Goal: Answer question/provide support: Share knowledge or assist other users

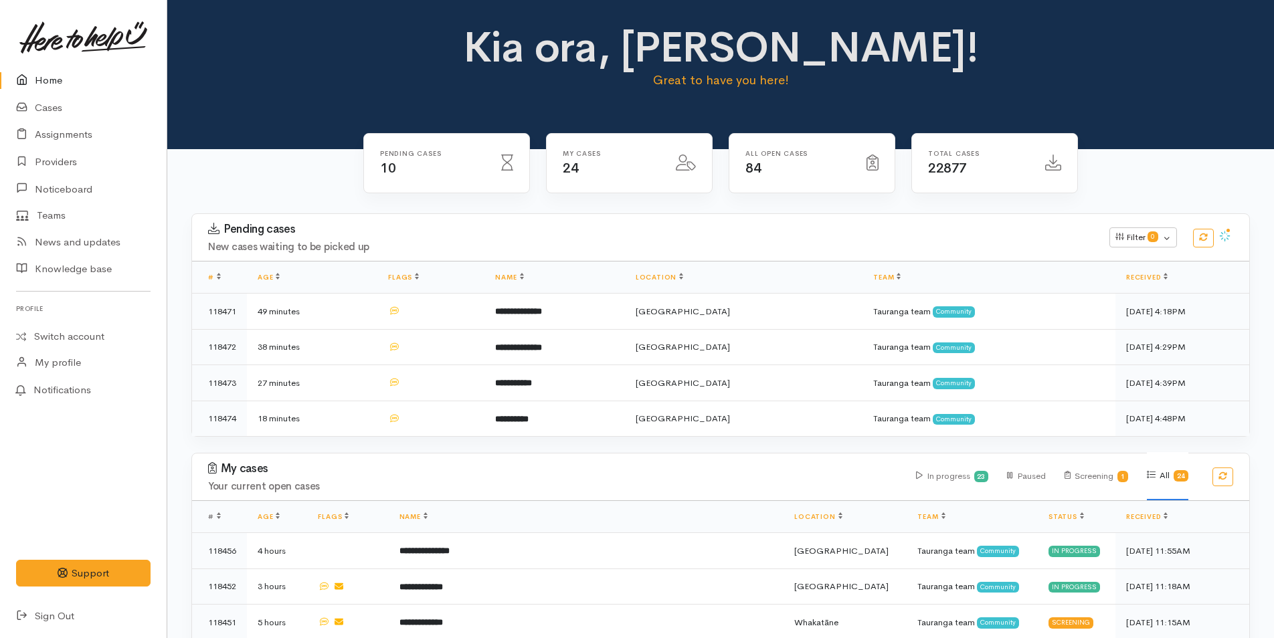
click at [52, 74] on link "Home" at bounding box center [83, 80] width 167 height 27
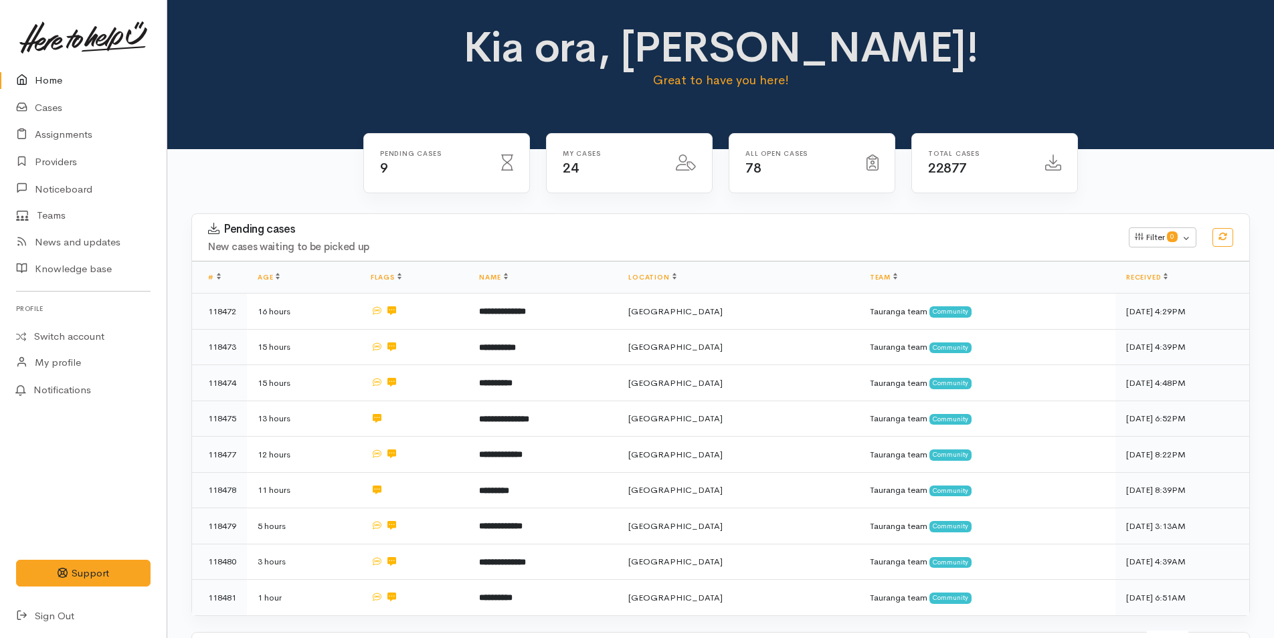
click at [47, 74] on link "Home" at bounding box center [83, 80] width 167 height 27
click at [42, 81] on link "Home" at bounding box center [83, 80] width 167 height 27
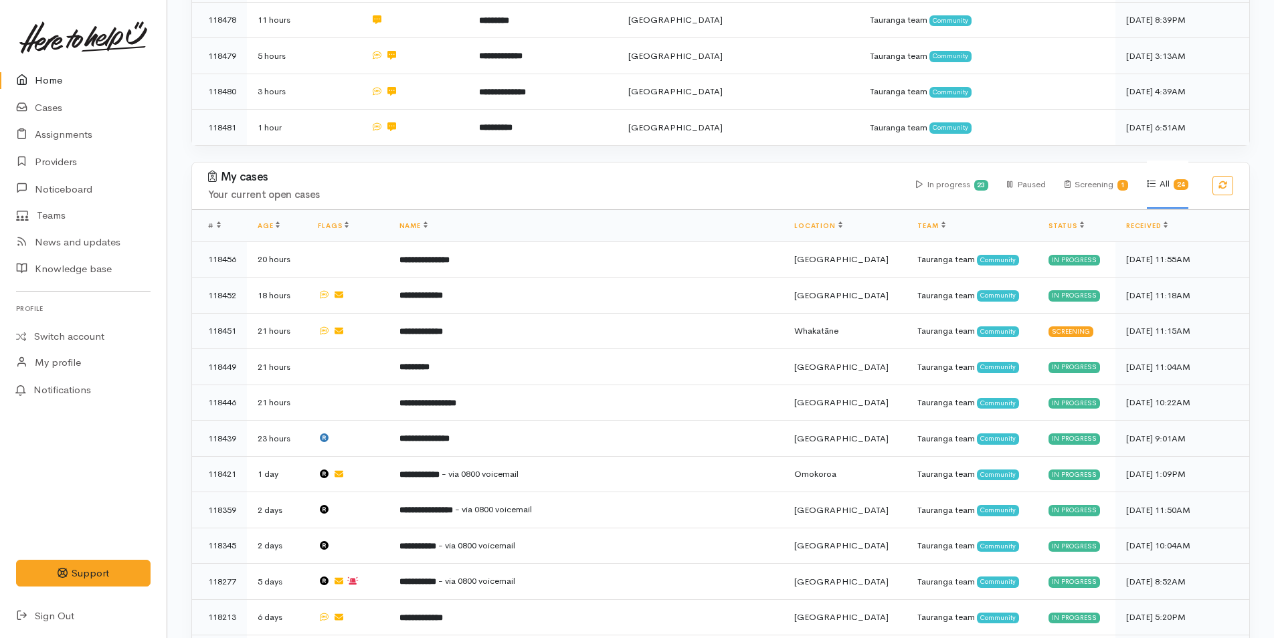
scroll to position [602, 0]
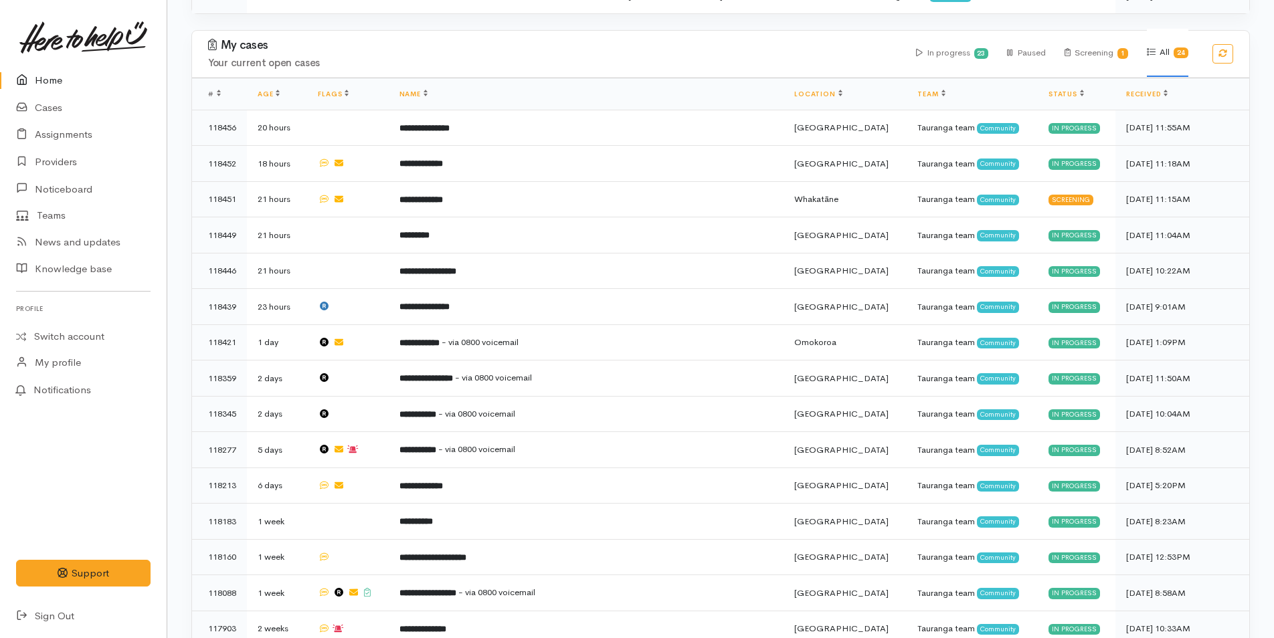
click at [68, 80] on link "Home" at bounding box center [83, 80] width 167 height 27
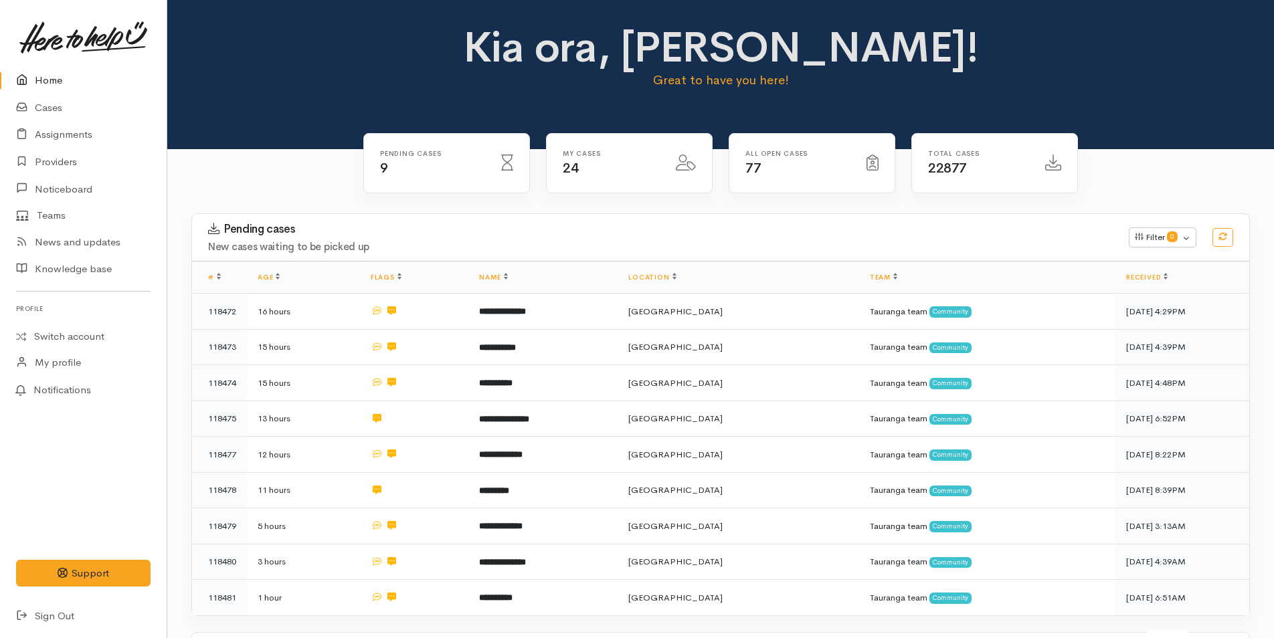
click at [64, 76] on link "Home" at bounding box center [83, 80] width 167 height 27
click at [44, 76] on link "Home" at bounding box center [83, 80] width 167 height 27
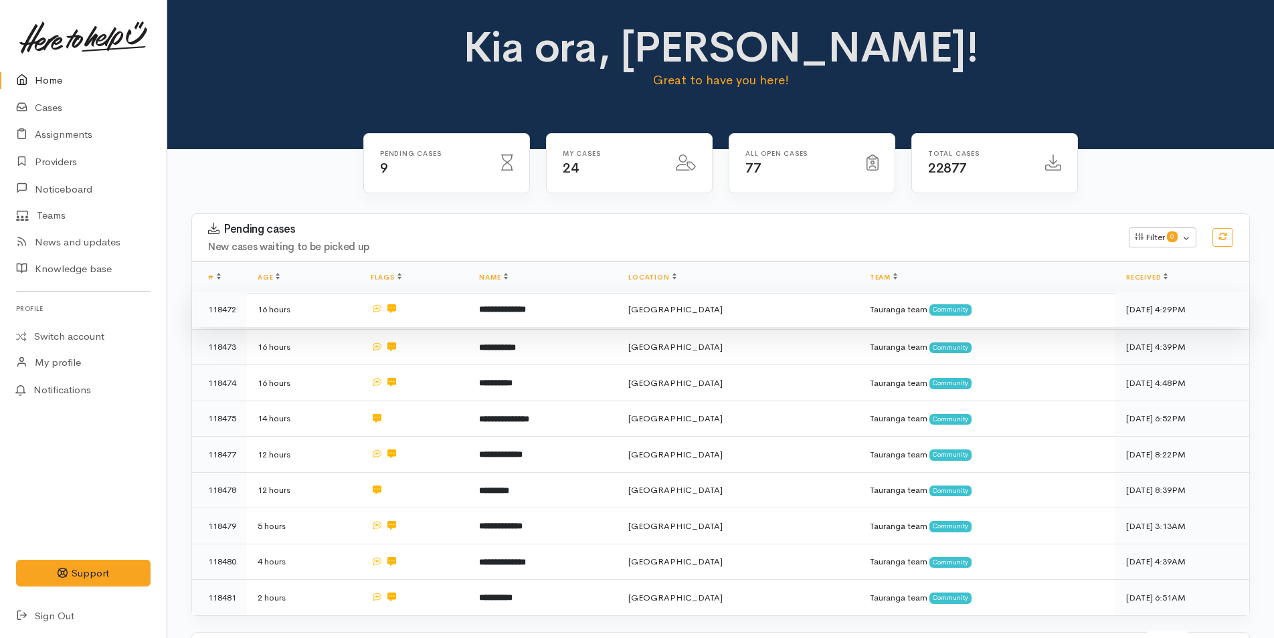
click at [469, 307] on td at bounding box center [414, 310] width 109 height 36
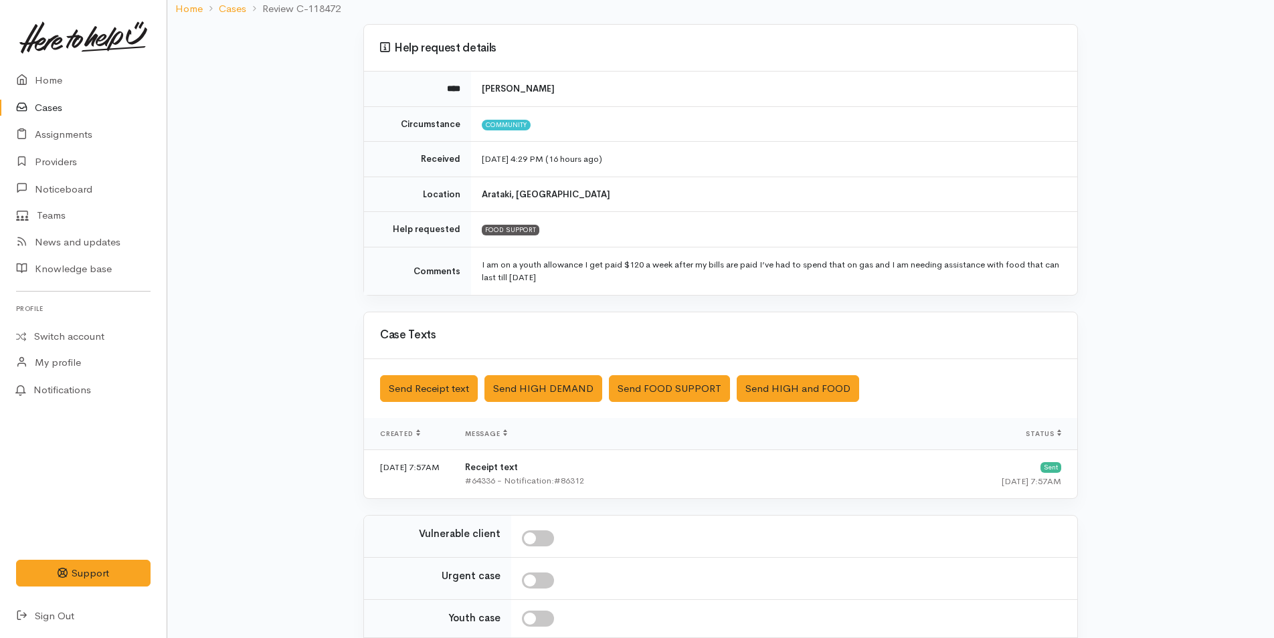
scroll to position [215, 0]
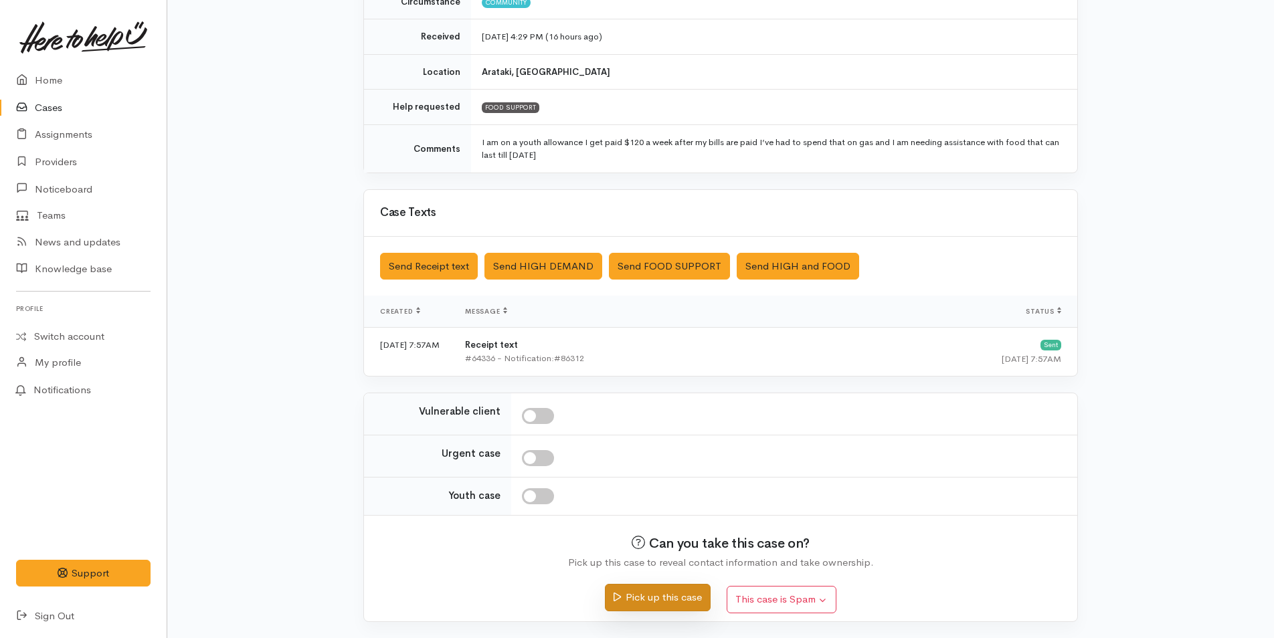
click at [617, 604] on button "Pick up this case" at bounding box center [657, 597] width 105 height 27
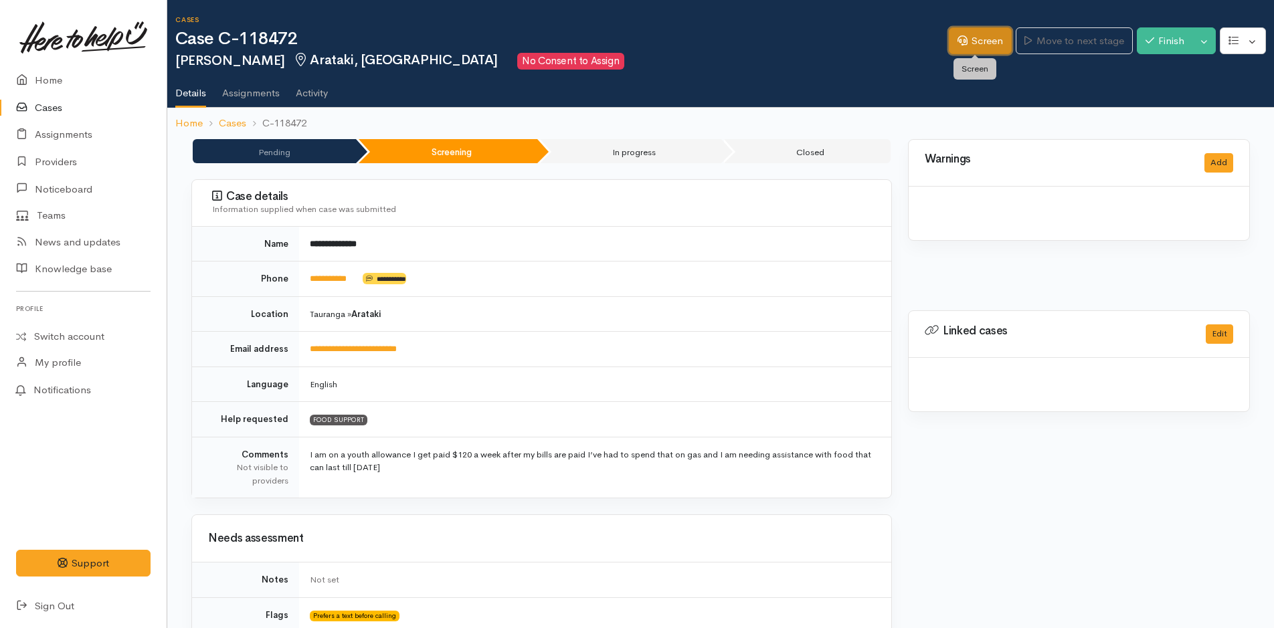
click at [971, 45] on link "Screen" at bounding box center [980, 40] width 63 height 27
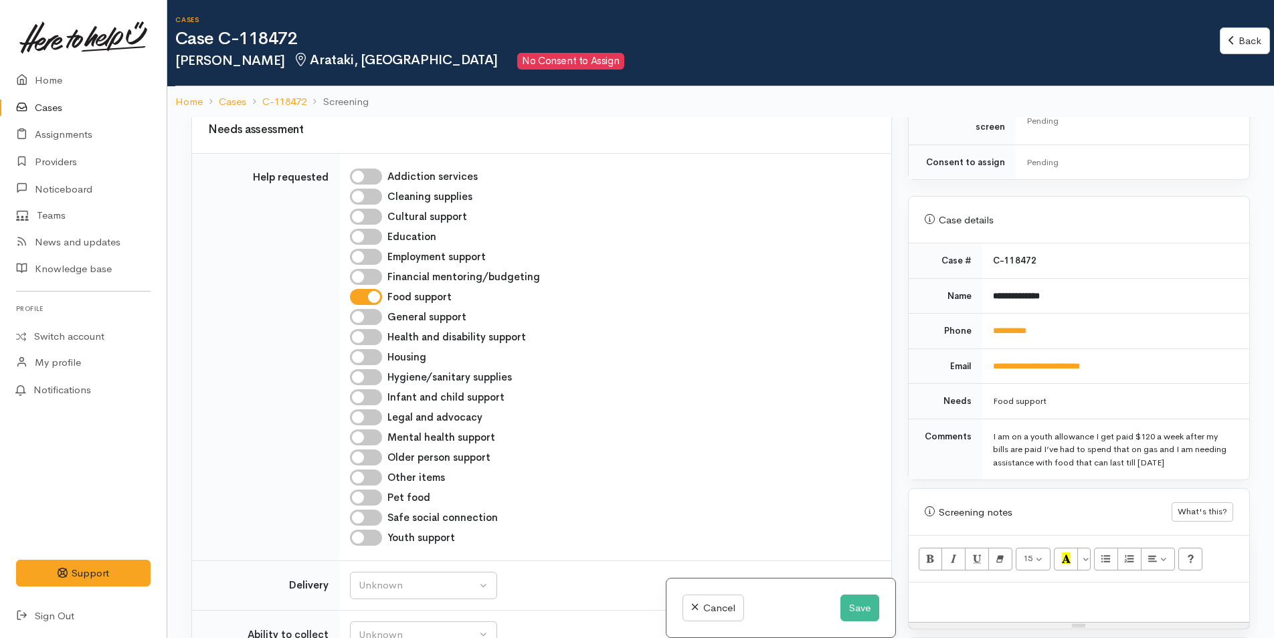
scroll to position [468, 0]
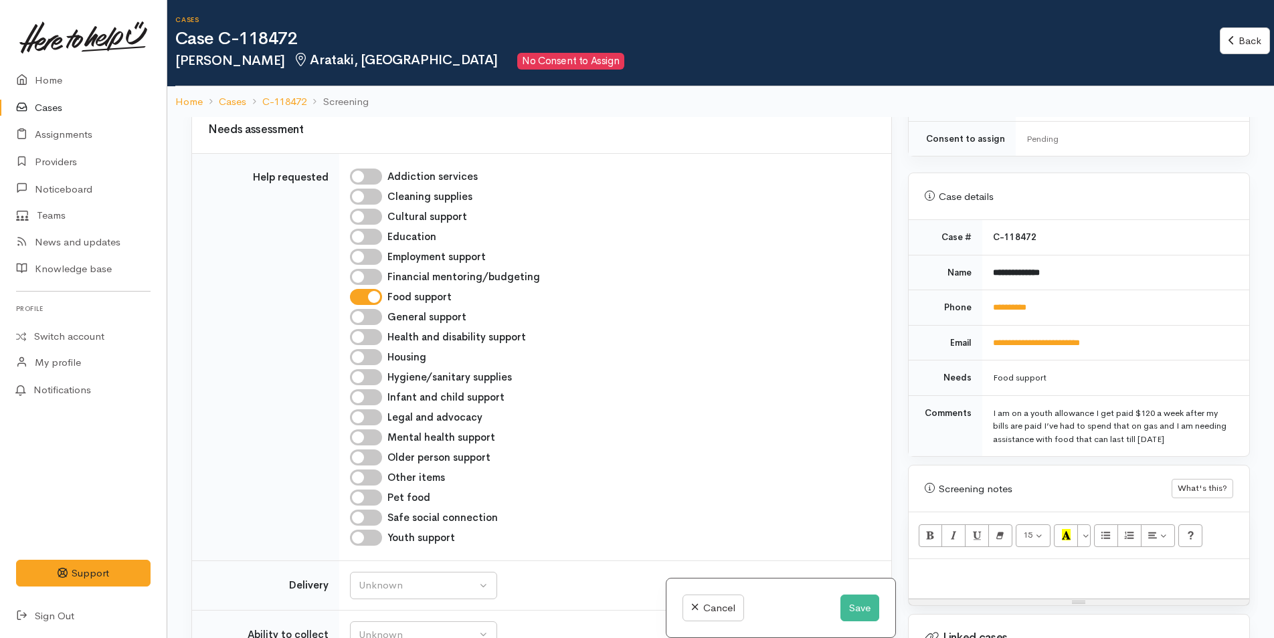
click at [920, 566] on p at bounding box center [1078, 573] width 327 height 15
paste div
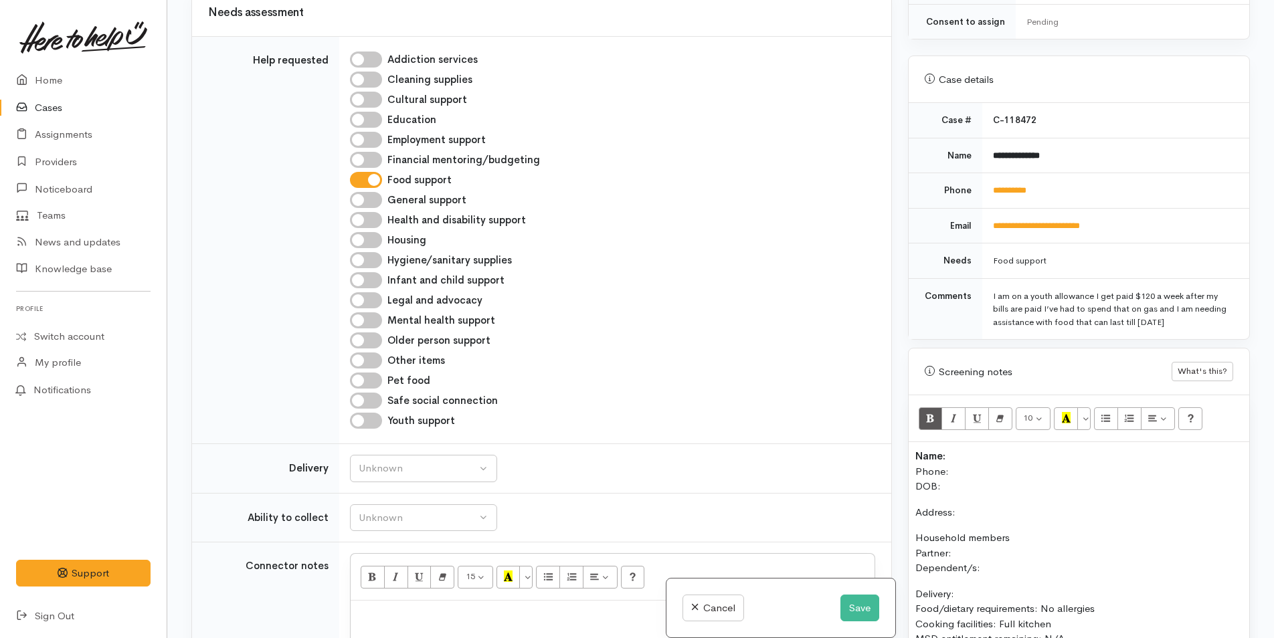
scroll to position [565, 0]
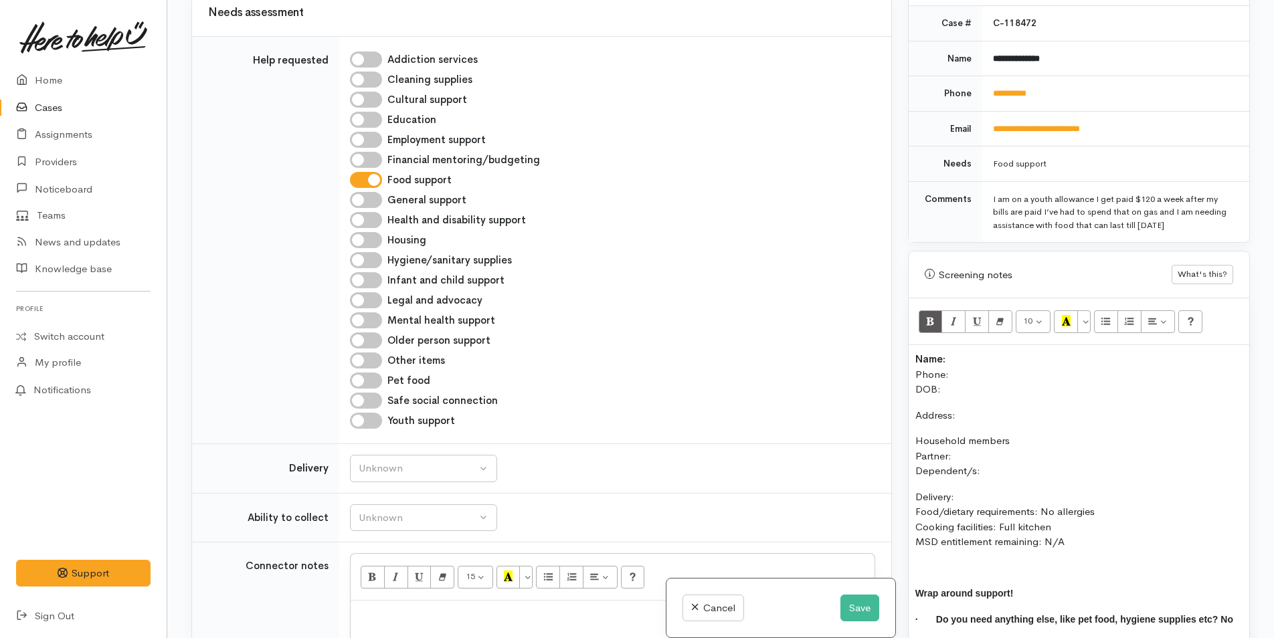
click at [962, 352] on p "Name: Phone: DOB:" at bounding box center [1078, 374] width 327 height 45
click at [980, 369] on p "Name: Isaac Crowlands Phone: DOB:" at bounding box center [1078, 374] width 327 height 45
click at [975, 363] on p "Name: Isaac Crowlands Phone: DOB:" at bounding box center [1078, 374] width 327 height 45
click at [854, 607] on button "Save" at bounding box center [859, 608] width 39 height 27
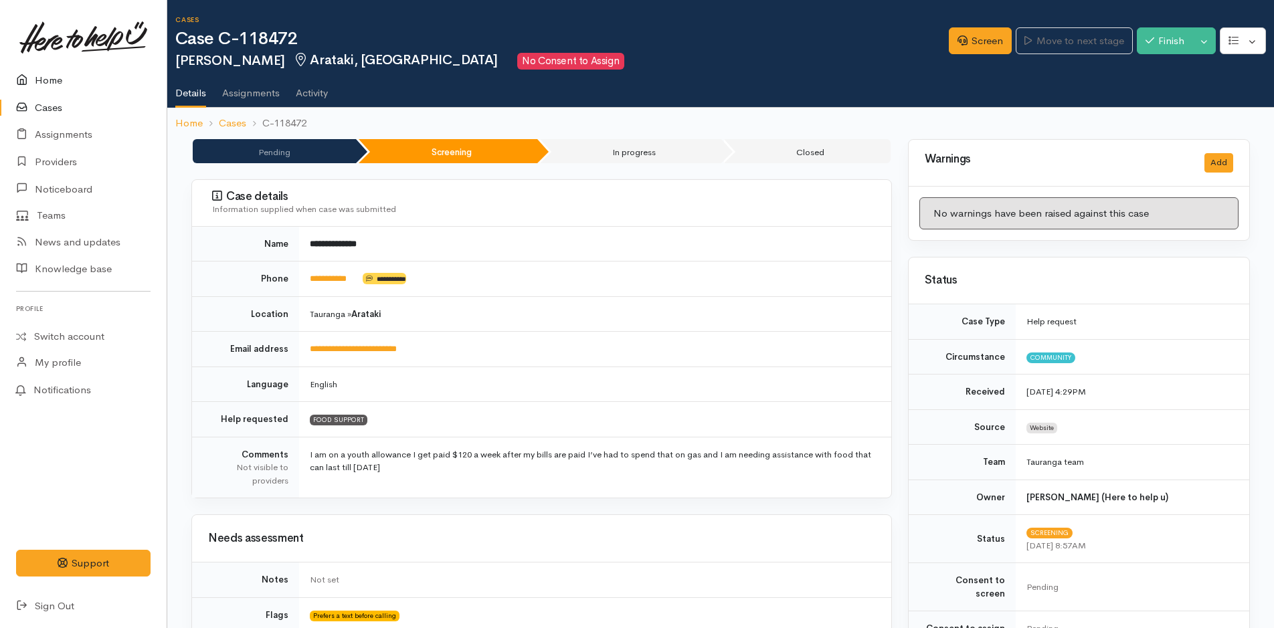
click at [37, 74] on link "Home" at bounding box center [83, 80] width 167 height 27
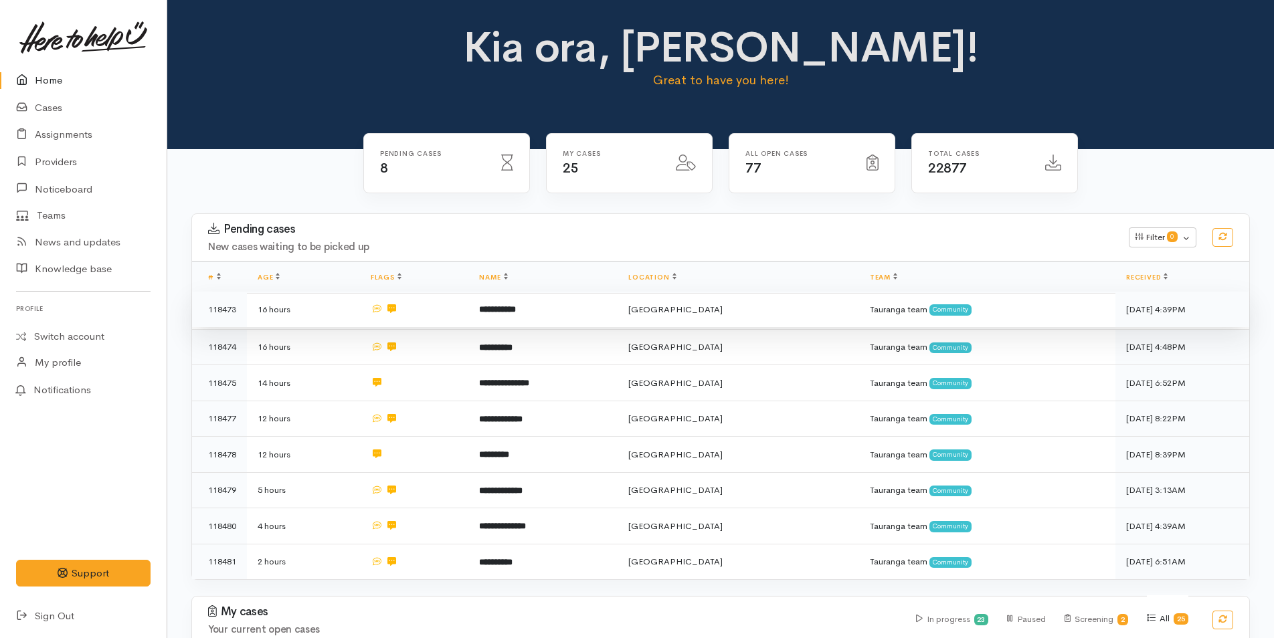
click at [469, 308] on td at bounding box center [414, 310] width 109 height 36
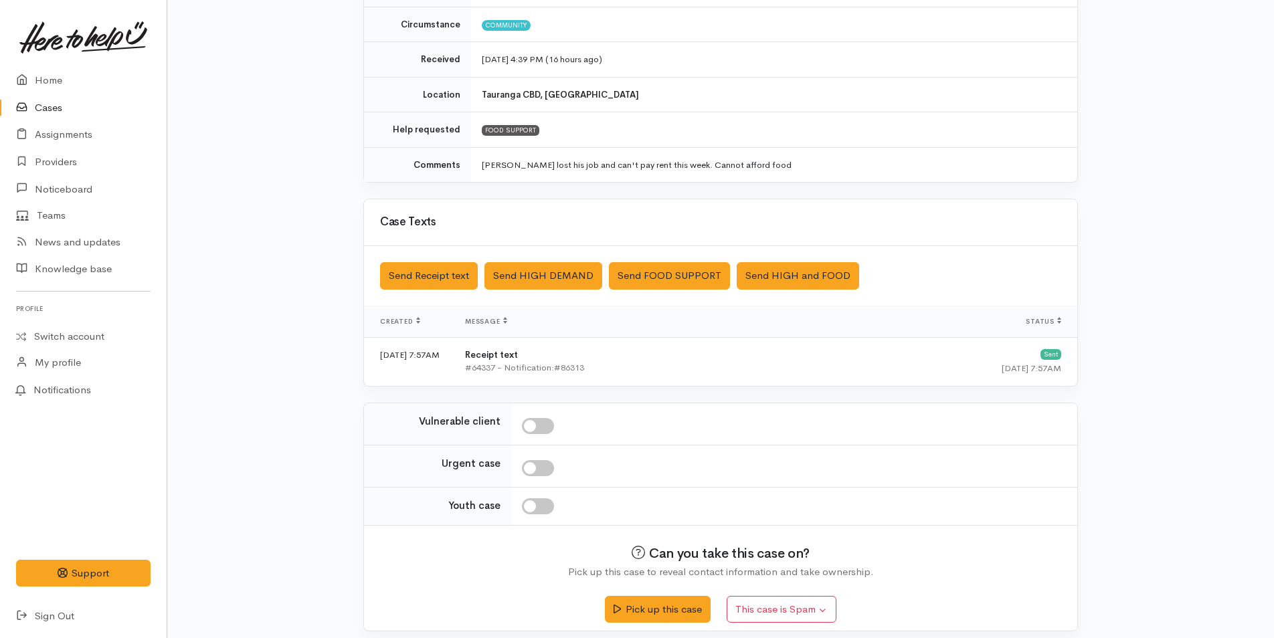
scroll to position [201, 0]
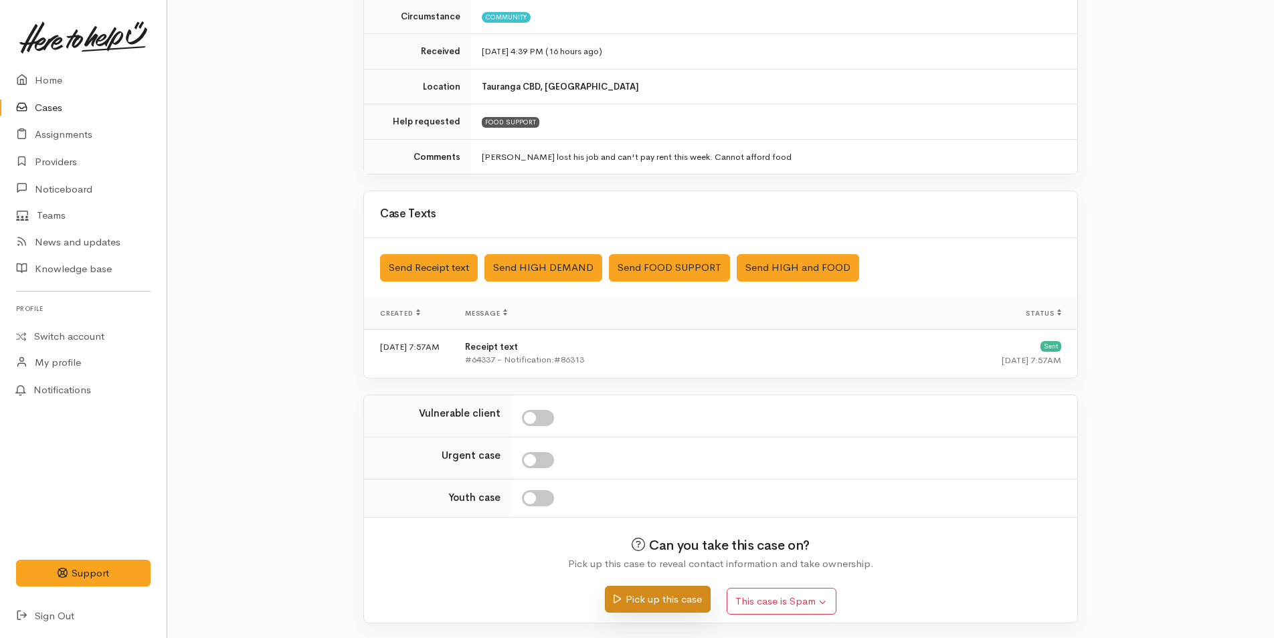
click at [658, 595] on button "Pick up this case" at bounding box center [657, 599] width 105 height 27
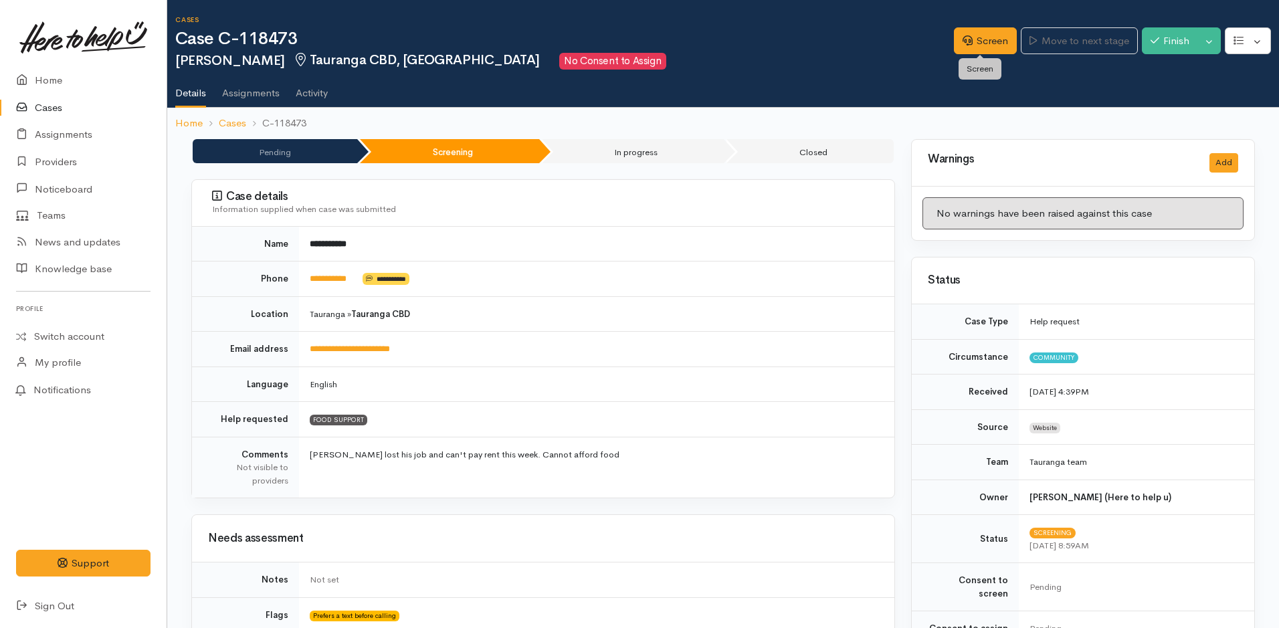
click at [983, 35] on link "Screen" at bounding box center [985, 40] width 63 height 27
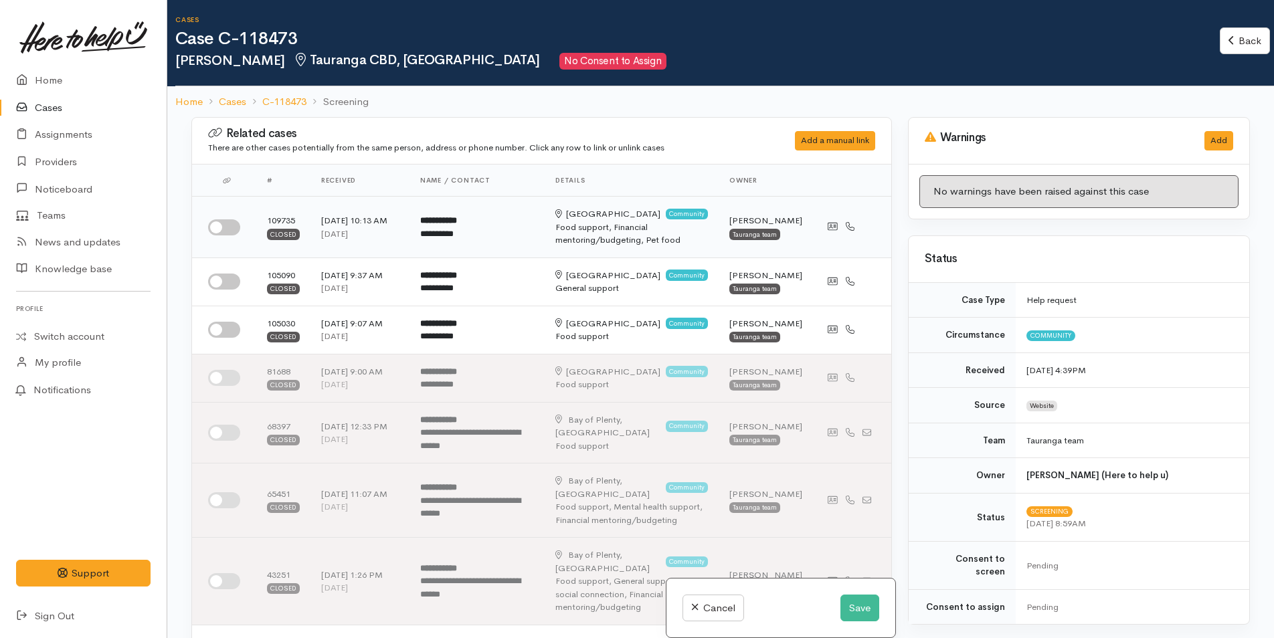
click at [226, 225] on input "checkbox" at bounding box center [224, 227] width 32 height 16
checkbox input "true"
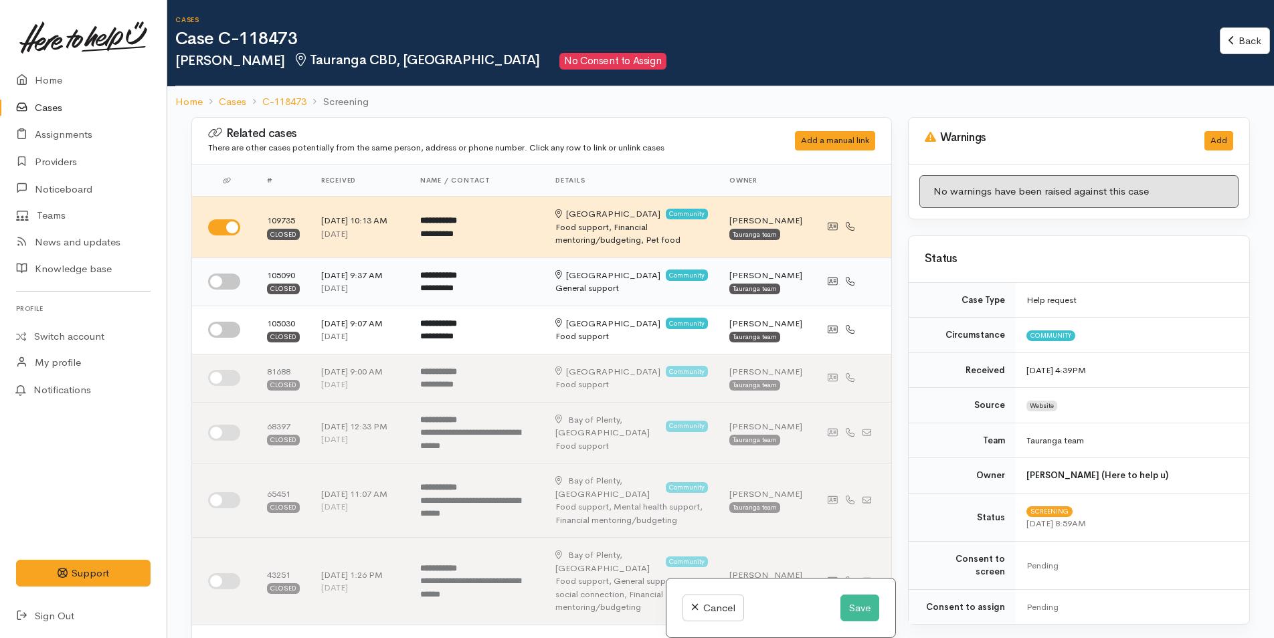
click at [224, 290] on input "checkbox" at bounding box center [224, 282] width 32 height 16
checkbox input "true"
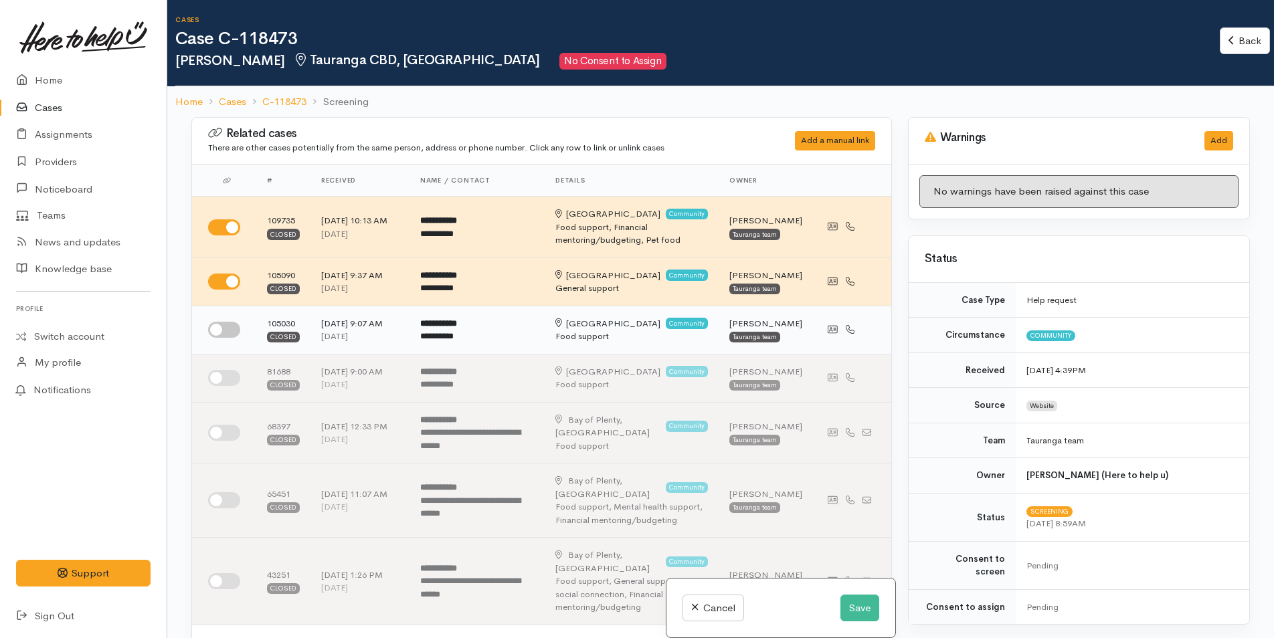
click at [217, 338] on input "checkbox" at bounding box center [224, 330] width 32 height 16
checkbox input "true"
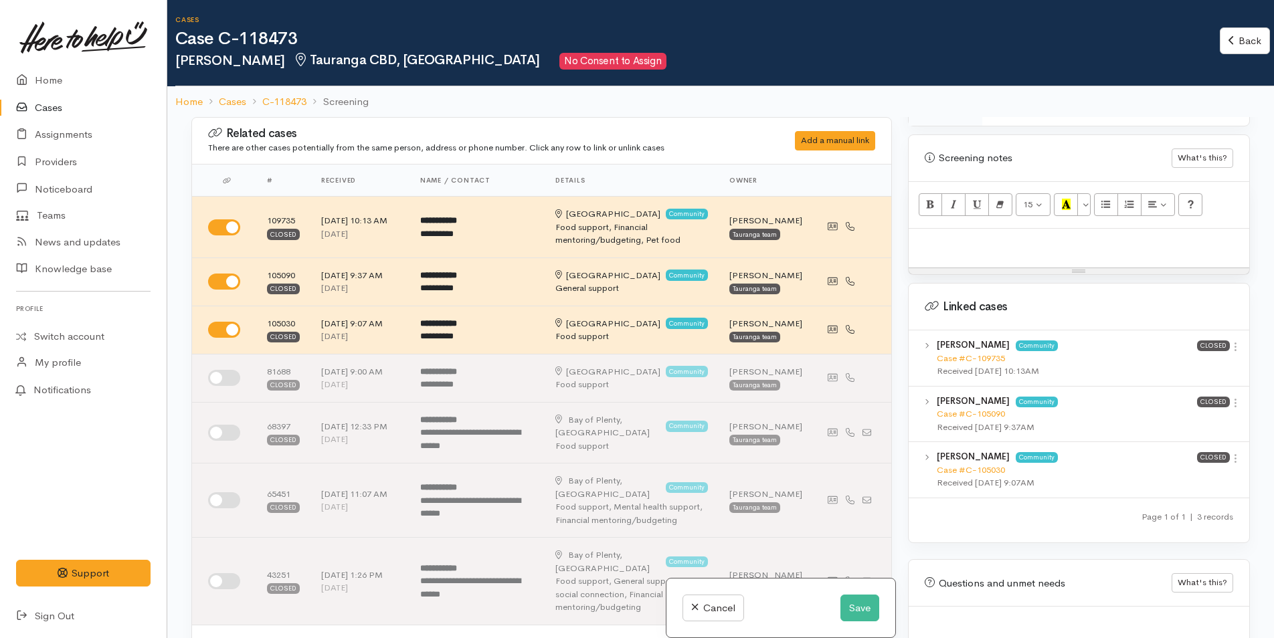
scroll to position [826, 0]
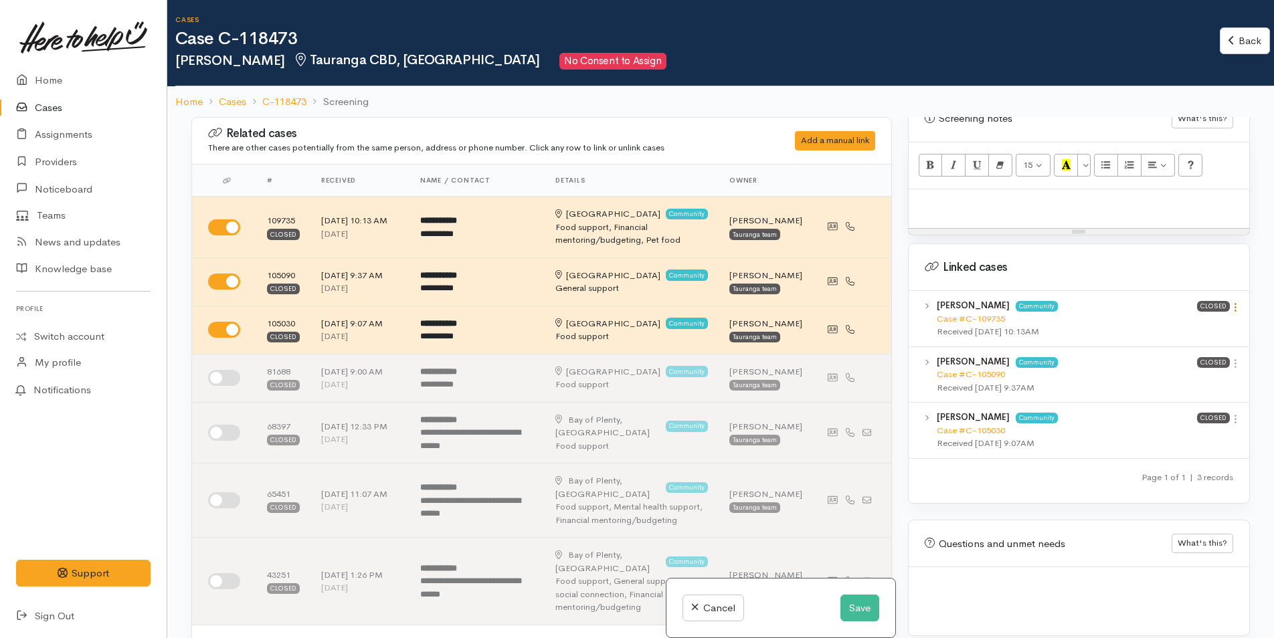
click at [1232, 302] on icon at bounding box center [1235, 307] width 11 height 11
click at [1177, 323] on link "View case" at bounding box center [1188, 333] width 106 height 21
click at [944, 196] on p at bounding box center [1078, 203] width 327 height 15
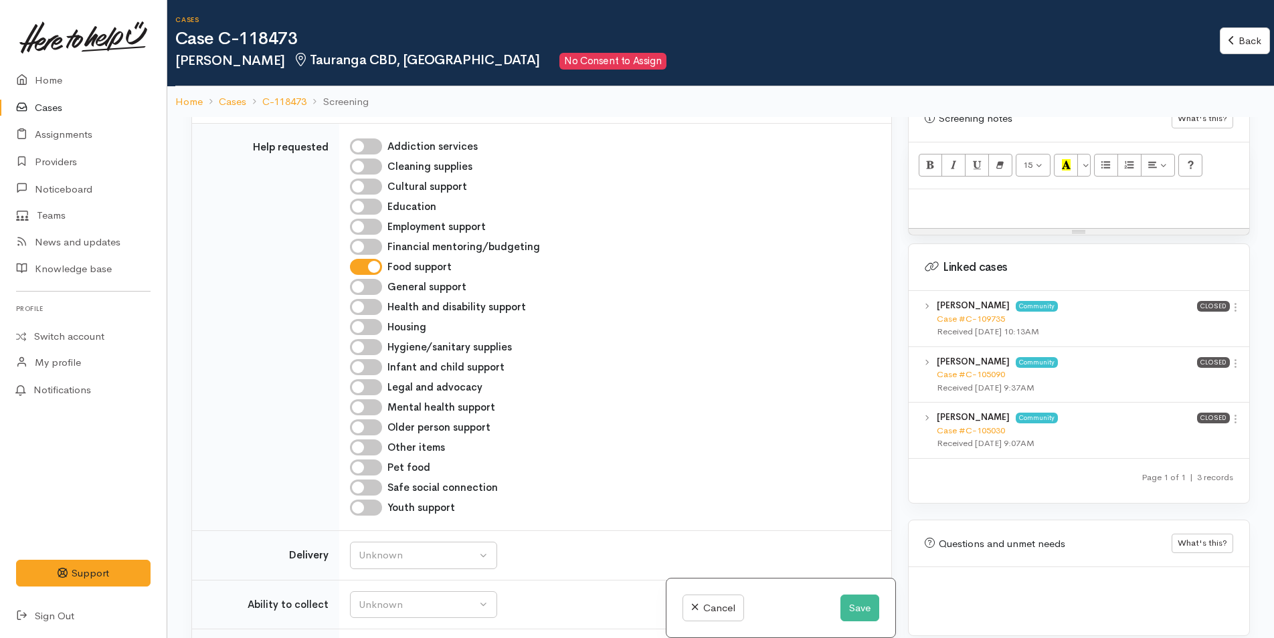
scroll to position [1472, 0]
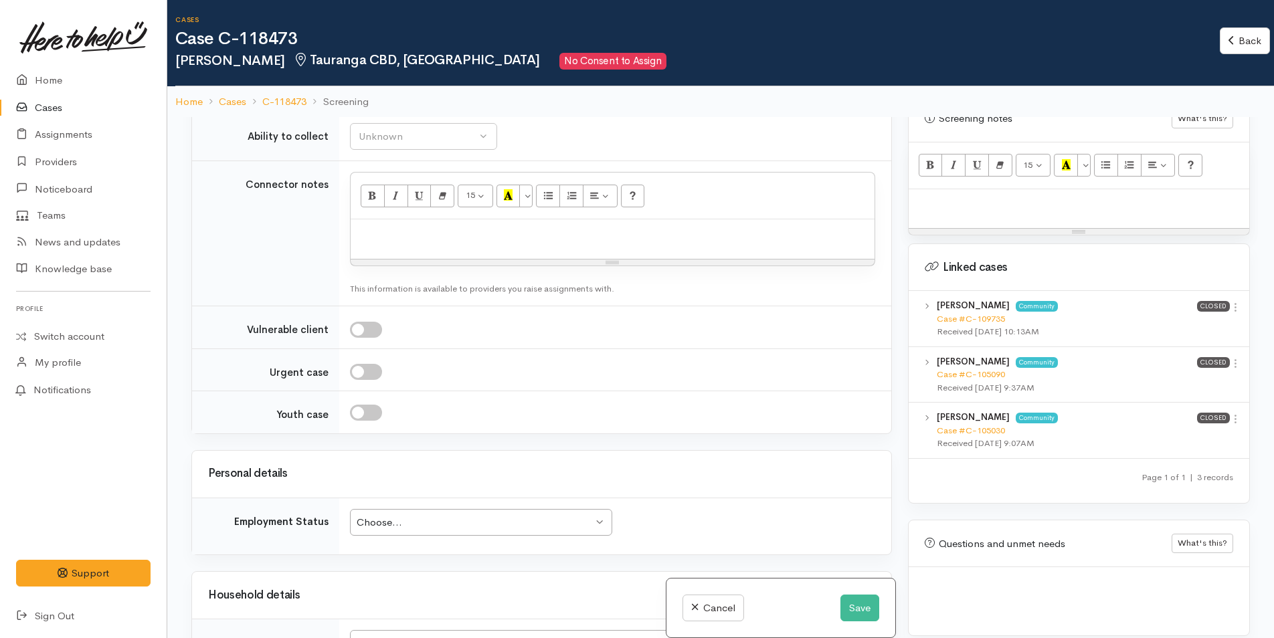
click at [373, 227] on p at bounding box center [612, 233] width 510 height 15
paste div
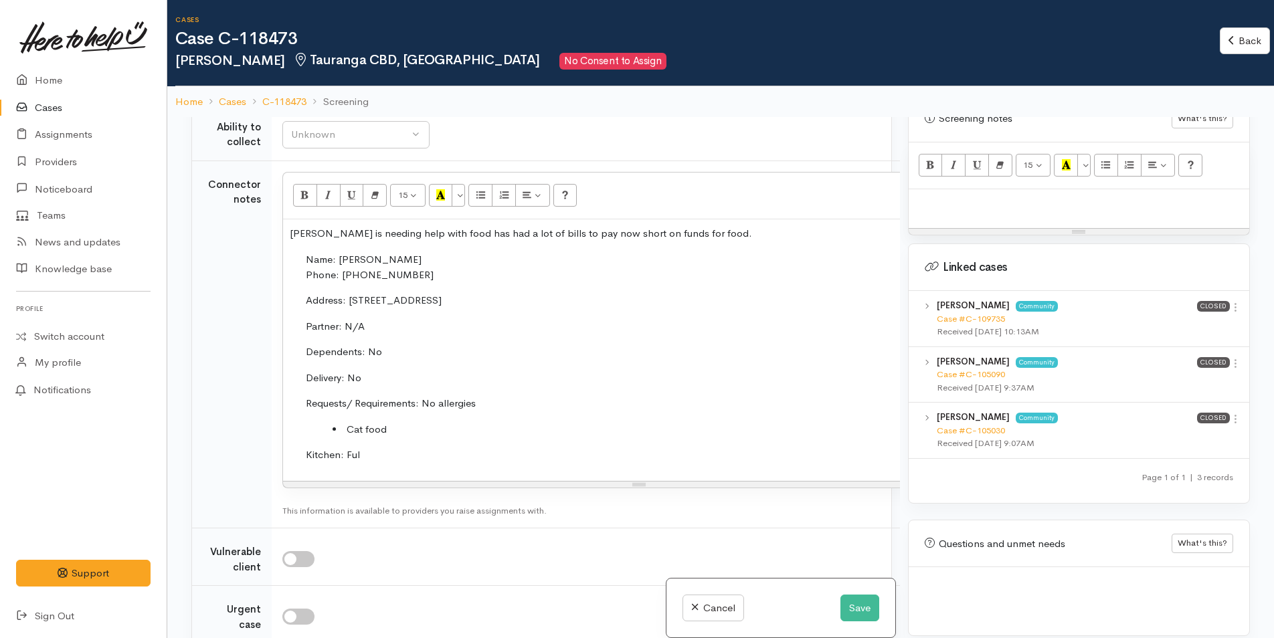
click at [949, 196] on p at bounding box center [1078, 203] width 327 height 15
paste div
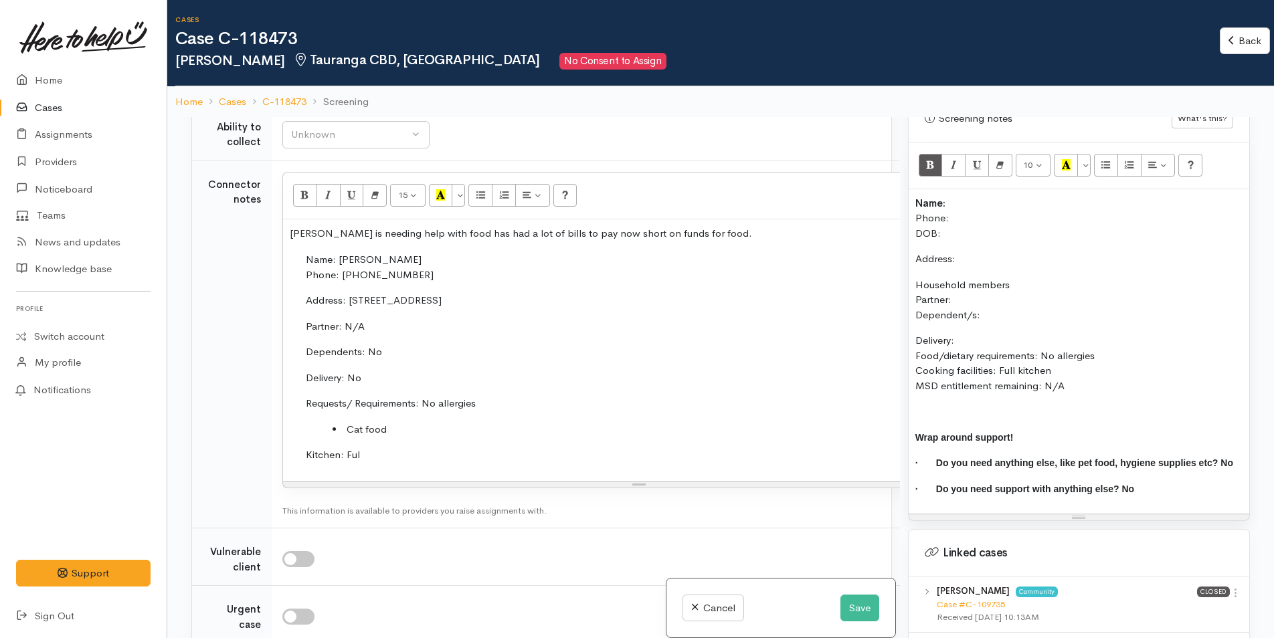
click at [952, 196] on p "Name: Phone: DOB:" at bounding box center [1078, 218] width 327 height 45
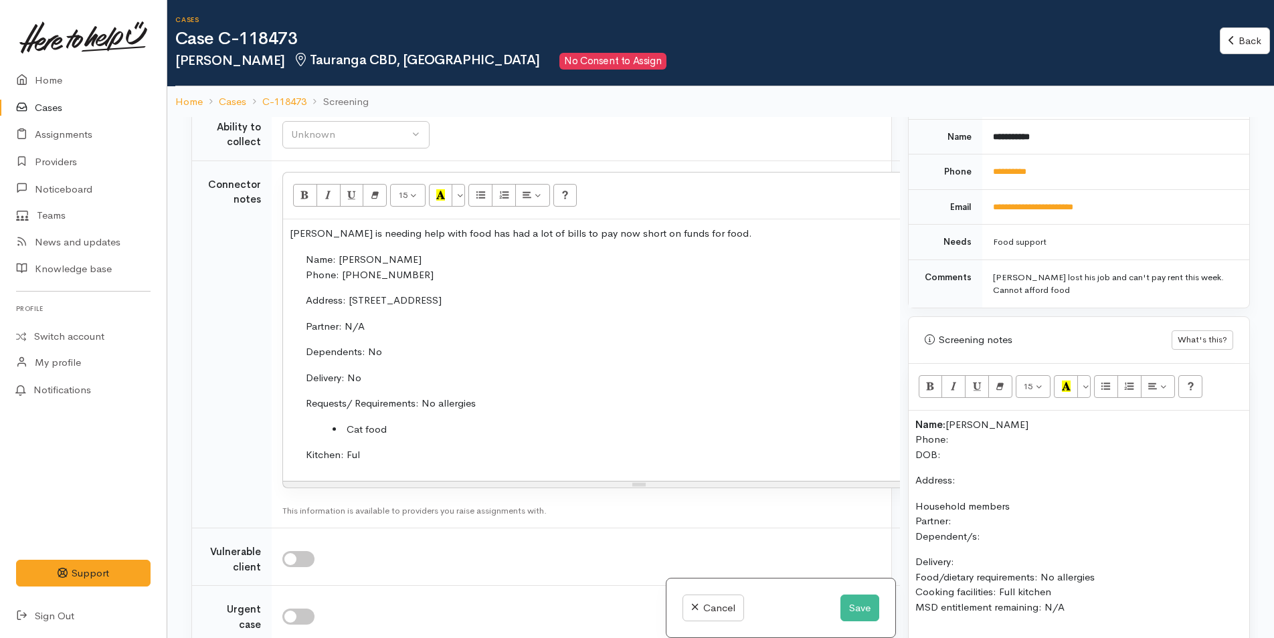
scroll to position [491, 0]
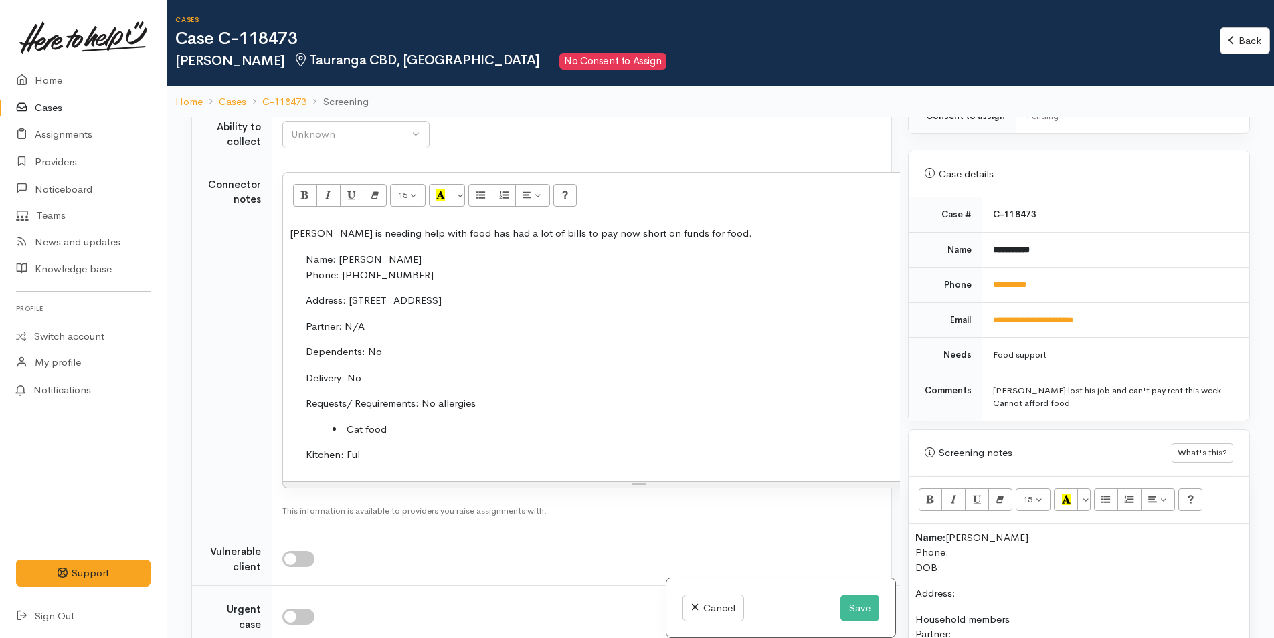
click at [960, 542] on p "Name: Donna Scott Phone: DOB:" at bounding box center [1078, 553] width 327 height 45
click at [983, 555] on p "Name: Donna Scott Phone: 0211385064 DOB:" at bounding box center [1078, 553] width 327 height 45
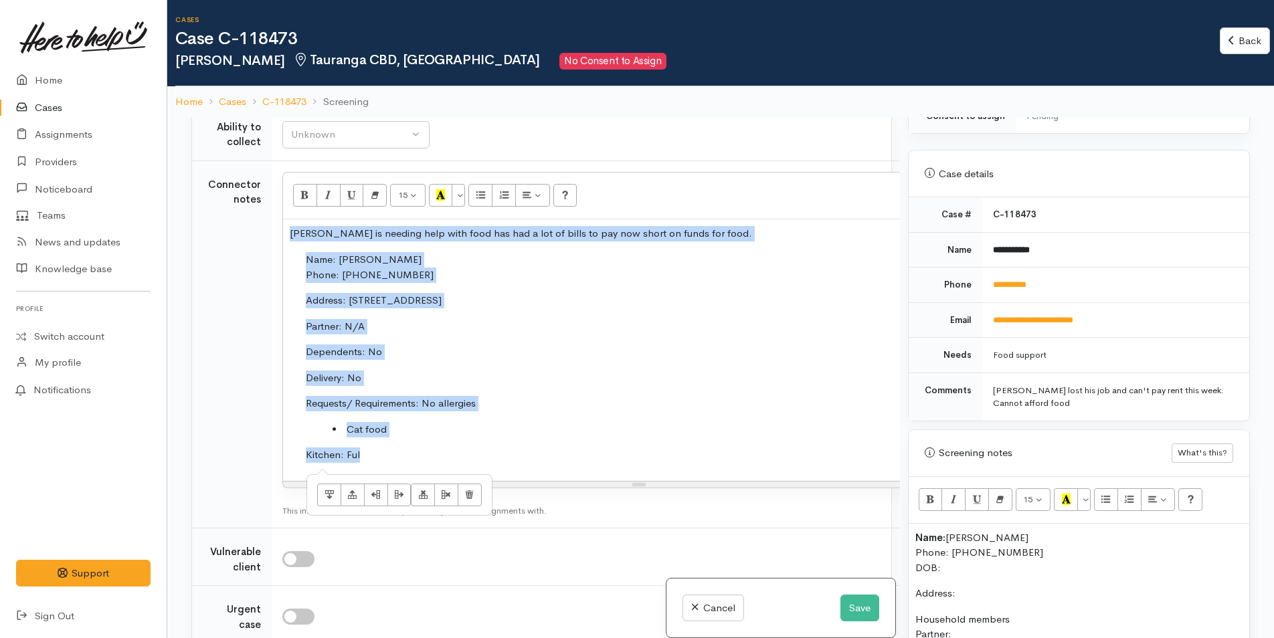
drag, startPoint x: 378, startPoint y: 459, endPoint x: 285, endPoint y: 240, distance: 237.7
click at [285, 240] on div "Donna is needing help with food has had a lot of bills to pay now short on fund…" at bounding box center [639, 350] width 712 height 262
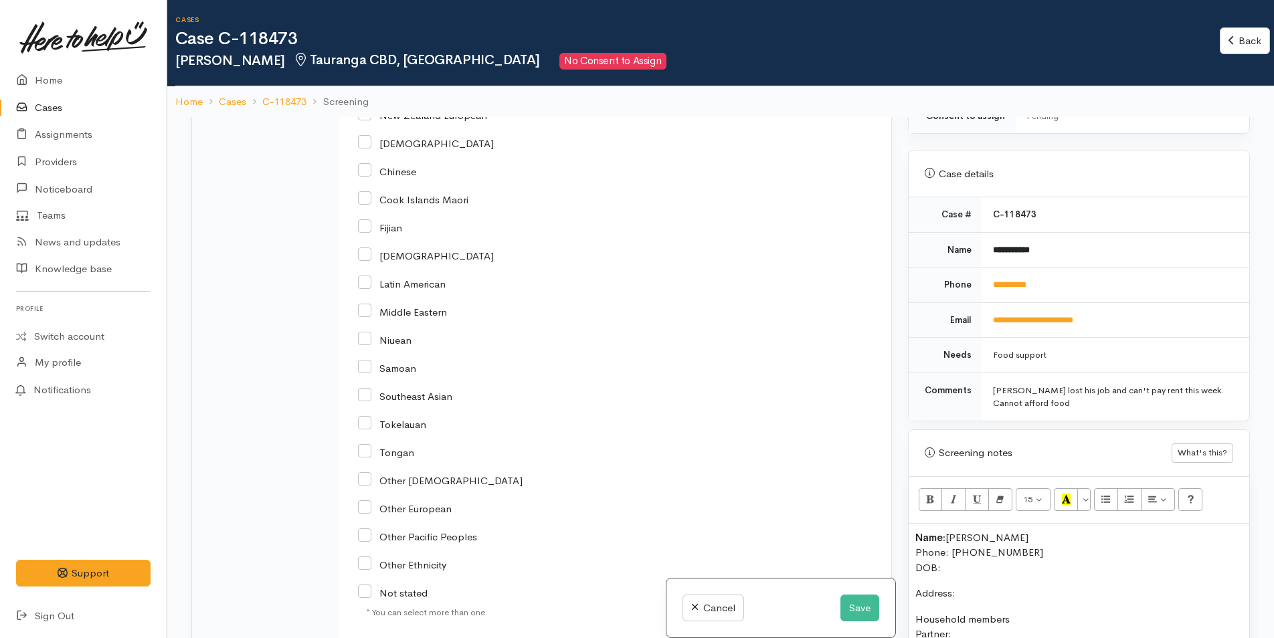
scroll to position [1940, 0]
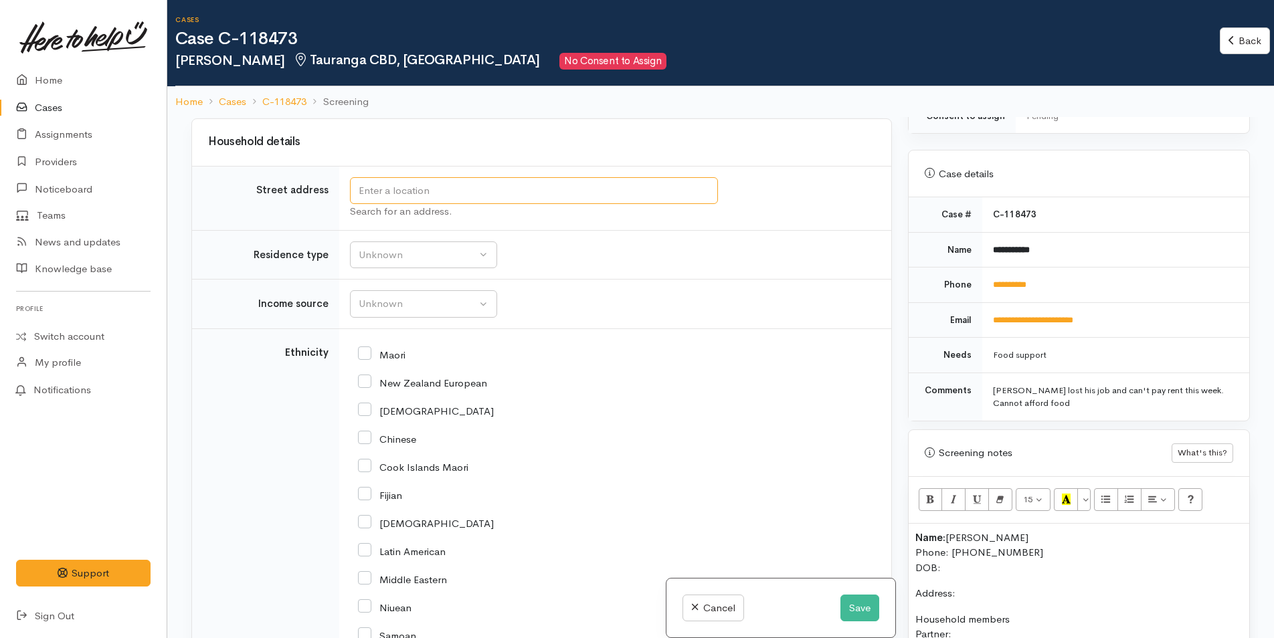
drag, startPoint x: 391, startPoint y: 193, endPoint x: 393, endPoint y: 207, distance: 13.4
click at [391, 193] on input "text" at bounding box center [534, 190] width 368 height 27
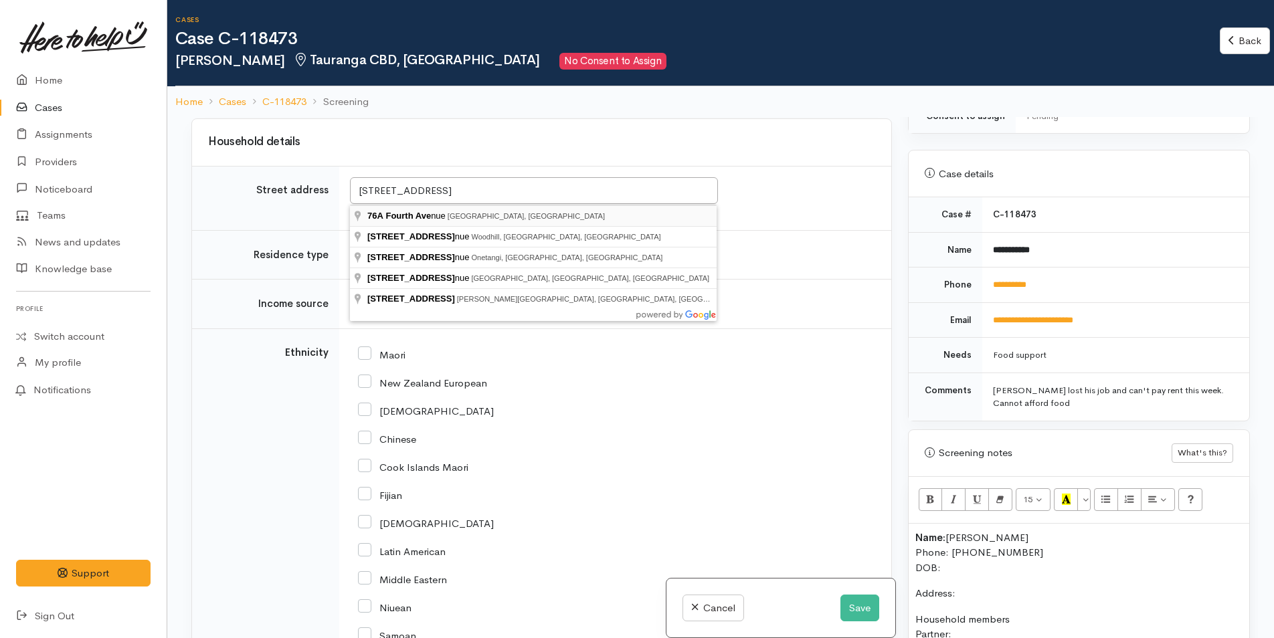
type input "76A Fourth Avenue, Tauranga, New Zealand"
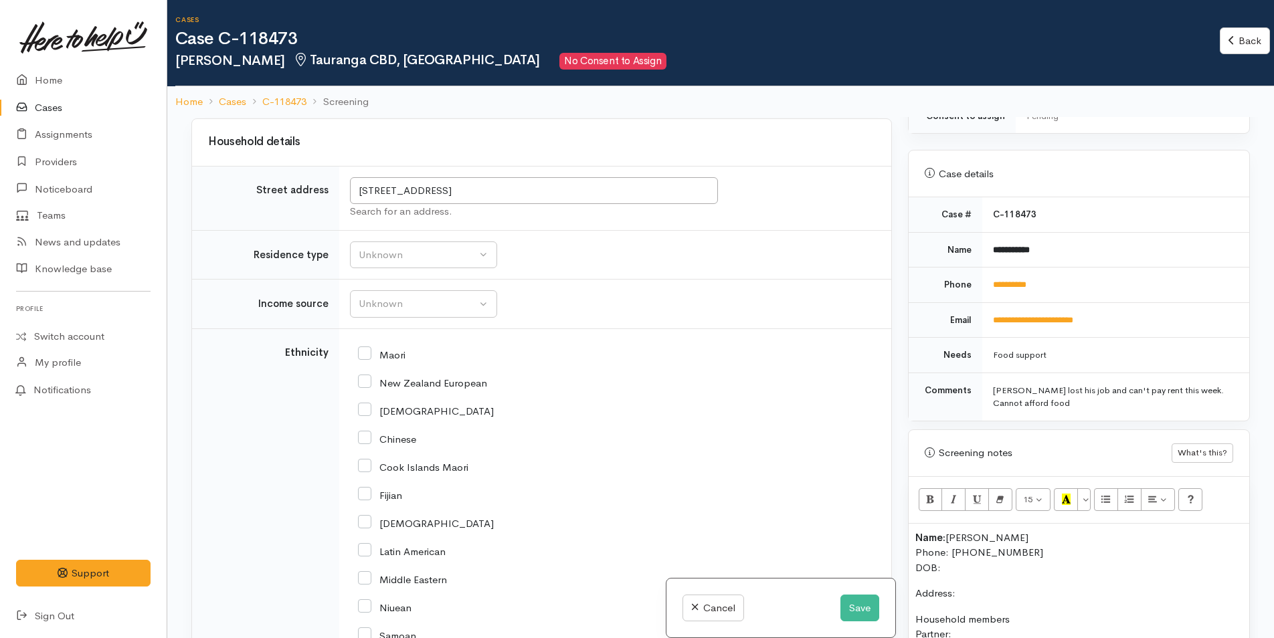
scroll to position [1988, 0]
click at [381, 250] on div "Unknown" at bounding box center [418, 255] width 118 height 15
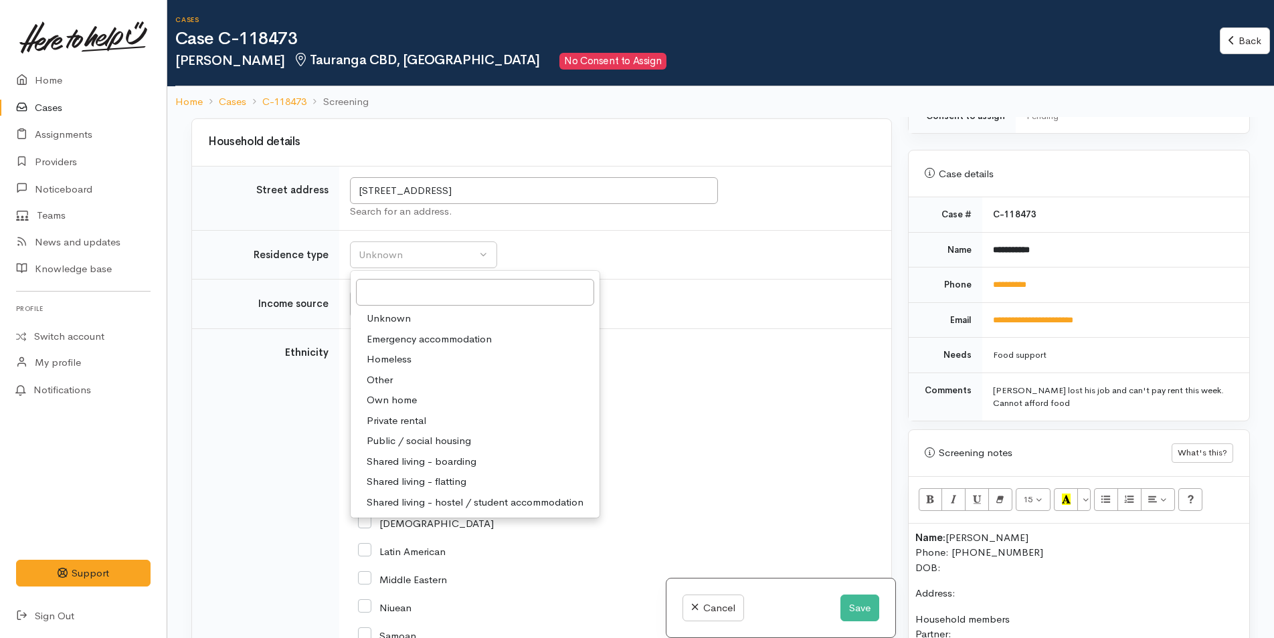
click at [409, 421] on span "Private rental" at bounding box center [397, 420] width 60 height 15
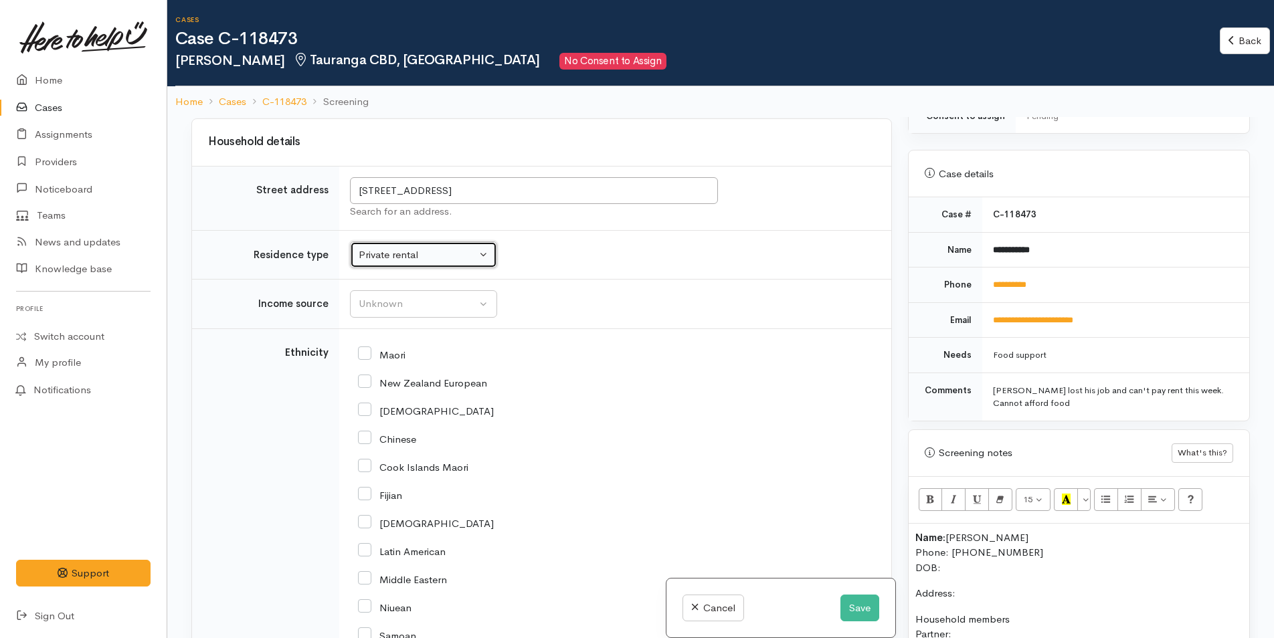
click at [394, 260] on div "Private rental" at bounding box center [418, 255] width 118 height 15
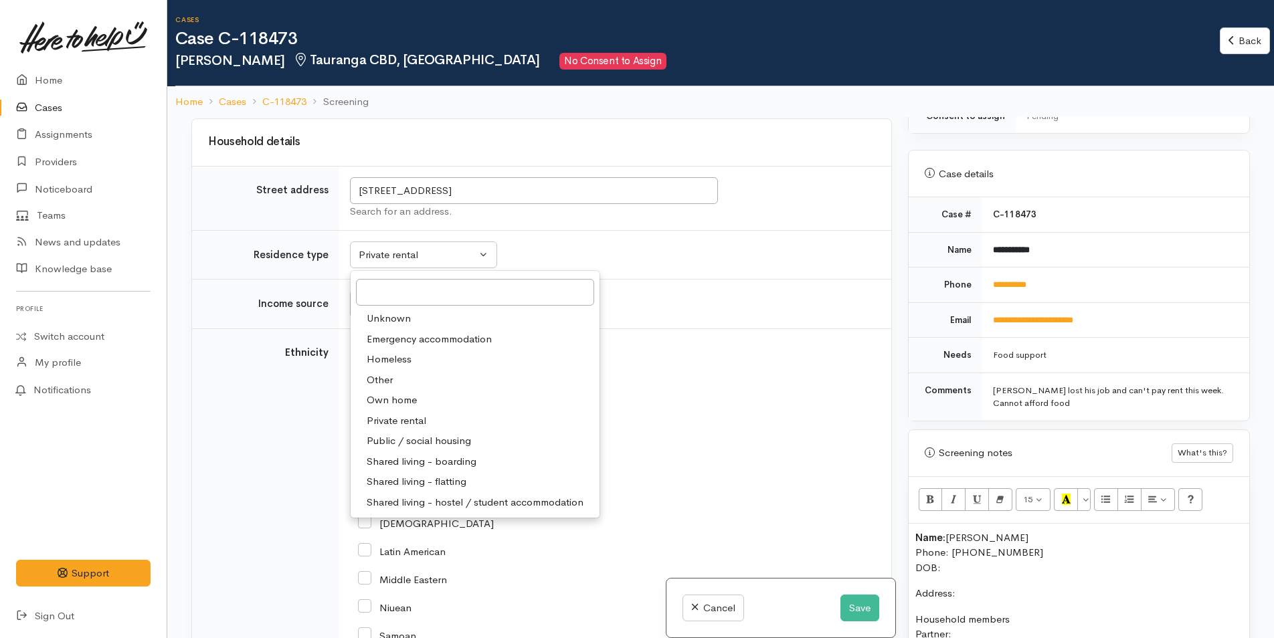
click at [408, 478] on span "Shared living - flatting" at bounding box center [417, 481] width 100 height 15
select select "5"
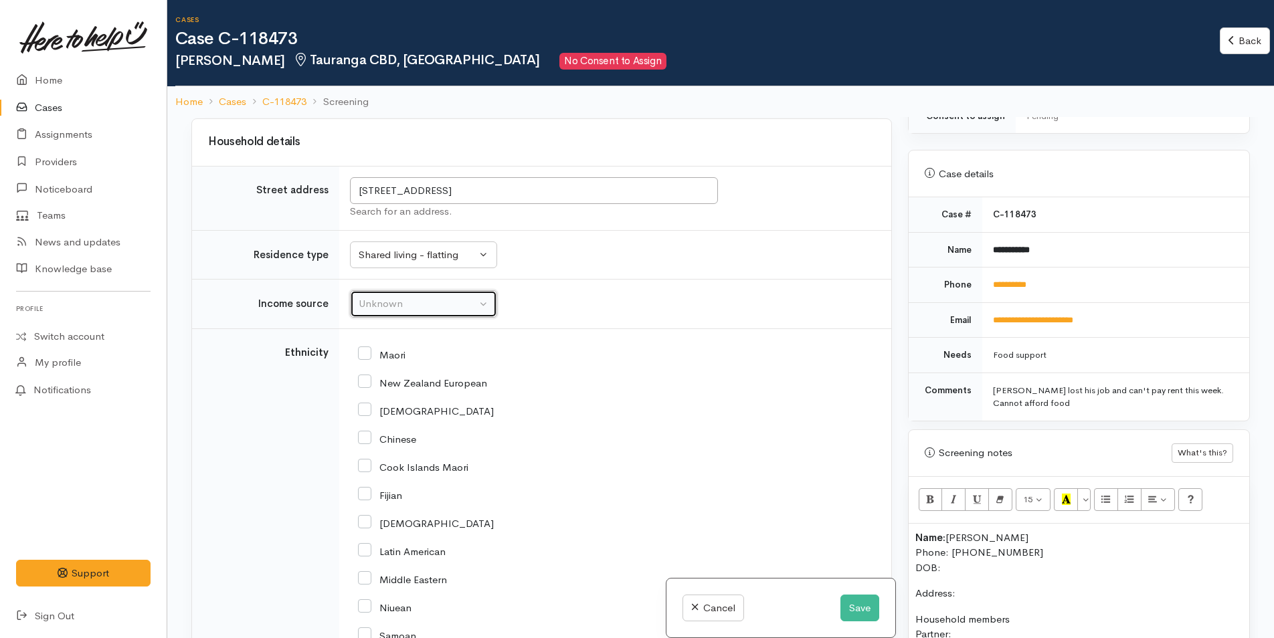
click at [385, 309] on div "Unknown" at bounding box center [418, 303] width 118 height 15
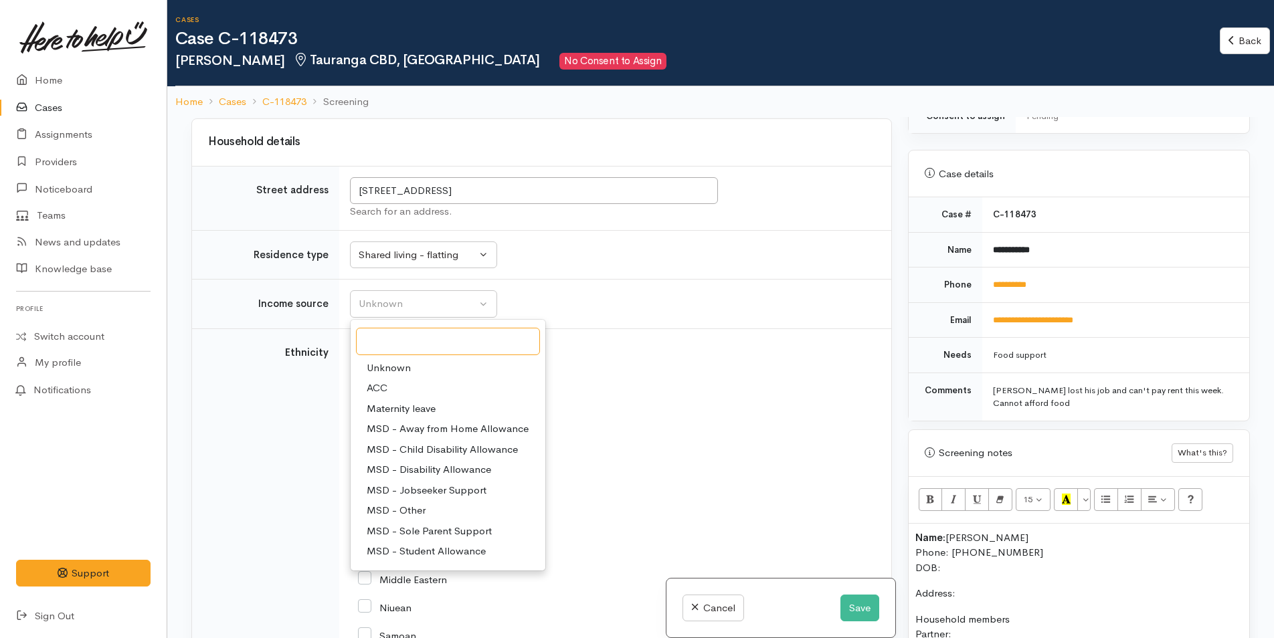
scroll to position [67, 0]
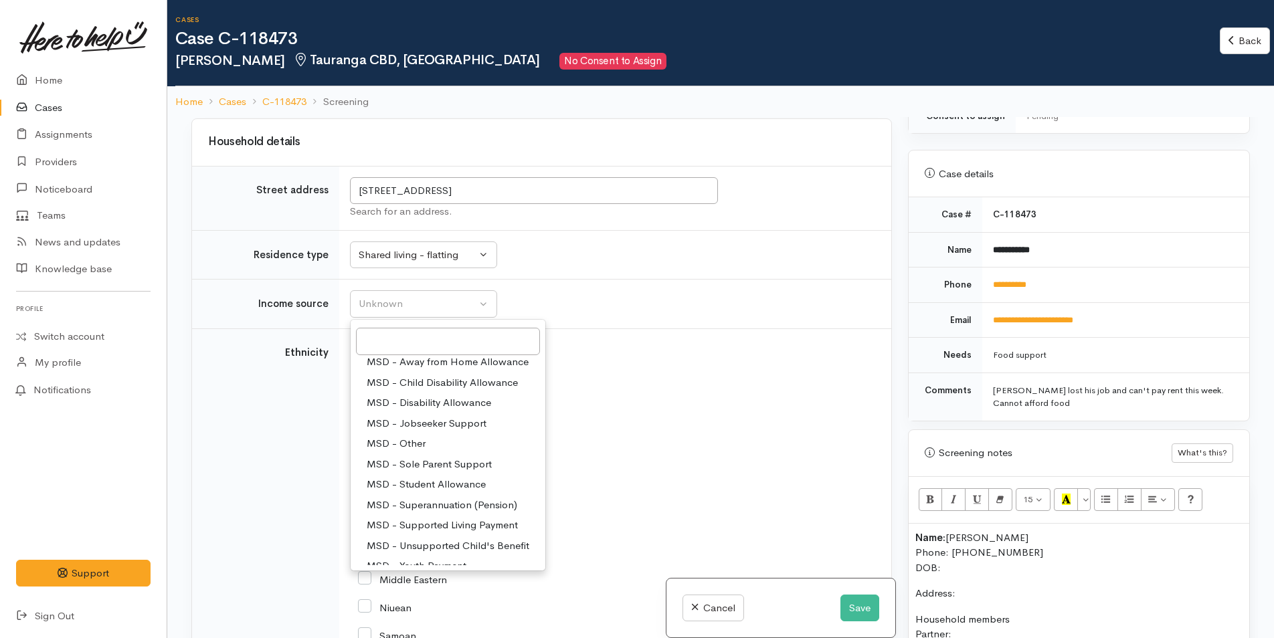
click at [448, 520] on span "MSD - Supported Living Payment" at bounding box center [442, 525] width 151 height 15
select select "3"
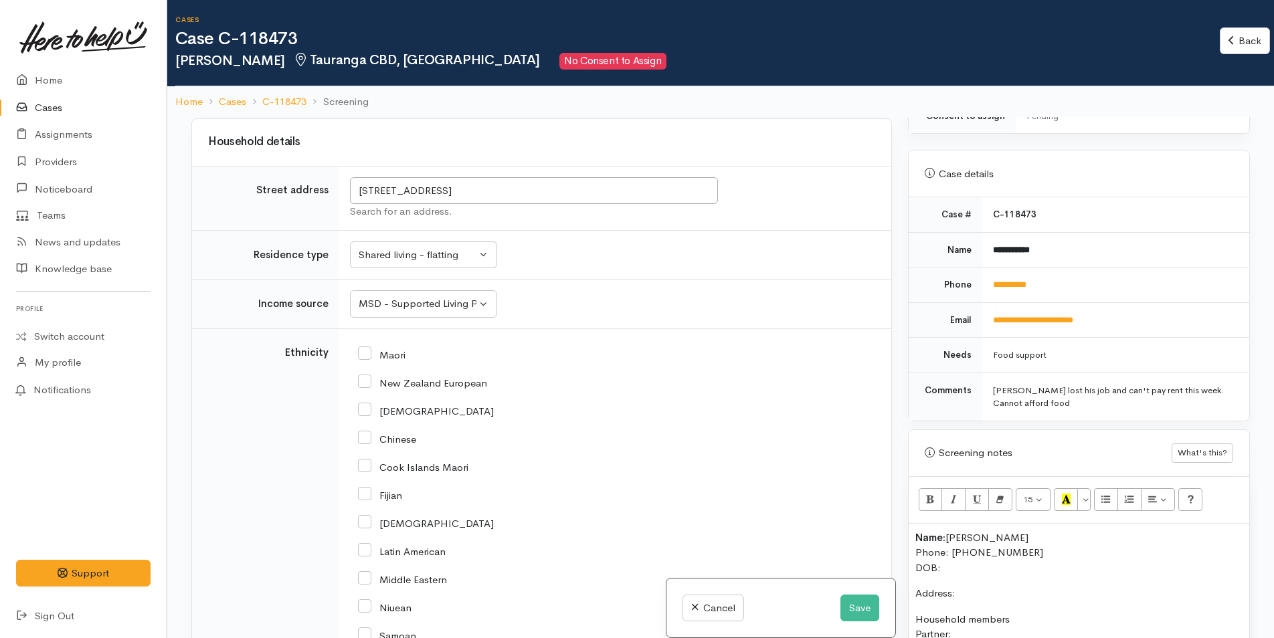
click at [367, 381] on input "New Zealand European" at bounding box center [422, 382] width 129 height 12
checkbox input "true"
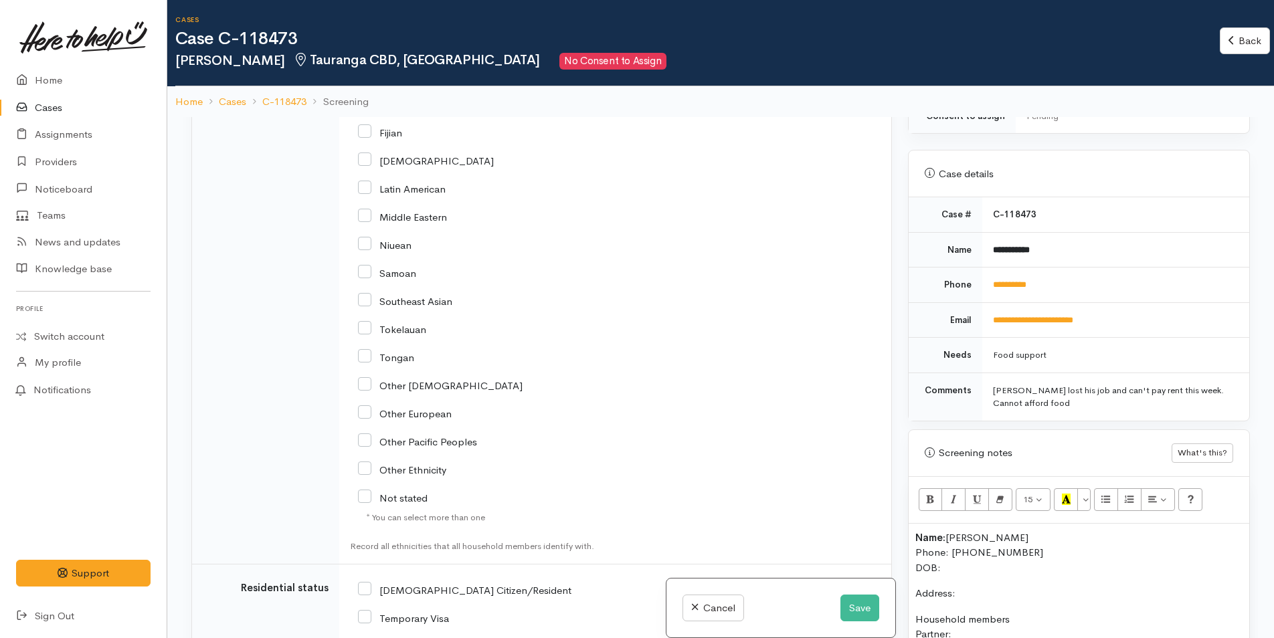
scroll to position [2457, 0]
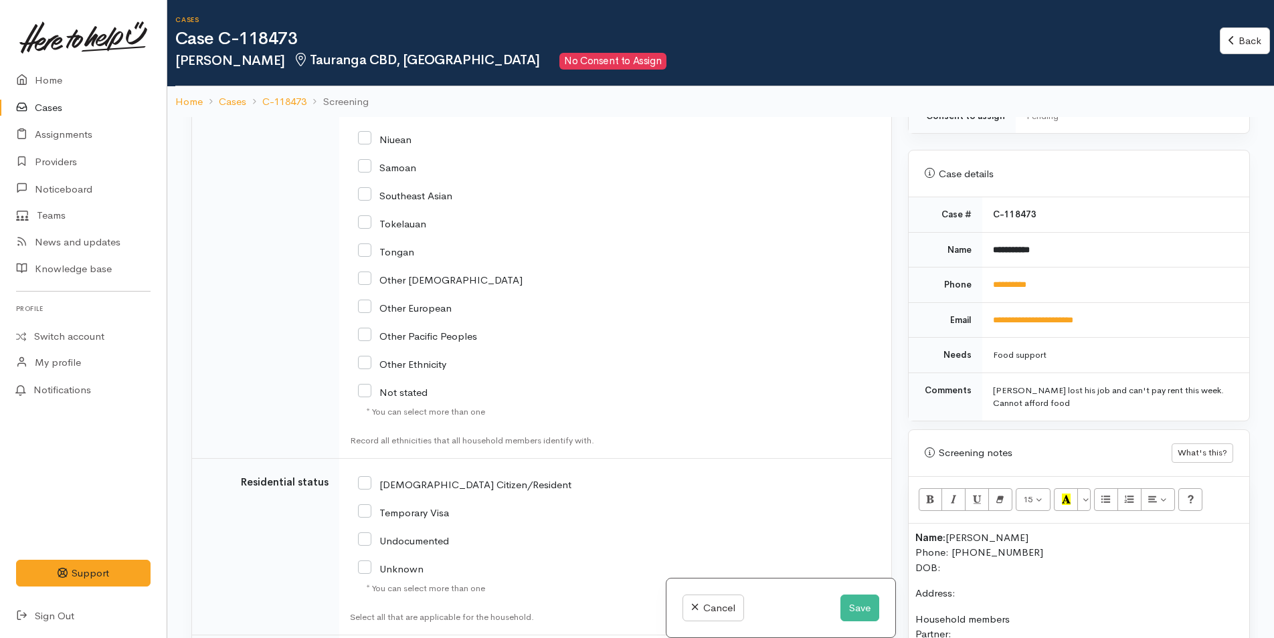
drag, startPoint x: 367, startPoint y: 480, endPoint x: 391, endPoint y: 456, distance: 34.5
click at [367, 479] on input "[DEMOGRAPHIC_DATA] Citizen/Resident" at bounding box center [464, 484] width 213 height 12
checkbox input "true"
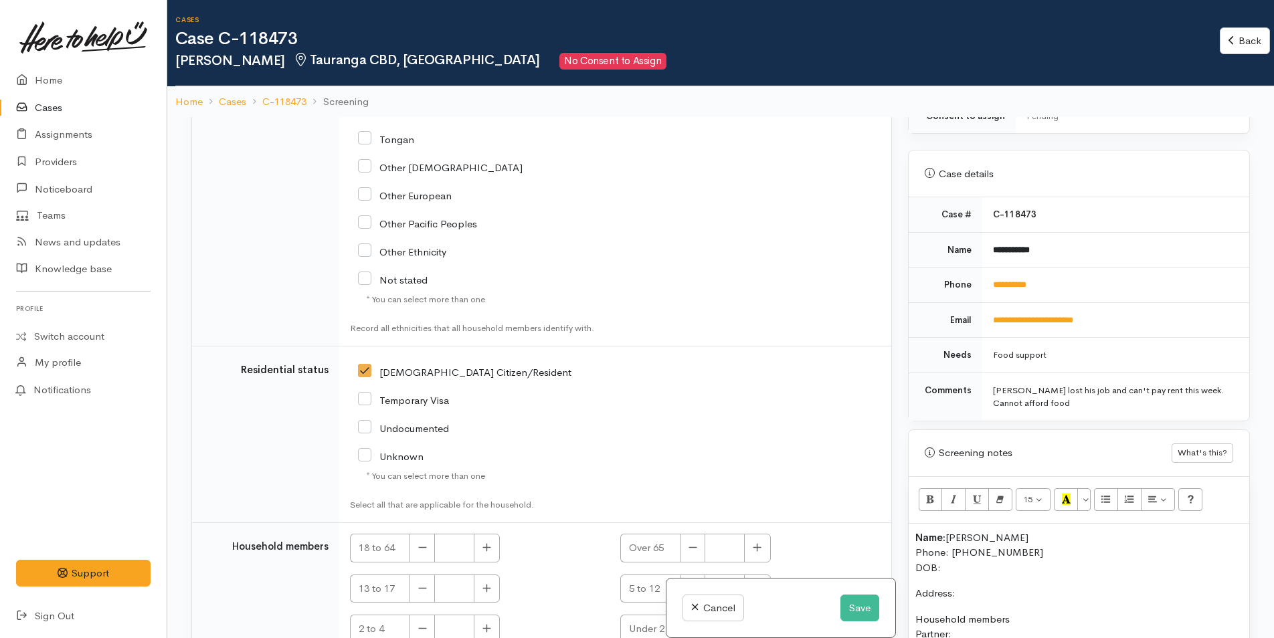
scroll to position [2633, 0]
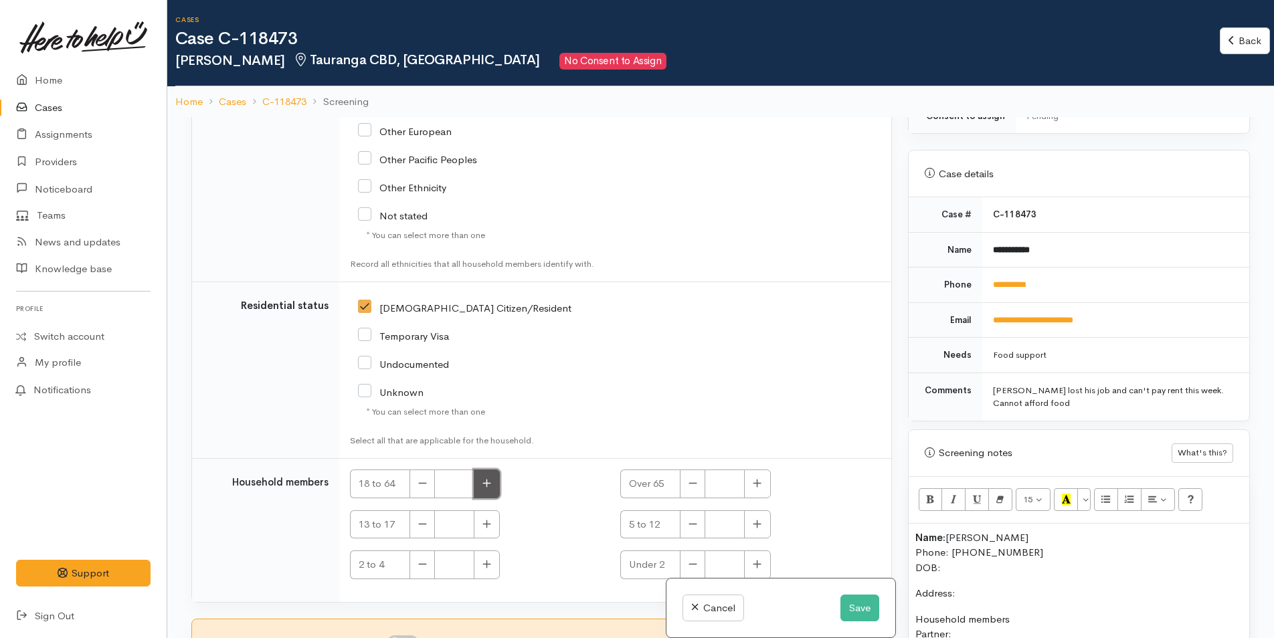
click at [481, 478] on button "button" at bounding box center [487, 484] width 26 height 29
type input "1"
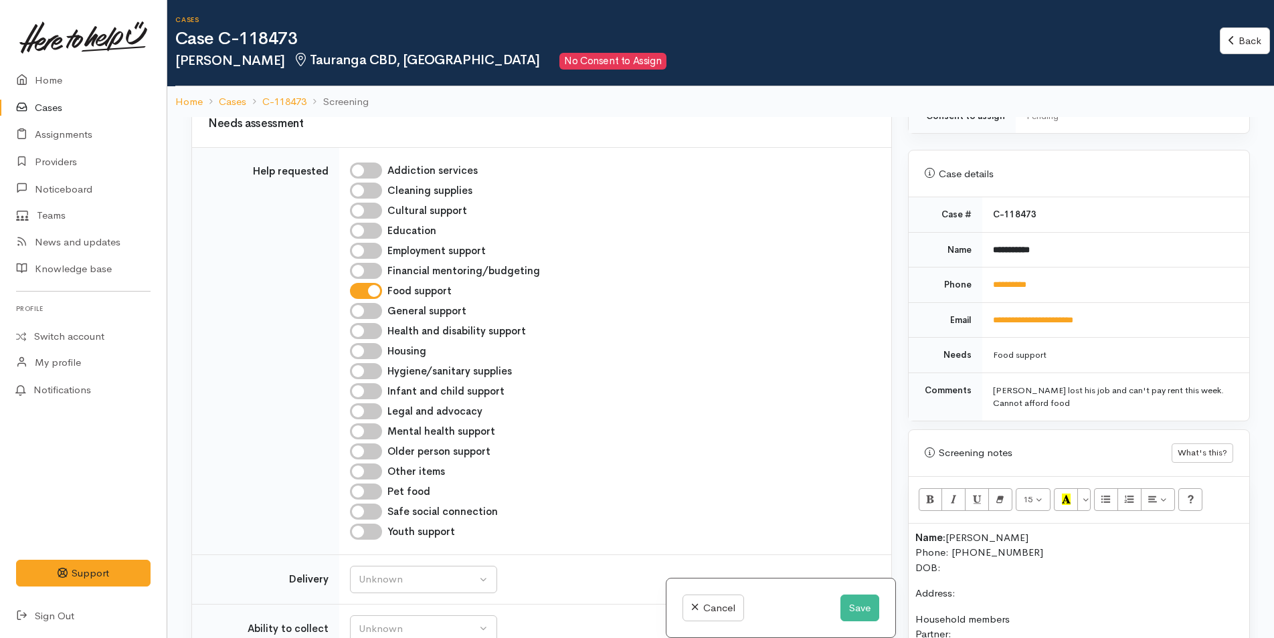
scroll to position [626, 0]
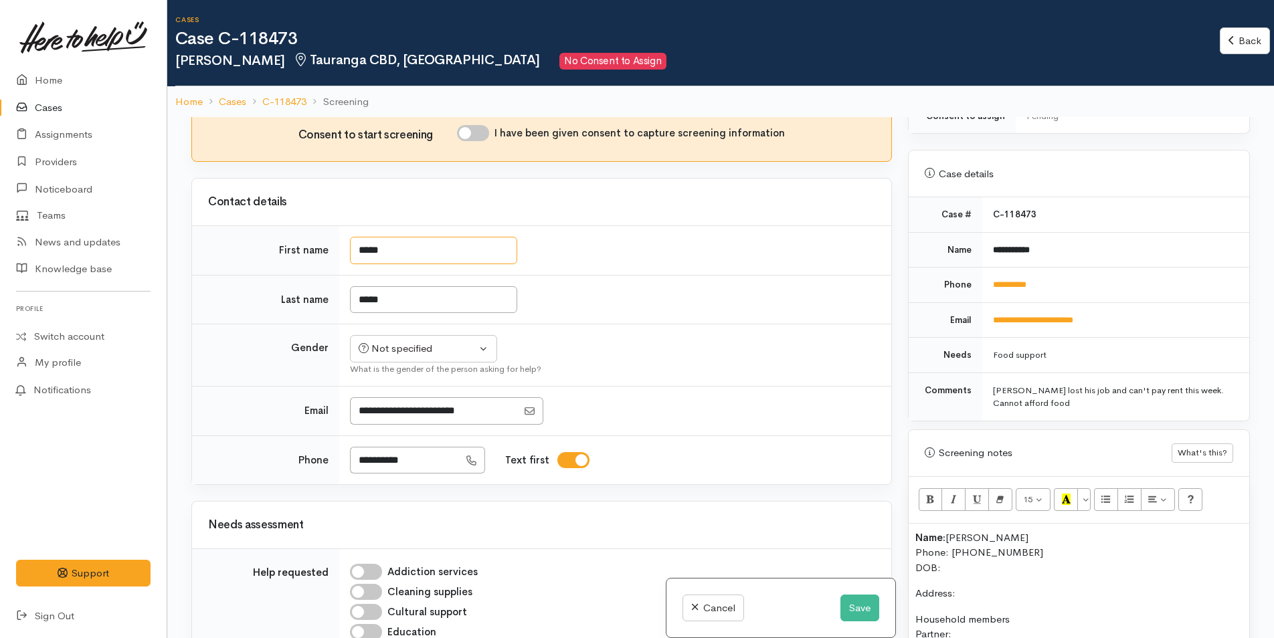
click at [361, 249] on input "*****" at bounding box center [433, 250] width 167 height 27
type input "*****"
click at [398, 359] on button "Not specified" at bounding box center [423, 348] width 147 height 27
click at [393, 415] on span "Female" at bounding box center [434, 420] width 114 height 15
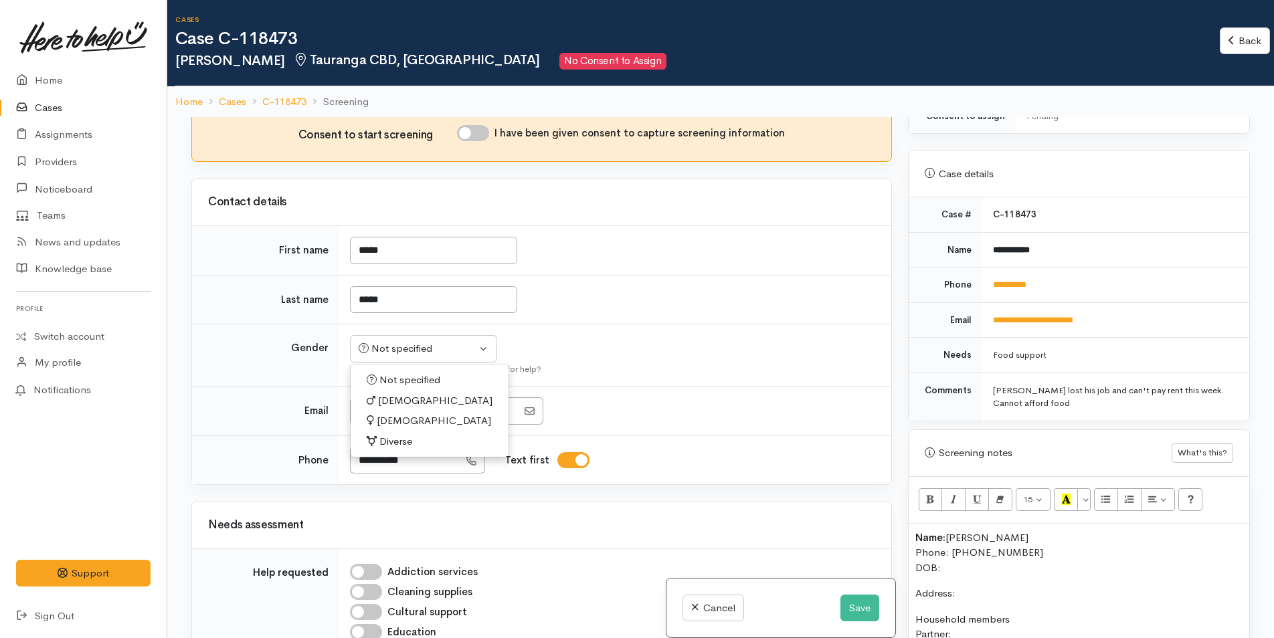
select select "Female"
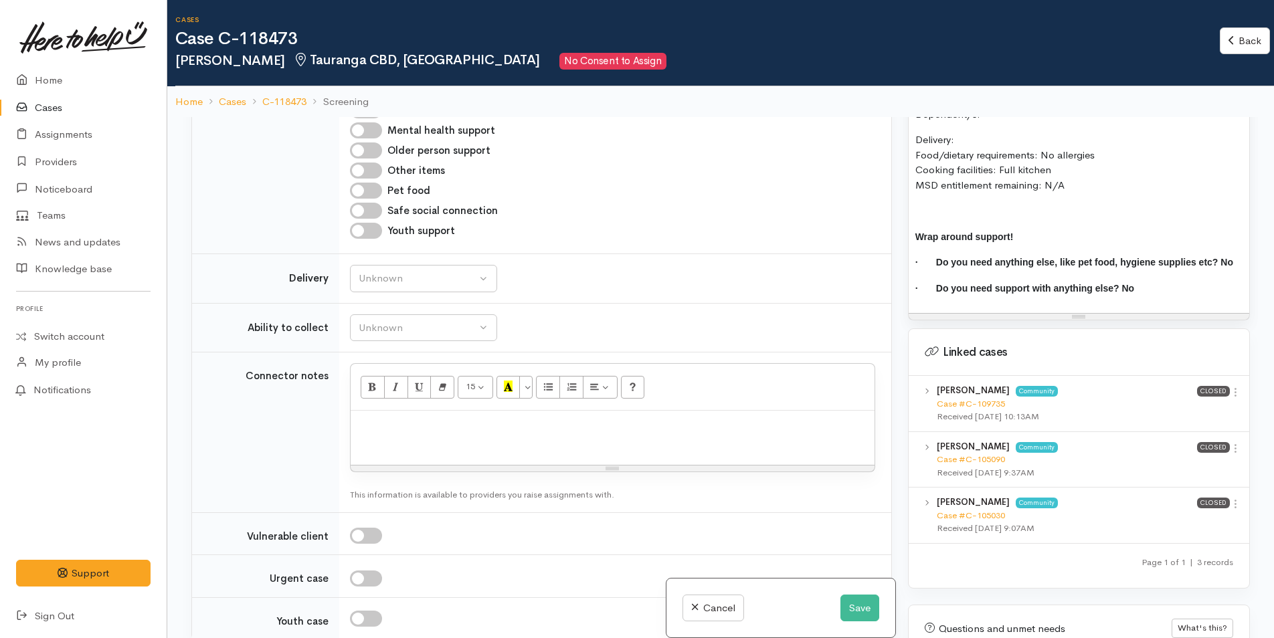
scroll to position [1295, 0]
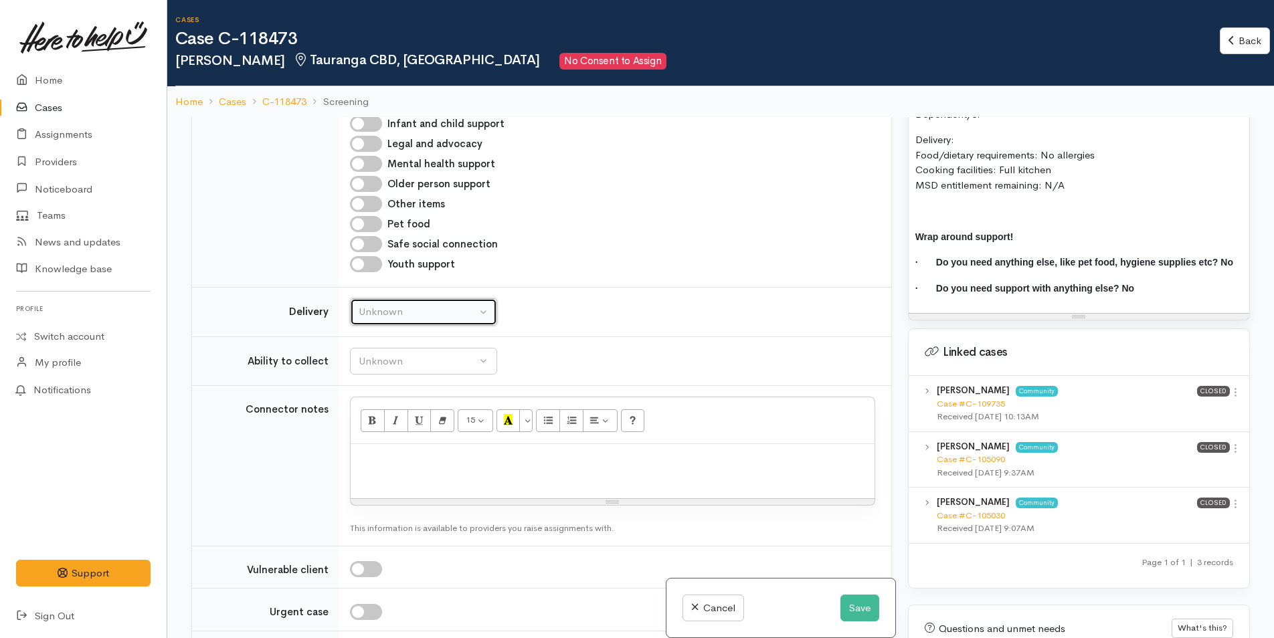
click at [387, 308] on div "Unknown" at bounding box center [418, 311] width 118 height 15
click at [367, 431] on span "No" at bounding box center [374, 436] width 14 height 15
select select "1"
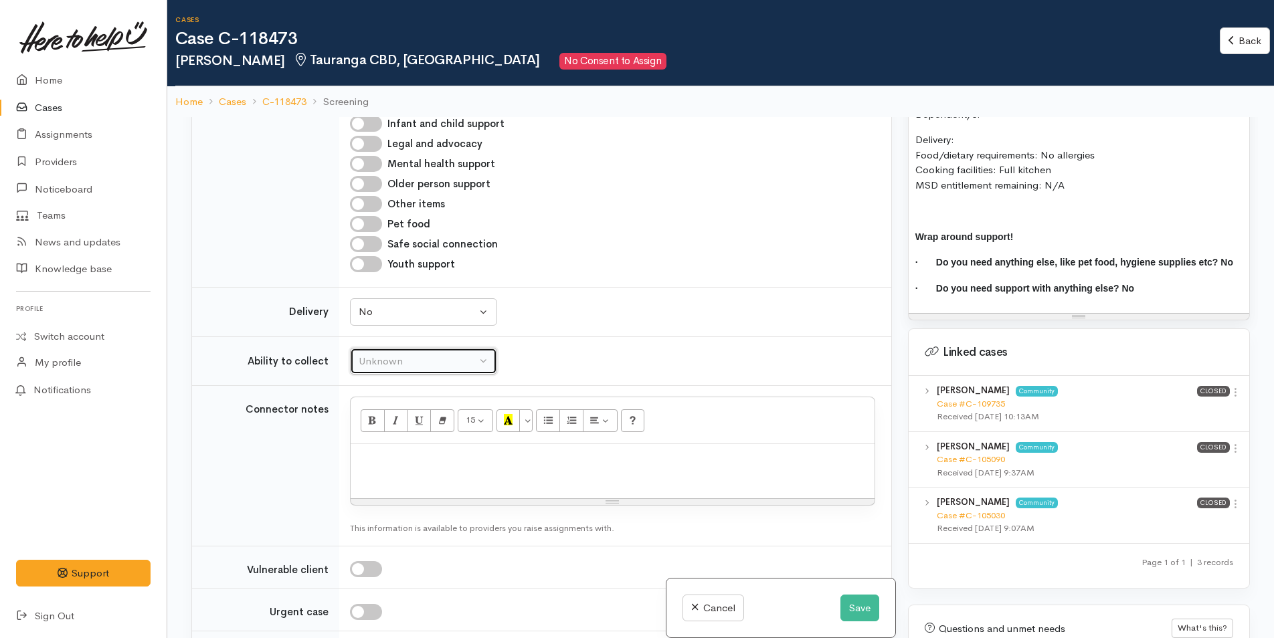
click at [374, 354] on div "Unknown" at bounding box center [418, 361] width 118 height 15
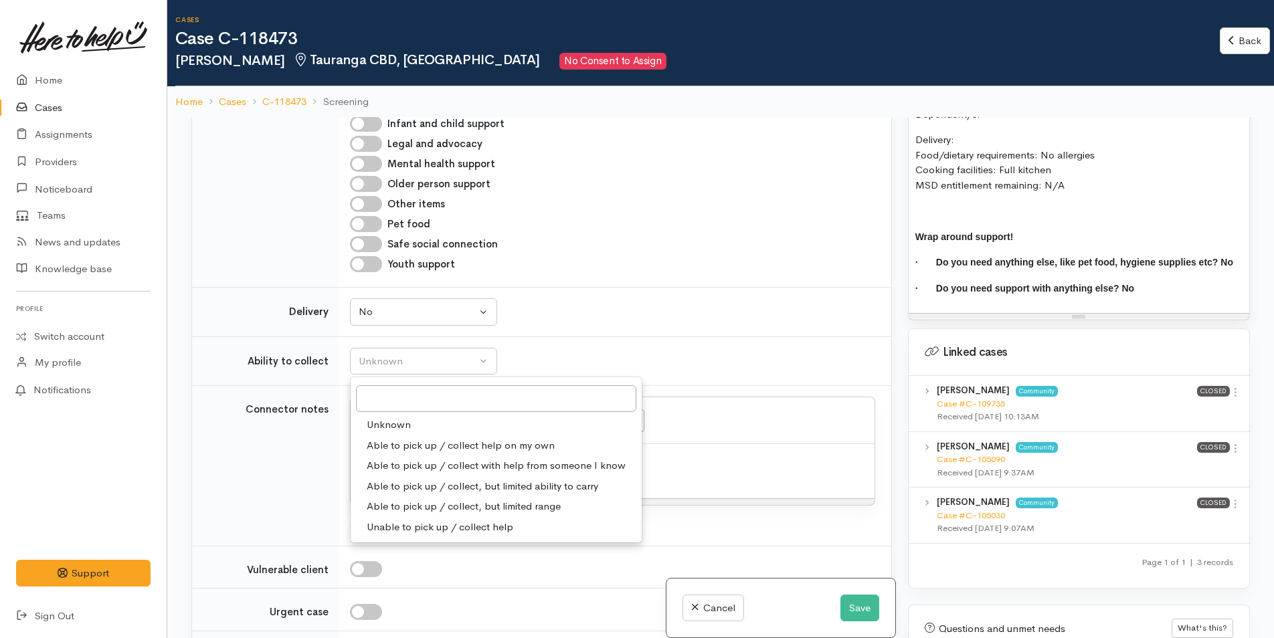
click at [407, 442] on span "Able to pick up / collect help on my own" at bounding box center [461, 445] width 188 height 15
select select "2"
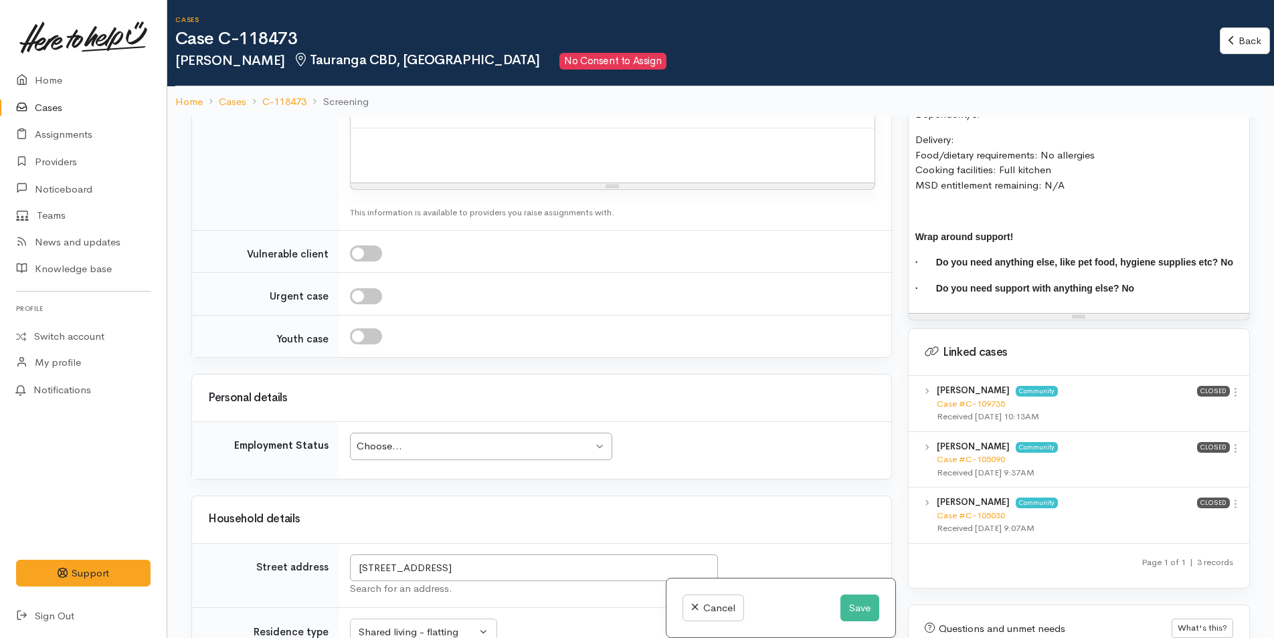
scroll to position [1697, 0]
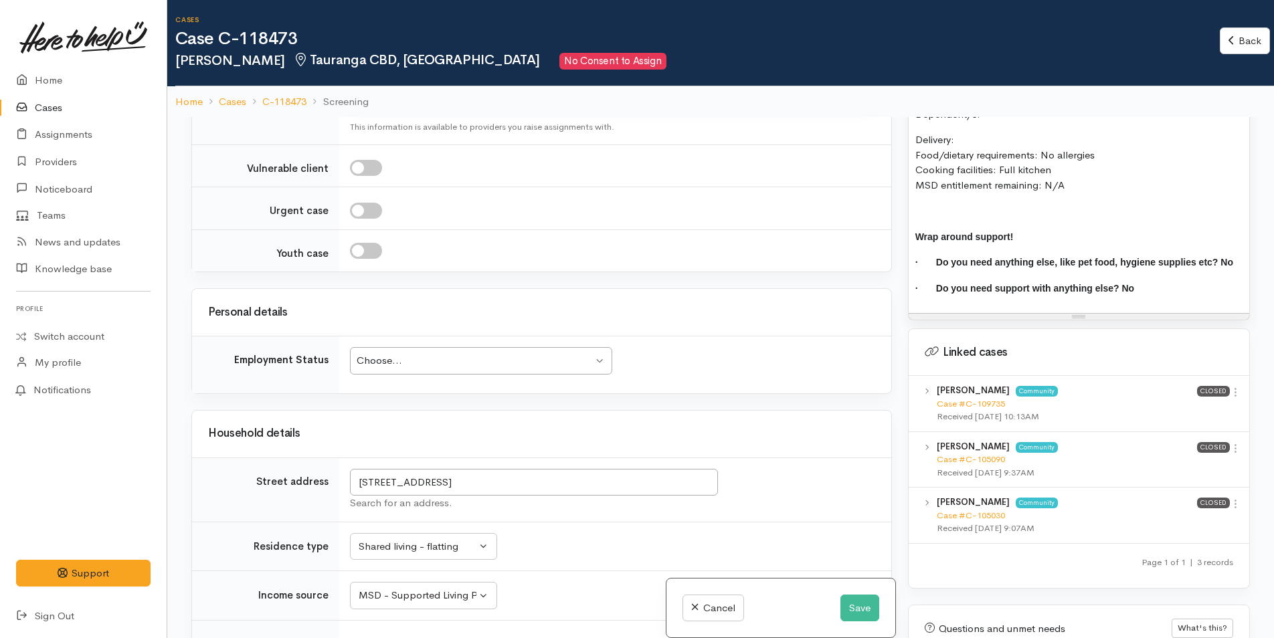
click at [437, 357] on div "Choose..." at bounding box center [475, 360] width 236 height 15
drag, startPoint x: 494, startPoint y: 474, endPoint x: 332, endPoint y: 463, distance: 162.3
click at [332, 463] on tr "Street address 76A Fourth Avenue, Tauranga, New Zealand Search for an address." at bounding box center [541, 490] width 699 height 64
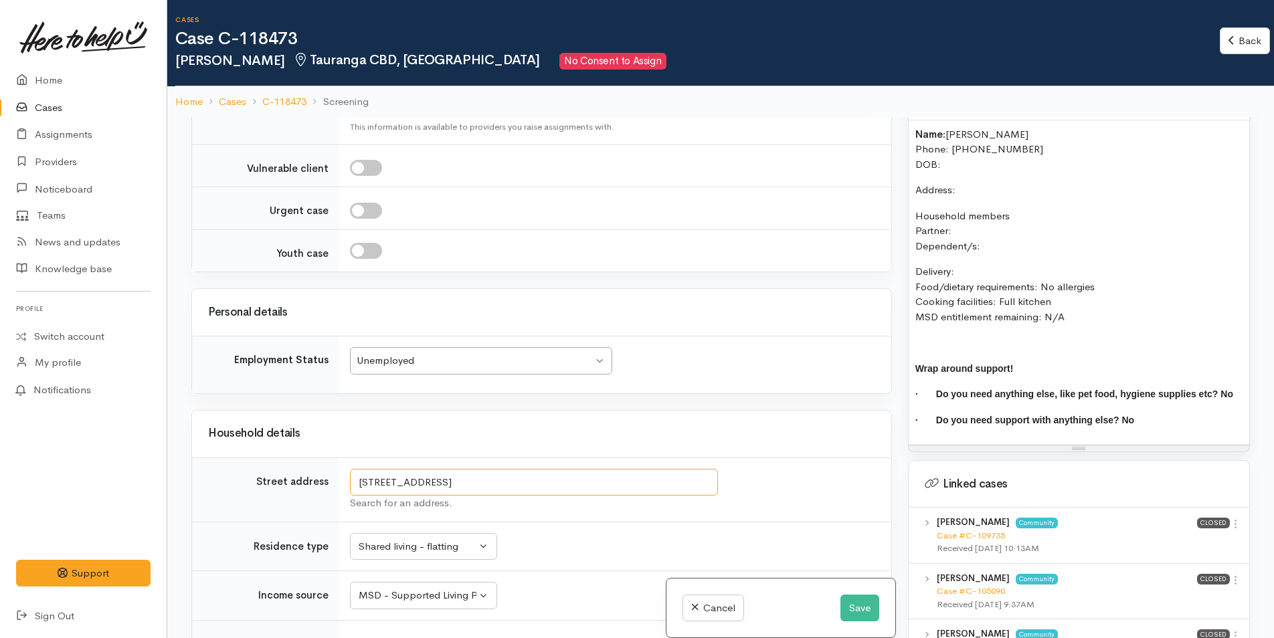
scroll to position [692, 0]
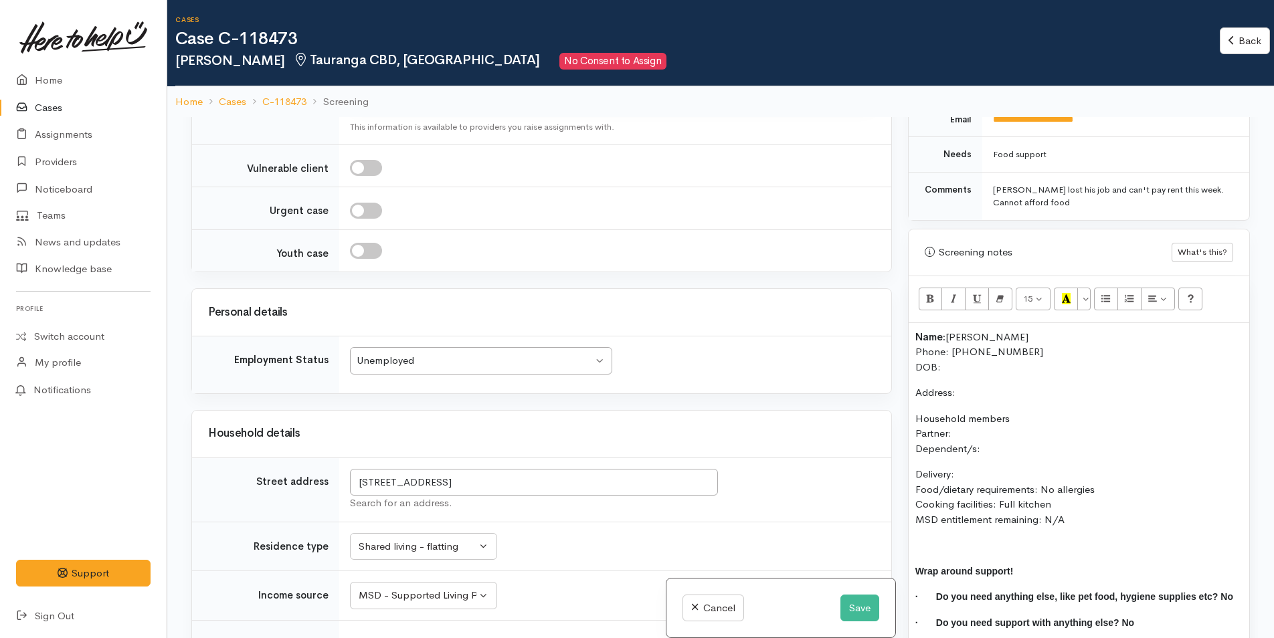
click at [966, 385] on p "Address:" at bounding box center [1078, 392] width 327 height 15
click at [856, 610] on button "Save" at bounding box center [859, 608] width 39 height 27
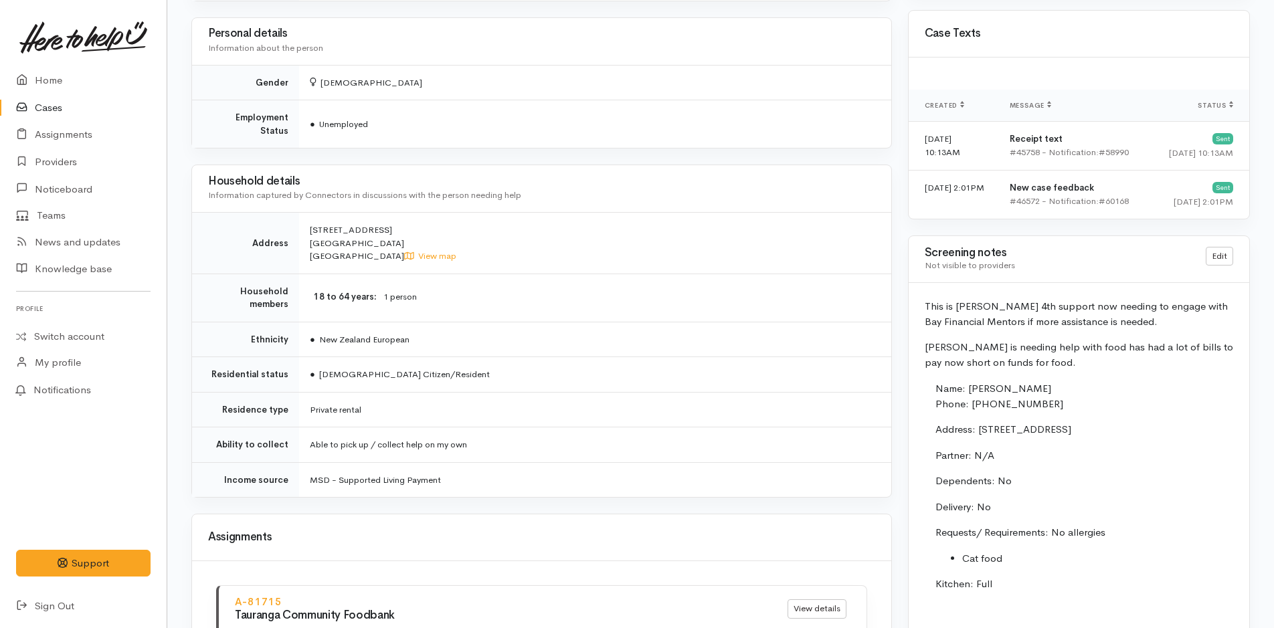
scroll to position [1215, 0]
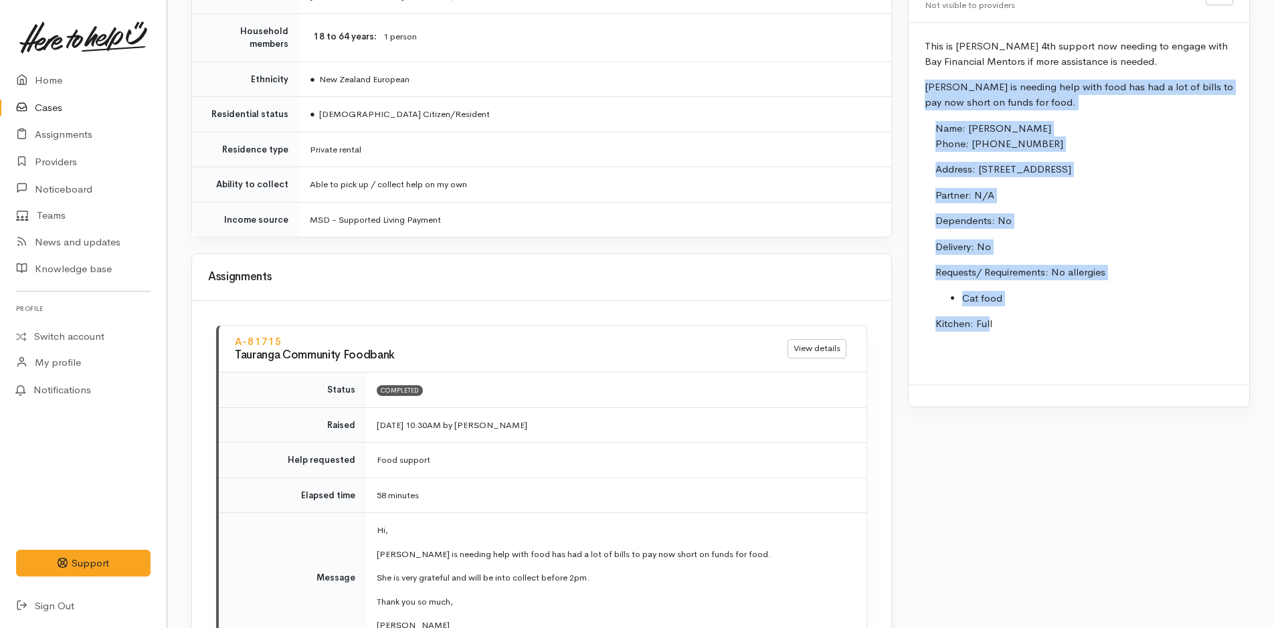
drag, startPoint x: 969, startPoint y: 284, endPoint x: 916, endPoint y: 82, distance: 209.5
click at [916, 82] on div "This is Donnas 4th support now needing to engage with Bay Financial Mentors if …" at bounding box center [1078, 204] width 341 height 362
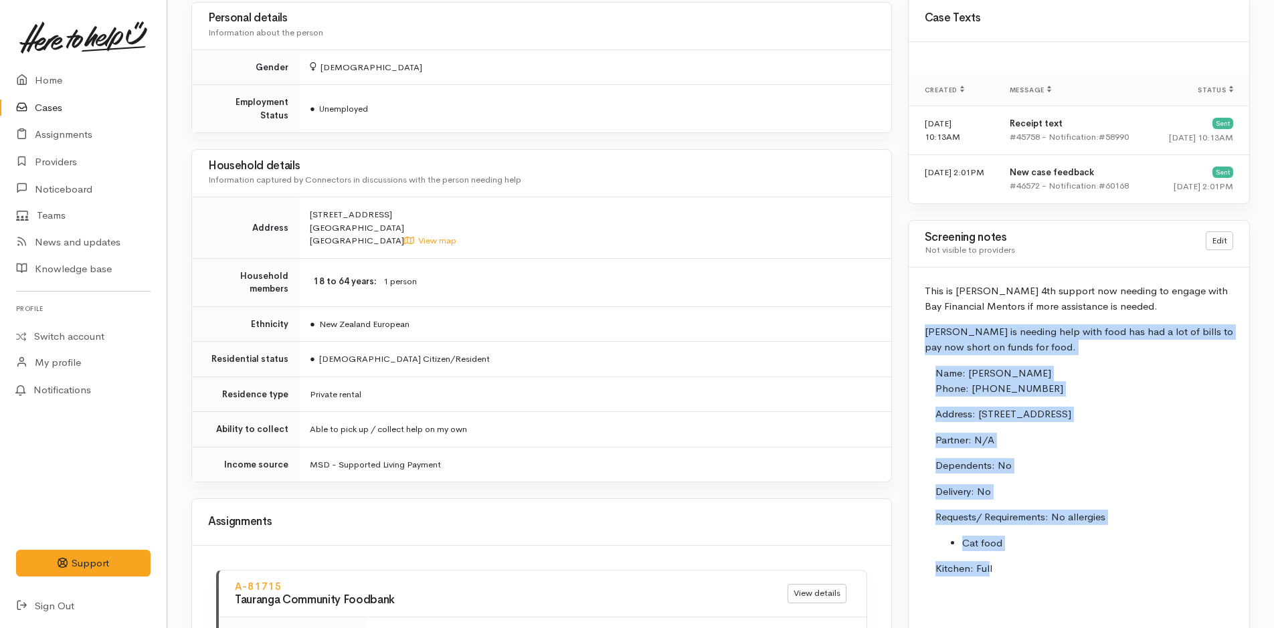
scroll to position [947, 0]
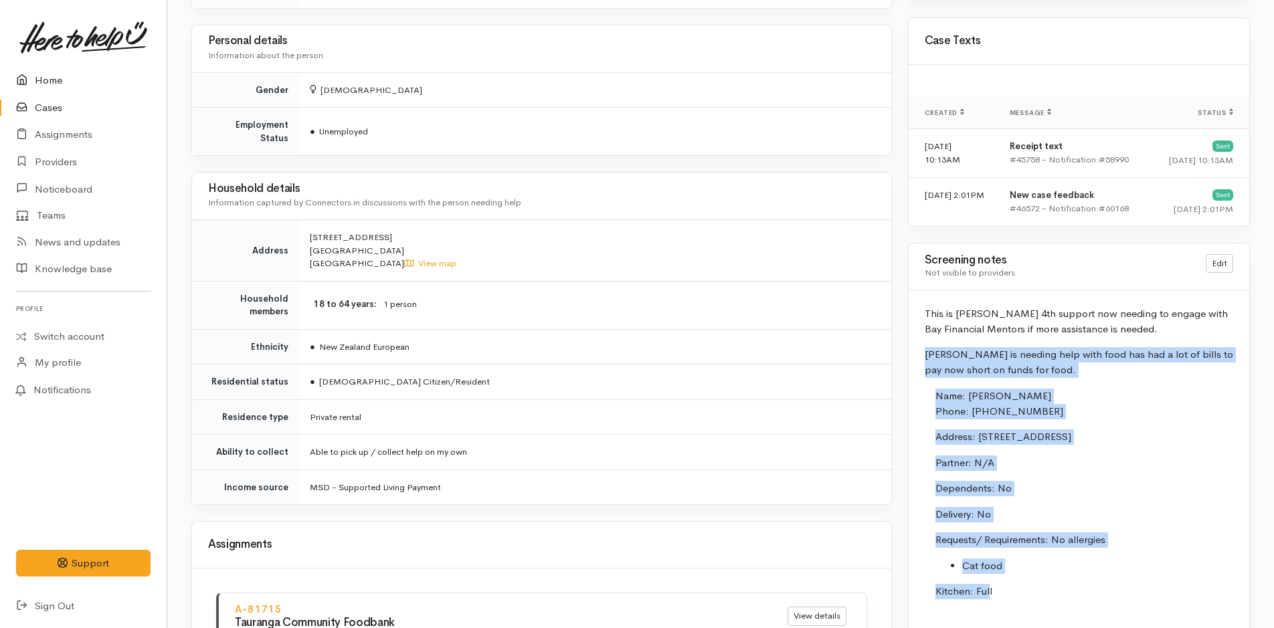
click at [35, 98] on link "Cases" at bounding box center [83, 107] width 167 height 27
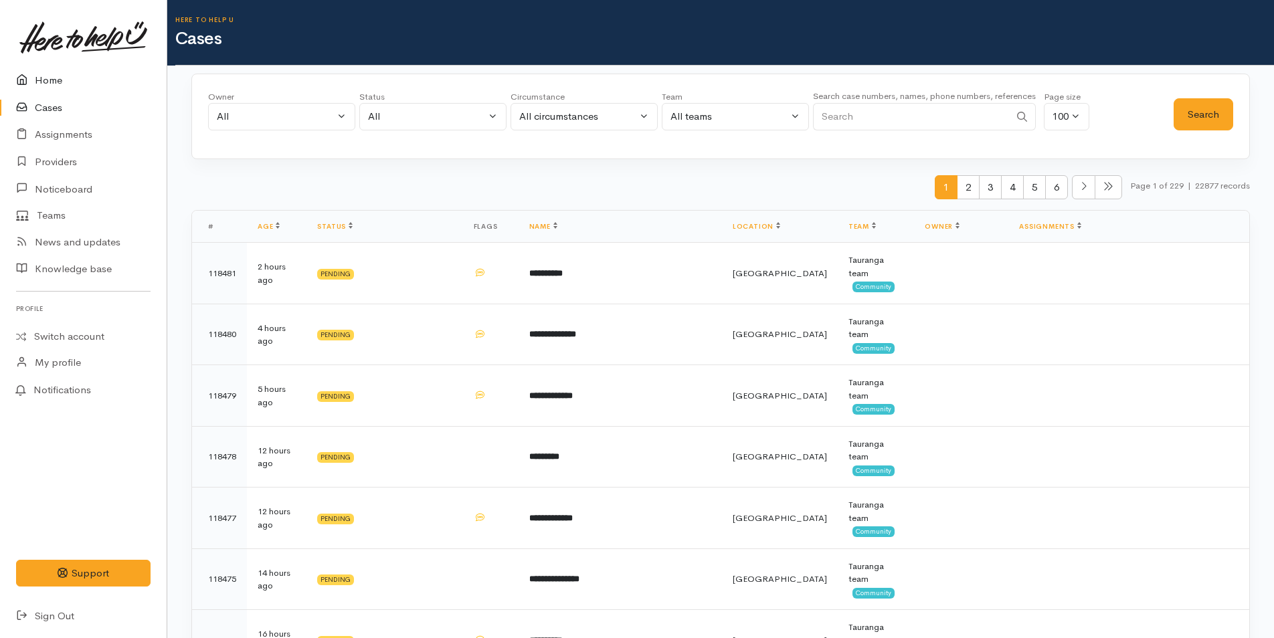
click at [70, 74] on link "Home" at bounding box center [83, 80] width 167 height 27
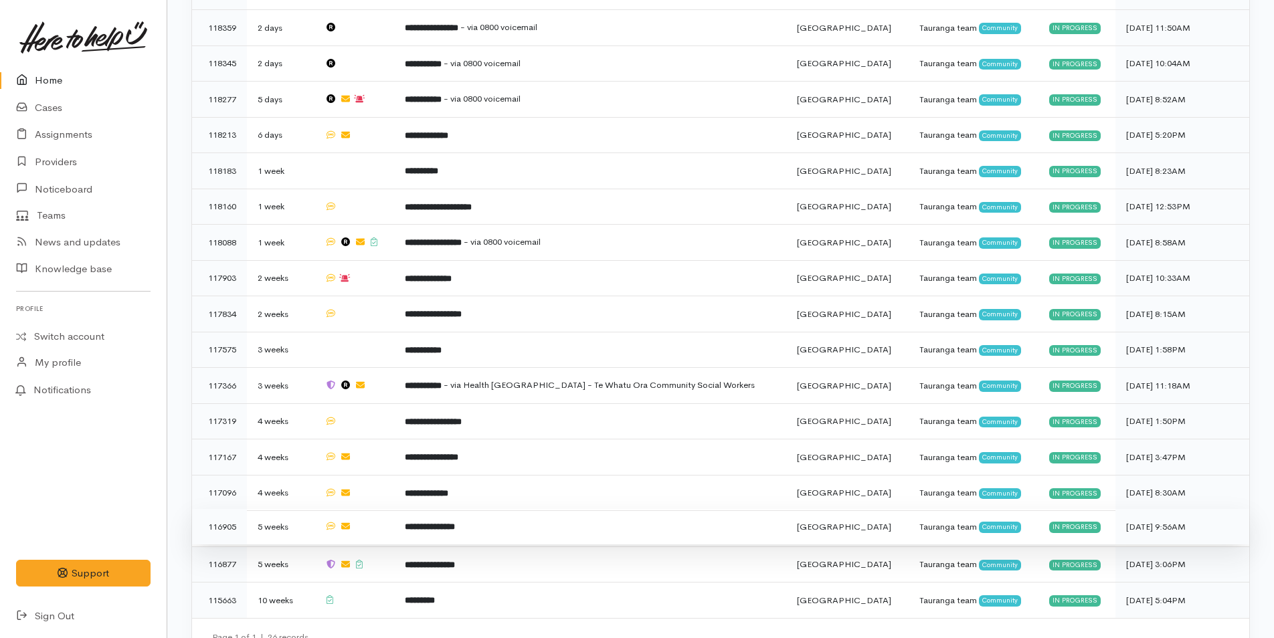
scroll to position [961, 0]
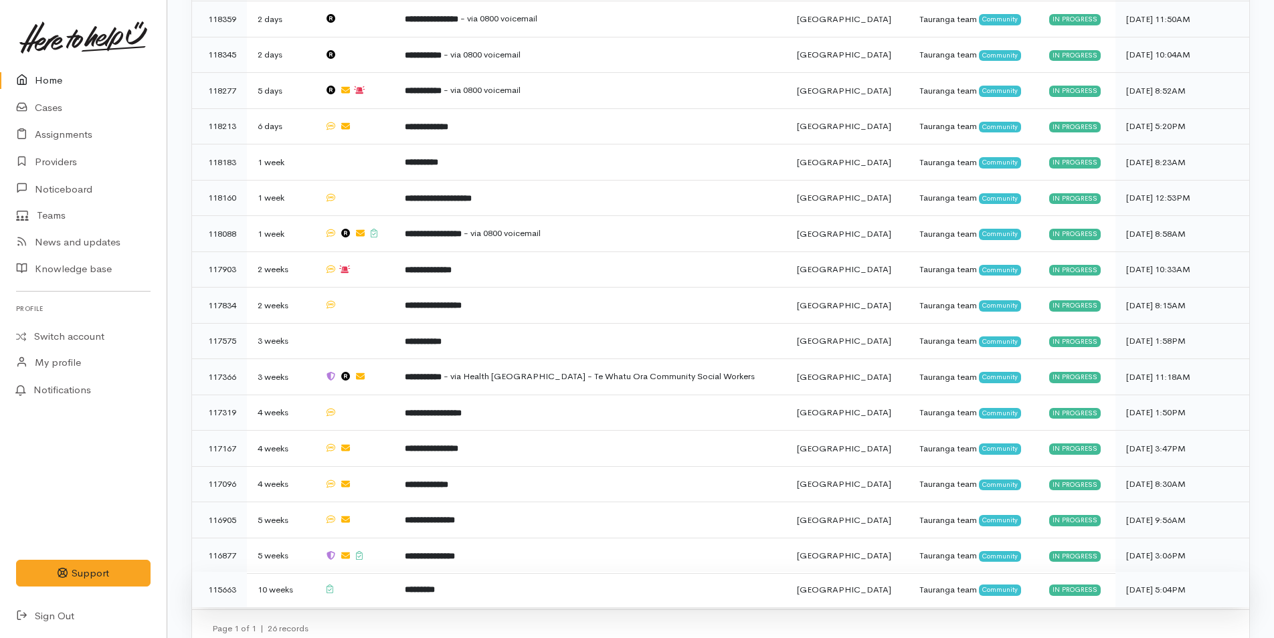
click at [434, 585] on b "*********" at bounding box center [420, 589] width 30 height 9
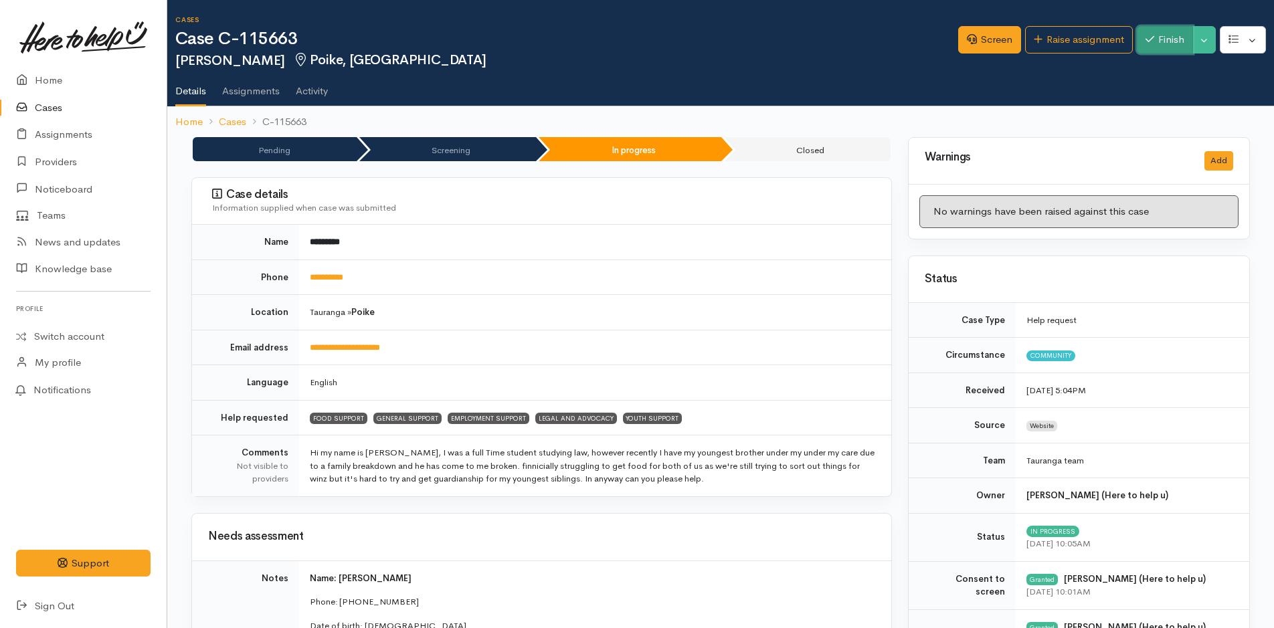
click at [1137, 42] on button "Finish" at bounding box center [1165, 39] width 56 height 27
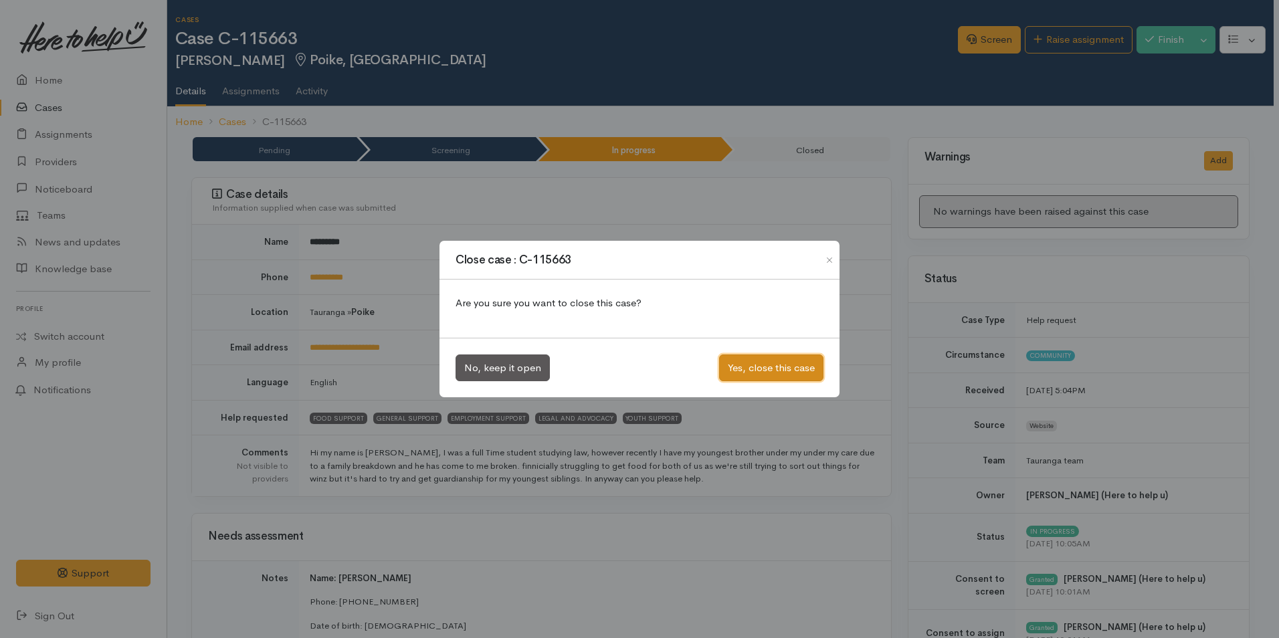
click at [757, 360] on button "Yes, close this case" at bounding box center [771, 368] width 104 height 27
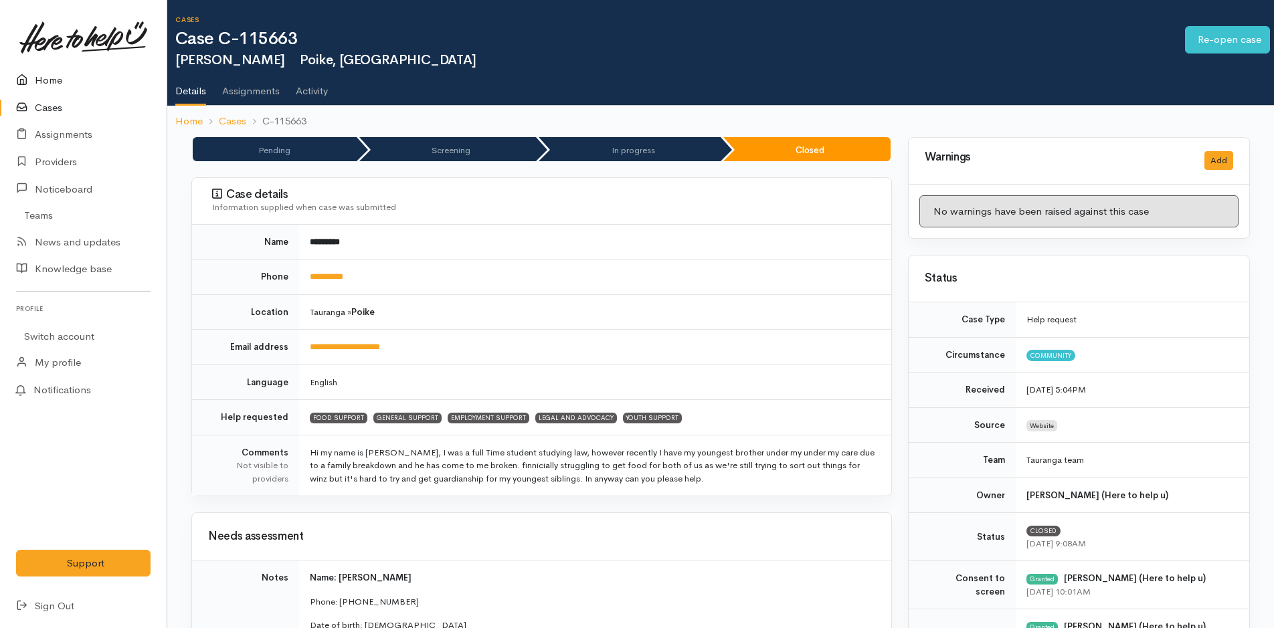
click at [45, 81] on link "Home" at bounding box center [83, 80] width 167 height 27
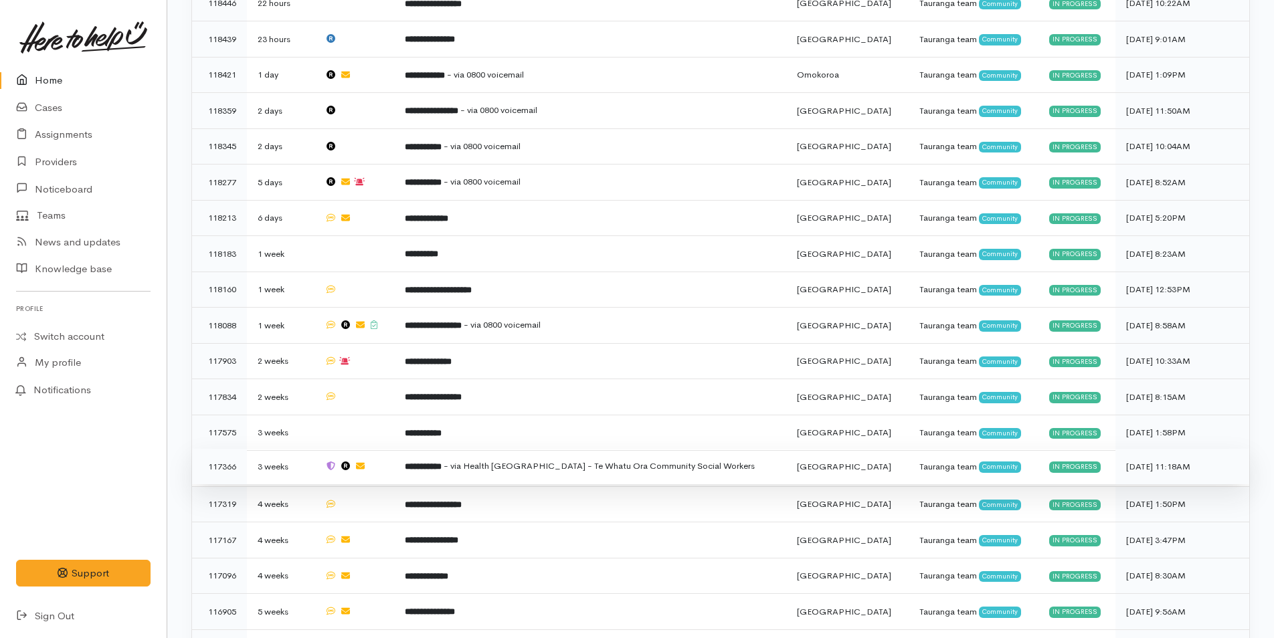
scroll to position [927, 0]
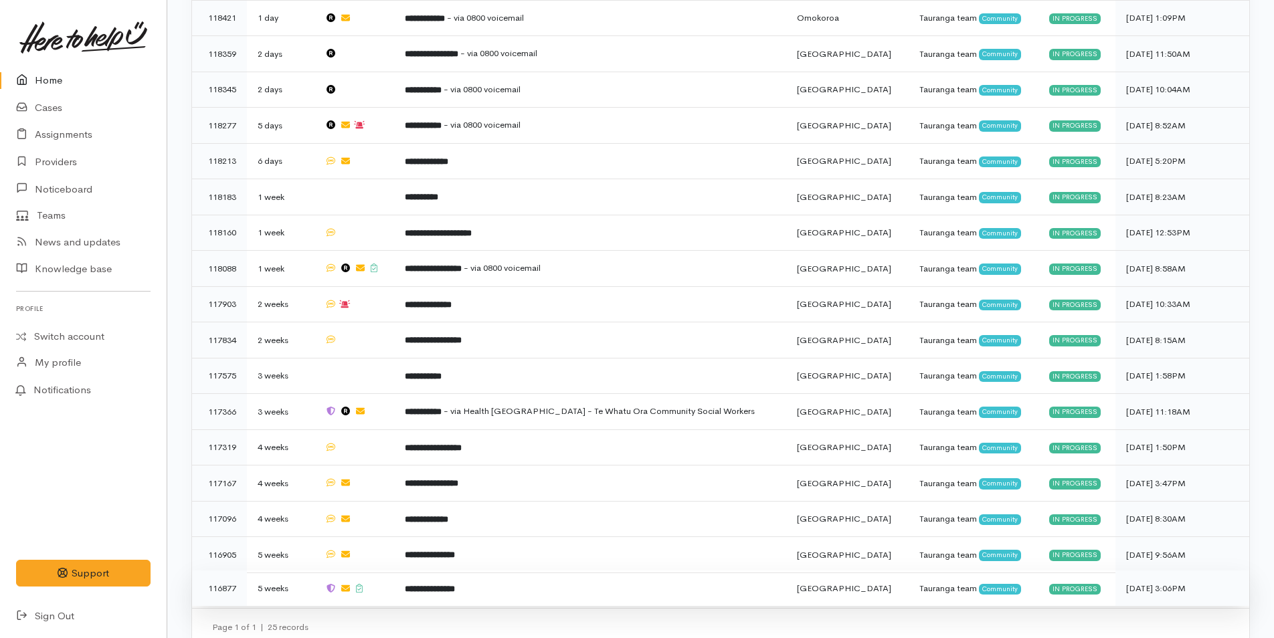
click at [394, 571] on td at bounding box center [354, 588] width 80 height 35
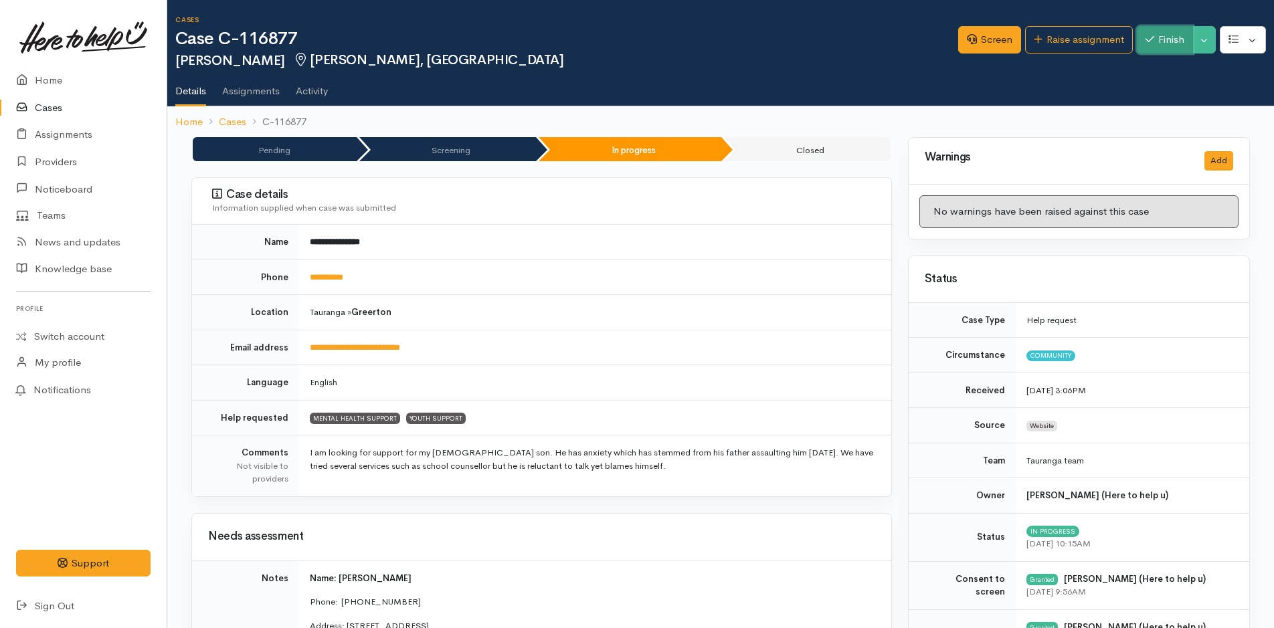
click at [1172, 42] on button "Finish" at bounding box center [1165, 39] width 56 height 27
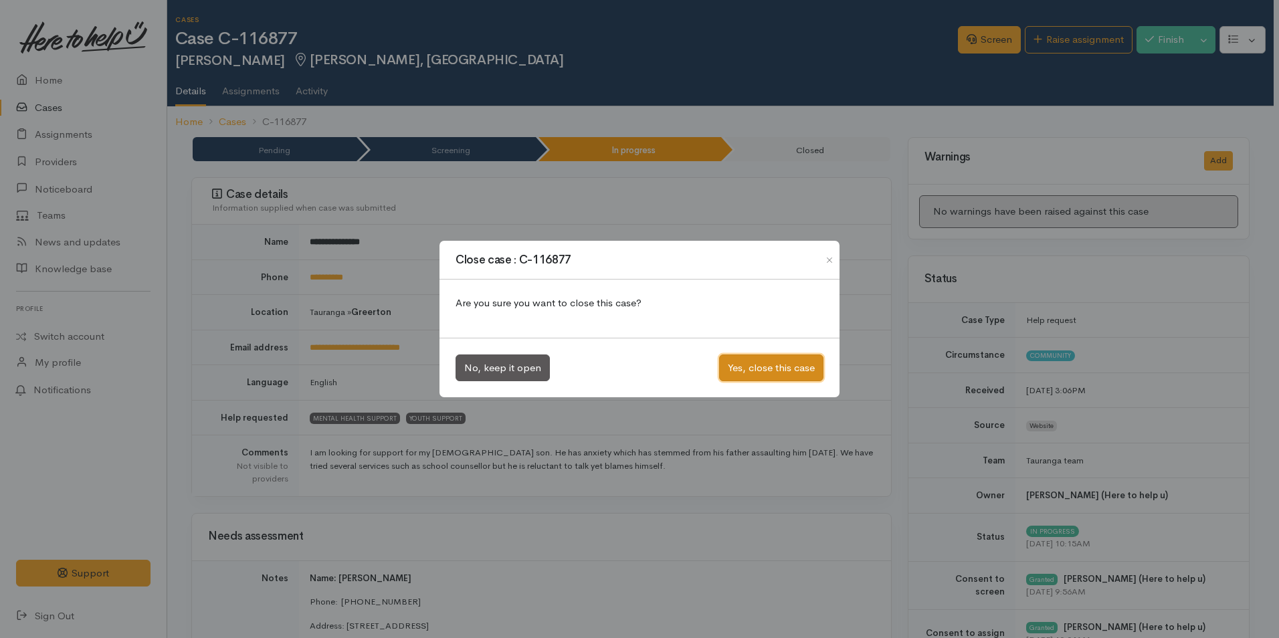
click at [740, 367] on button "Yes, close this case" at bounding box center [771, 368] width 104 height 27
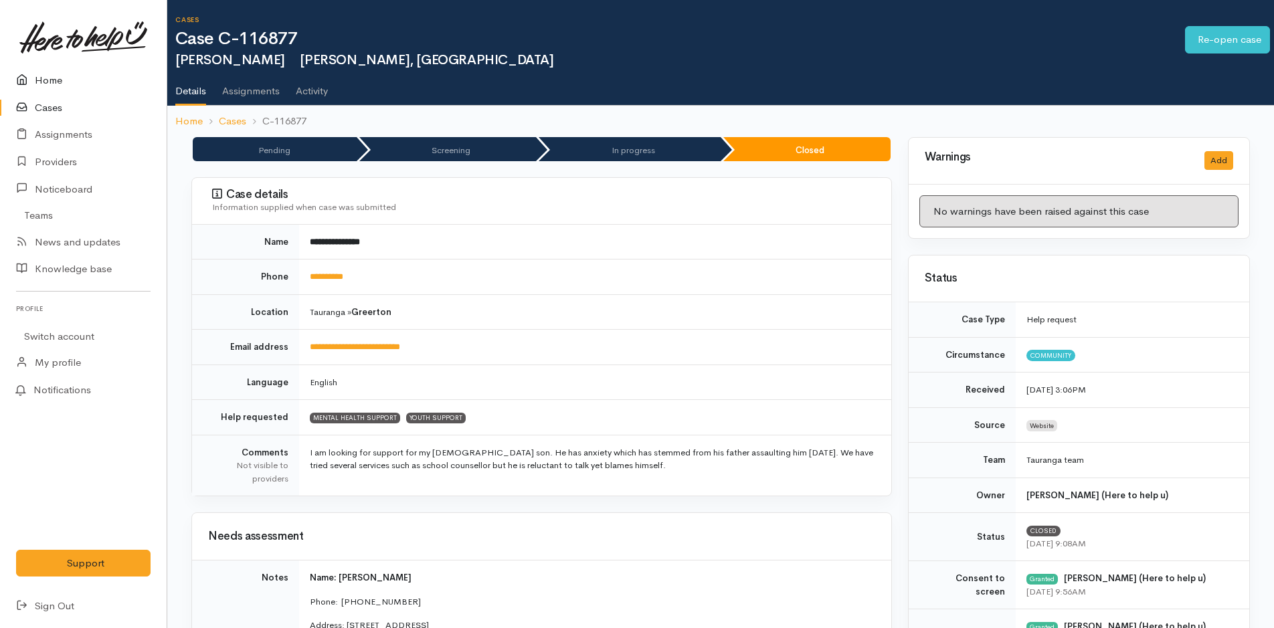
click at [63, 79] on link "Home" at bounding box center [83, 80] width 167 height 27
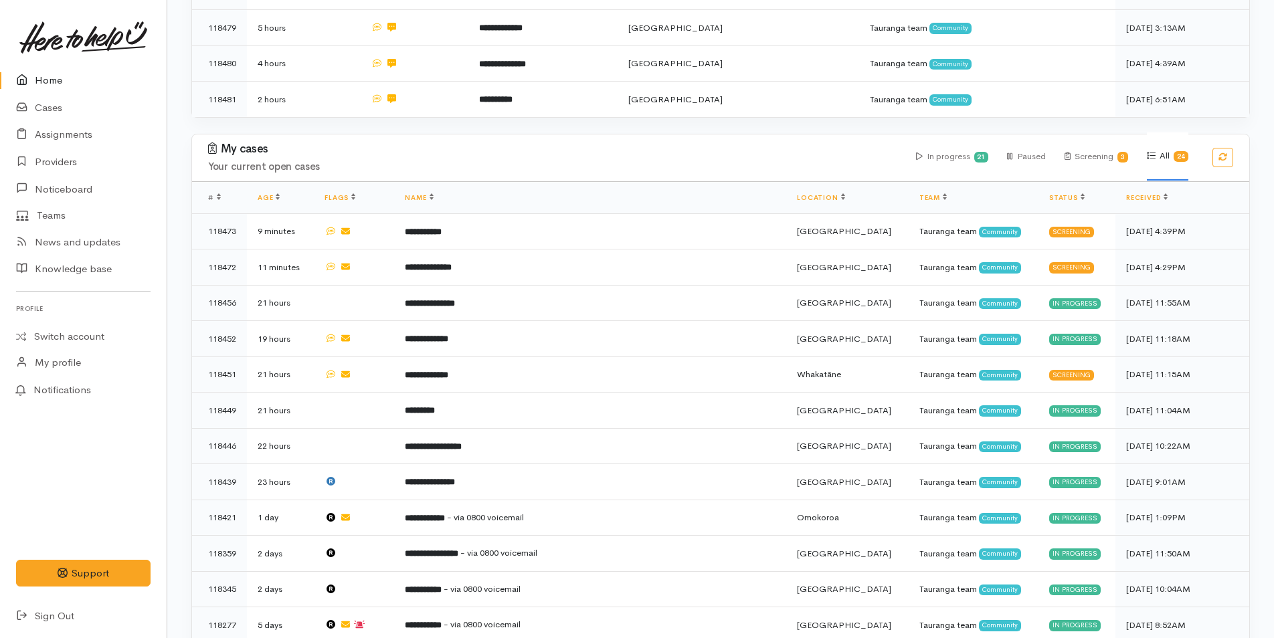
scroll to position [669, 0]
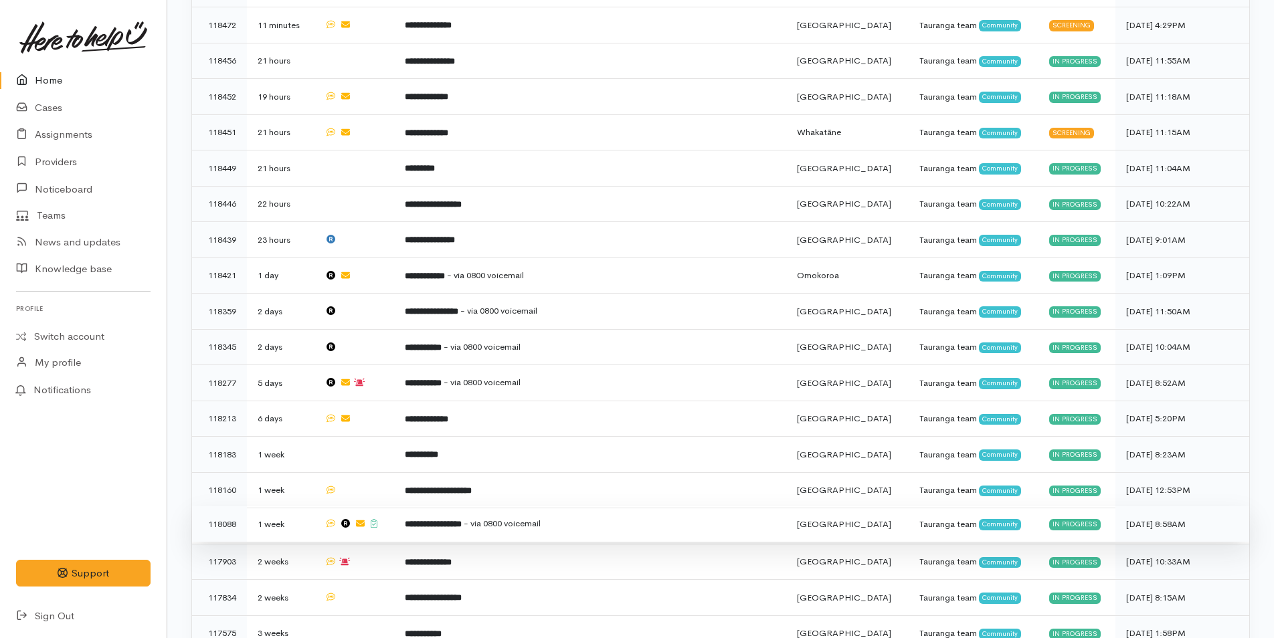
click at [448, 520] on b "**********" at bounding box center [433, 524] width 57 height 9
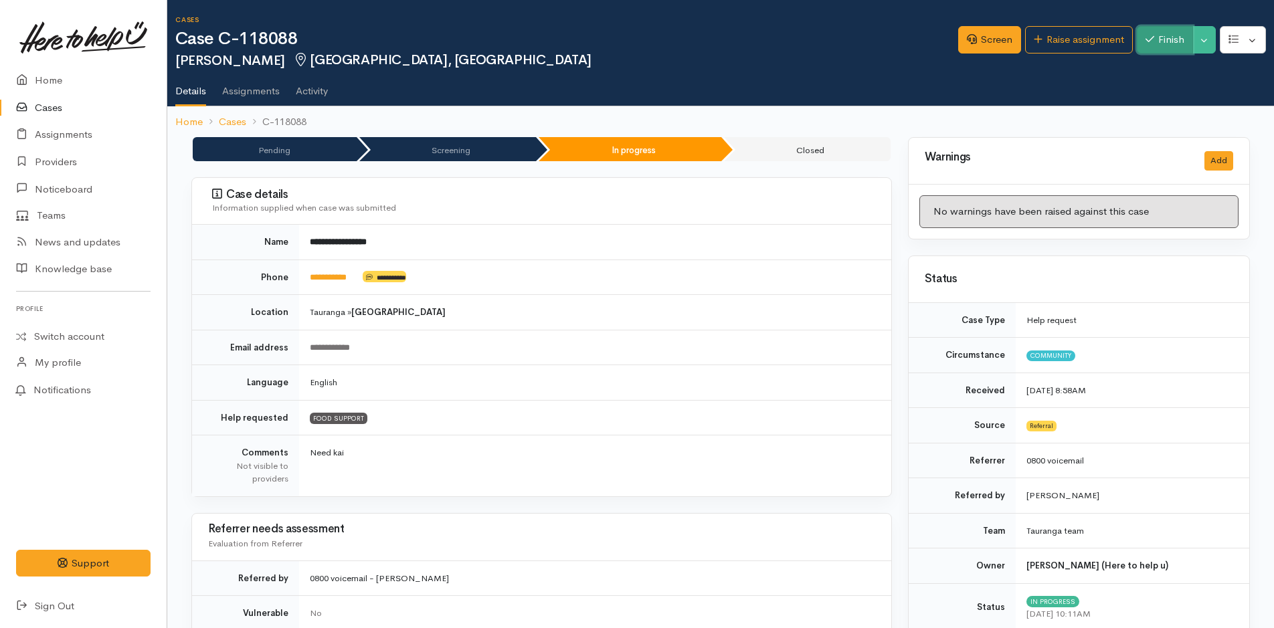
click at [1156, 40] on button "Finish" at bounding box center [1165, 39] width 56 height 27
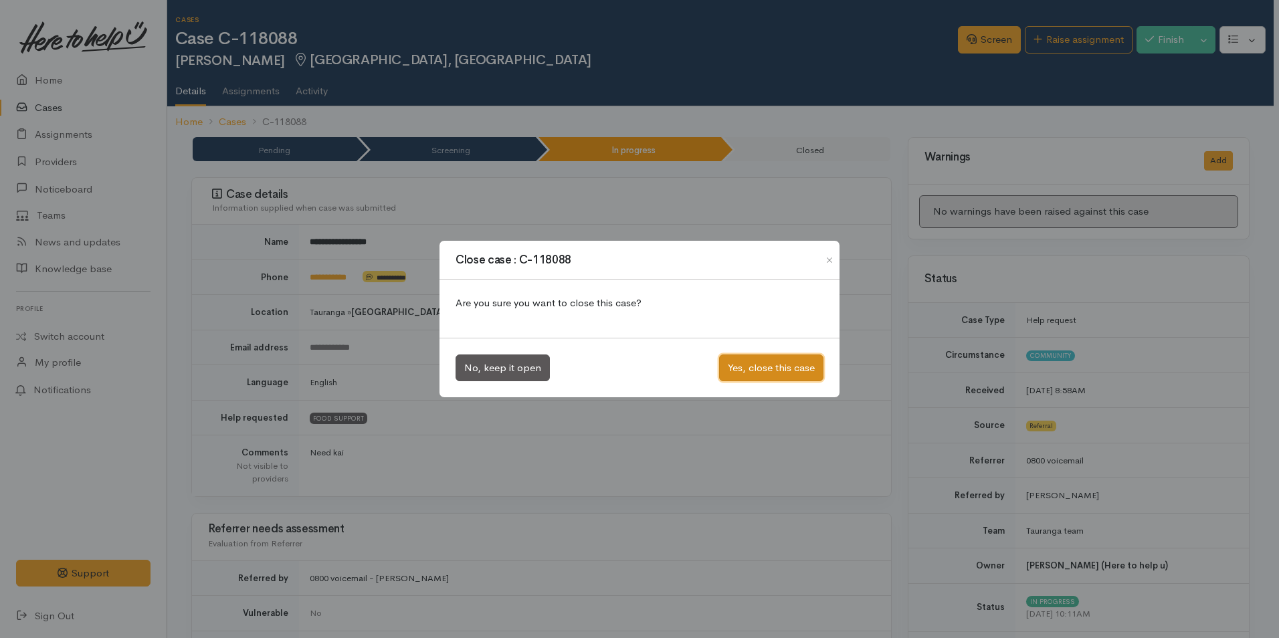
drag, startPoint x: 782, startPoint y: 377, endPoint x: 386, endPoint y: 244, distance: 417.8
click at [782, 377] on button "Yes, close this case" at bounding box center [771, 368] width 104 height 27
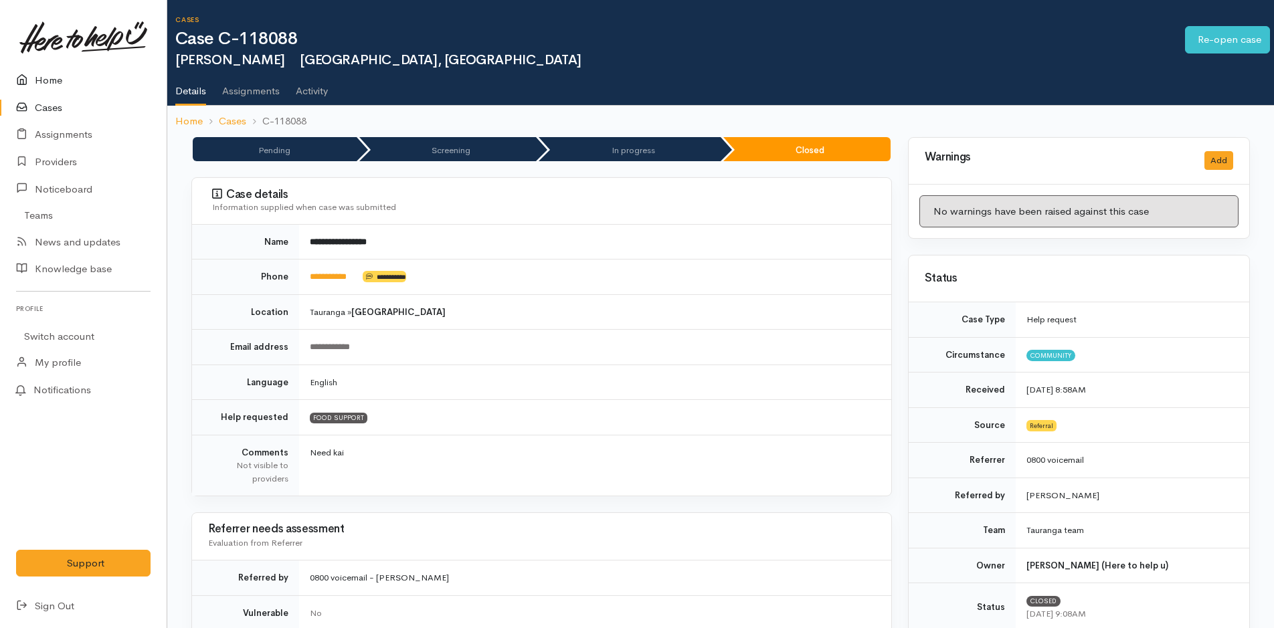
click at [57, 80] on link "Home" at bounding box center [83, 80] width 167 height 27
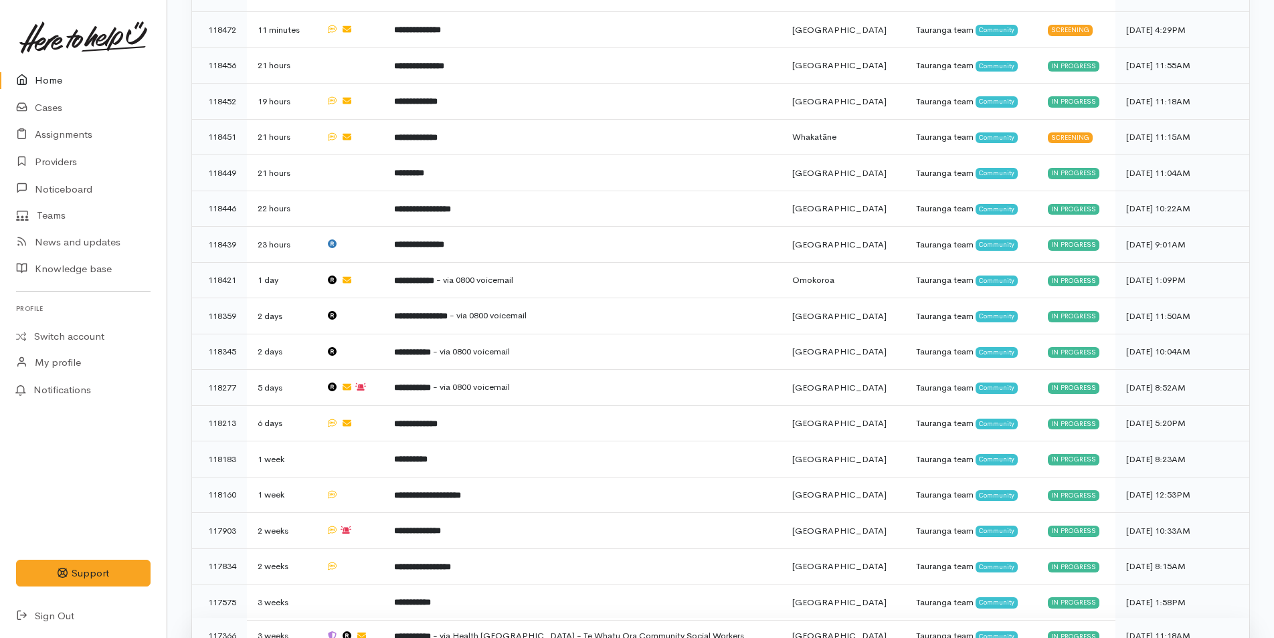
scroll to position [856, 0]
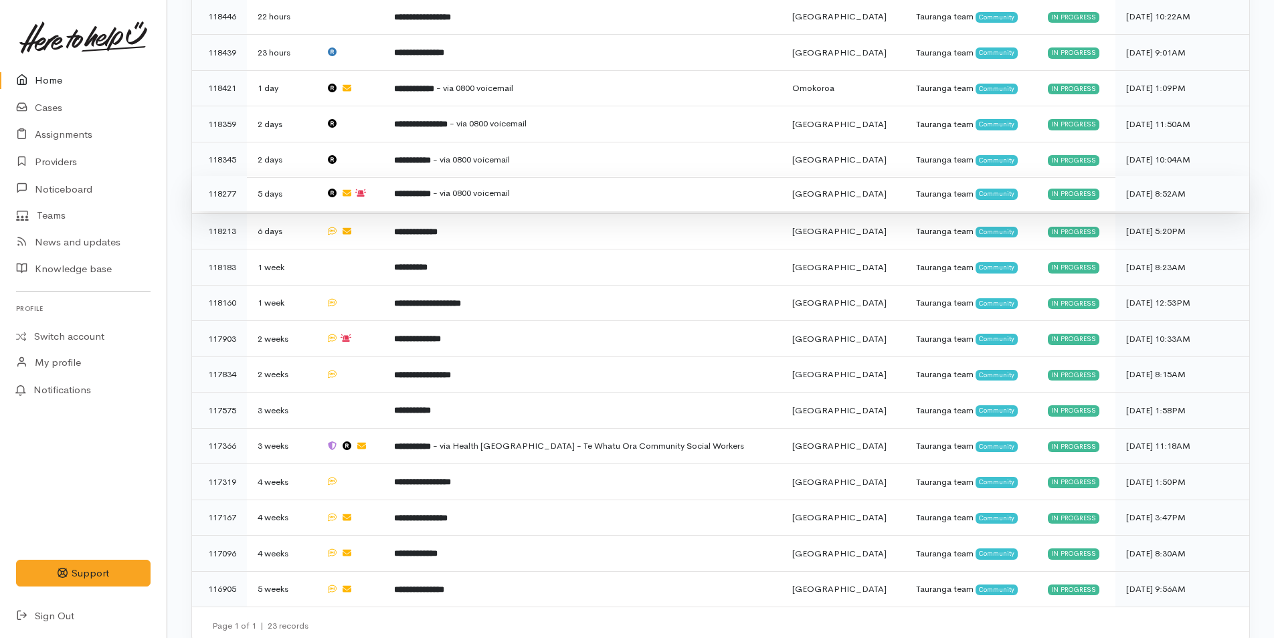
click at [462, 186] on td "**********" at bounding box center [582, 194] width 398 height 36
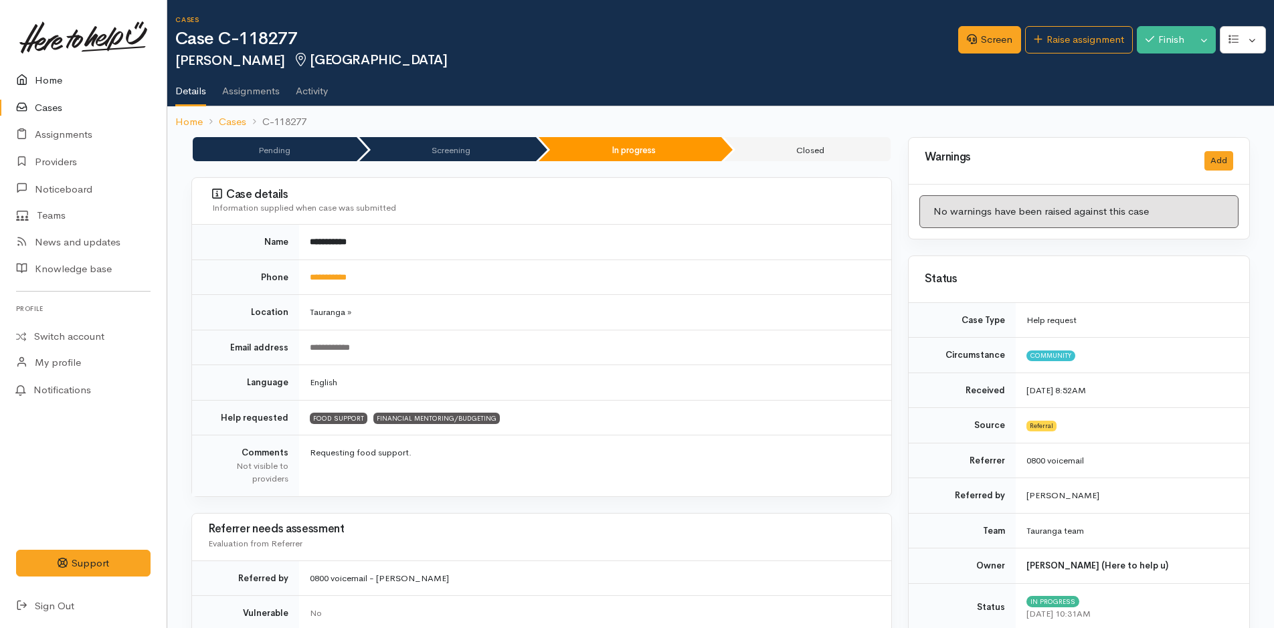
click at [60, 85] on link "Home" at bounding box center [83, 80] width 167 height 27
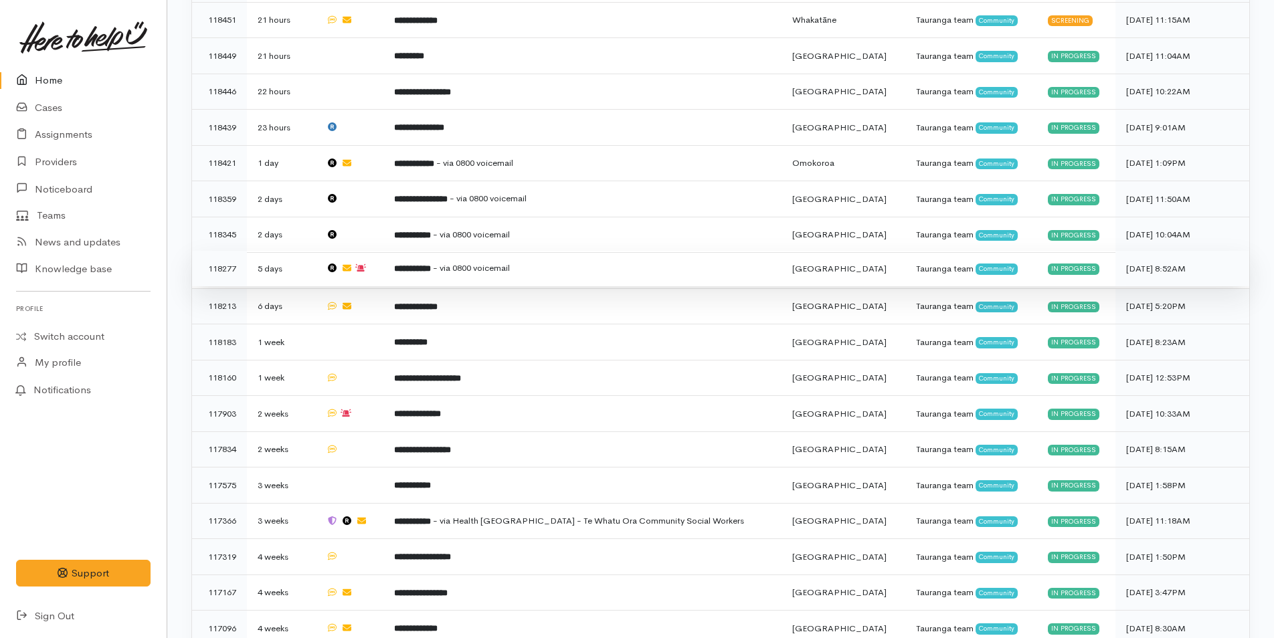
scroll to position [856, 0]
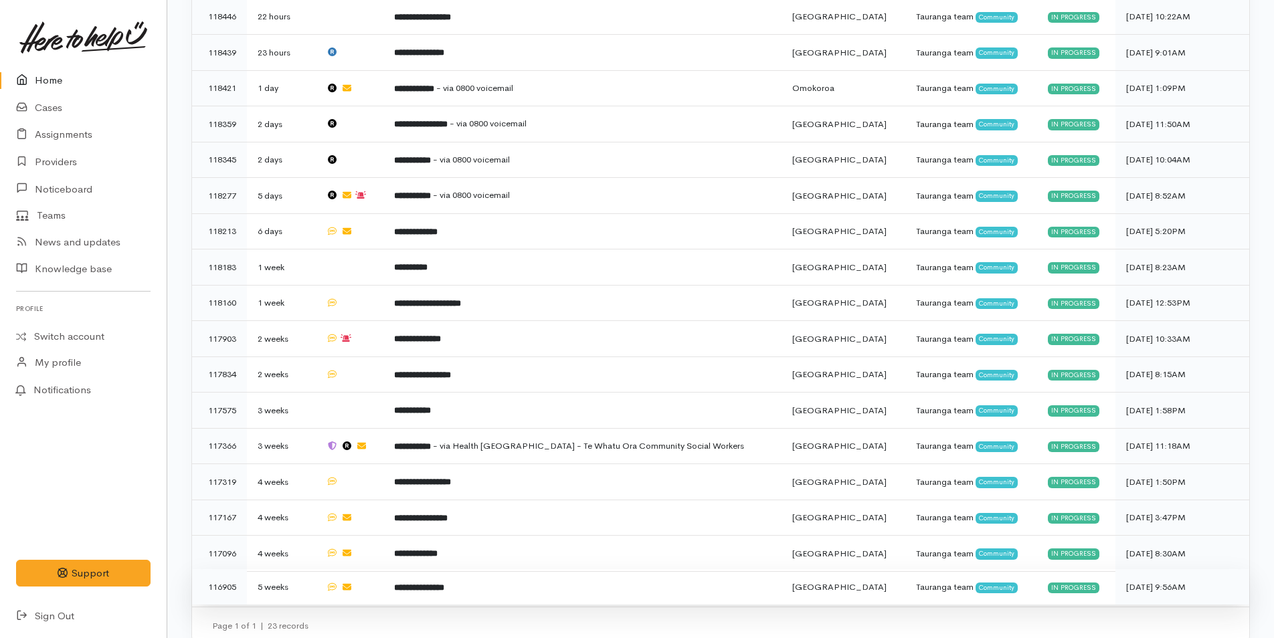
click at [466, 579] on td "**********" at bounding box center [582, 586] width 398 height 35
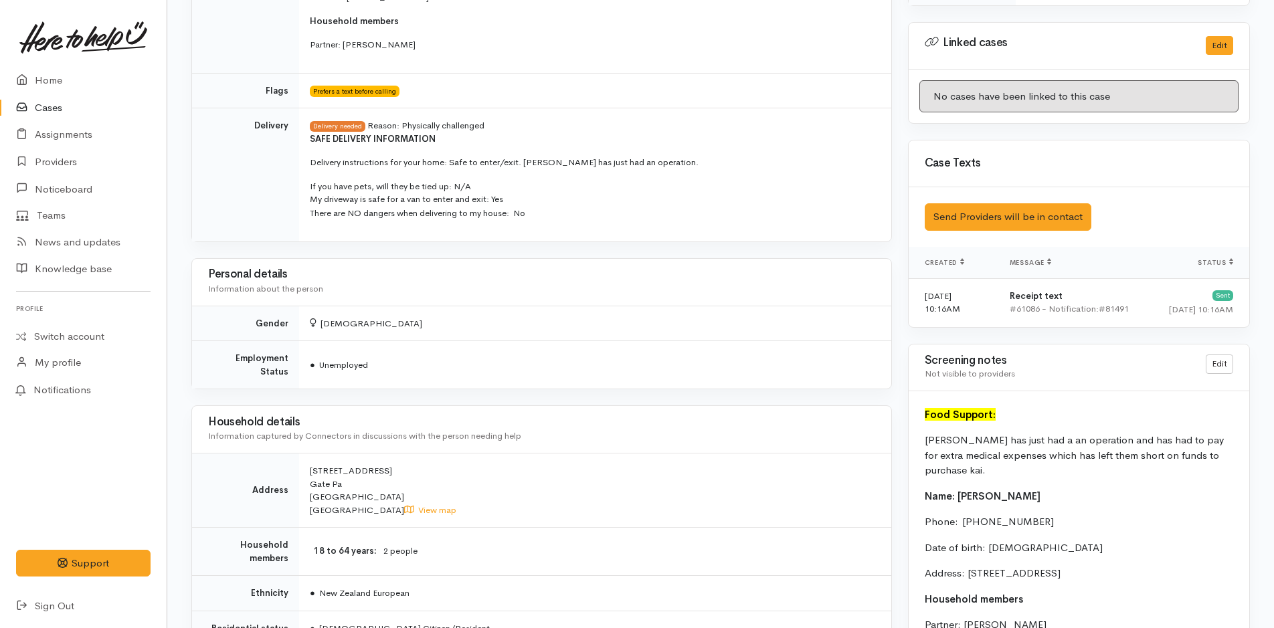
scroll to position [646, 0]
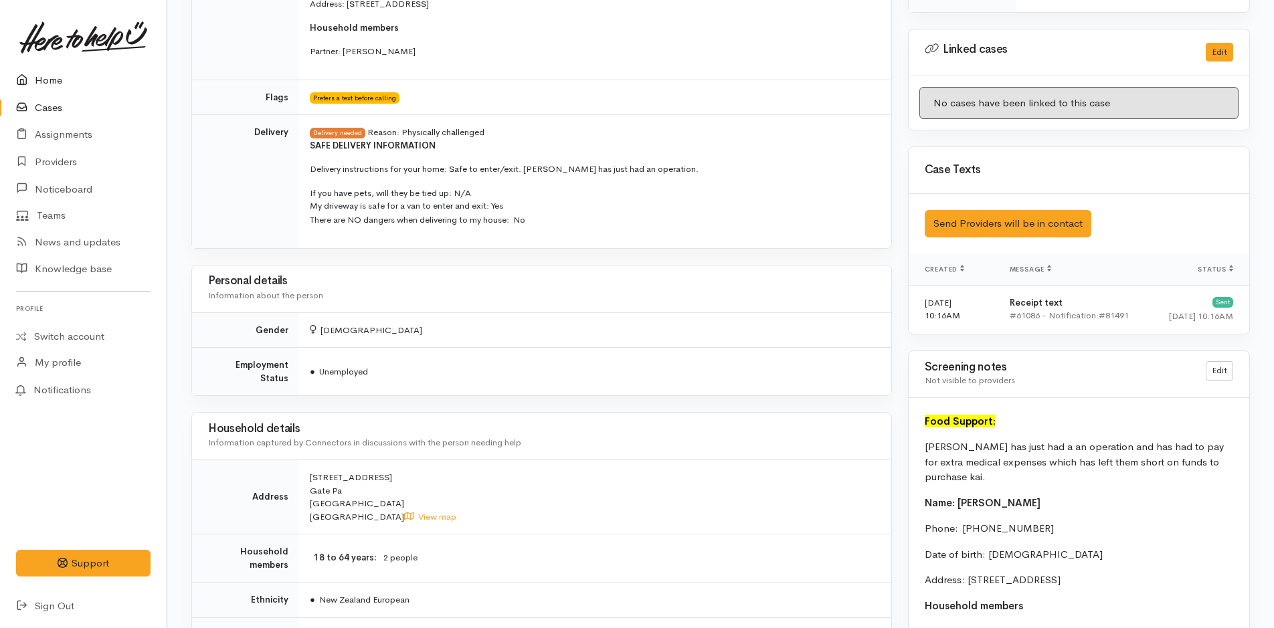
click at [67, 68] on link "Home" at bounding box center [83, 80] width 167 height 27
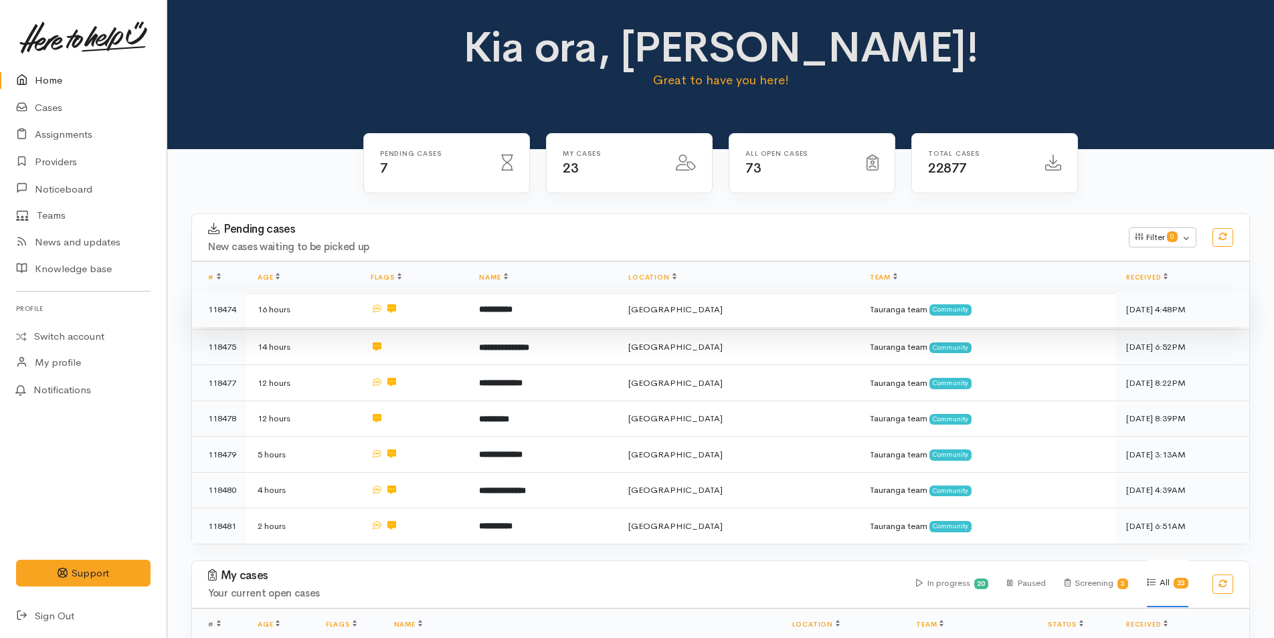
click at [462, 314] on td at bounding box center [414, 310] width 109 height 36
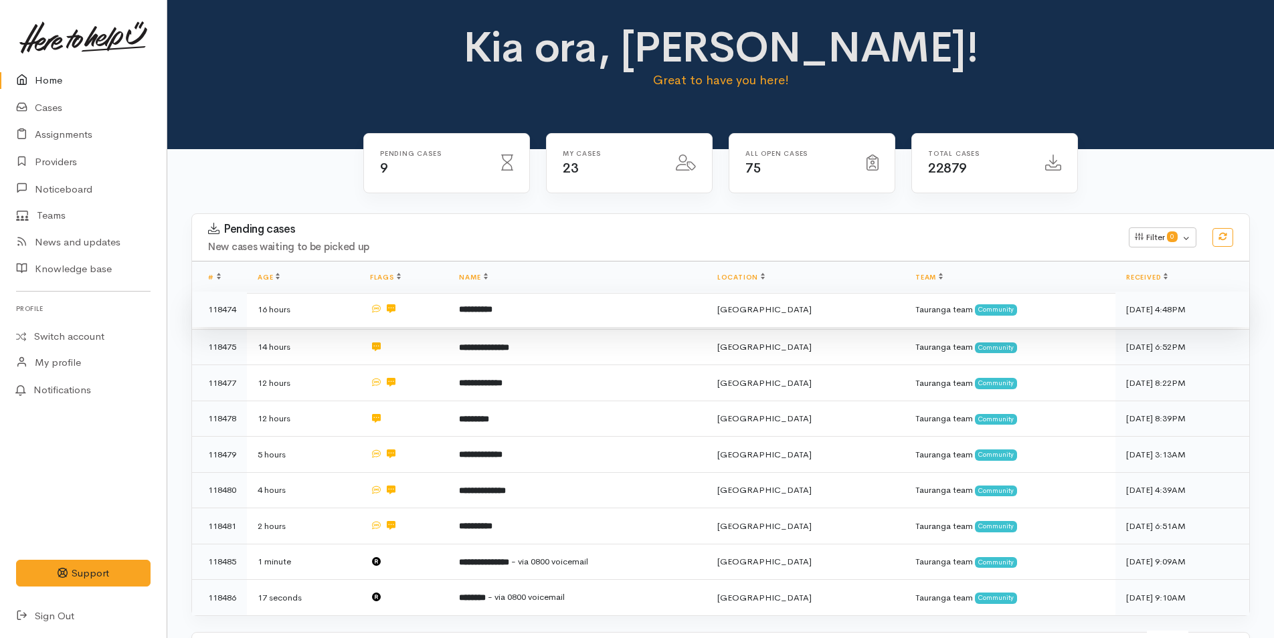
click at [490, 306] on b "**********" at bounding box center [475, 309] width 33 height 9
click at [522, 312] on td "**********" at bounding box center [577, 310] width 258 height 36
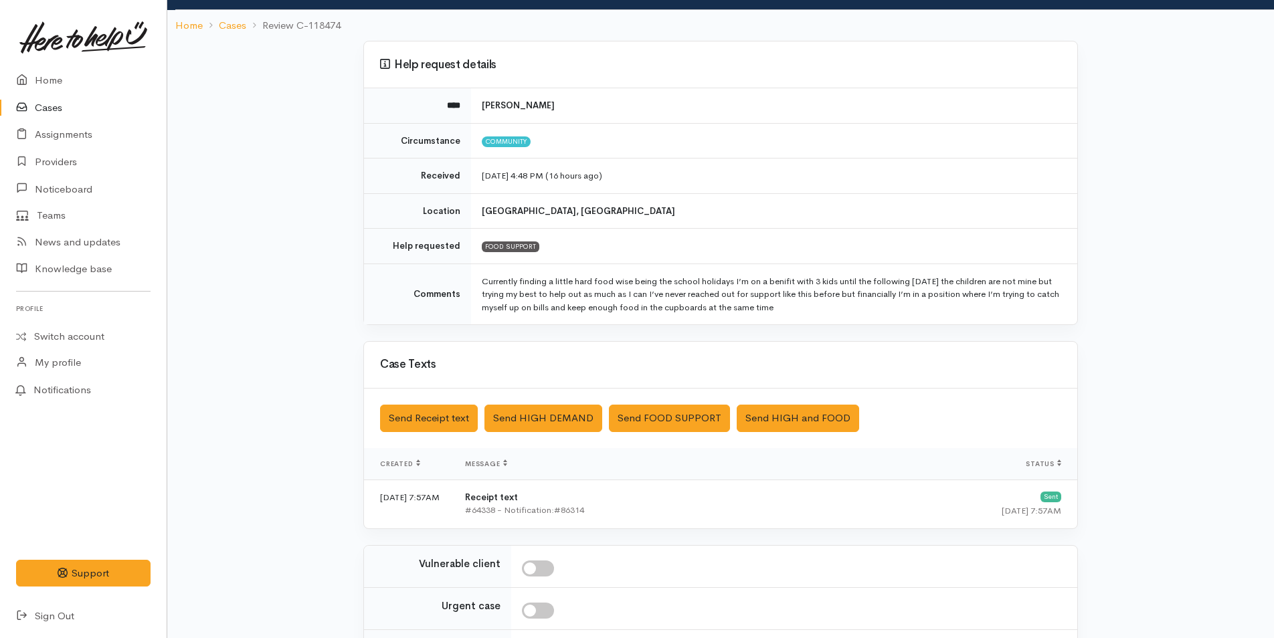
scroll to position [228, 0]
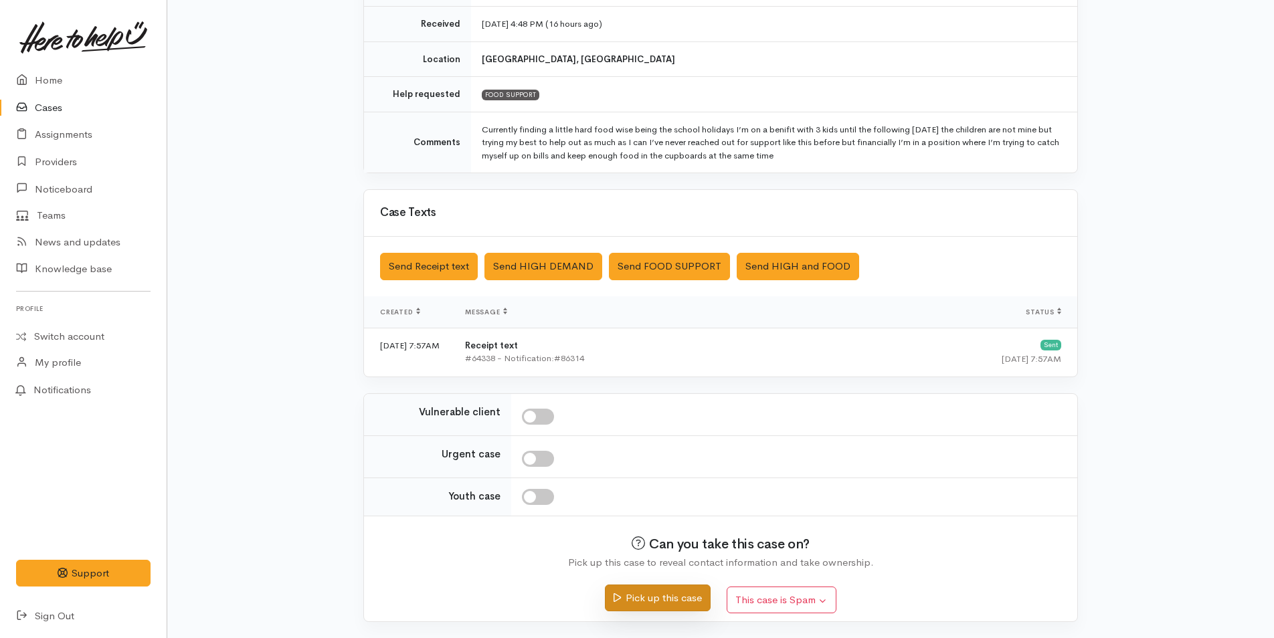
click at [647, 597] on button "Pick up this case" at bounding box center [657, 598] width 105 height 27
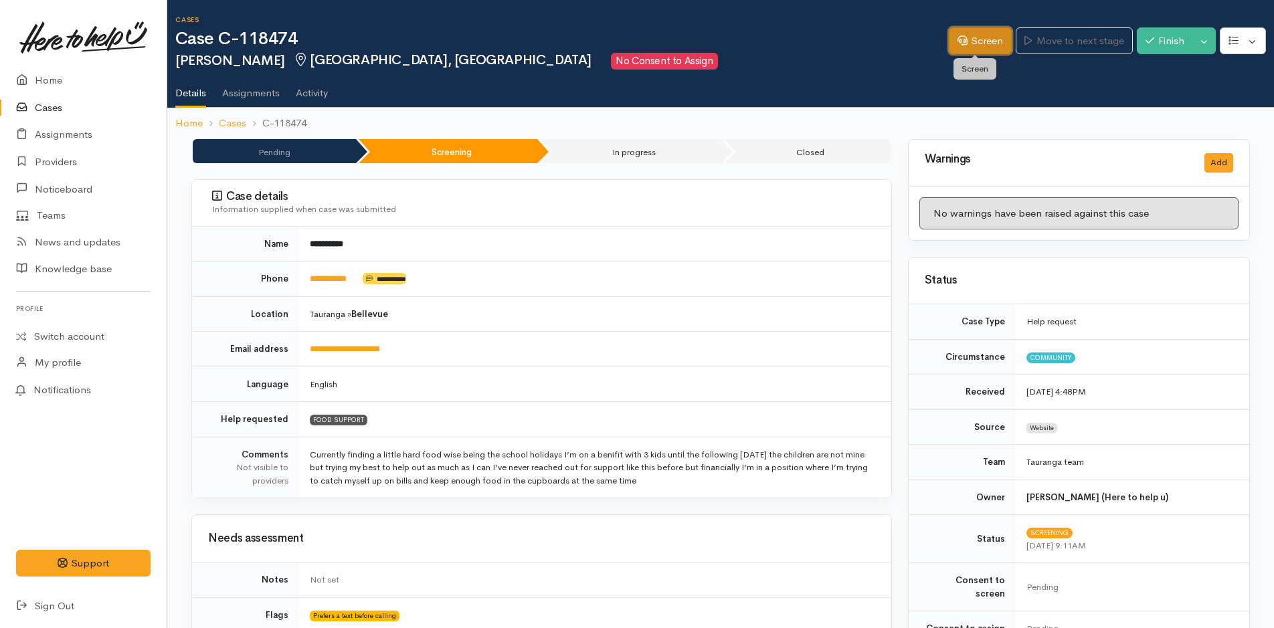
click at [971, 35] on link "Screen" at bounding box center [980, 40] width 63 height 27
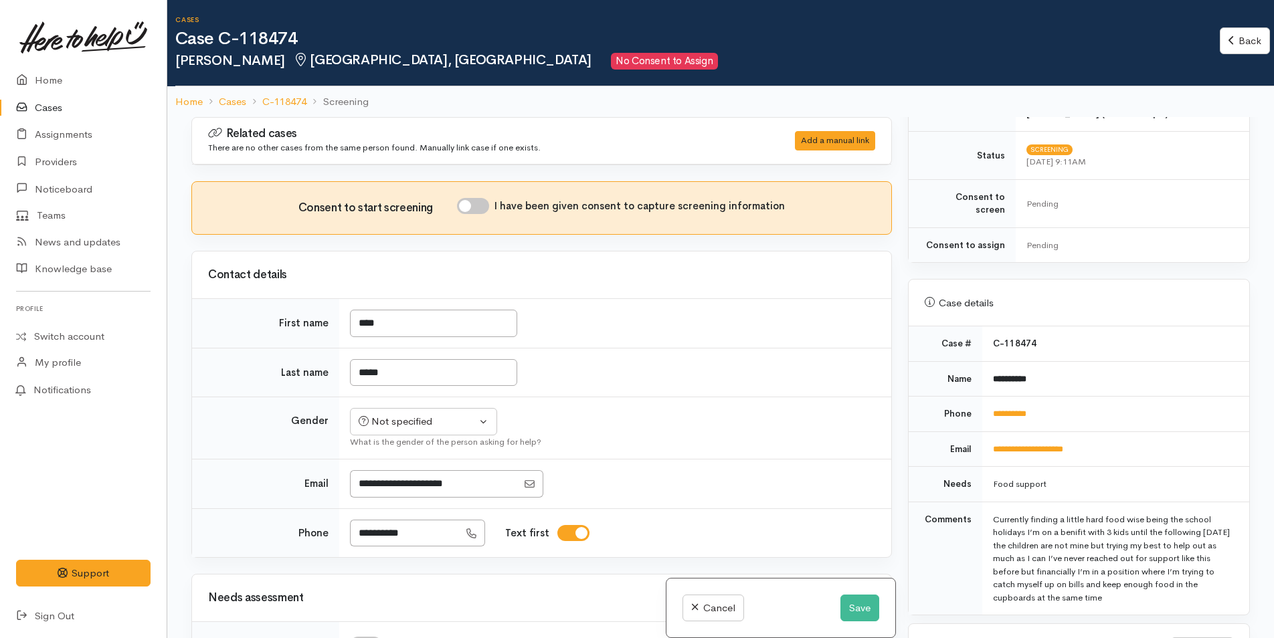
scroll to position [535, 0]
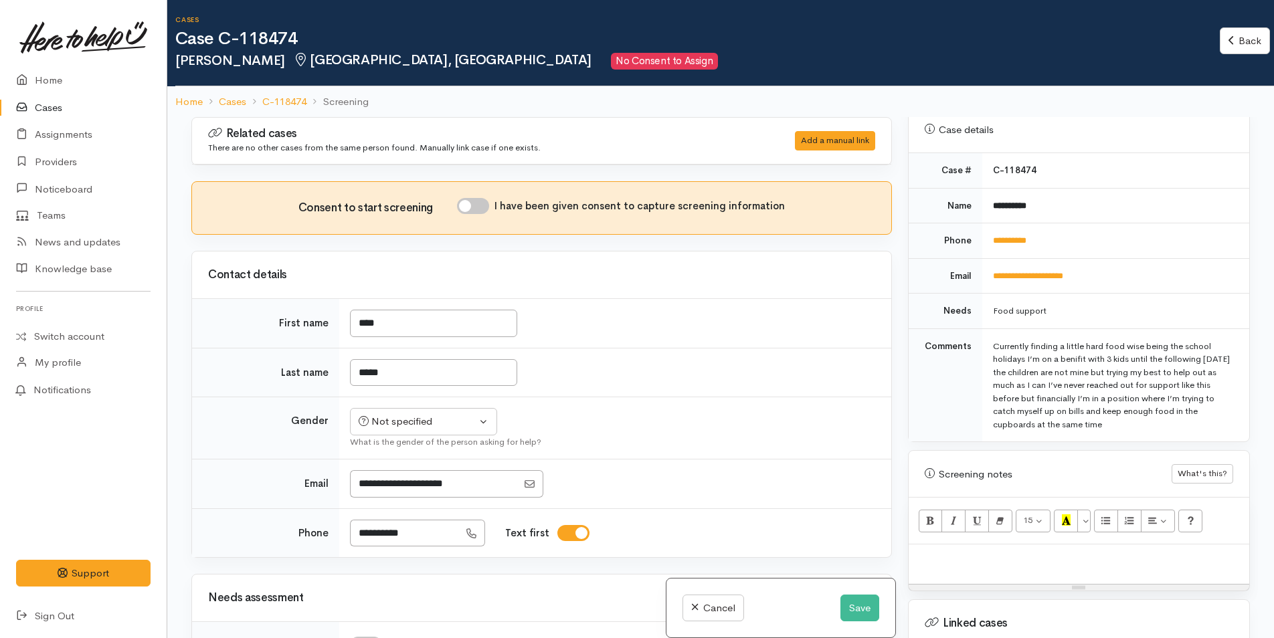
click at [926, 551] on p at bounding box center [1078, 558] width 327 height 15
paste div
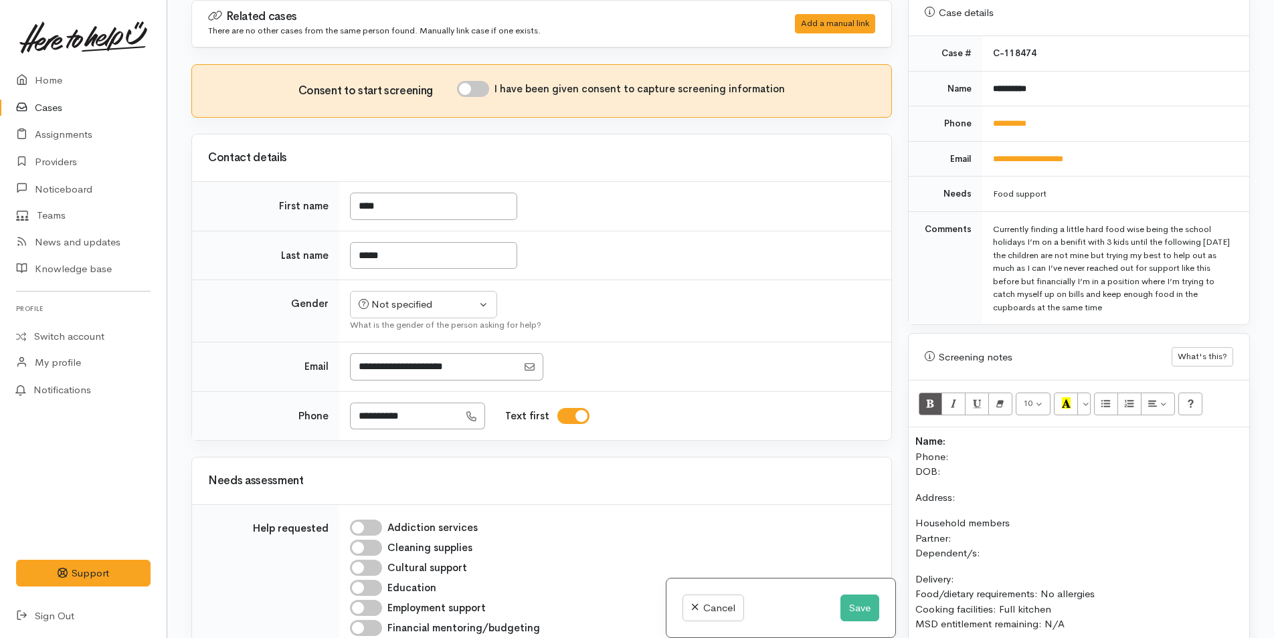
scroll to position [617, 0]
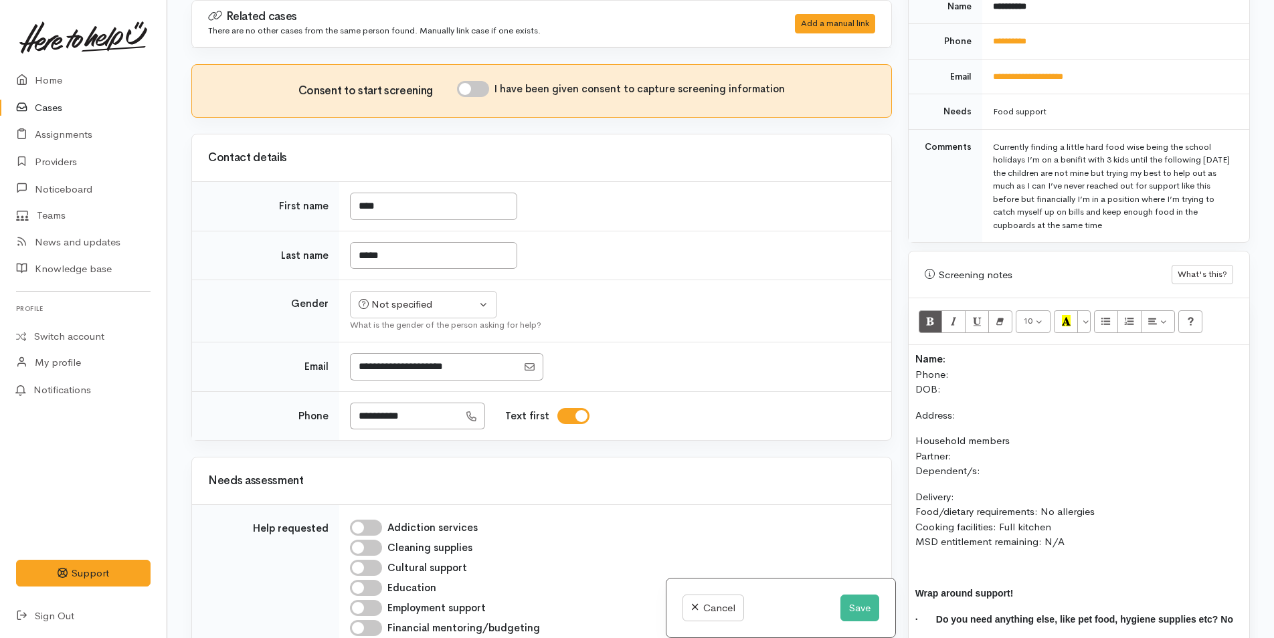
click at [990, 352] on p "Name: Phone: DOB:" at bounding box center [1078, 374] width 327 height 45
click at [977, 363] on p "Name: Tyla Mangu Phone: DOB:" at bounding box center [1078, 374] width 327 height 45
click at [864, 609] on button "Save" at bounding box center [859, 608] width 39 height 27
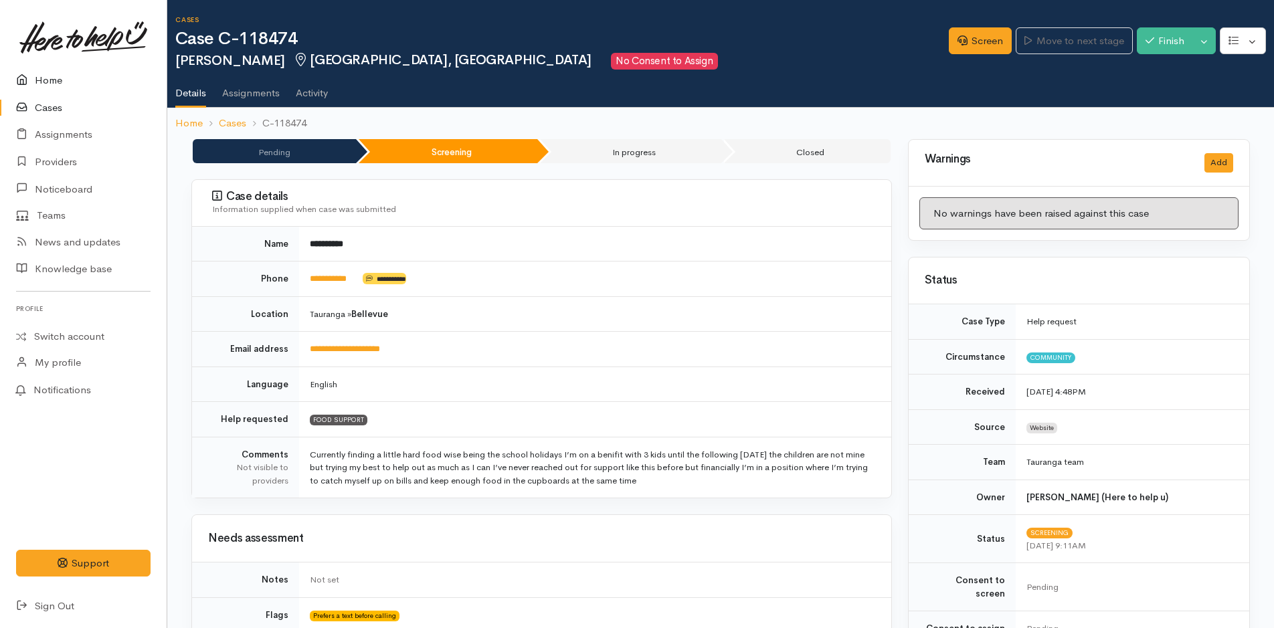
click at [41, 77] on link "Home" at bounding box center [83, 80] width 167 height 27
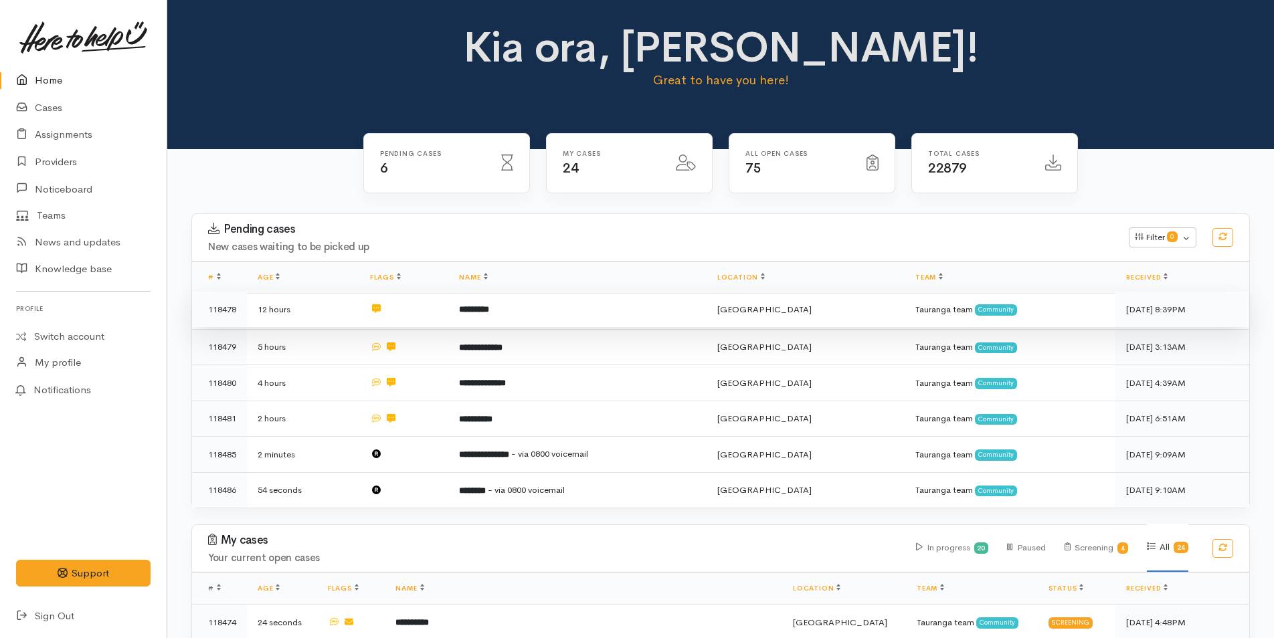
click at [549, 310] on td "*********" at bounding box center [577, 310] width 258 height 36
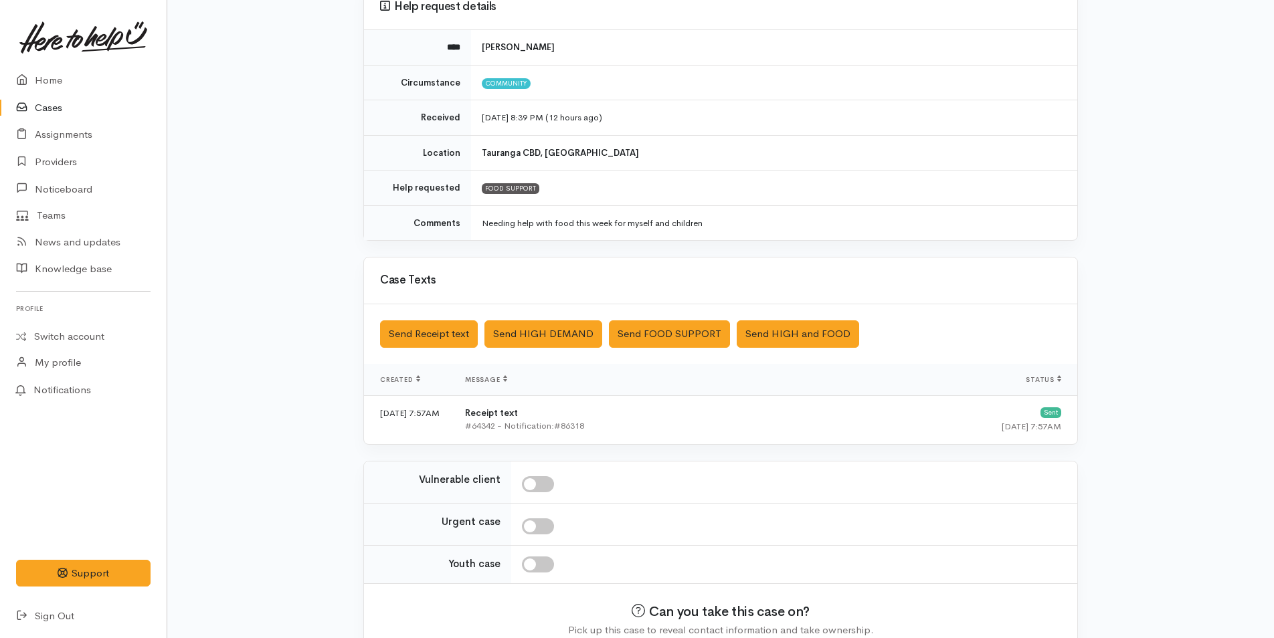
scroll to position [202, 0]
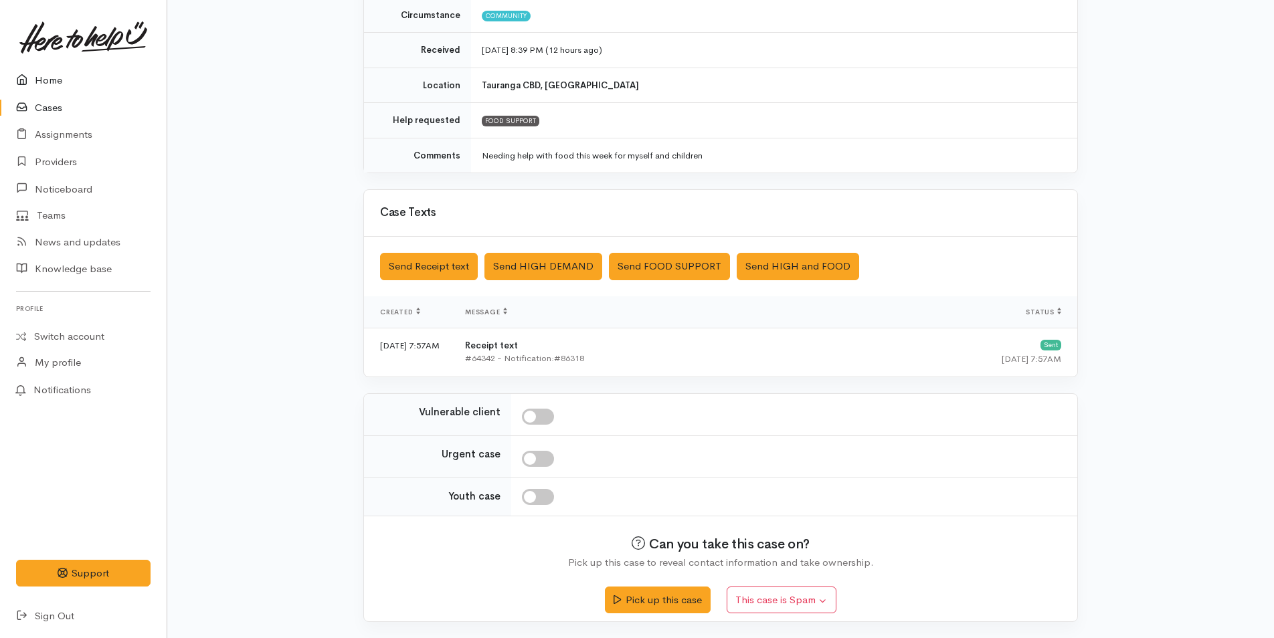
click at [70, 78] on link "Home" at bounding box center [83, 80] width 167 height 27
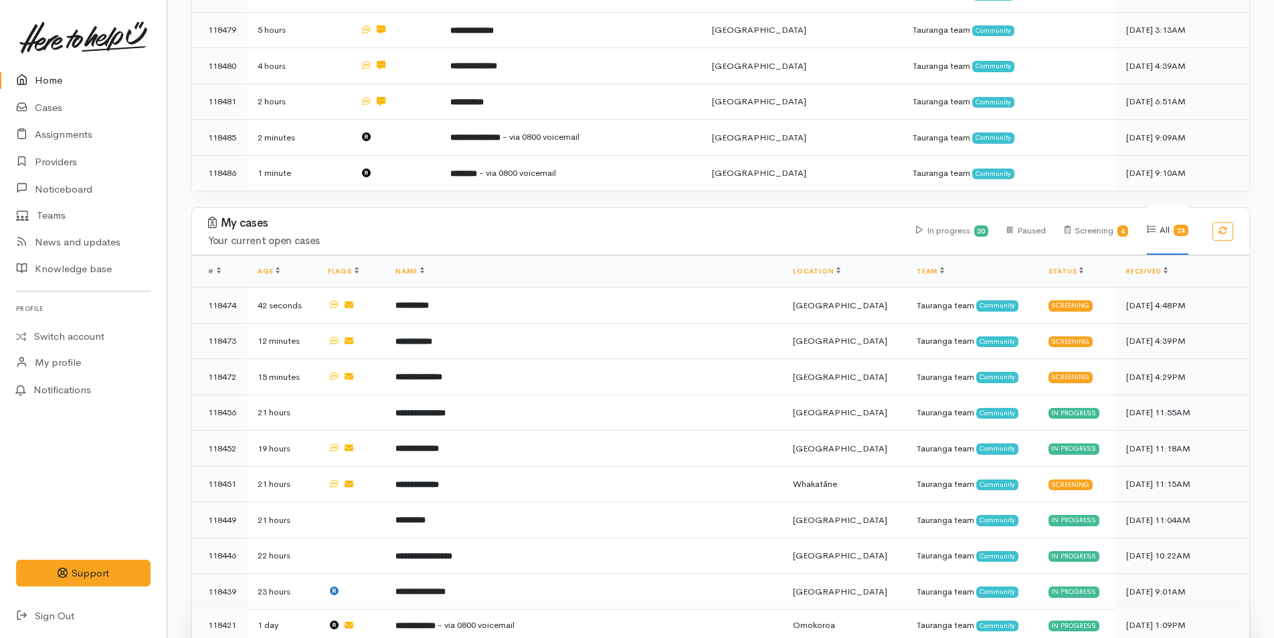
scroll to position [535, 0]
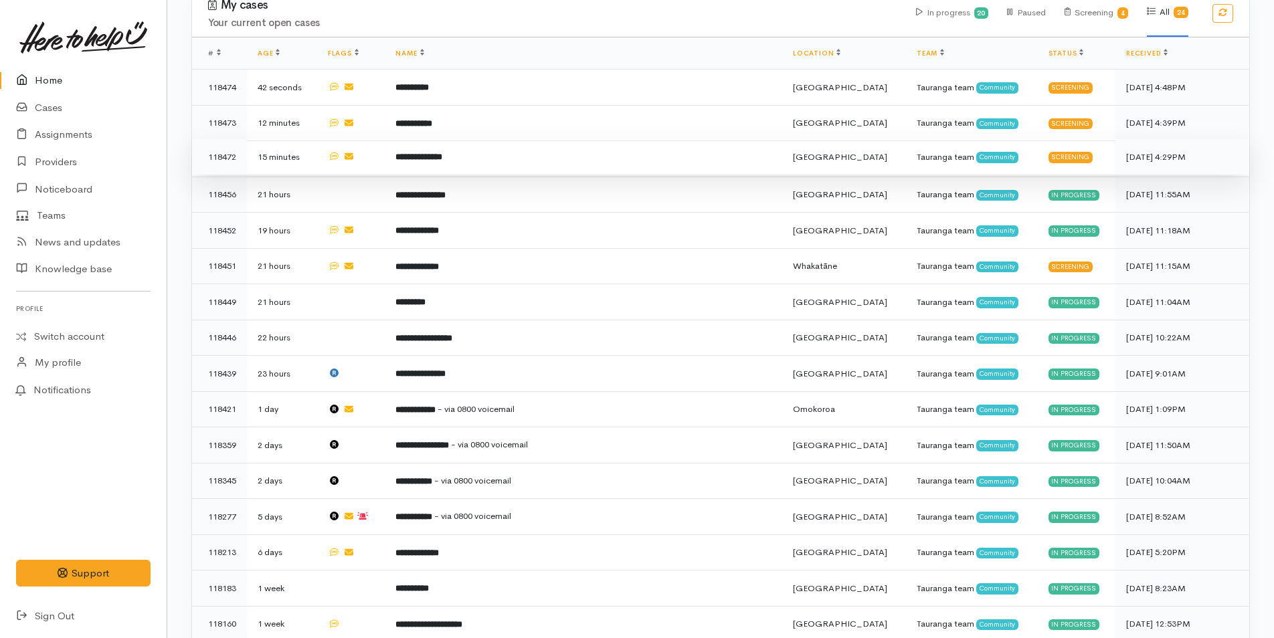
click at [525, 151] on td "**********" at bounding box center [583, 157] width 397 height 36
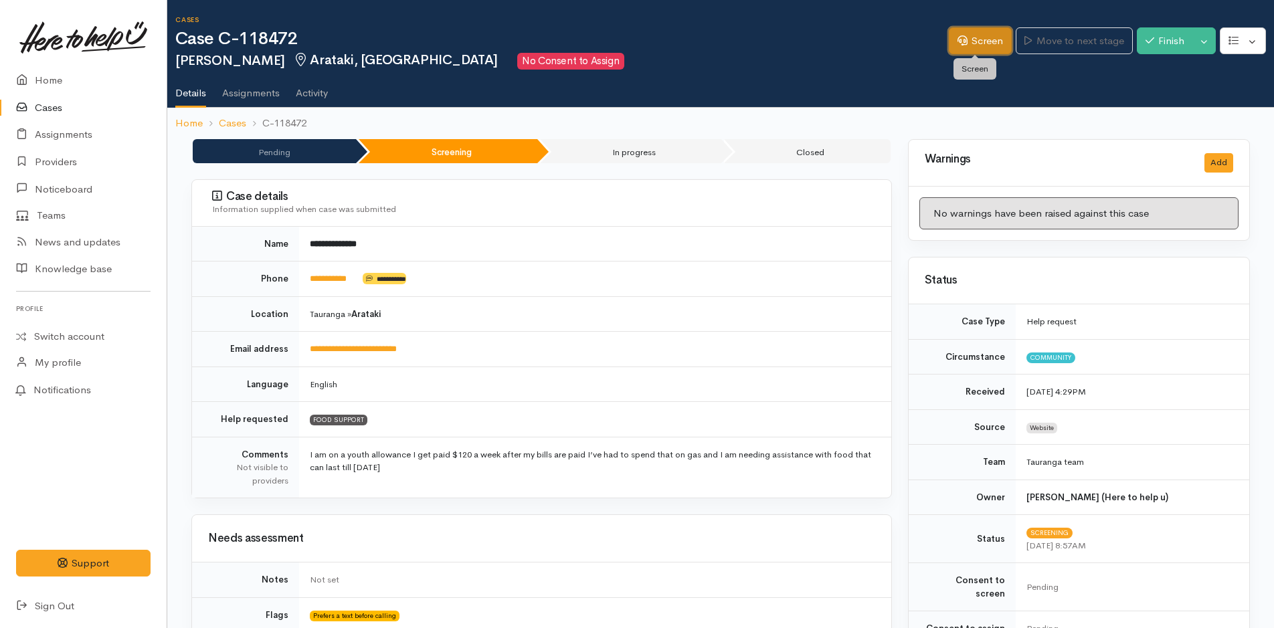
click at [976, 42] on link "Screen" at bounding box center [980, 40] width 63 height 27
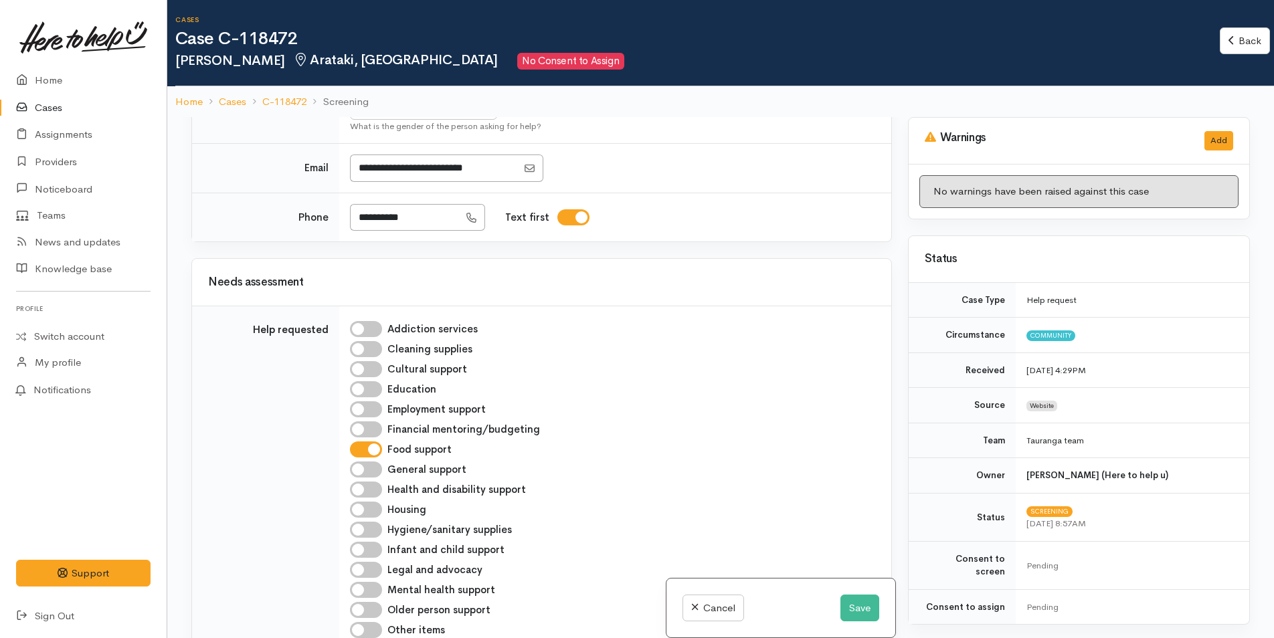
scroll to position [201, 0]
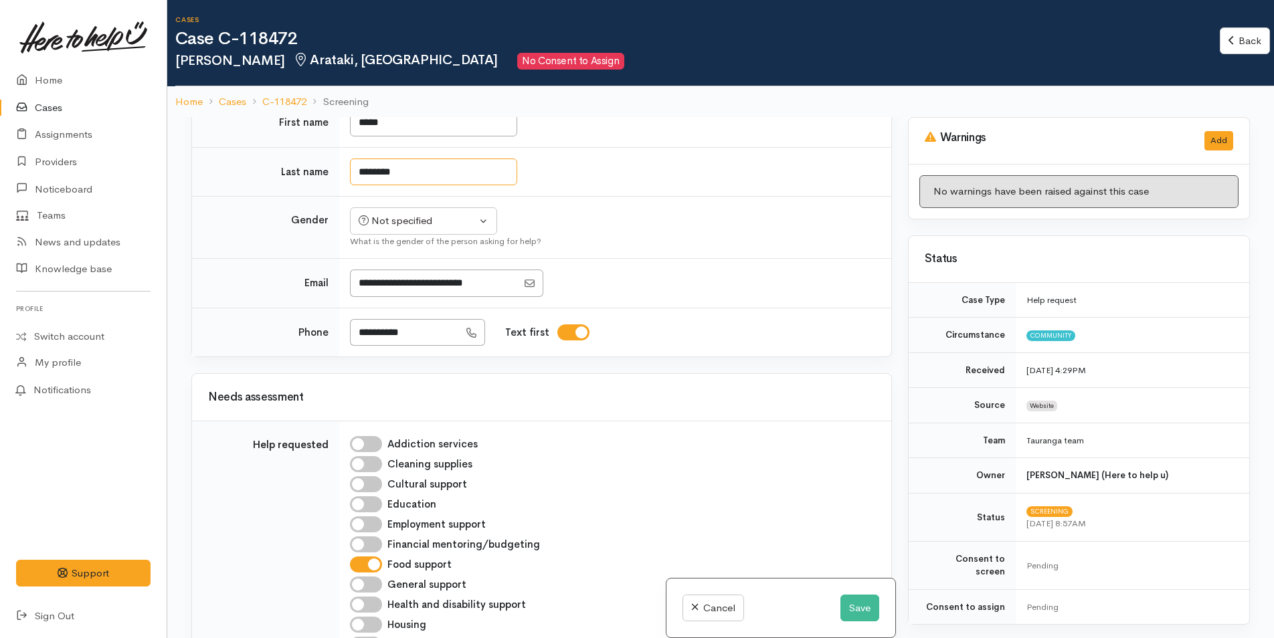
click at [385, 170] on input "********" at bounding box center [433, 172] width 167 height 27
click at [381, 215] on div "Not specified" at bounding box center [418, 220] width 118 height 15
click at [403, 295] on span "[DEMOGRAPHIC_DATA]" at bounding box center [434, 293] width 114 height 15
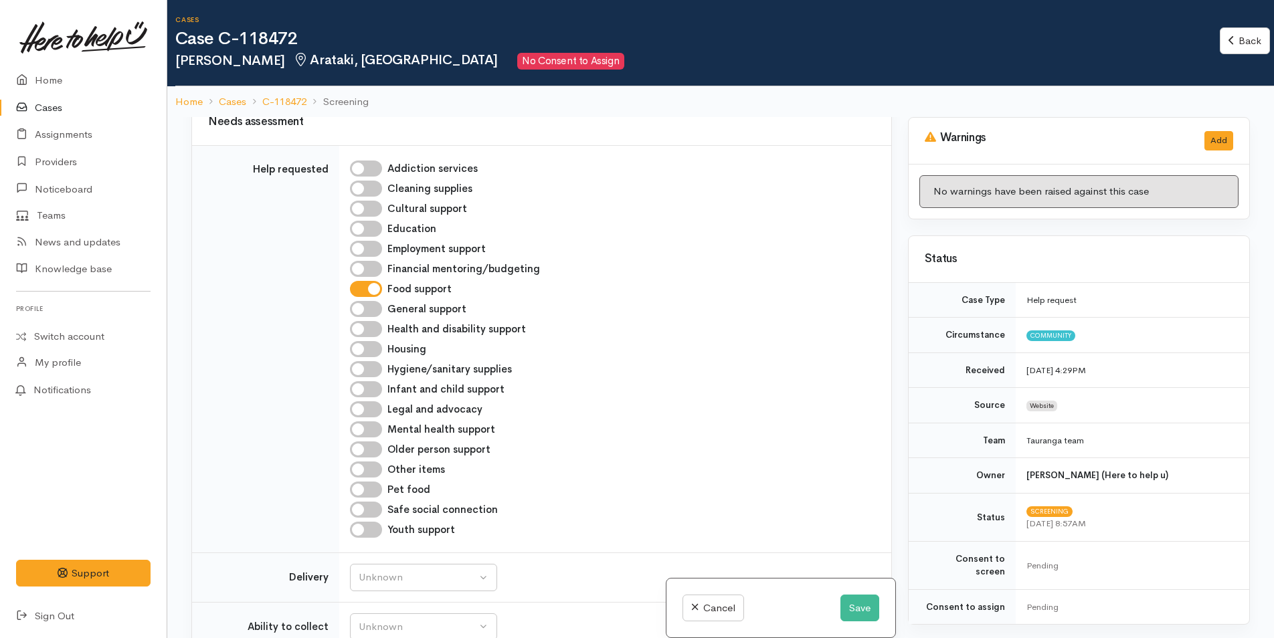
scroll to position [268, 0]
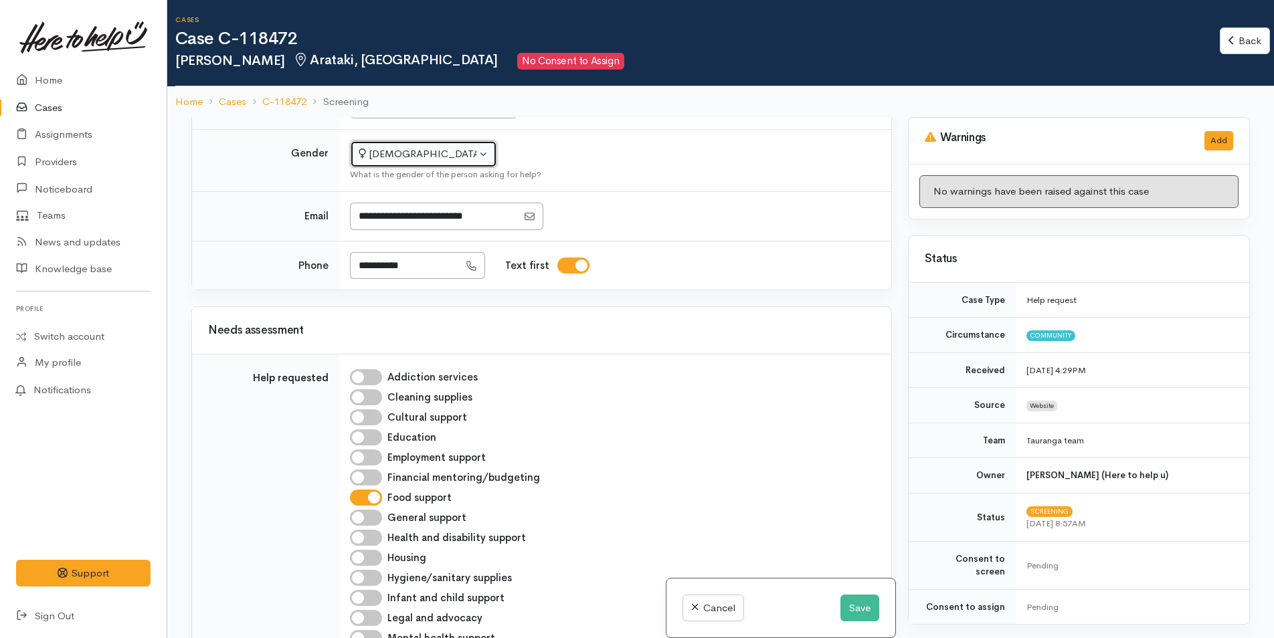
click at [379, 163] on button "[DEMOGRAPHIC_DATA]" at bounding box center [423, 153] width 147 height 27
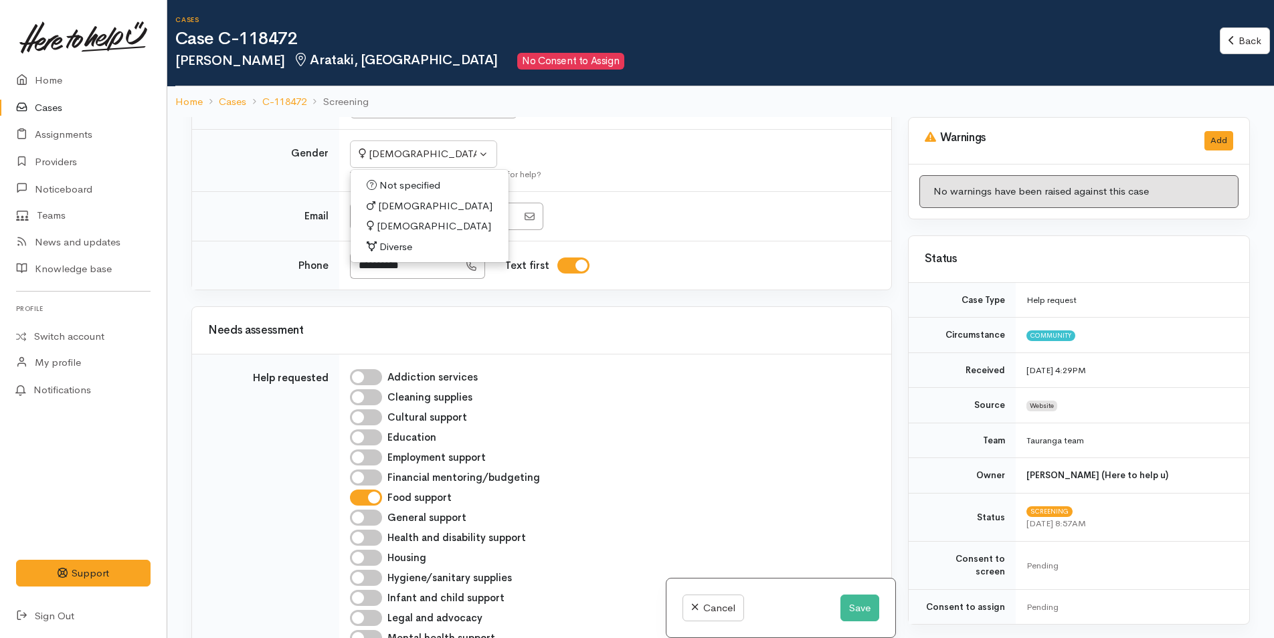
click at [388, 205] on span "[DEMOGRAPHIC_DATA]" at bounding box center [435, 206] width 114 height 15
select select "[DEMOGRAPHIC_DATA]"
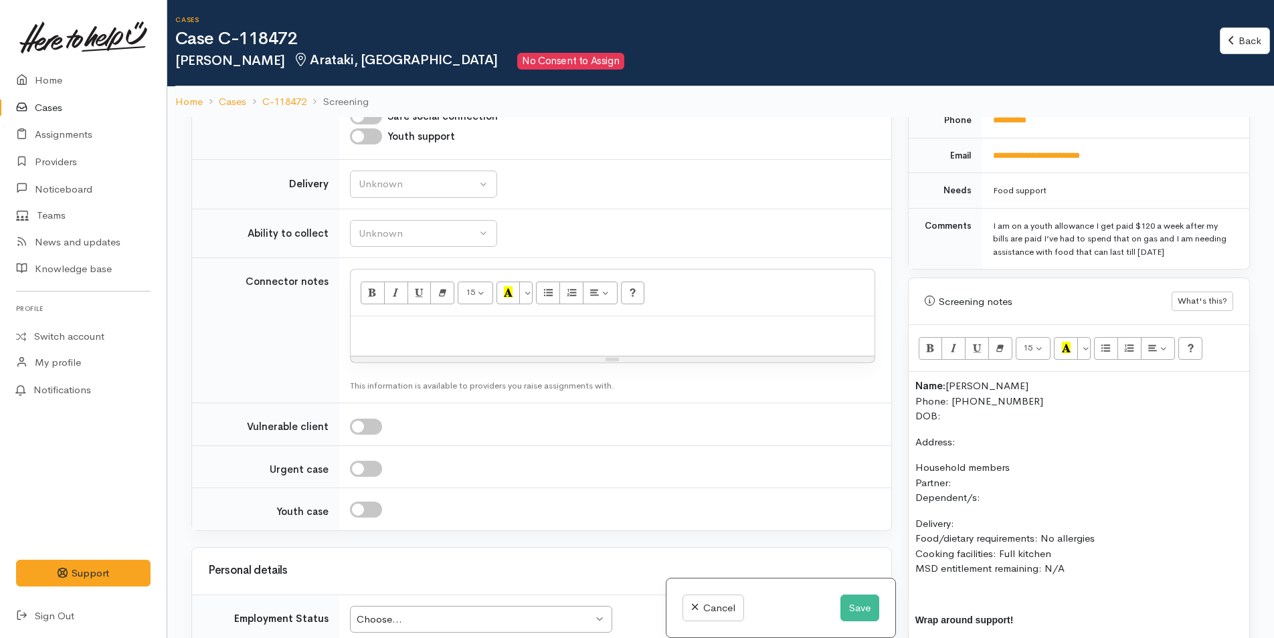
scroll to position [736, 0]
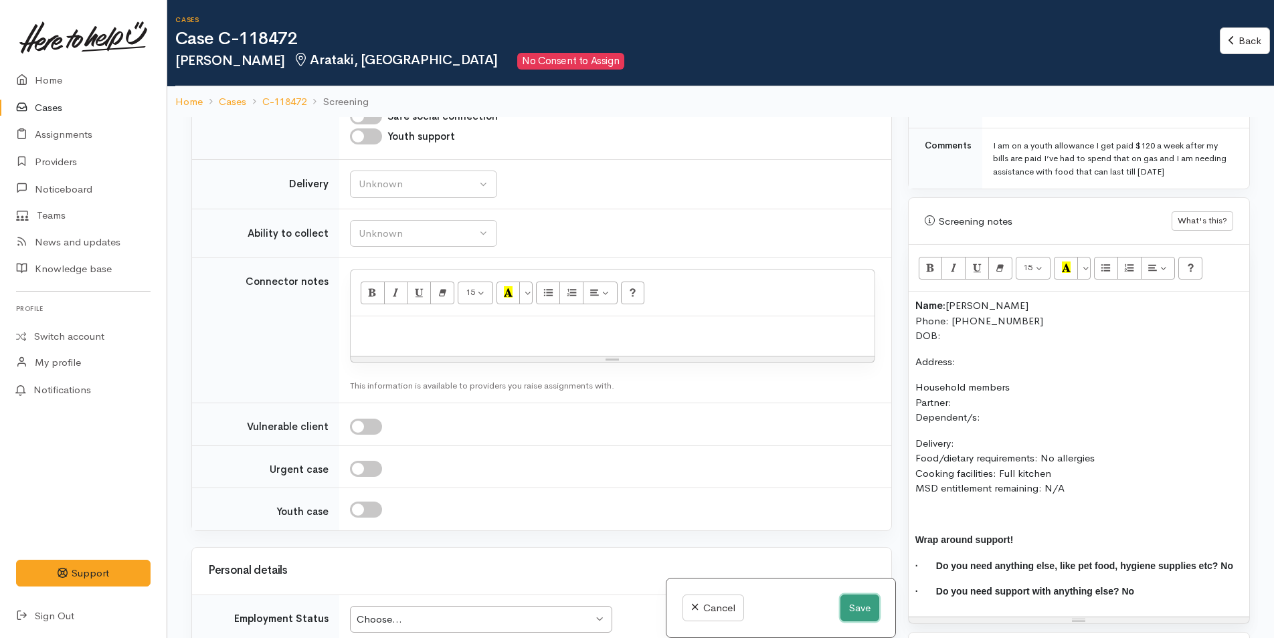
click at [848, 605] on button "Save" at bounding box center [859, 608] width 39 height 27
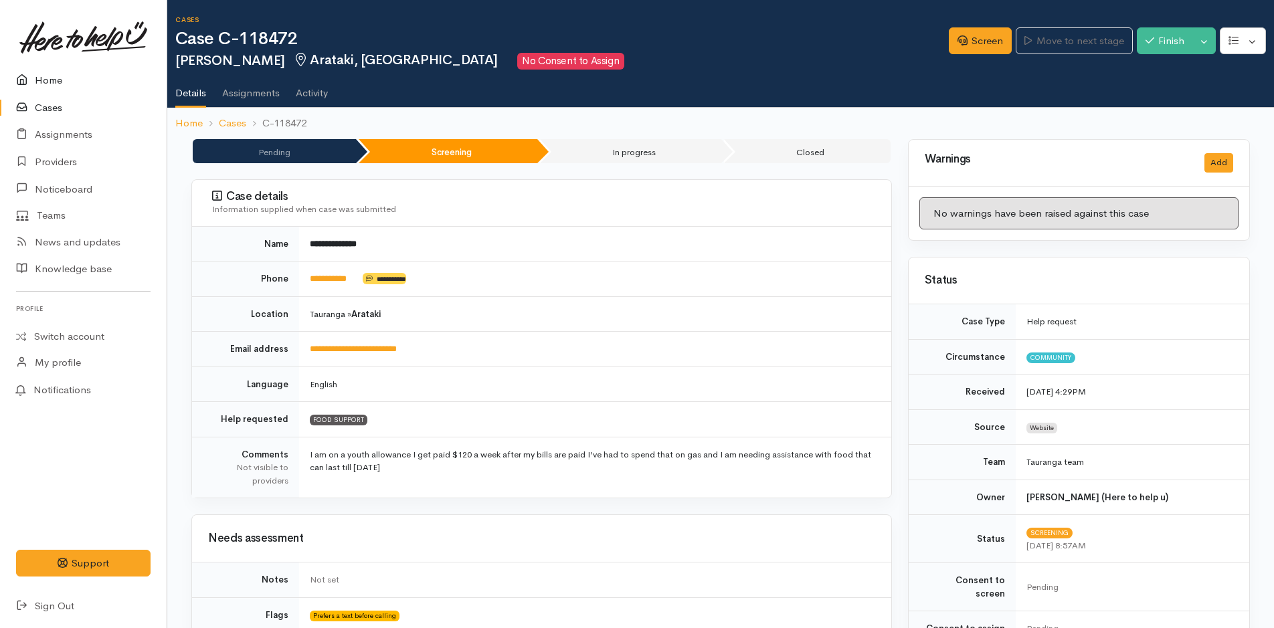
drag, startPoint x: 45, startPoint y: 76, endPoint x: 70, endPoint y: 76, distance: 25.4
click at [45, 76] on link "Home" at bounding box center [83, 80] width 167 height 27
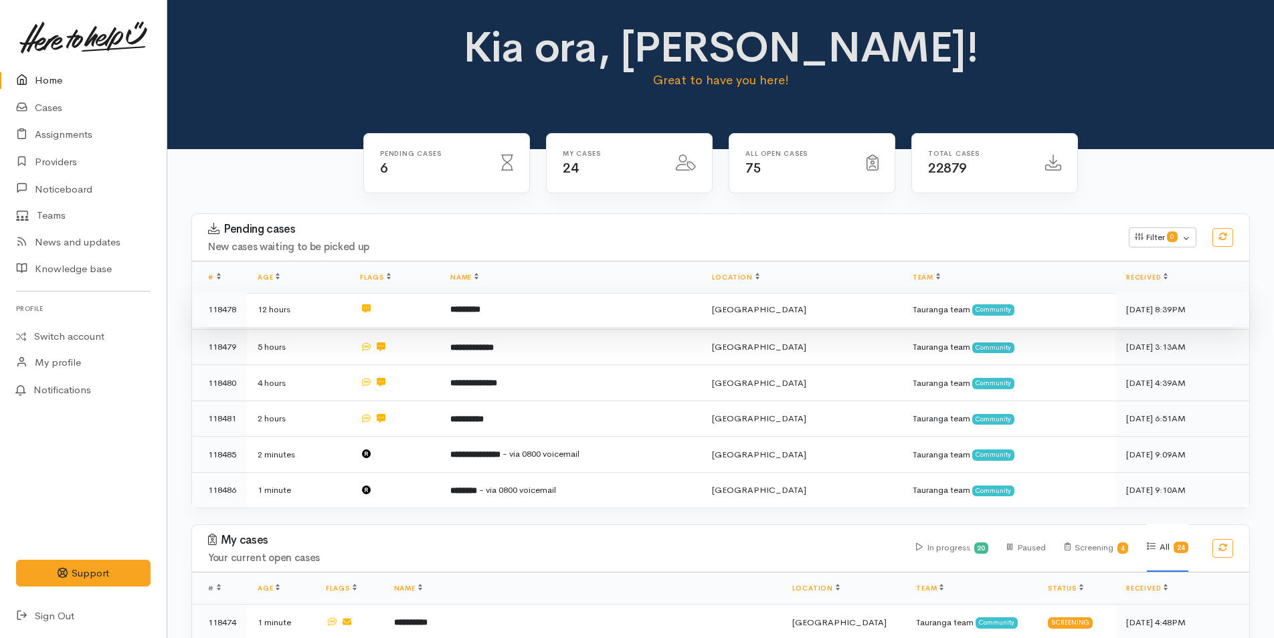
scroll to position [268, 0]
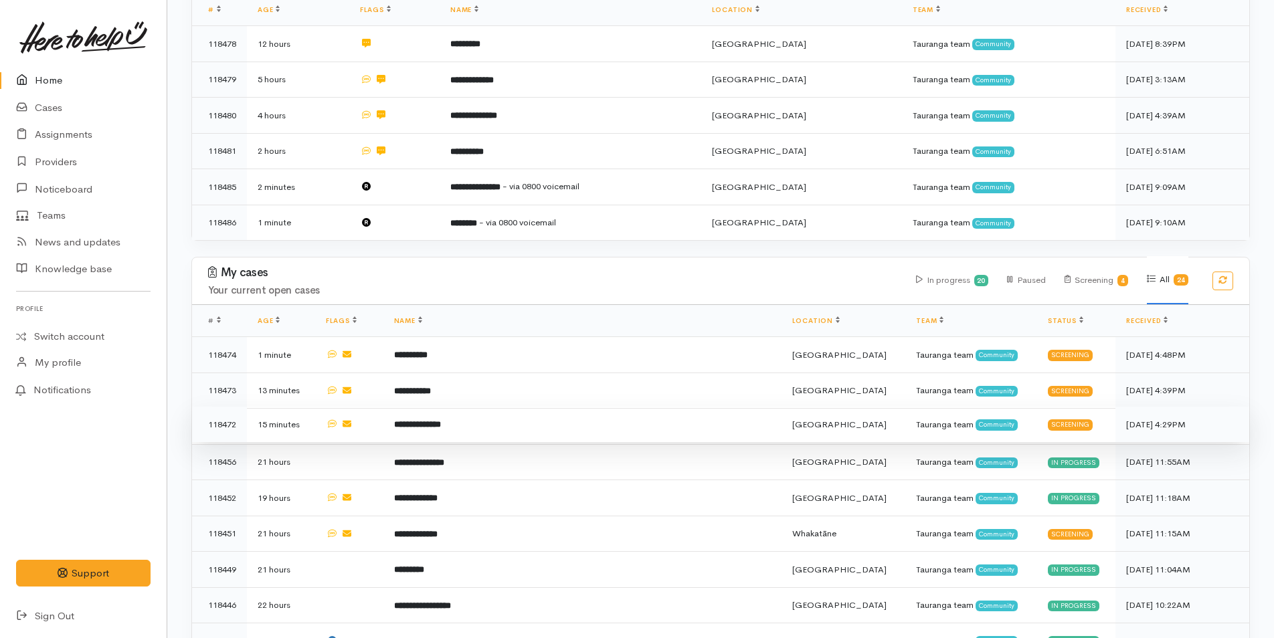
click at [668, 427] on td "**********" at bounding box center [582, 425] width 398 height 36
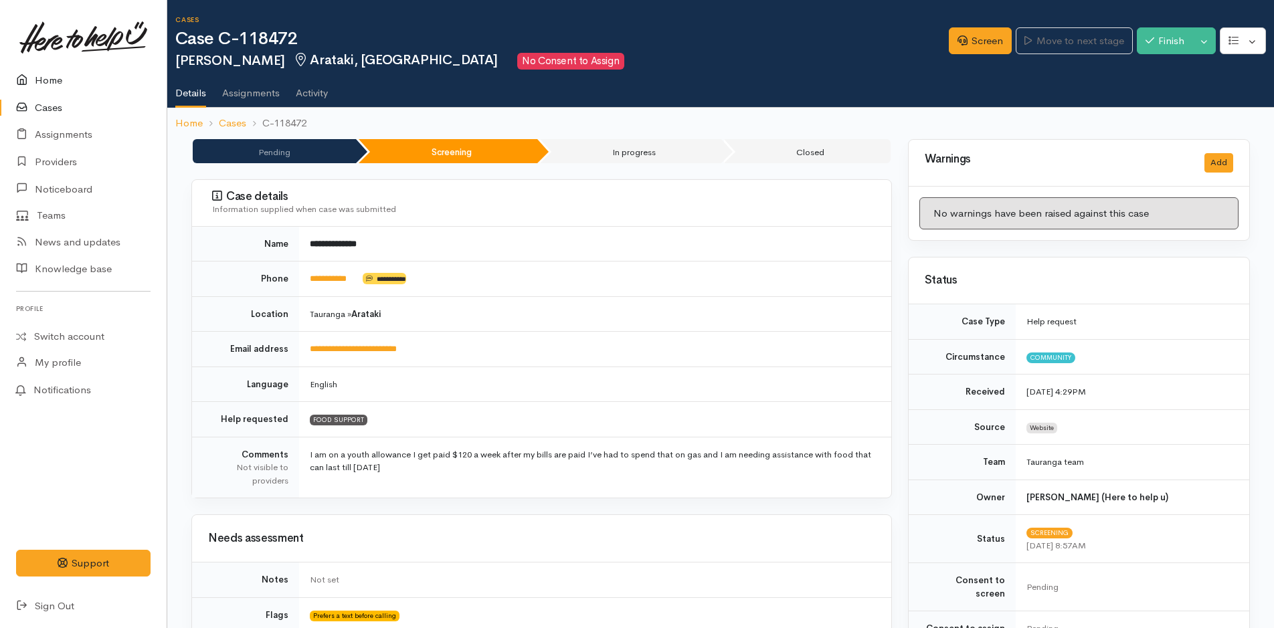
click at [44, 83] on link "Home" at bounding box center [83, 80] width 167 height 27
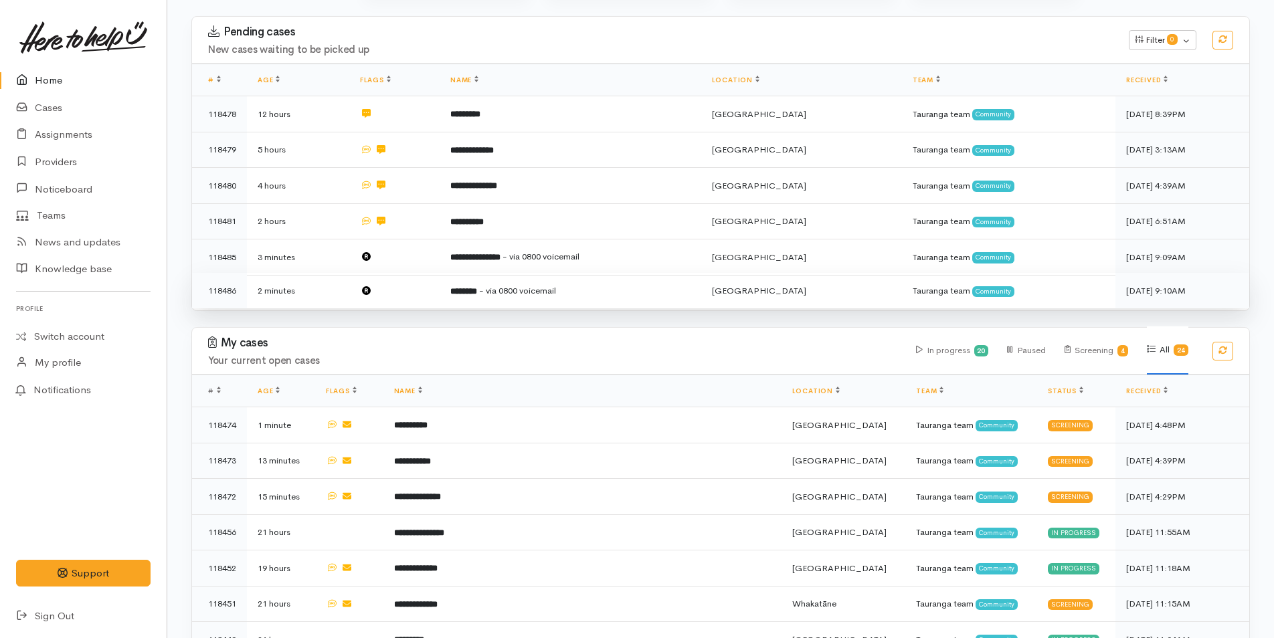
scroll to position [201, 0]
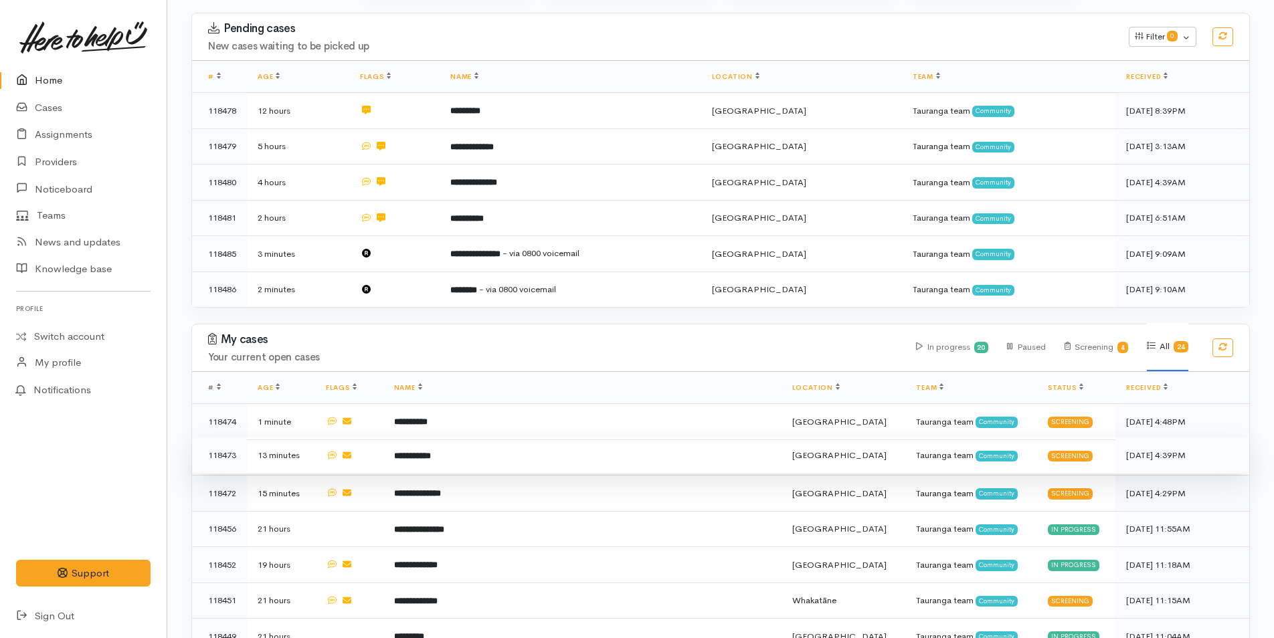
click at [478, 448] on td "**********" at bounding box center [582, 456] width 398 height 36
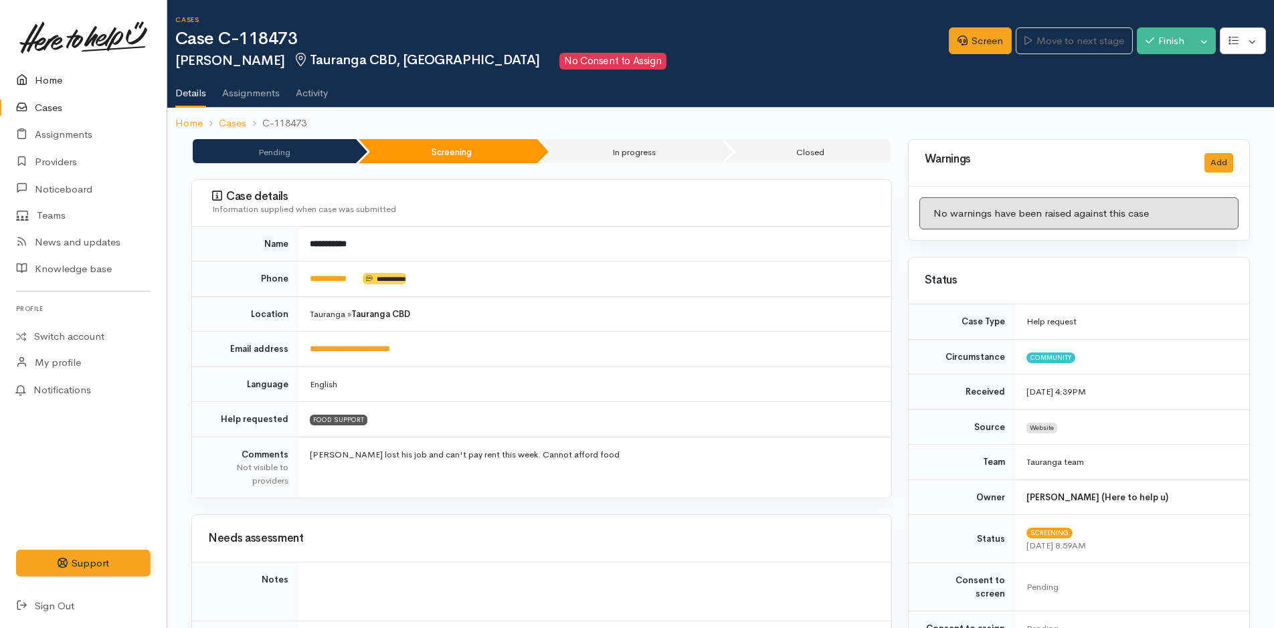
click at [39, 69] on link "Home" at bounding box center [83, 80] width 167 height 27
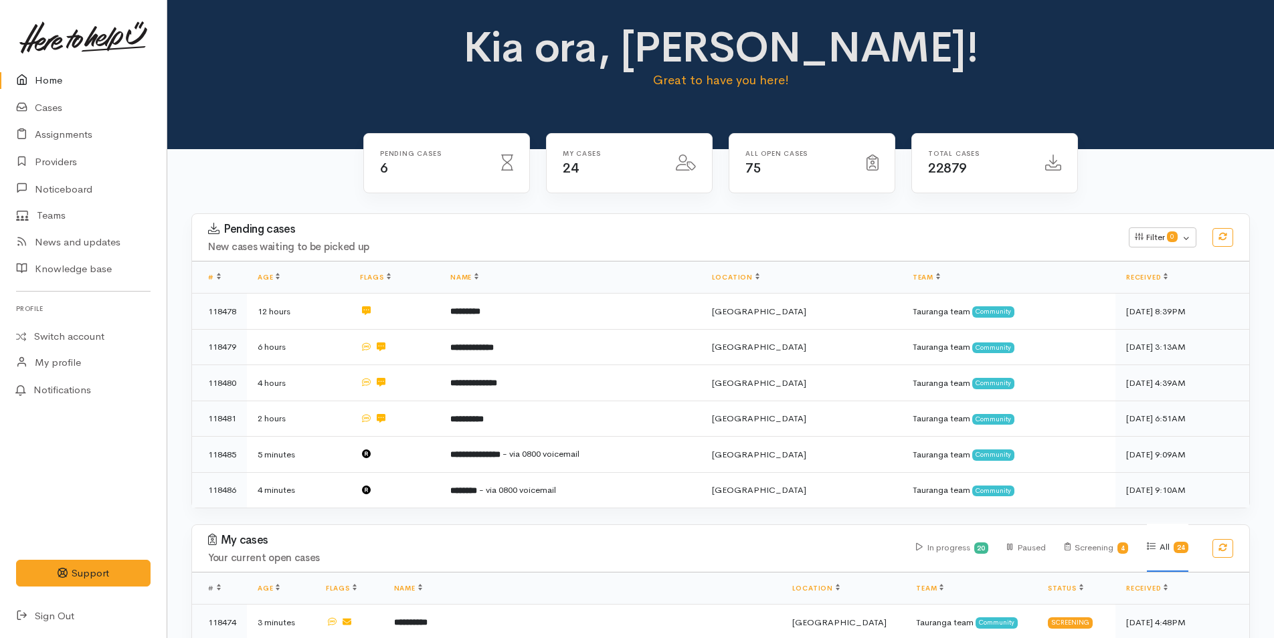
click at [58, 86] on link "Home" at bounding box center [83, 80] width 167 height 27
click at [62, 92] on link "Home" at bounding box center [83, 80] width 167 height 27
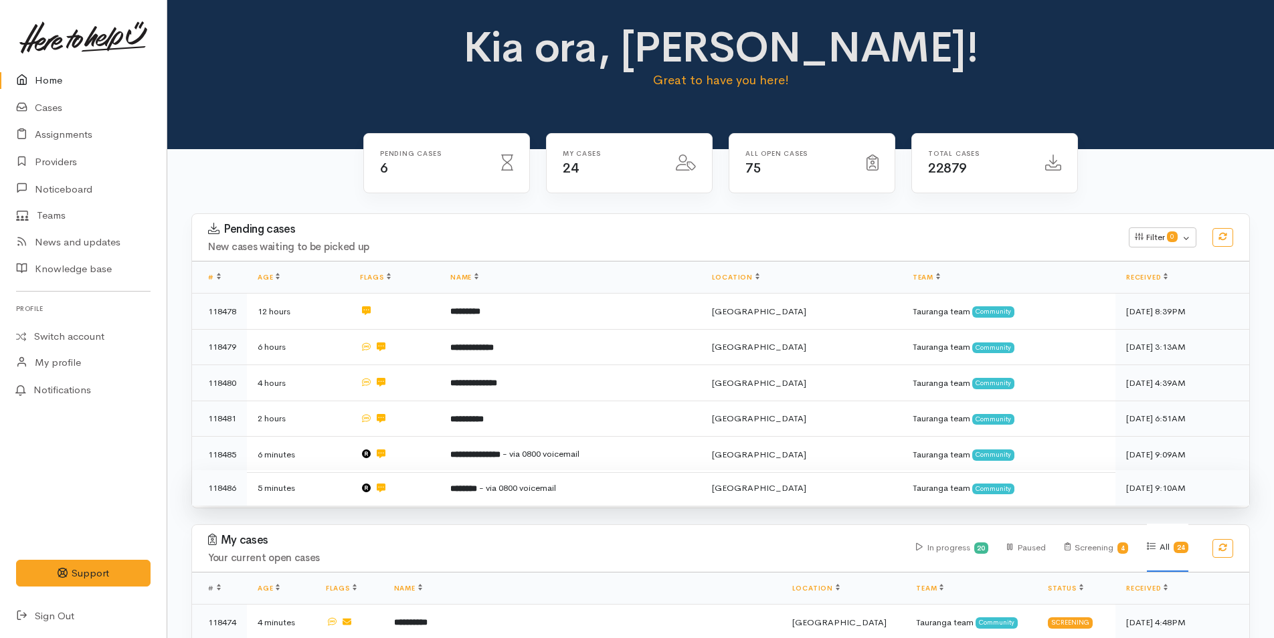
scroll to position [334, 0]
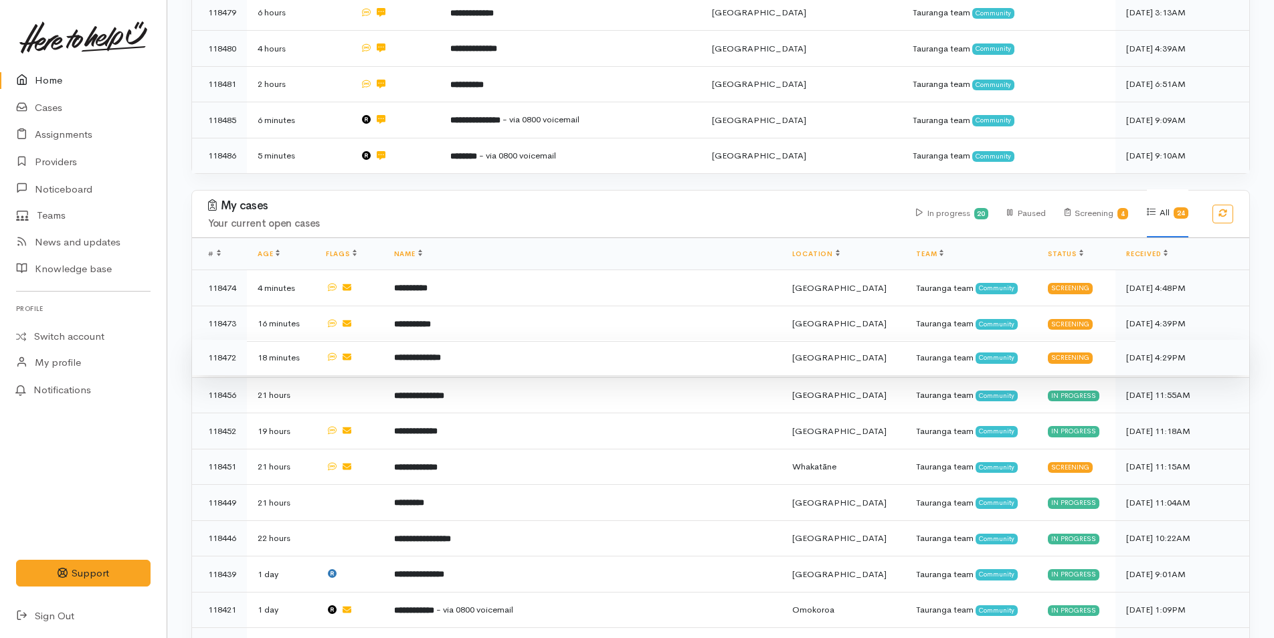
click at [425, 353] on b "**********" at bounding box center [417, 357] width 47 height 9
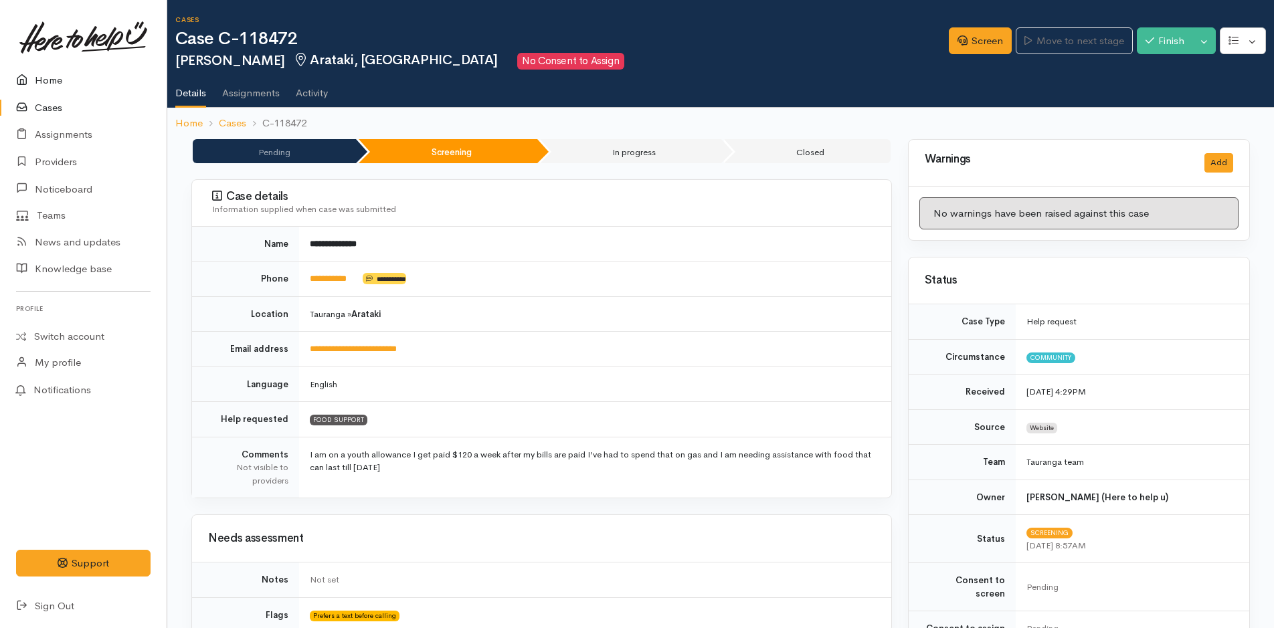
click at [37, 69] on link "Home" at bounding box center [83, 80] width 167 height 27
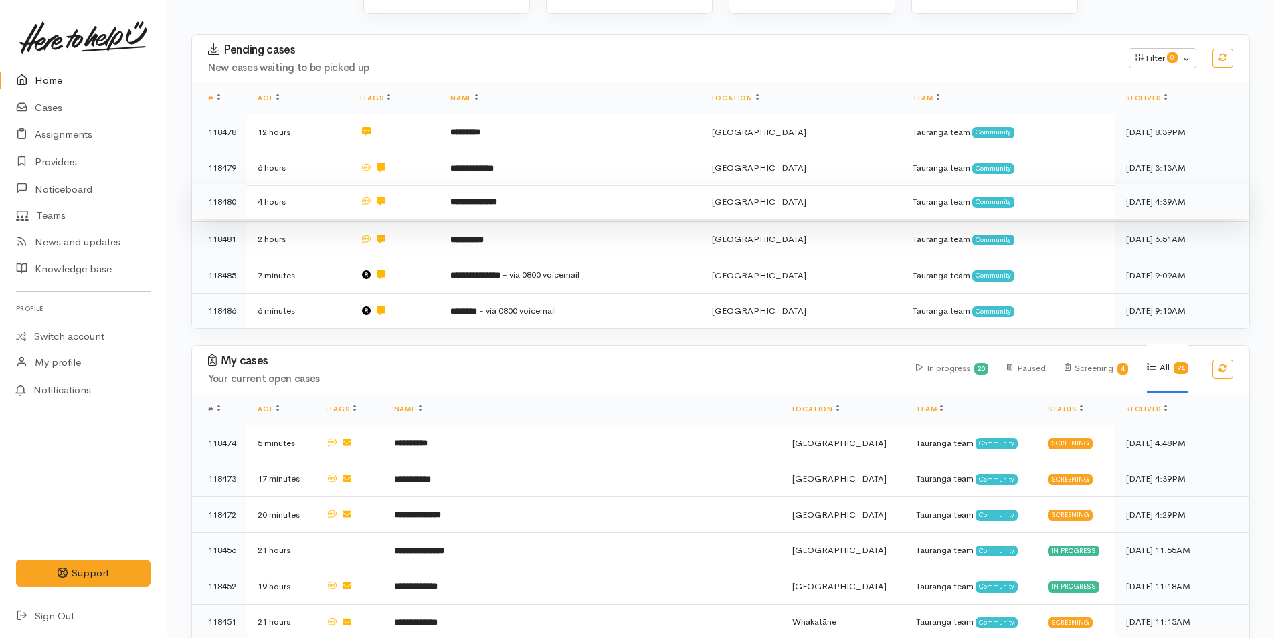
scroll to position [401, 0]
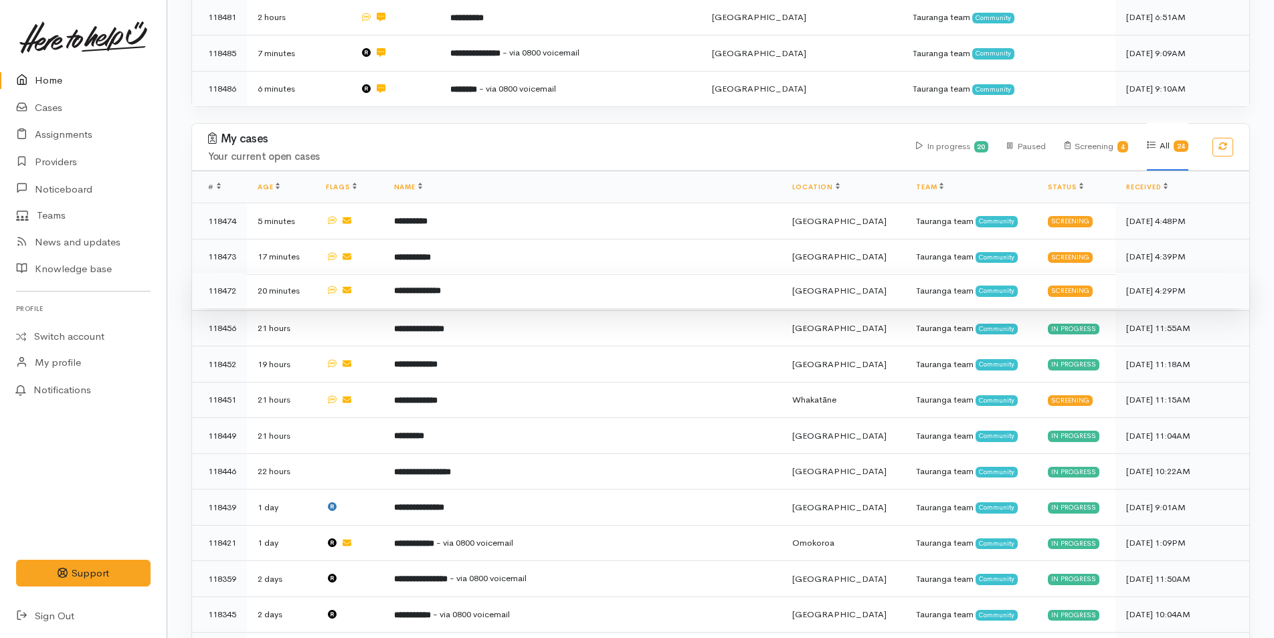
click at [510, 278] on td "**********" at bounding box center [582, 291] width 398 height 36
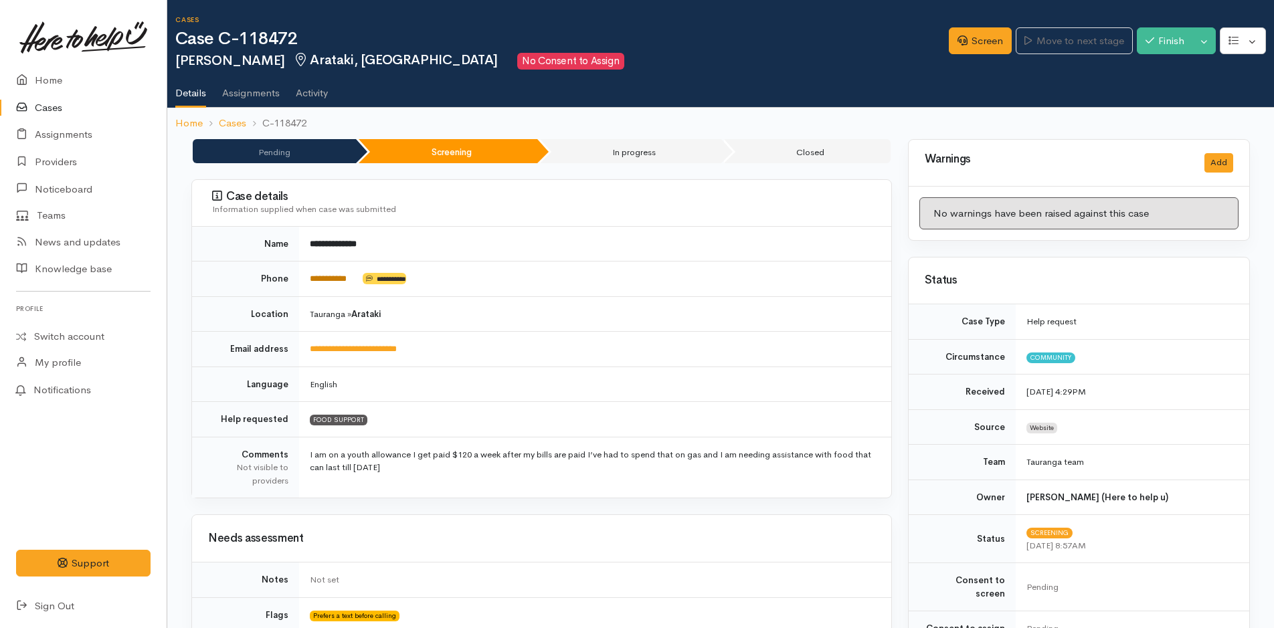
click at [343, 280] on link "**********" at bounding box center [328, 278] width 37 height 9
click at [962, 39] on link "Screen" at bounding box center [980, 40] width 63 height 27
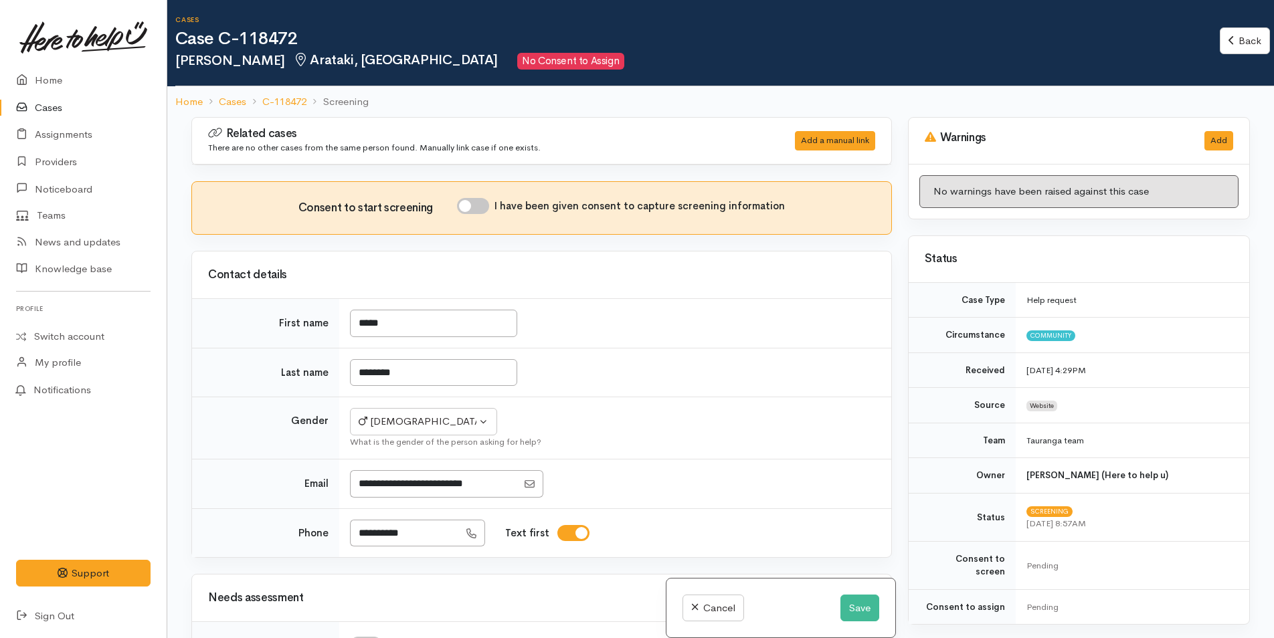
drag, startPoint x: 472, startPoint y: 200, endPoint x: 440, endPoint y: 274, distance: 80.0
click at [472, 199] on input "I have been given consent to capture screening information" at bounding box center [473, 206] width 32 height 16
checkbox input "true"
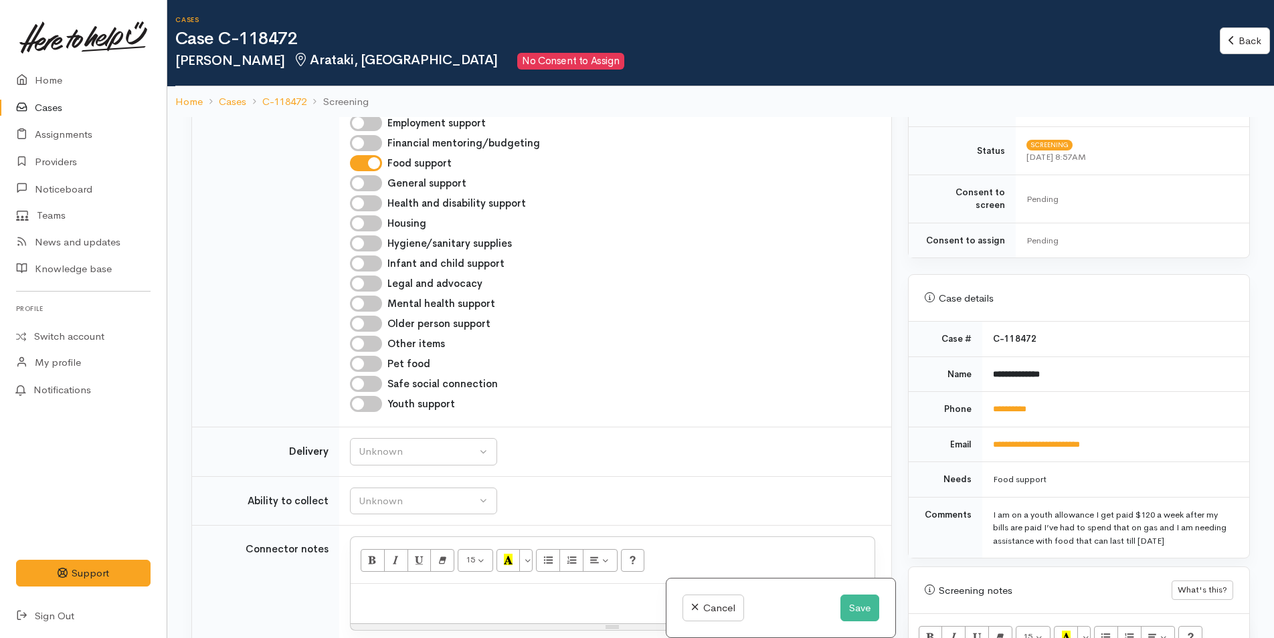
scroll to position [535, 0]
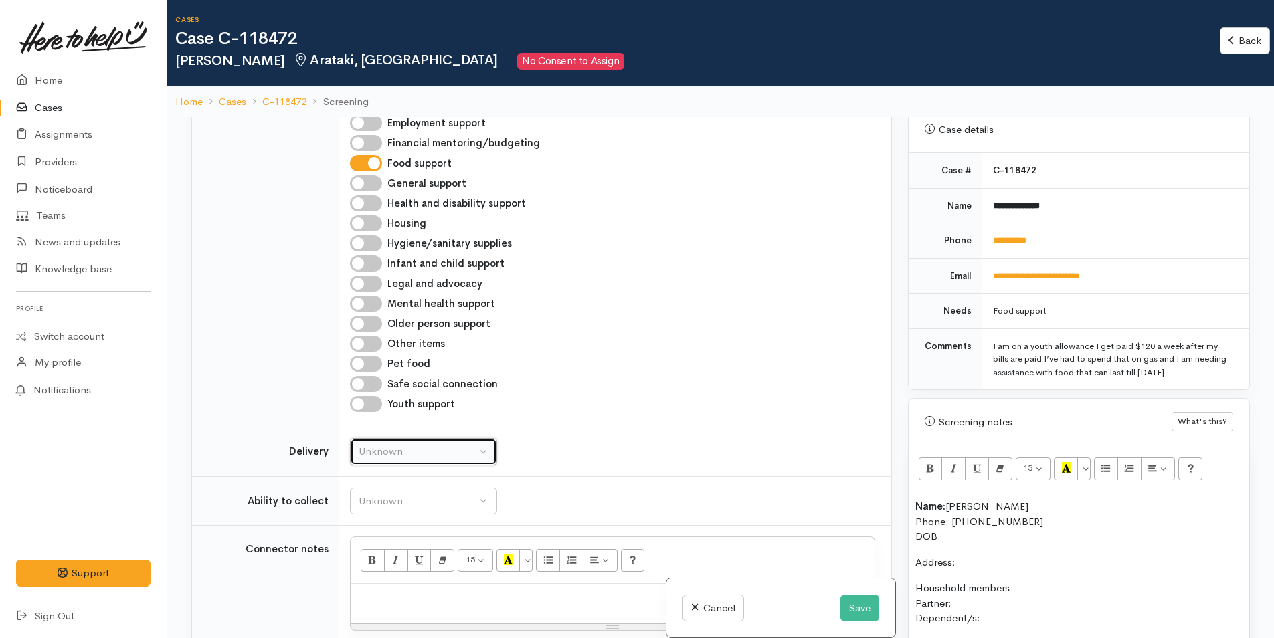
click at [437, 457] on div "Unknown" at bounding box center [418, 451] width 118 height 15
click at [376, 583] on span "No" at bounding box center [374, 576] width 14 height 15
select select "1"
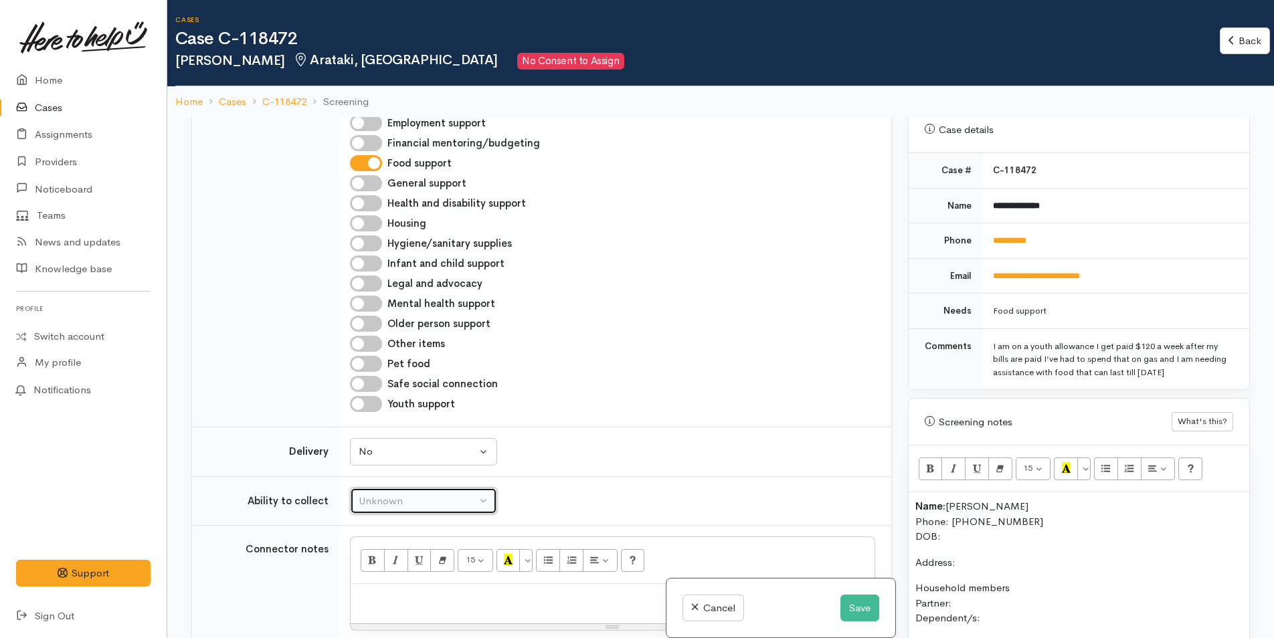
click at [388, 504] on div "Unknown" at bounding box center [418, 501] width 118 height 15
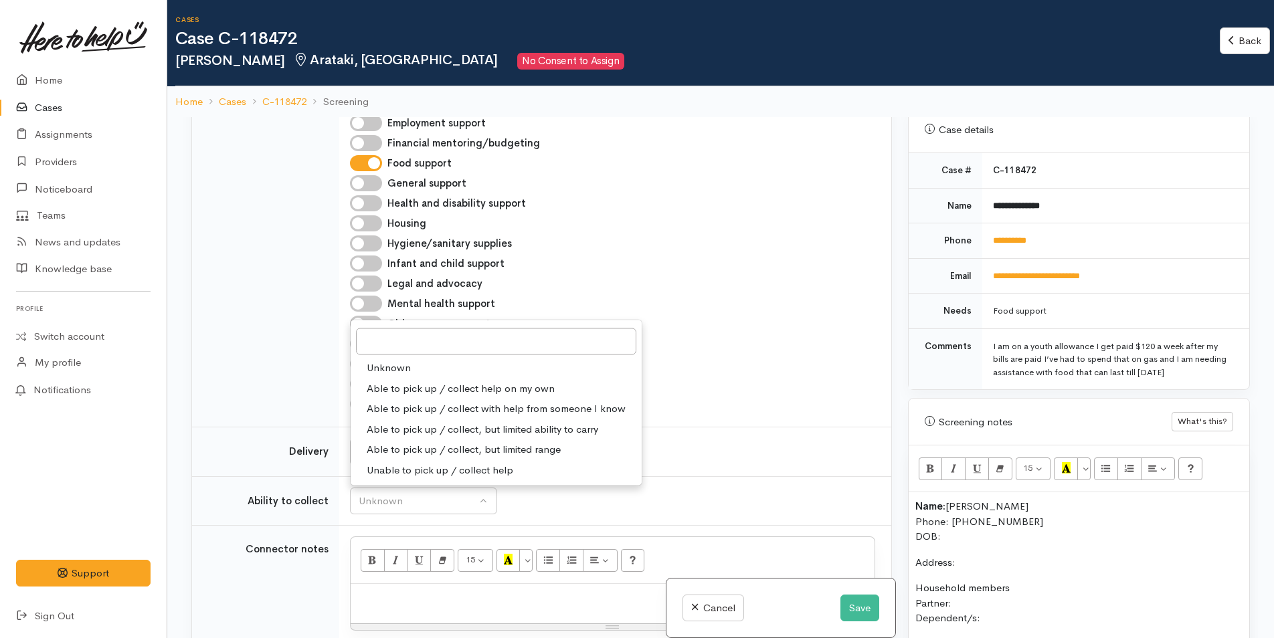
click at [417, 385] on span "Able to pick up / collect help on my own" at bounding box center [461, 388] width 188 height 15
select select "2"
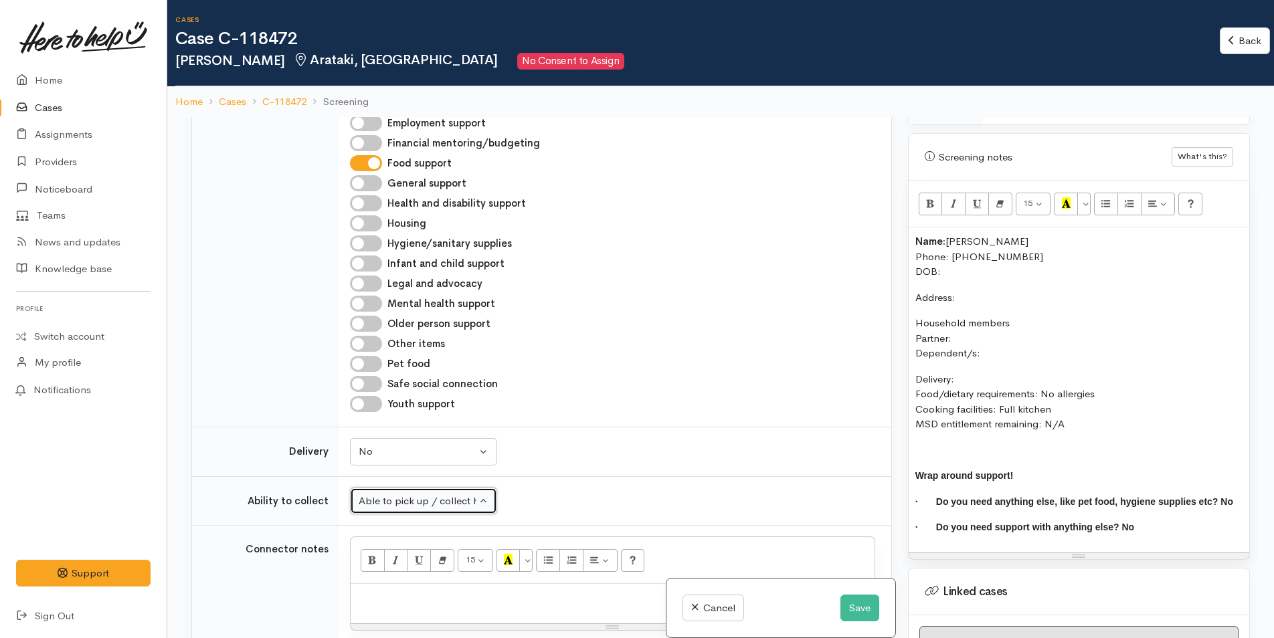
scroll to position [803, 0]
click at [915, 232] on b "Name:" at bounding box center [930, 238] width 30 height 13
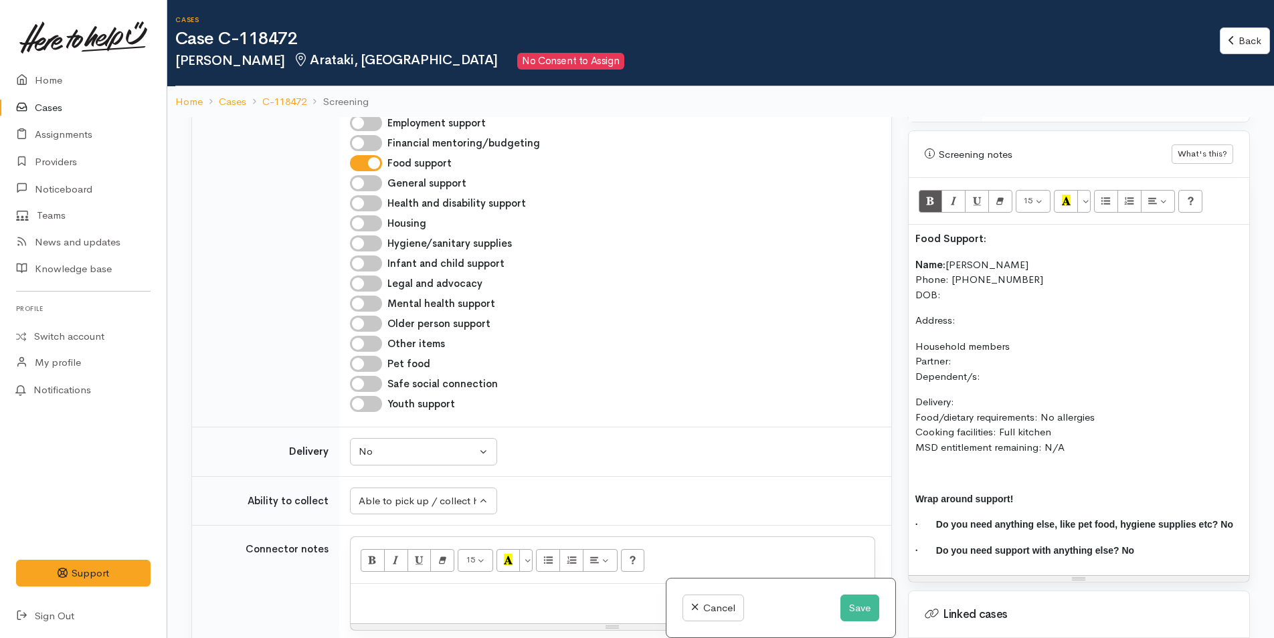
click at [1001, 276] on p "Name: Isaac Crowlands Phone: 0204428206 DOB:" at bounding box center [1078, 280] width 327 height 45
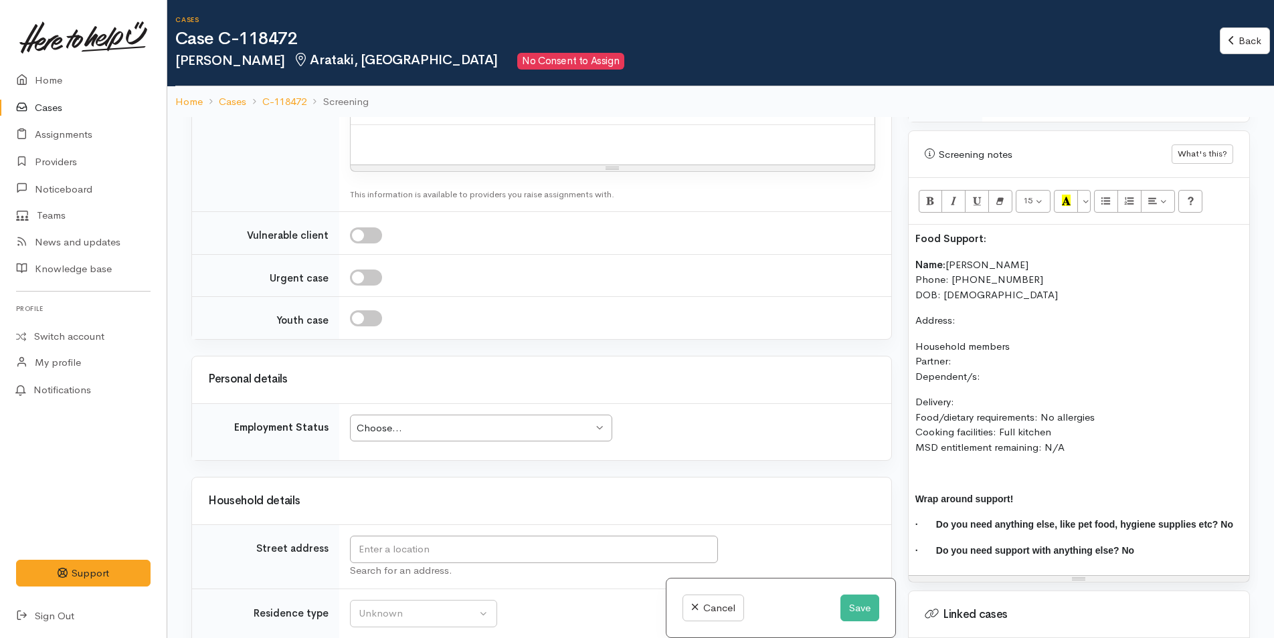
scroll to position [1204, 0]
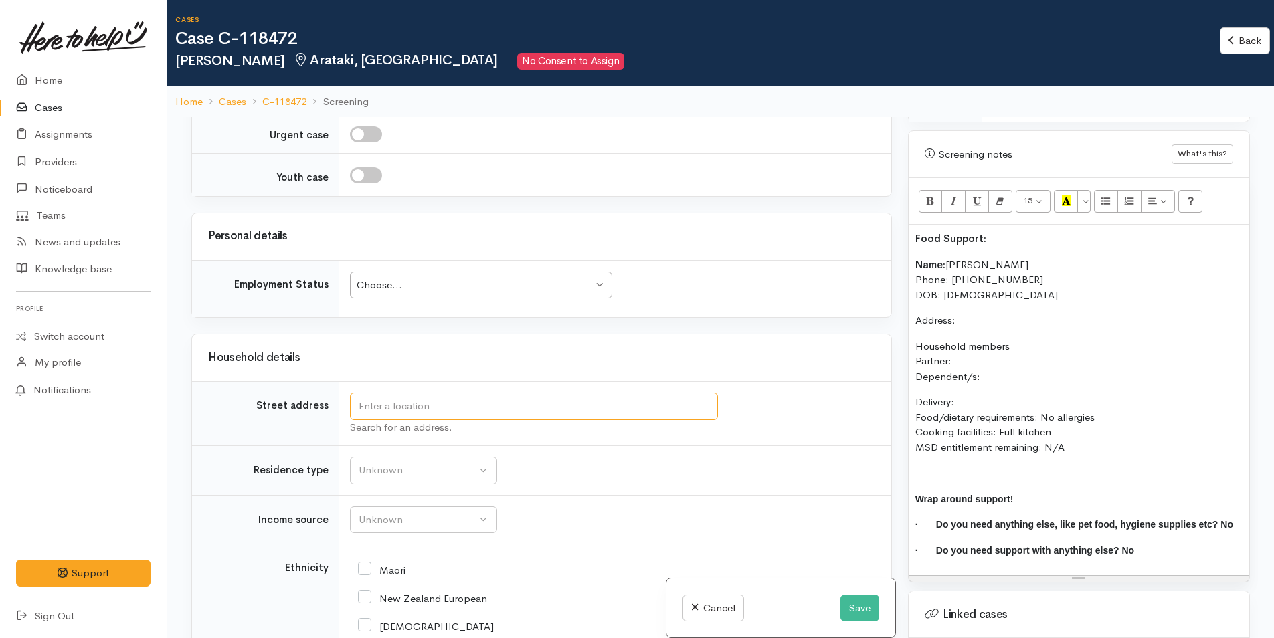
drag, startPoint x: 390, startPoint y: 407, endPoint x: 403, endPoint y: 399, distance: 15.6
click at [390, 407] on input "text" at bounding box center [534, 406] width 368 height 27
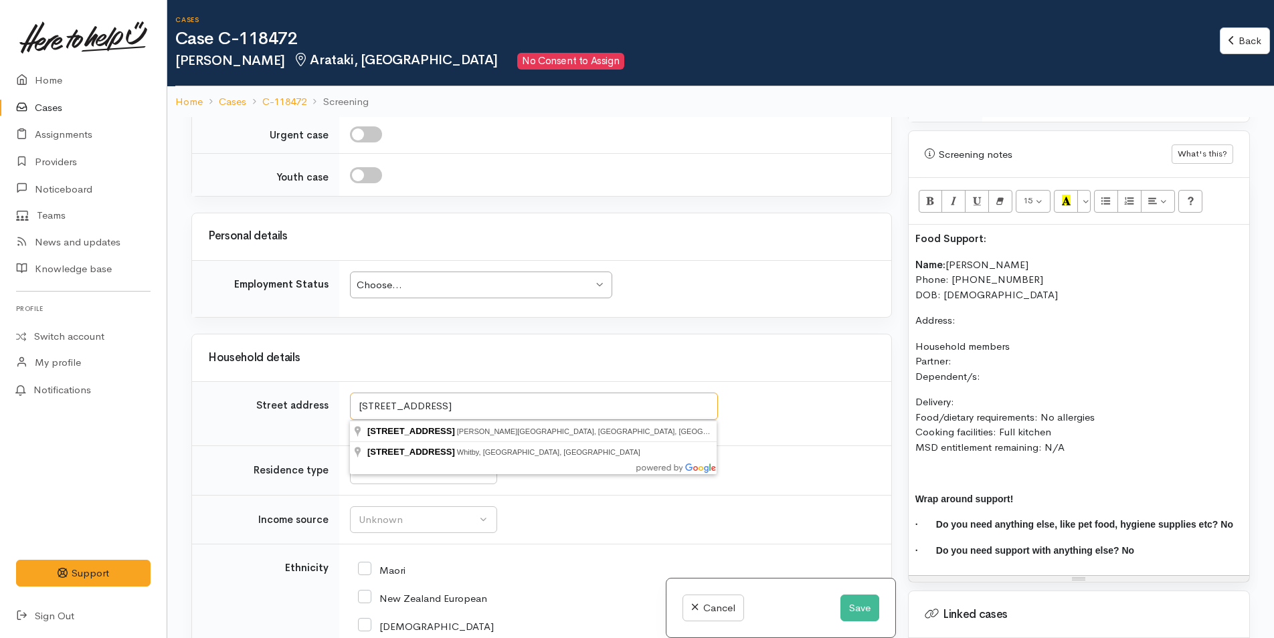
drag, startPoint x: 402, startPoint y: 403, endPoint x: 373, endPoint y: 403, distance: 29.4
click at [373, 403] on input "5a canary st" at bounding box center [534, 406] width 368 height 27
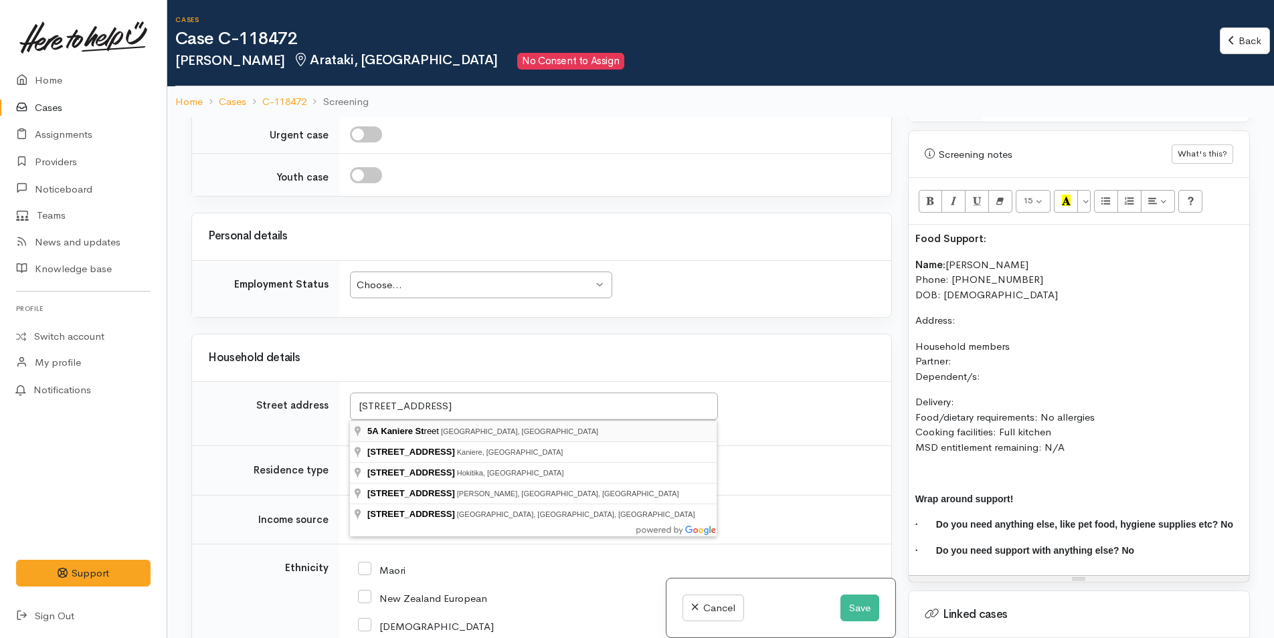
type input "5A Kaniere Street, Mount Maunganui, New Zealand"
drag, startPoint x: 567, startPoint y: 431, endPoint x: 553, endPoint y: 408, distance: 26.7
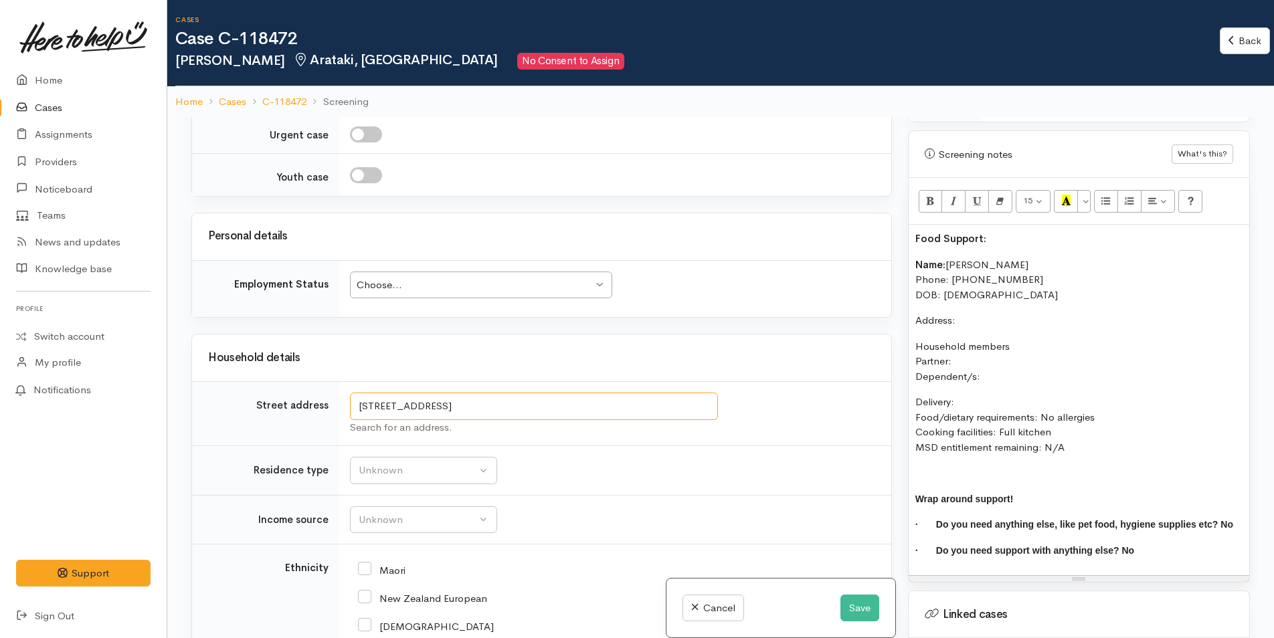
drag, startPoint x: 607, startPoint y: 405, endPoint x: 282, endPoint y: 406, distance: 324.5
click at [282, 406] on tr "Street address 5A Kaniere Street, Mount Maunganui, New Zealand Search for an ad…" at bounding box center [541, 414] width 699 height 64
click at [391, 293] on div "Choose... Choose..." at bounding box center [481, 285] width 262 height 27
click at [391, 482] on button "Unknown" at bounding box center [423, 470] width 147 height 27
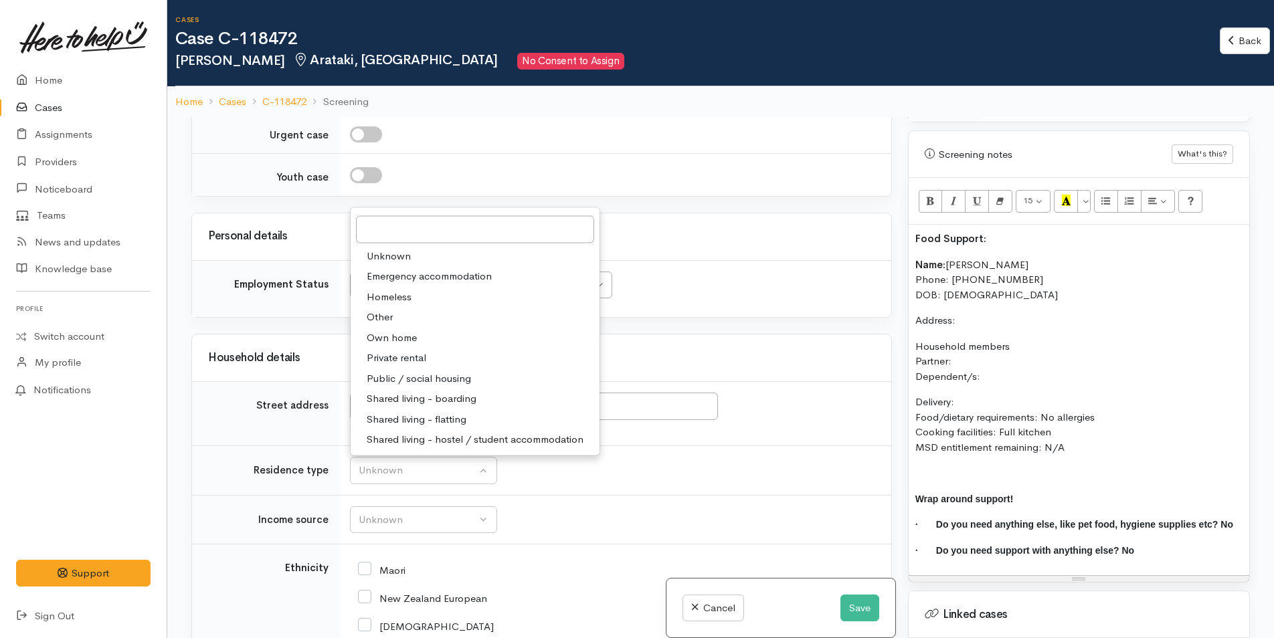
click at [421, 397] on span "Shared living - boarding" at bounding box center [422, 398] width 110 height 15
select select "4"
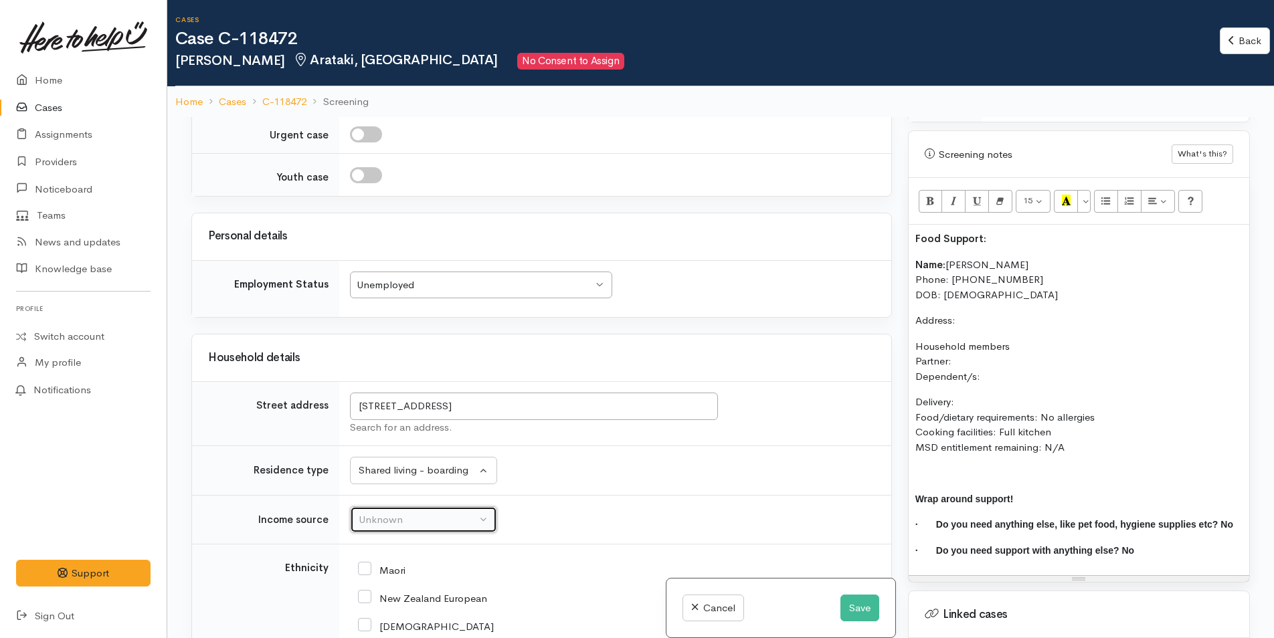
click at [406, 510] on button "Unknown" at bounding box center [423, 519] width 147 height 27
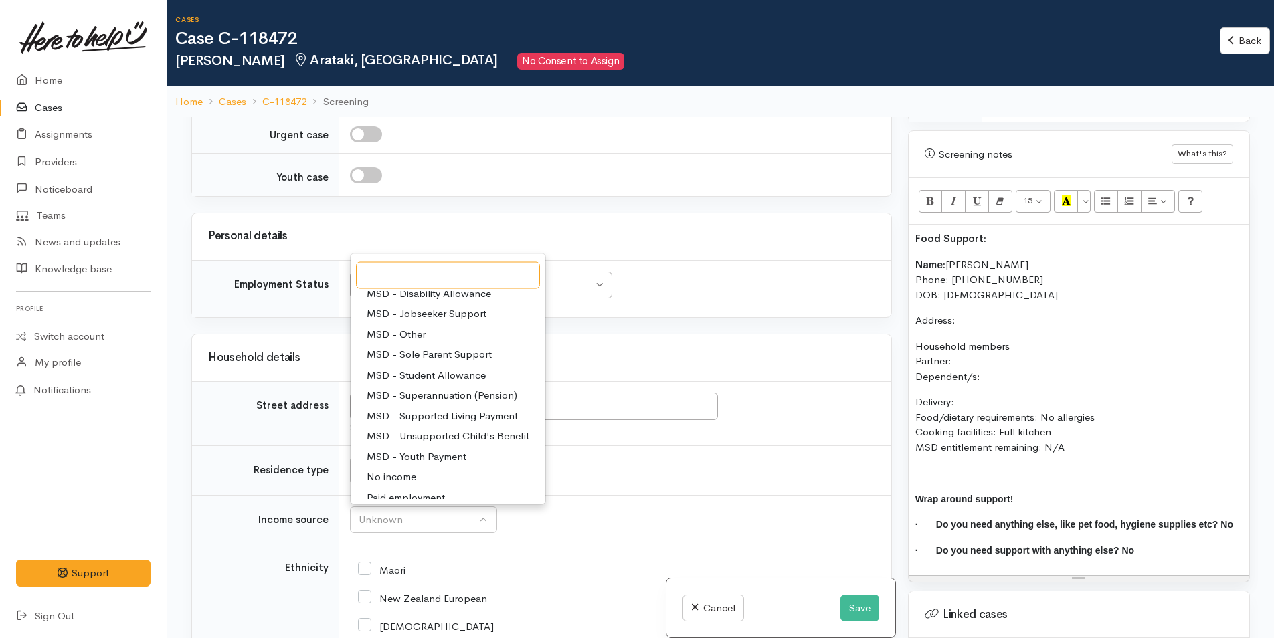
scroll to position [134, 0]
click at [433, 431] on span "MSD - Youth Payment" at bounding box center [417, 432] width 100 height 15
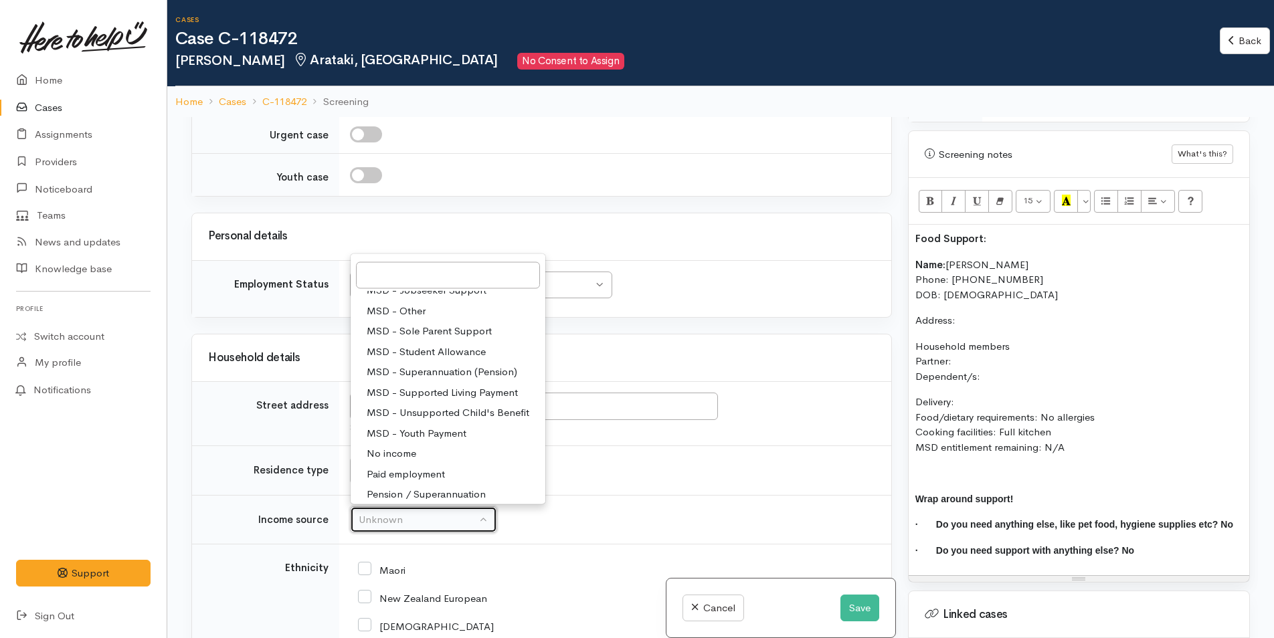
select select "14"
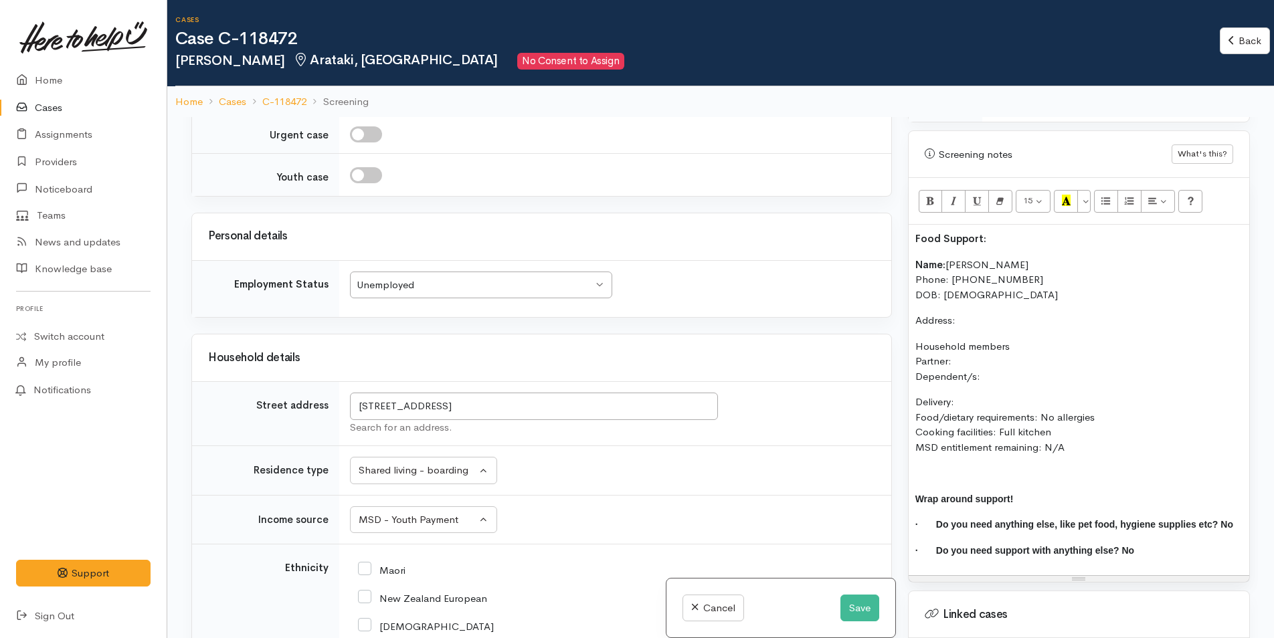
click at [968, 313] on p "Address:" at bounding box center [1078, 320] width 327 height 15
click at [980, 346] on p "Household members Partner: Dependent/s:" at bounding box center [1078, 361] width 327 height 45
click at [993, 362] on p "Household members Partner: N/A Dependent/s:" at bounding box center [1078, 361] width 327 height 45
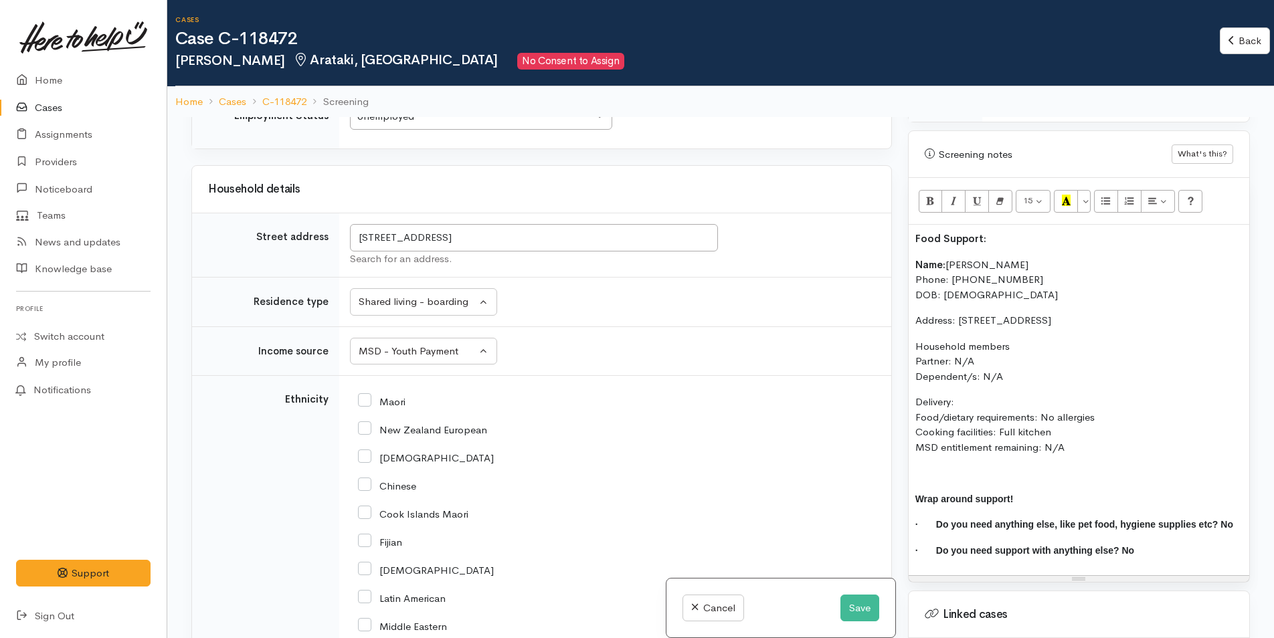
scroll to position [1405, 0]
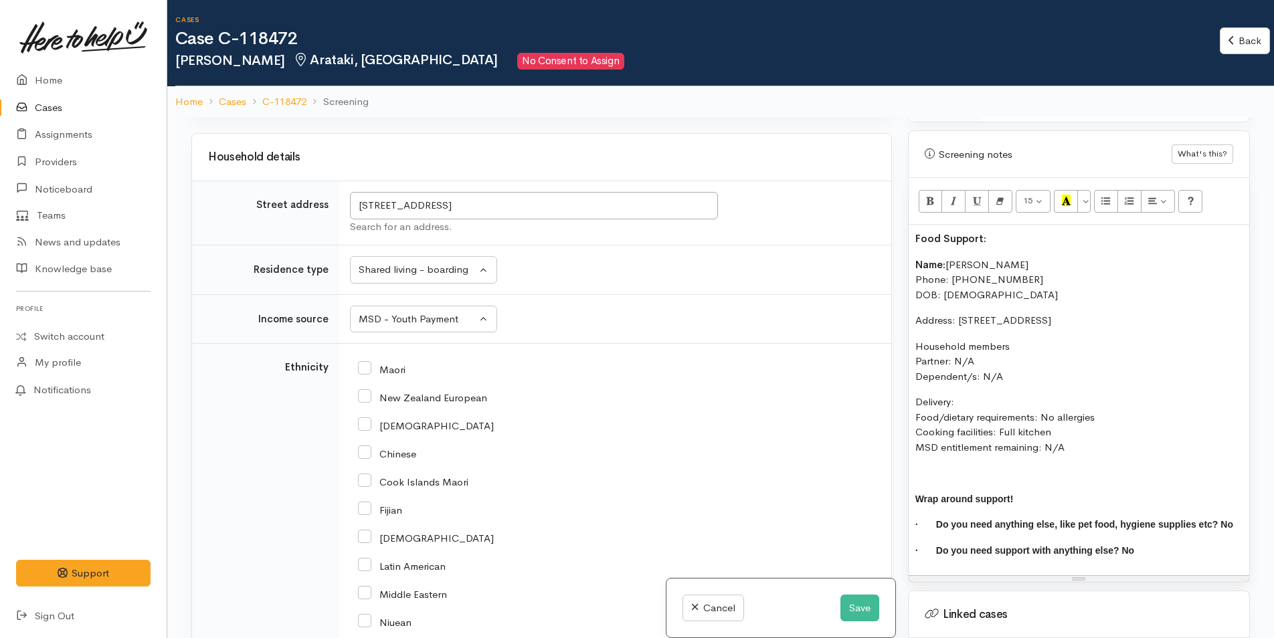
drag, startPoint x: 365, startPoint y: 399, endPoint x: 397, endPoint y: 377, distance: 39.4
click at [365, 399] on input "New Zealand European" at bounding box center [422, 397] width 129 height 12
checkbox input "true"
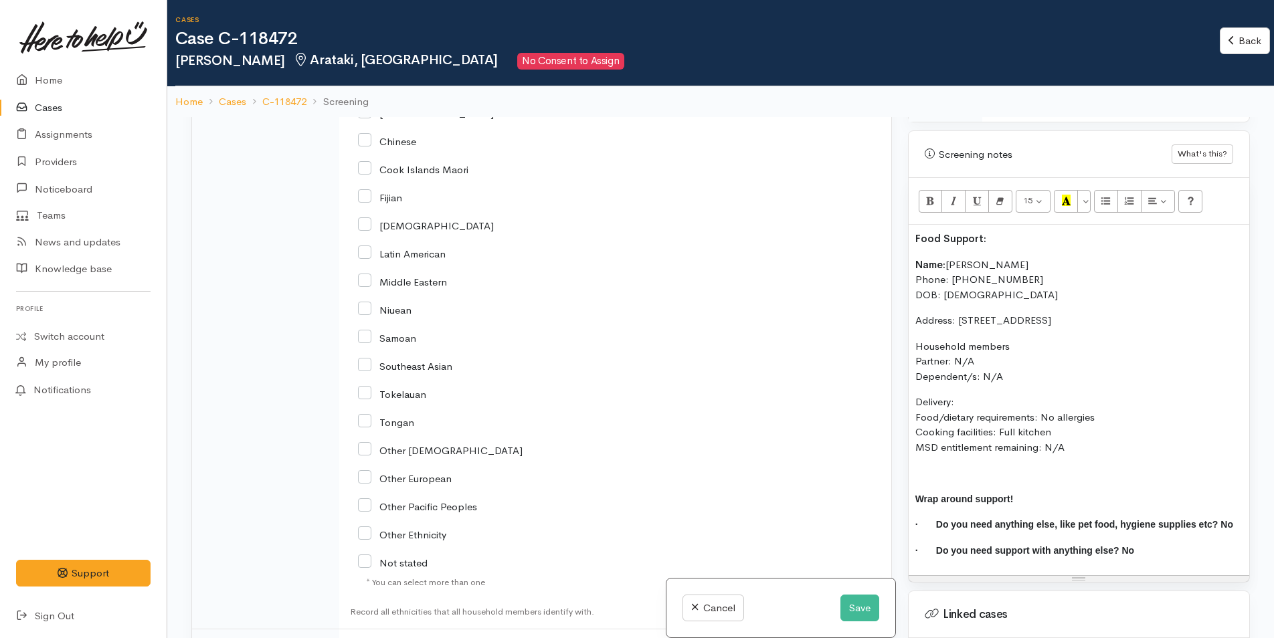
scroll to position [1873, 0]
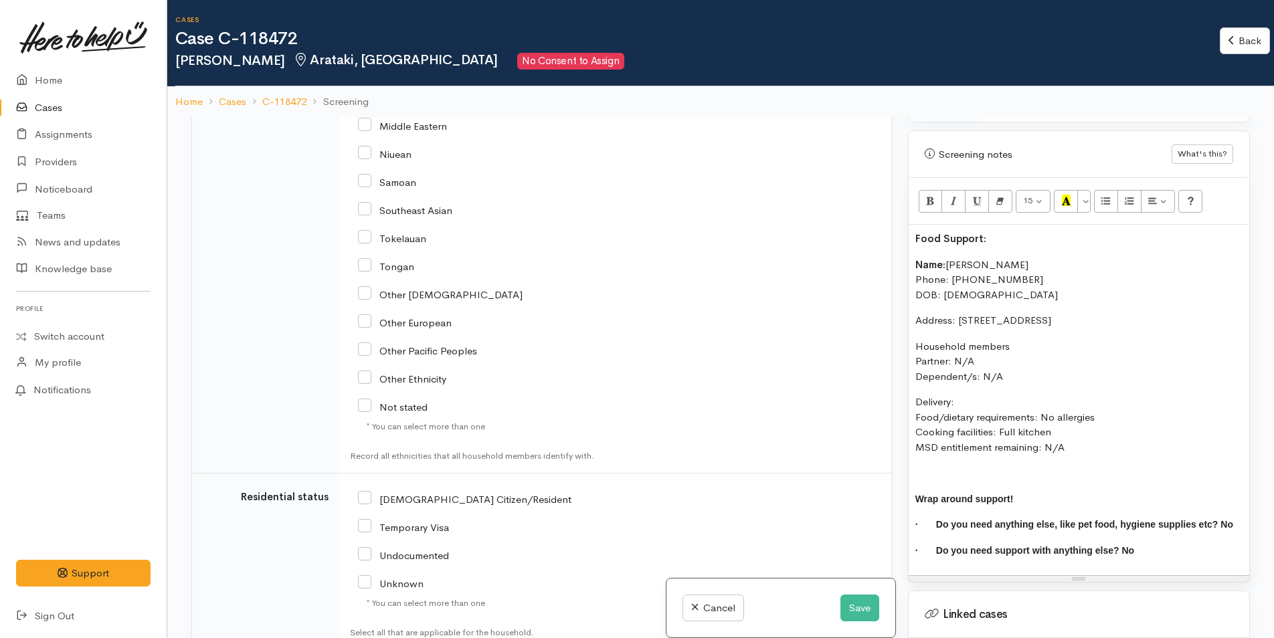
click at [363, 493] on input "[DEMOGRAPHIC_DATA] Citizen/Resident" at bounding box center [464, 498] width 213 height 12
checkbox input "true"
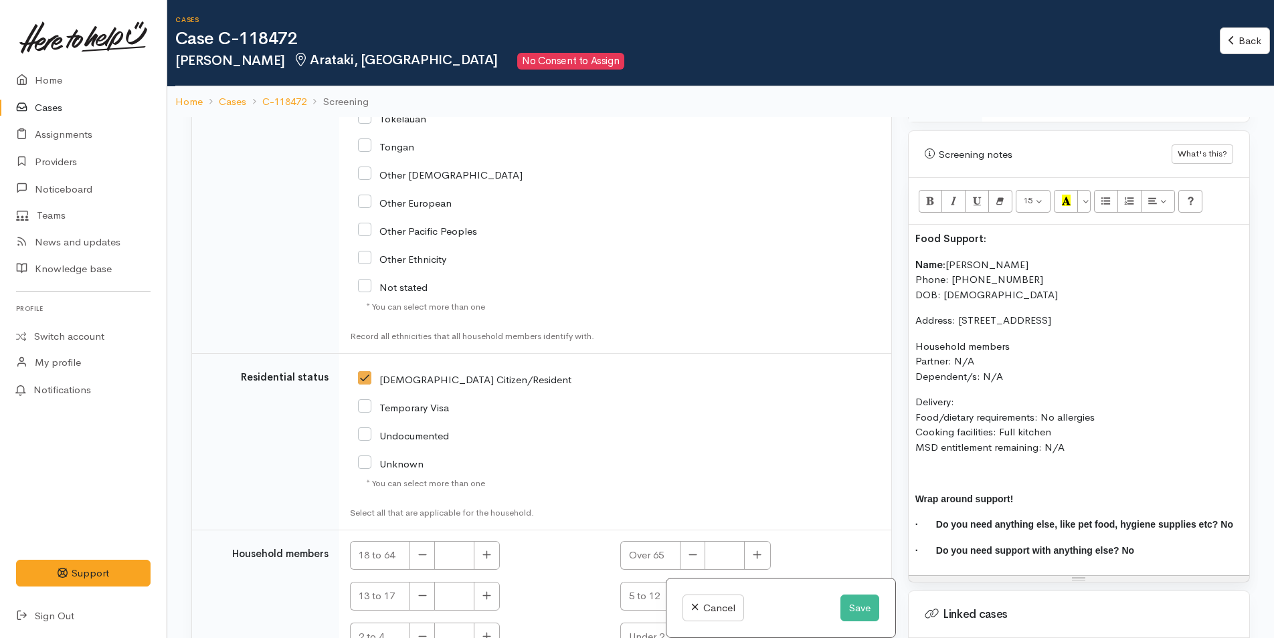
scroll to position [2064, 0]
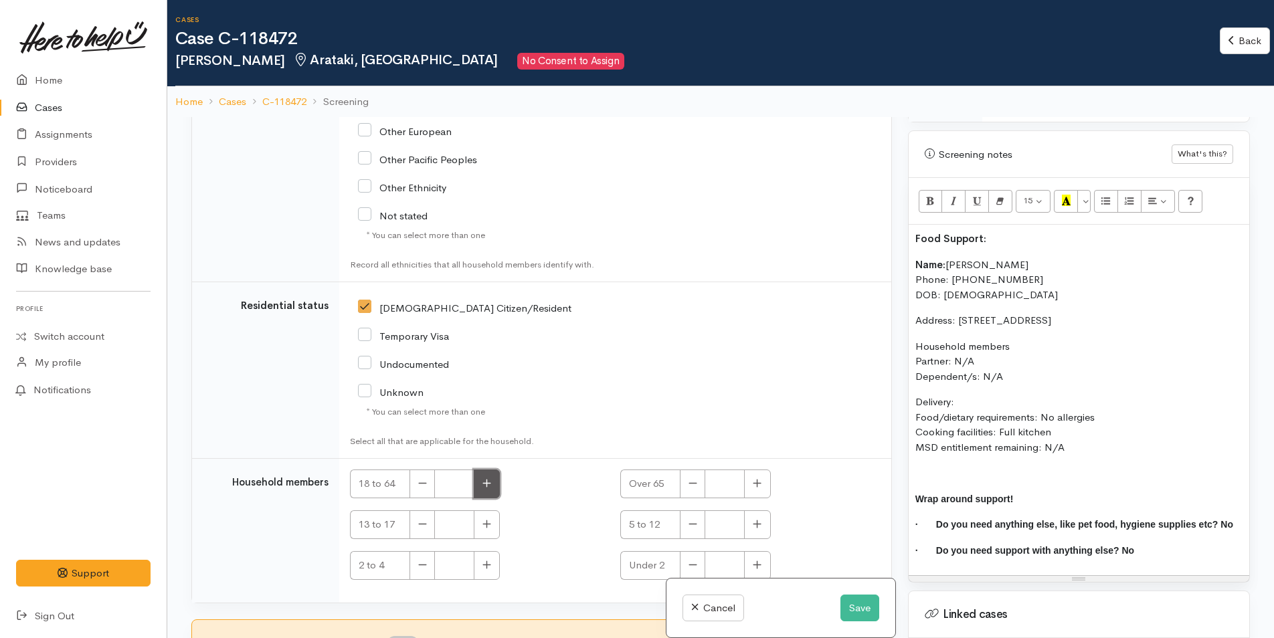
click at [496, 477] on button "button" at bounding box center [487, 484] width 26 height 29
type input "1"
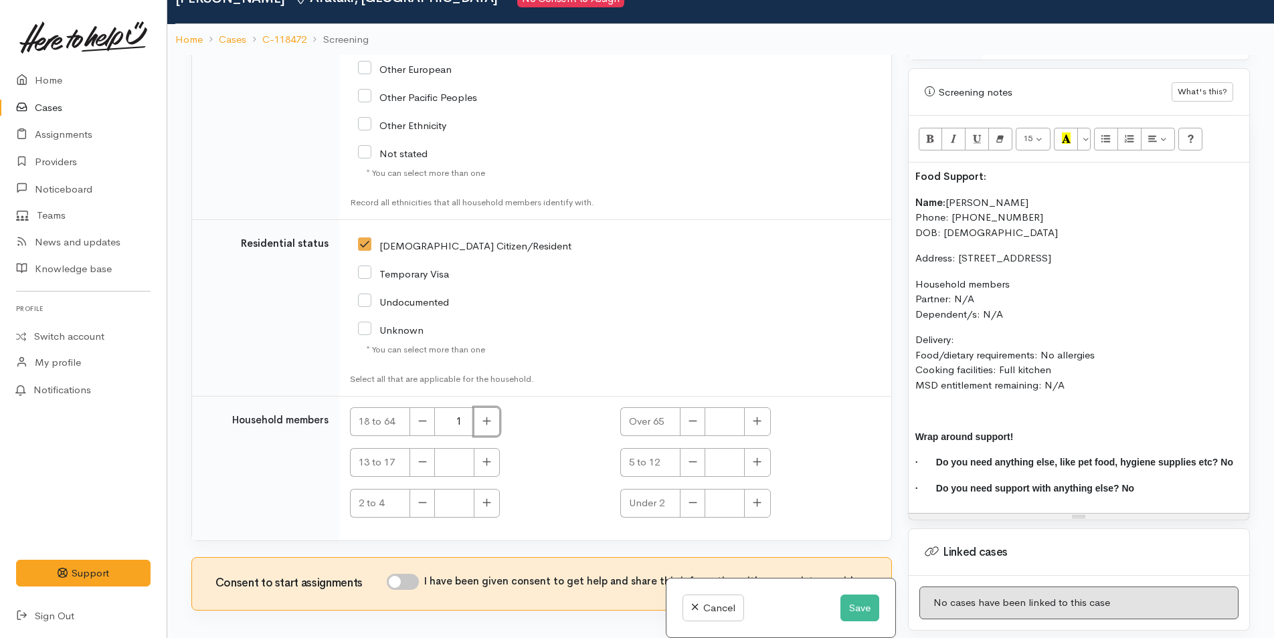
scroll to position [117, 0]
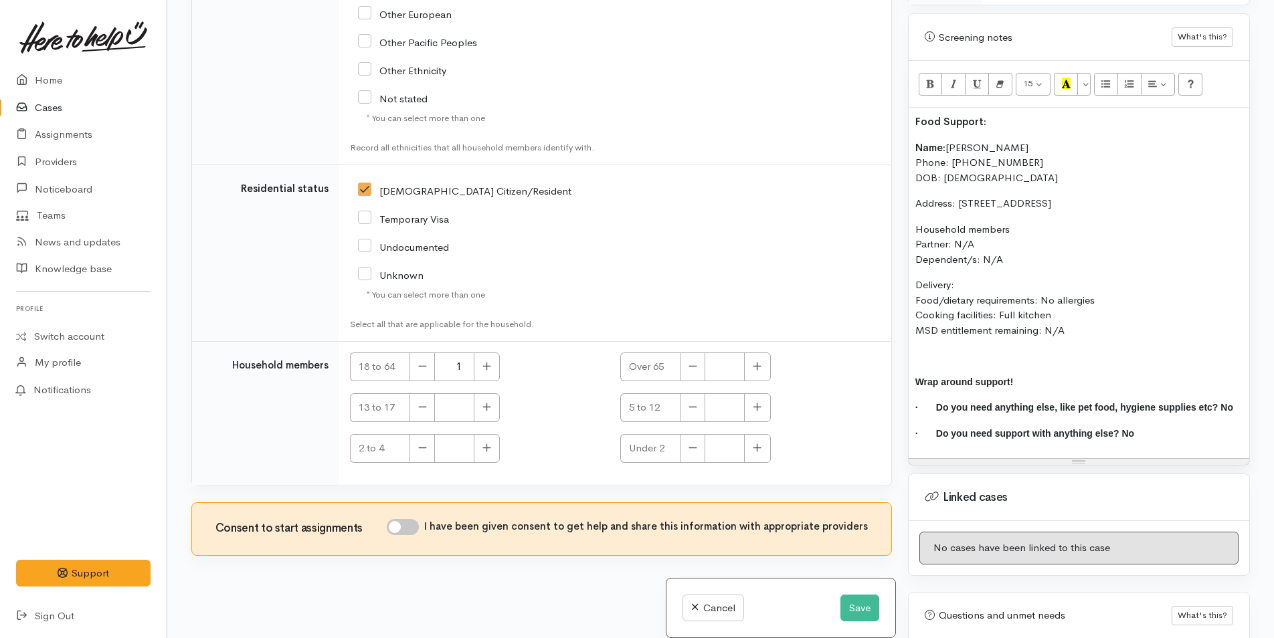
click at [407, 524] on input "I have been given consent to get help and share this information with appropria…" at bounding box center [403, 527] width 32 height 16
checkbox input "true"
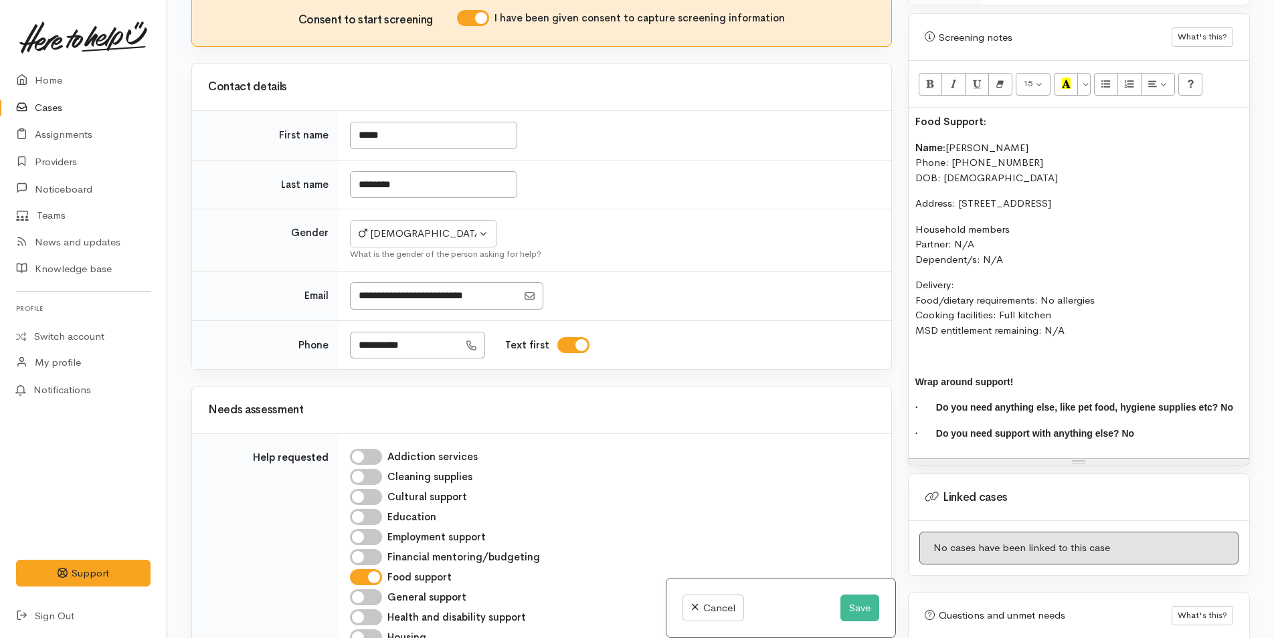
scroll to position [0, 0]
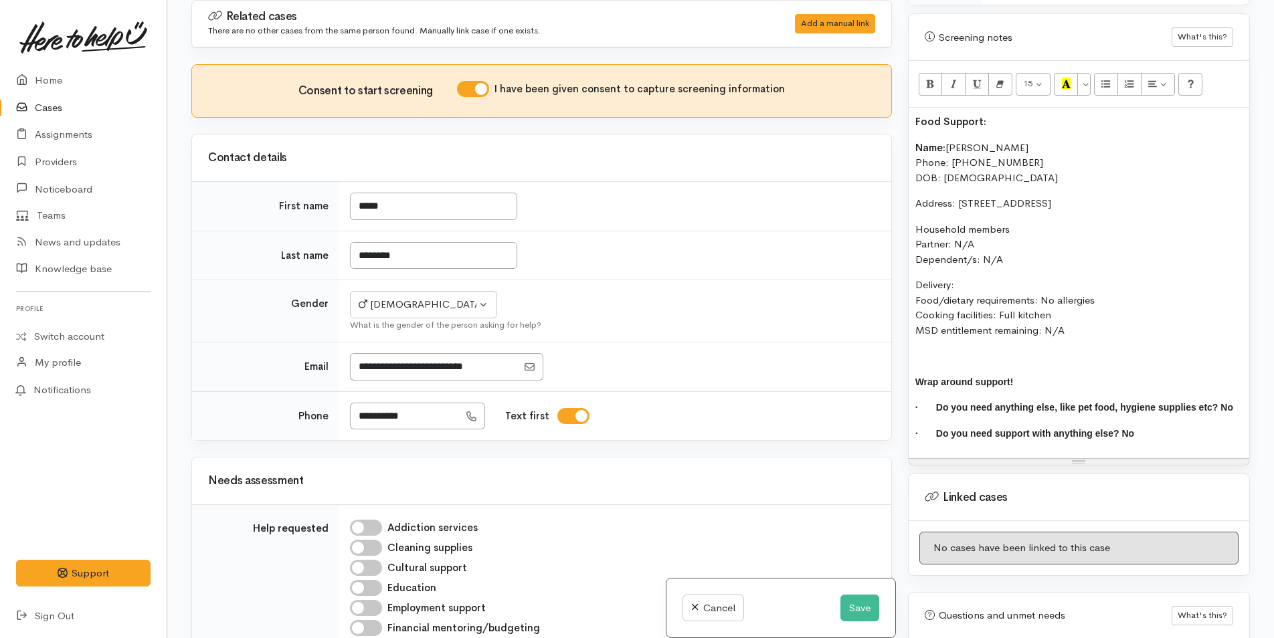
drag, startPoint x: 995, startPoint y: 301, endPoint x: 908, endPoint y: 133, distance: 188.8
click at [908, 133] on div "Food Support: Name: Isaac Crowlands Phone: 0204428206 DOB: 18/02/2009 Address: …" at bounding box center [1078, 283] width 341 height 351
copy div "Name: Isaac Crowlands Phone: 0204428206 DOB: 18/02/2009 Address: 5A Kaniere Str…"
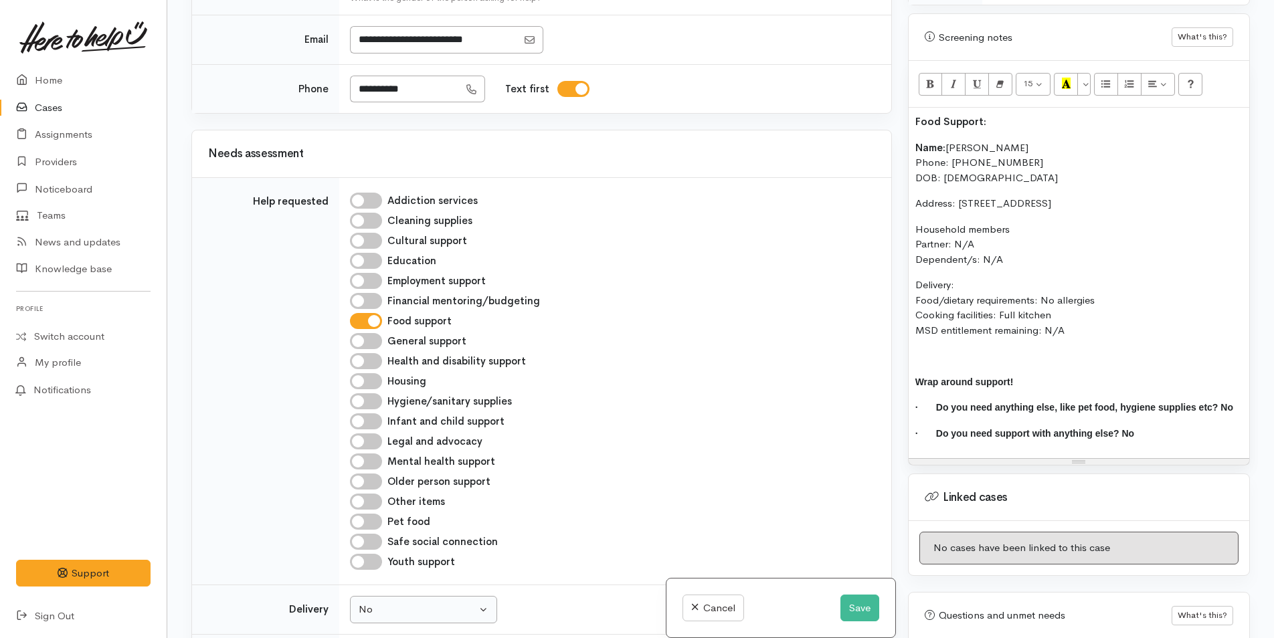
scroll to position [468, 0]
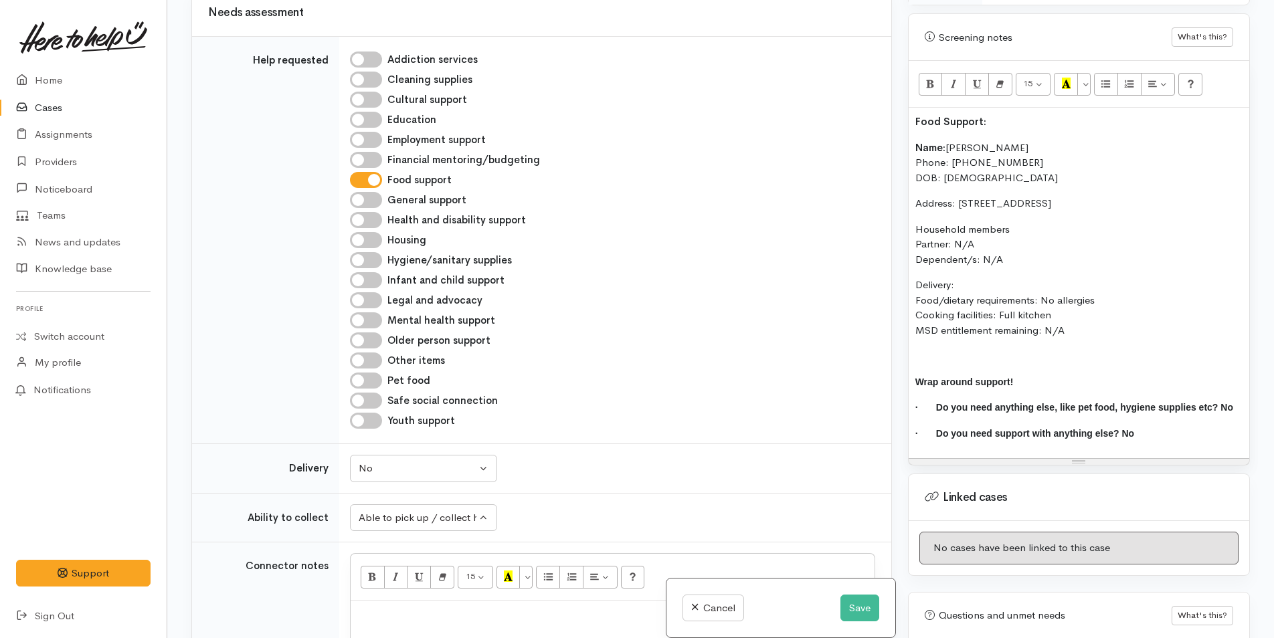
click at [389, 604] on div at bounding box center [613, 620] width 524 height 39
paste div
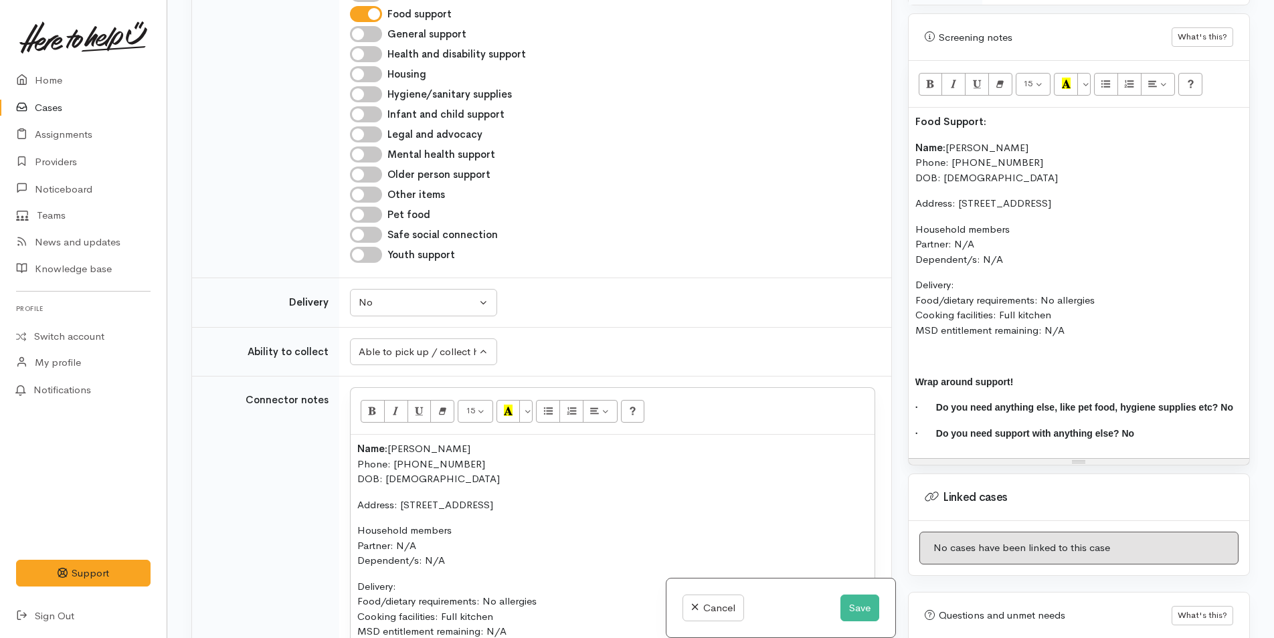
click at [917, 141] on b "Name:" at bounding box center [930, 147] width 30 height 13
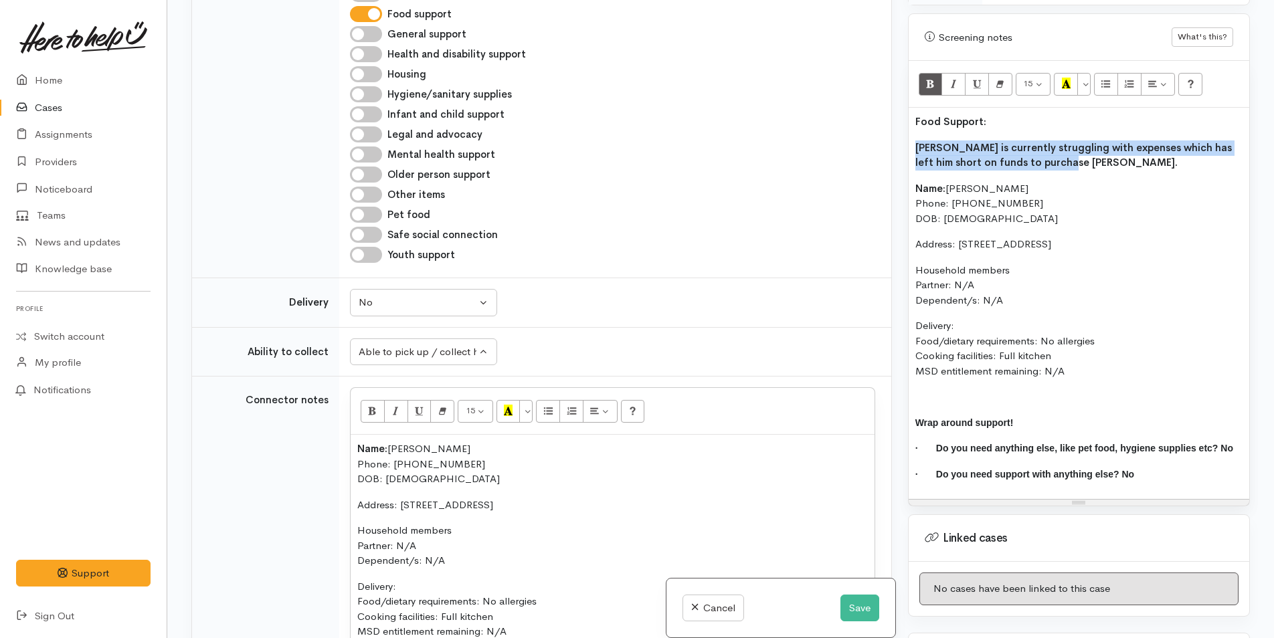
drag, startPoint x: 1042, startPoint y: 152, endPoint x: 912, endPoint y: 132, distance: 131.2
click at [912, 132] on div "Food Support: Isaac is currently struggling with expenses which has left him sh…" at bounding box center [1078, 303] width 341 height 391
click at [935, 73] on button "Bold (CTRL+B)" at bounding box center [931, 84] width 24 height 23
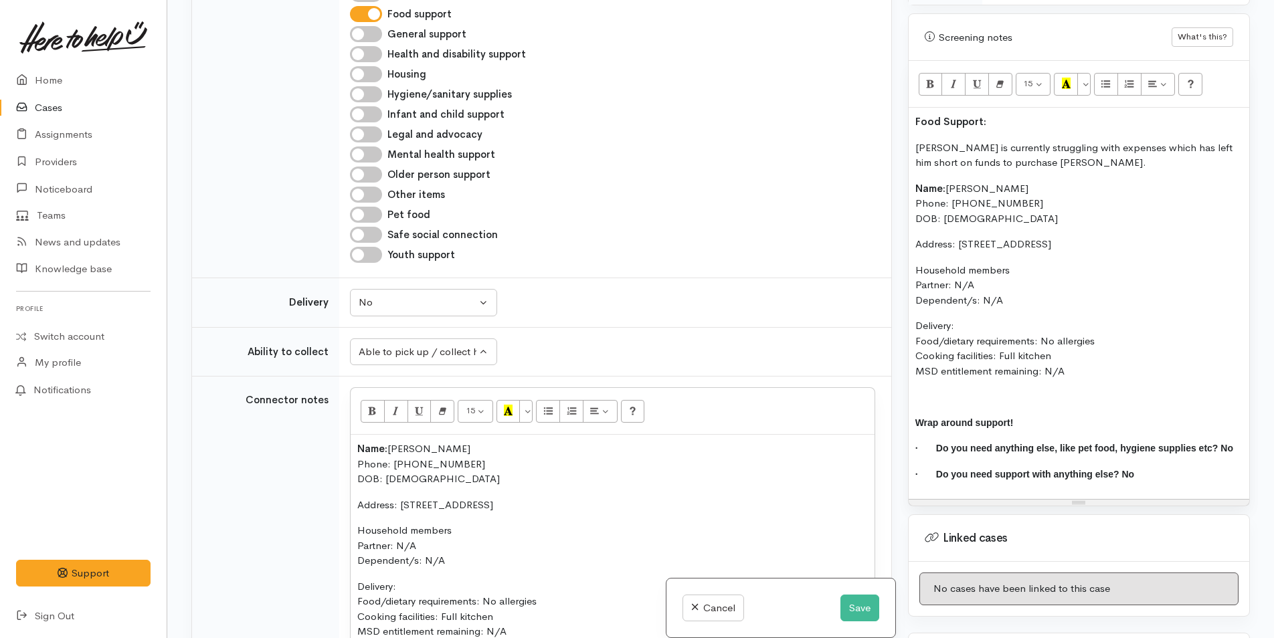
click at [957, 108] on div "Food Support: Isaac is currently struggling with expenses which has left him sh…" at bounding box center [1078, 303] width 341 height 391
drag, startPoint x: 992, startPoint y: 109, endPoint x: 985, endPoint y: 94, distance: 16.2
click at [854, 106] on div "Related cases There are no other cases from the same person found. Manually lin…" at bounding box center [720, 319] width 1074 height 638
click at [1059, 73] on button "Recent Color" at bounding box center [1066, 84] width 24 height 23
click at [1039, 114] on p "Food Support:" at bounding box center [1078, 121] width 327 height 15
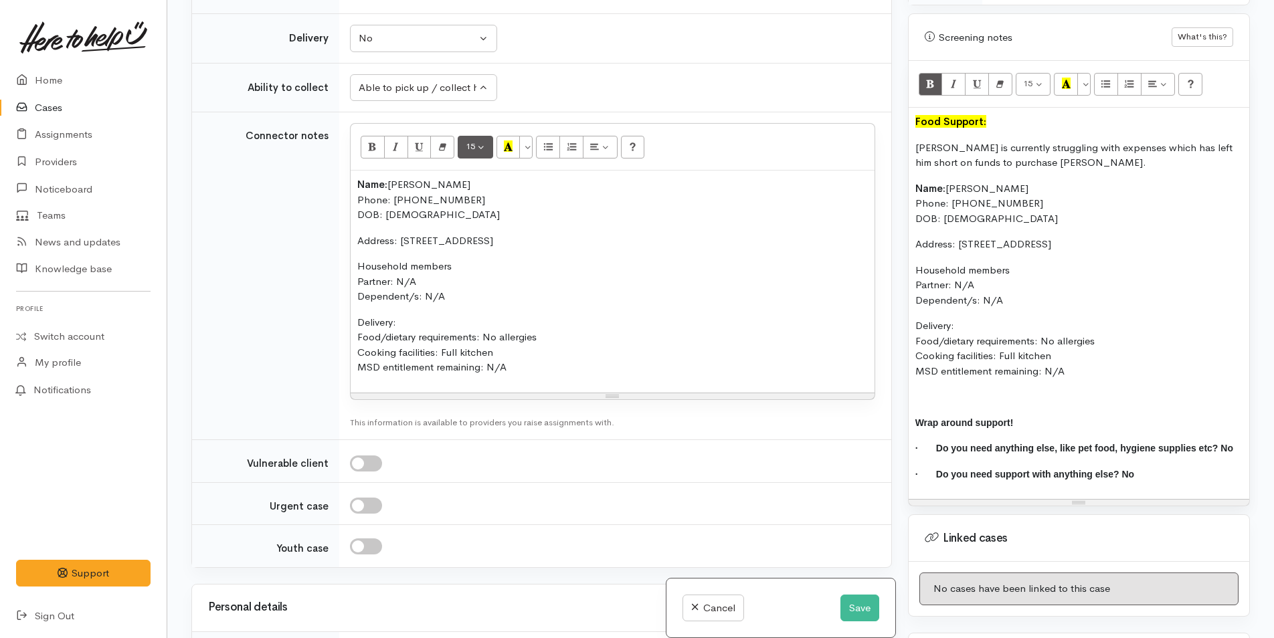
scroll to position [969, 0]
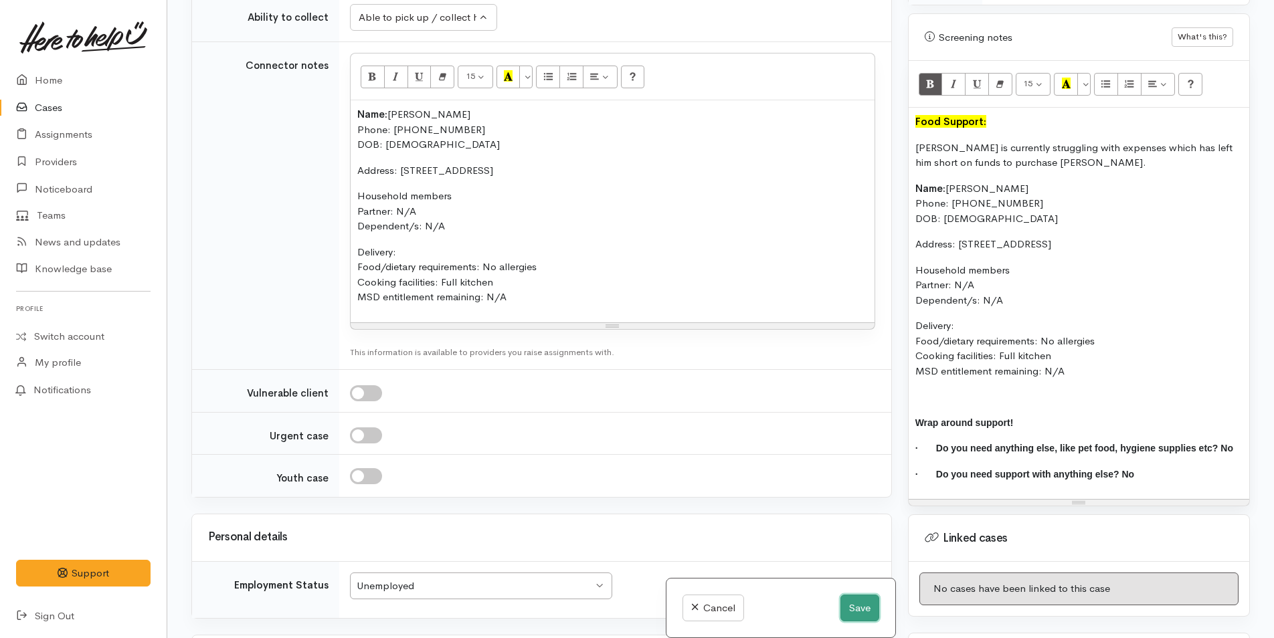
click at [852, 605] on button "Save" at bounding box center [859, 608] width 39 height 27
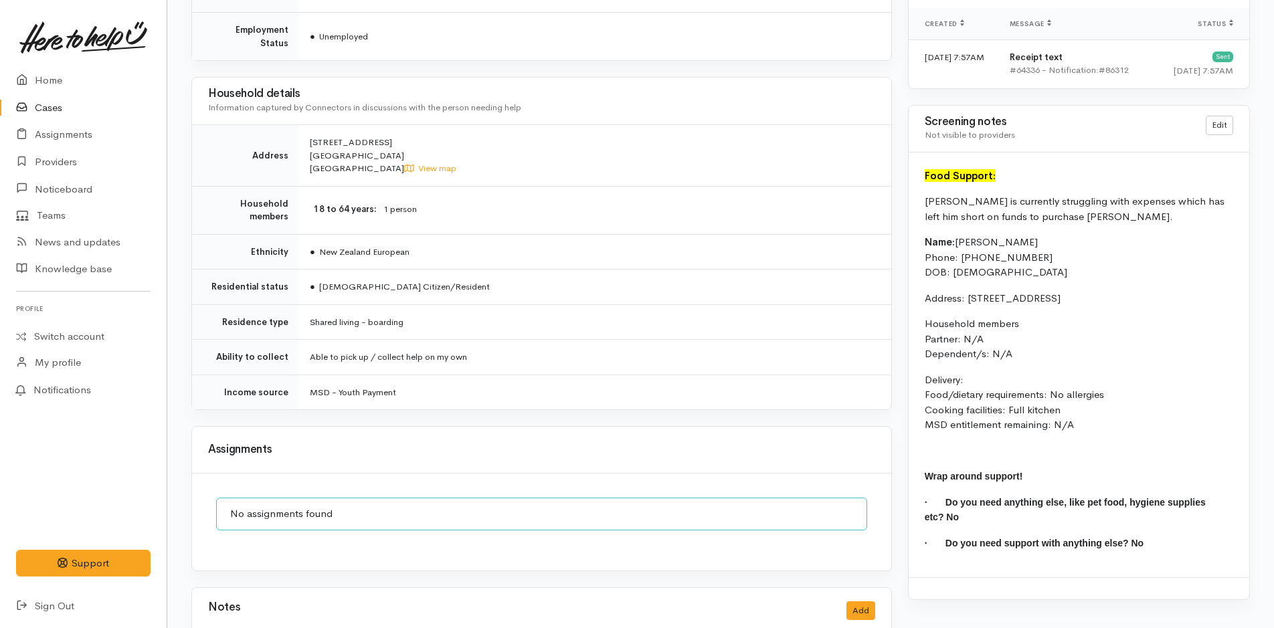
scroll to position [957, 0]
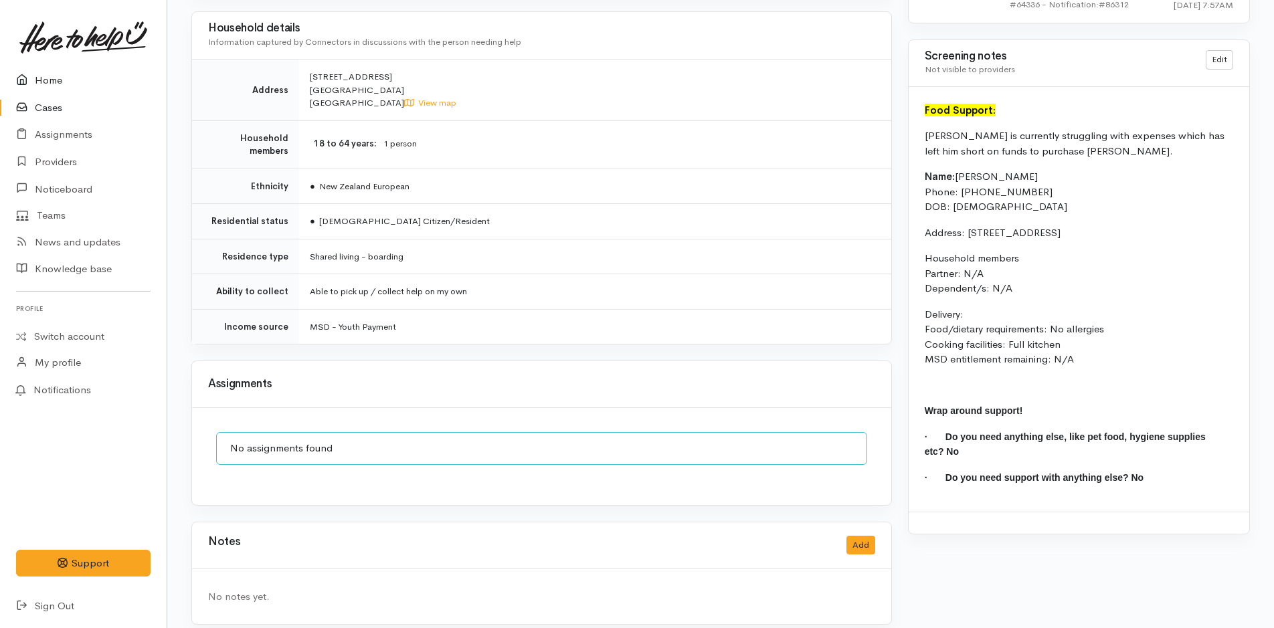
click at [48, 86] on link "Home" at bounding box center [83, 80] width 167 height 27
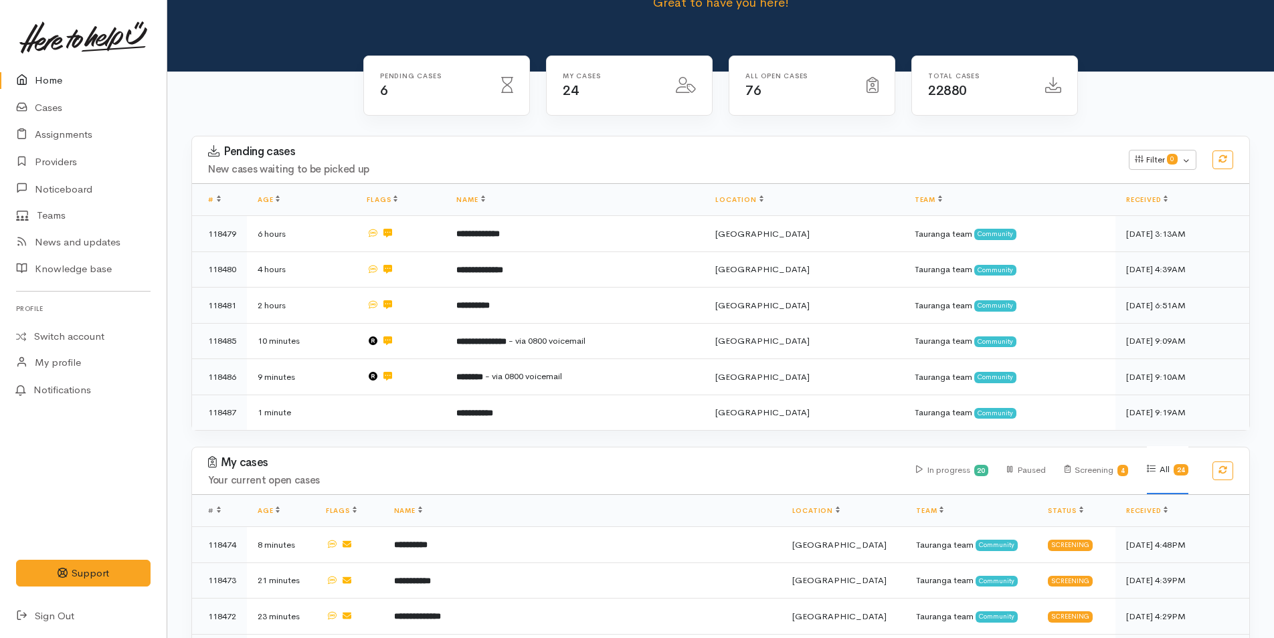
scroll to position [201, 0]
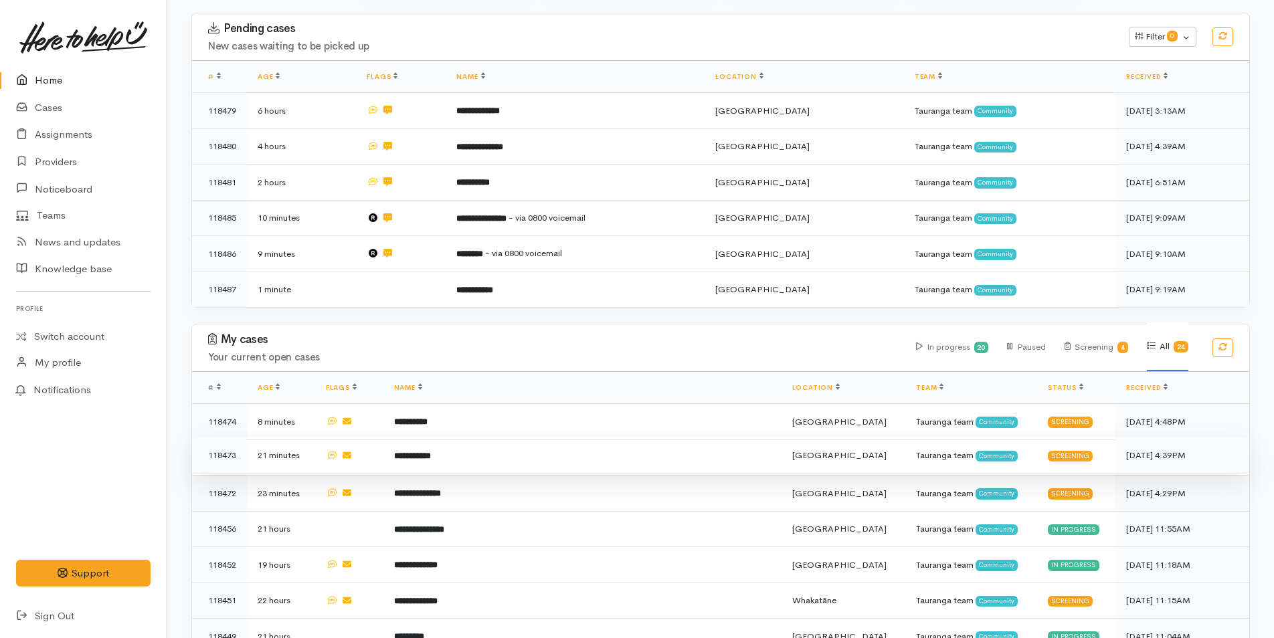
click at [553, 448] on td "**********" at bounding box center [582, 456] width 398 height 36
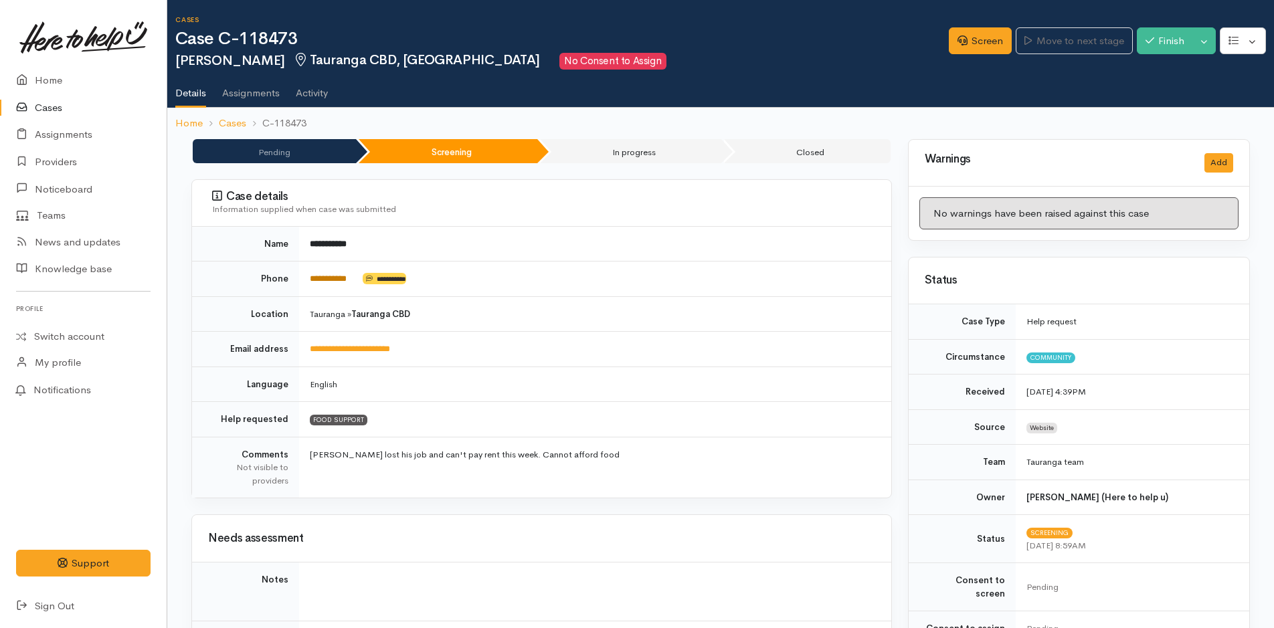
click at [322, 276] on link "**********" at bounding box center [328, 278] width 37 height 9
click at [984, 45] on link "Screen" at bounding box center [980, 40] width 63 height 27
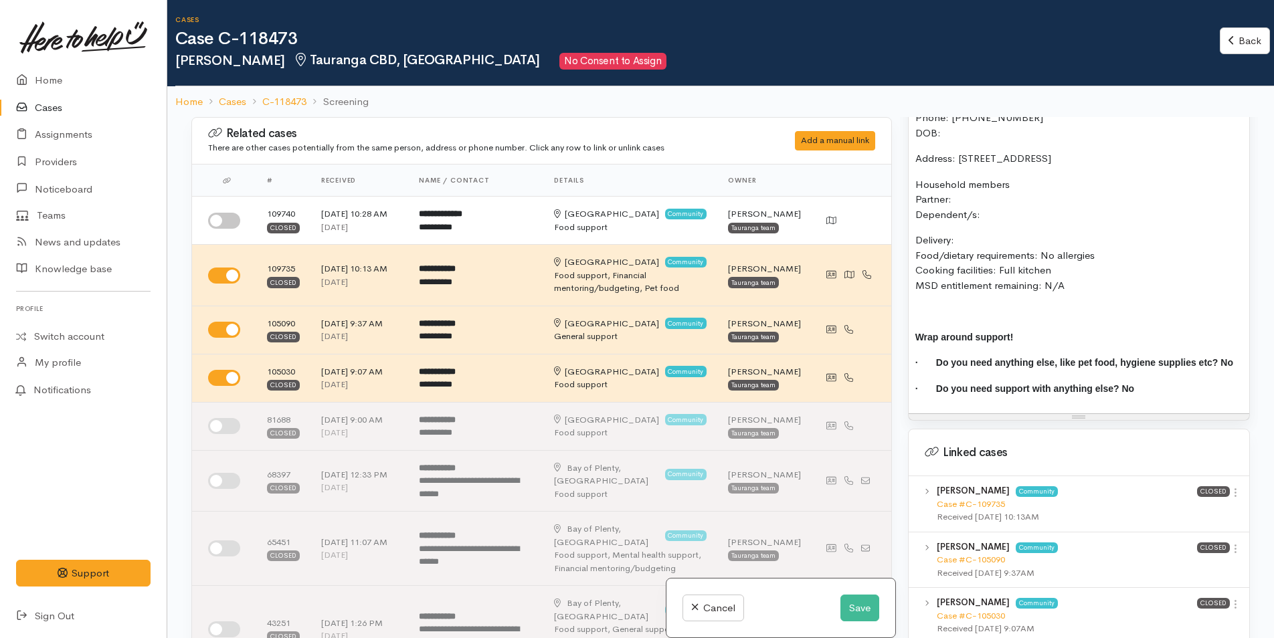
scroll to position [803, 0]
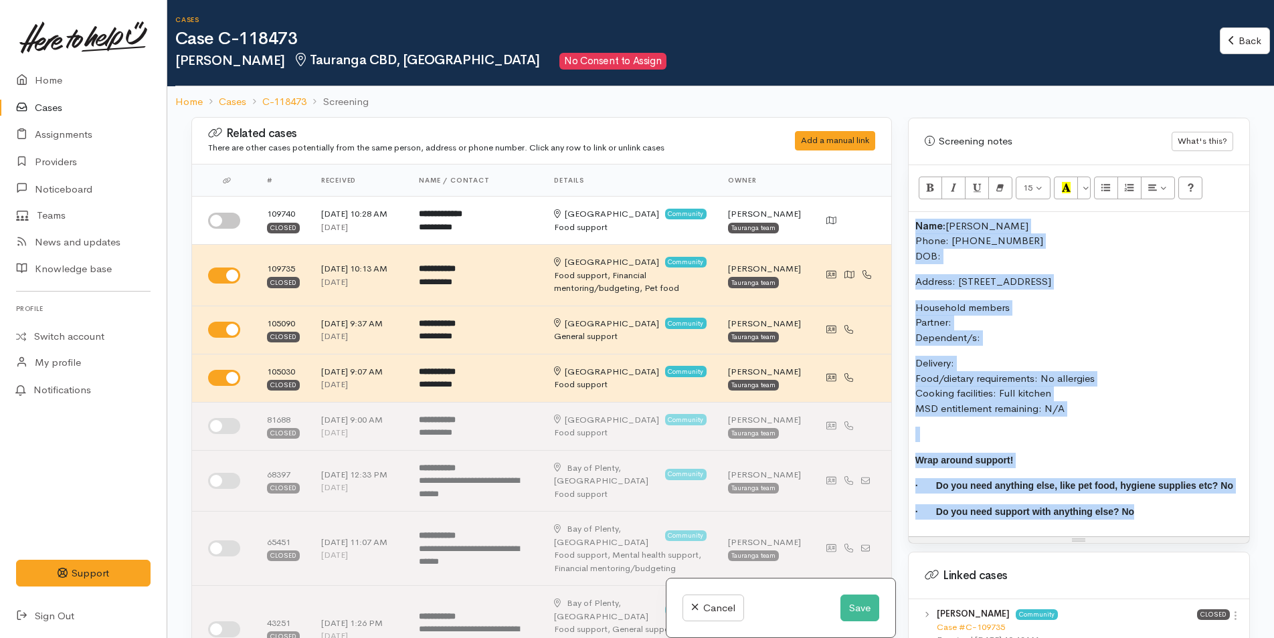
drag, startPoint x: 957, startPoint y: 390, endPoint x: 902, endPoint y: 197, distance: 201.0
click at [903, 197] on div "Warnings Add No warnings have been raised against this case Add Warning Title ●…" at bounding box center [1079, 436] width 358 height 638
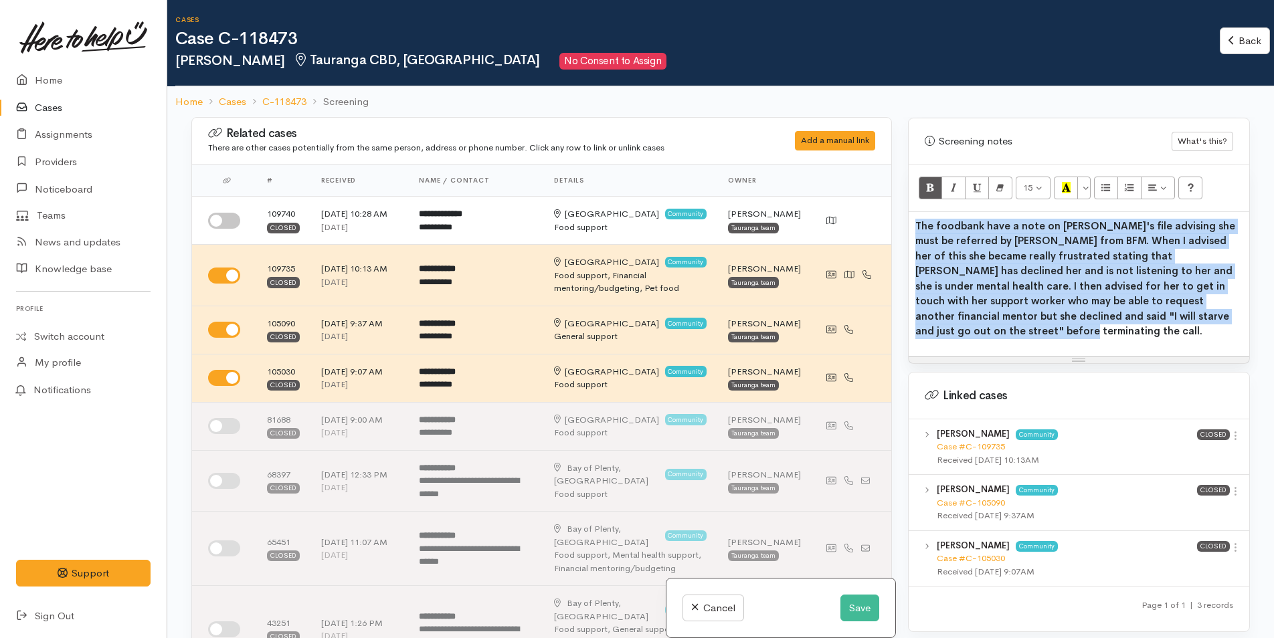
drag, startPoint x: 1145, startPoint y: 290, endPoint x: 914, endPoint y: 204, distance: 246.2
click at [914, 212] on div "The foodbank have a note on Donna's file advising she must be referred by Aliso…" at bounding box center [1078, 284] width 341 height 145
copy b "The foodbank have a note on Donna's file advising she must be referred by Aliso…"
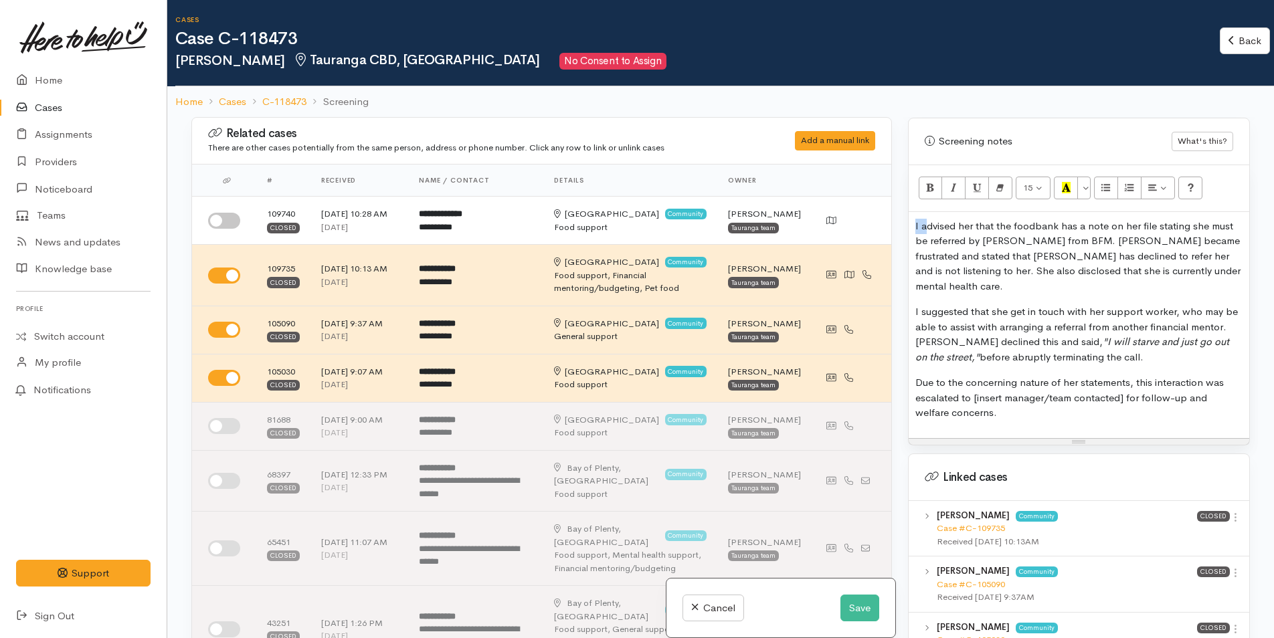
drag, startPoint x: 923, startPoint y: 211, endPoint x: 898, endPoint y: 210, distance: 24.8
click at [898, 210] on div "Related cases There are other cases potentially from the same person, address o…" at bounding box center [720, 436] width 1074 height 638
drag, startPoint x: 1001, startPoint y: 328, endPoint x: 981, endPoint y: 328, distance: 20.7
click at [981, 328] on p "I suggested that she get in touch with her support worker, who may be able to a…" at bounding box center [1078, 334] width 327 height 60
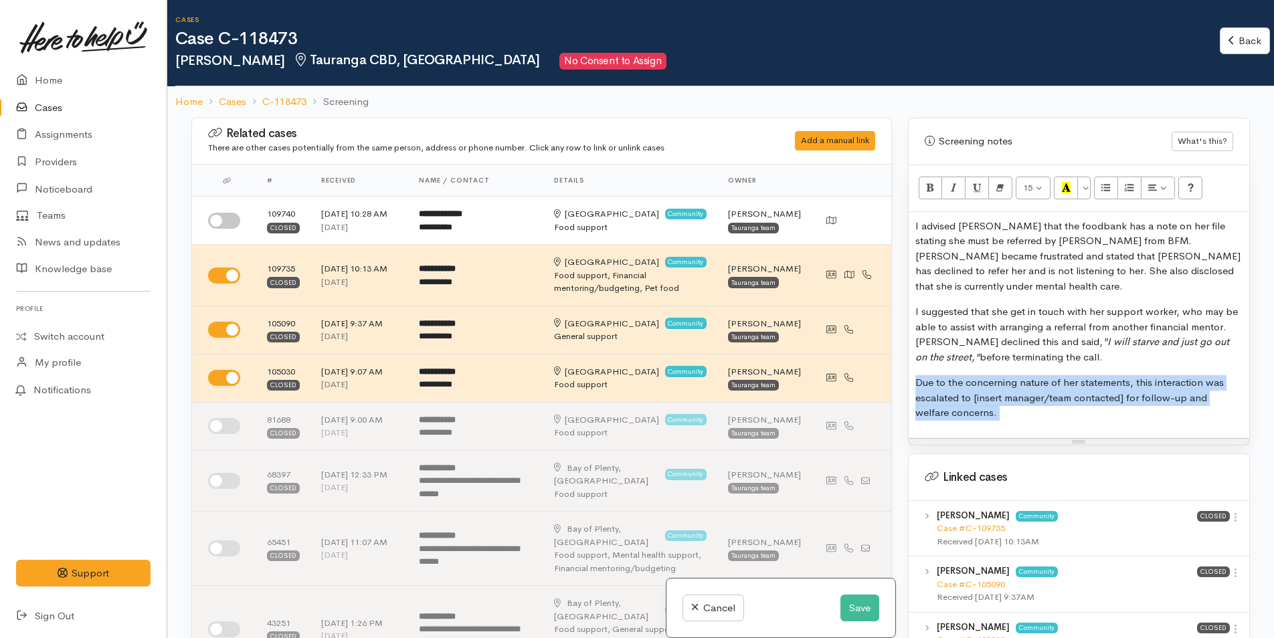
drag, startPoint x: 970, startPoint y: 378, endPoint x: 907, endPoint y: 351, distance: 68.3
click at [908, 351] on div "Screening notes What's this? 15 8 9 10 11 12 14 18 24 36 Background Color Trans…" at bounding box center [1079, 282] width 342 height 328
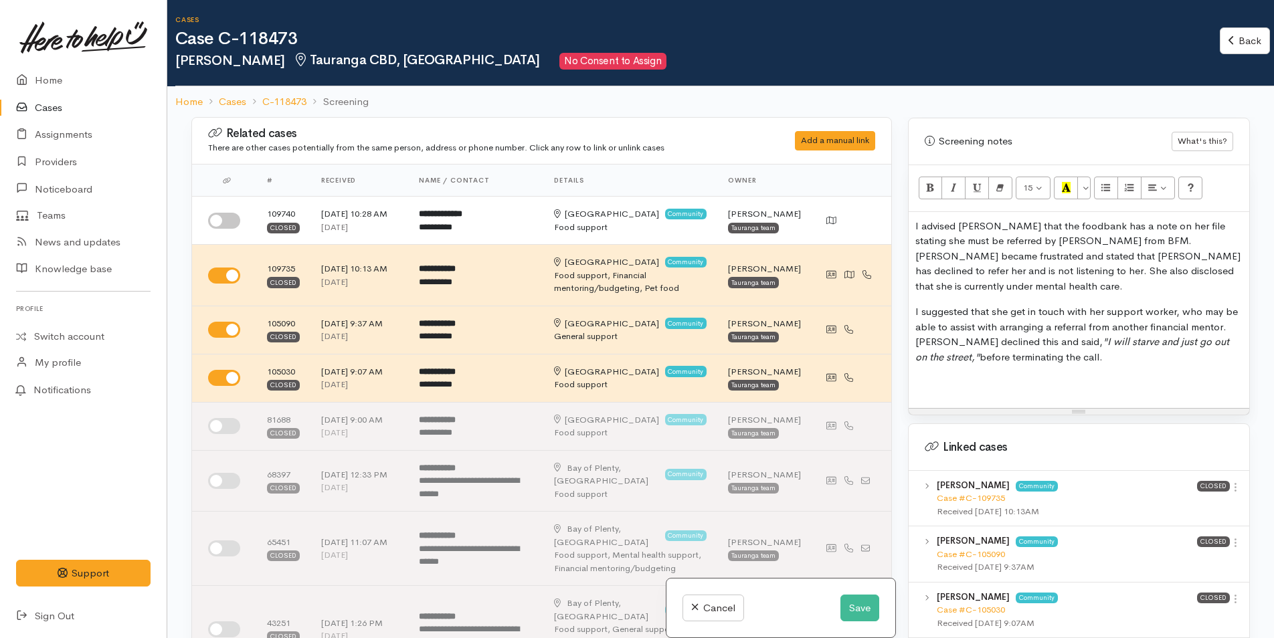
click at [983, 375] on p at bounding box center [1078, 382] width 327 height 15
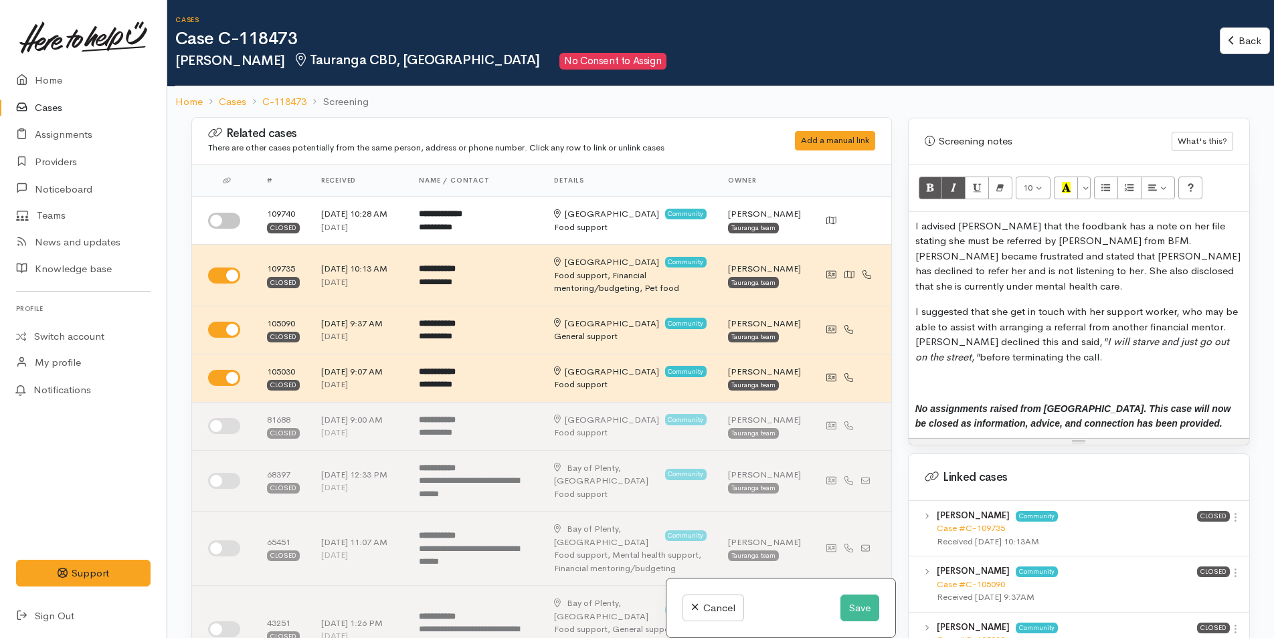
click at [981, 375] on p at bounding box center [1078, 382] width 327 height 15
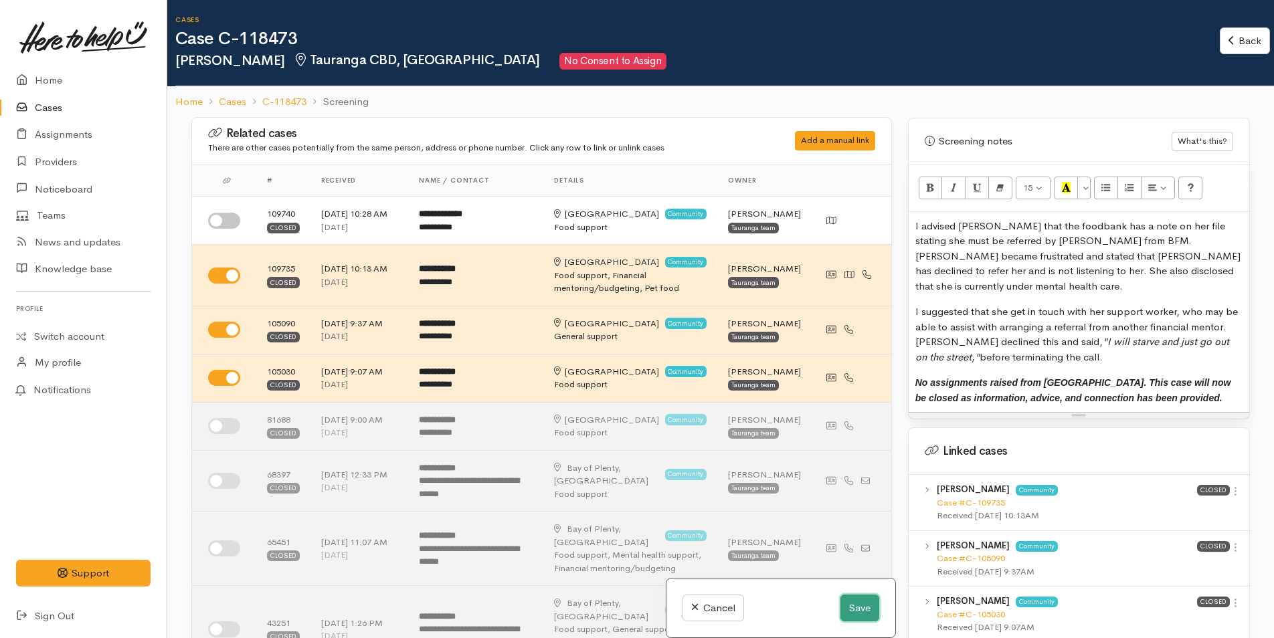
click at [856, 605] on button "Save" at bounding box center [859, 608] width 39 height 27
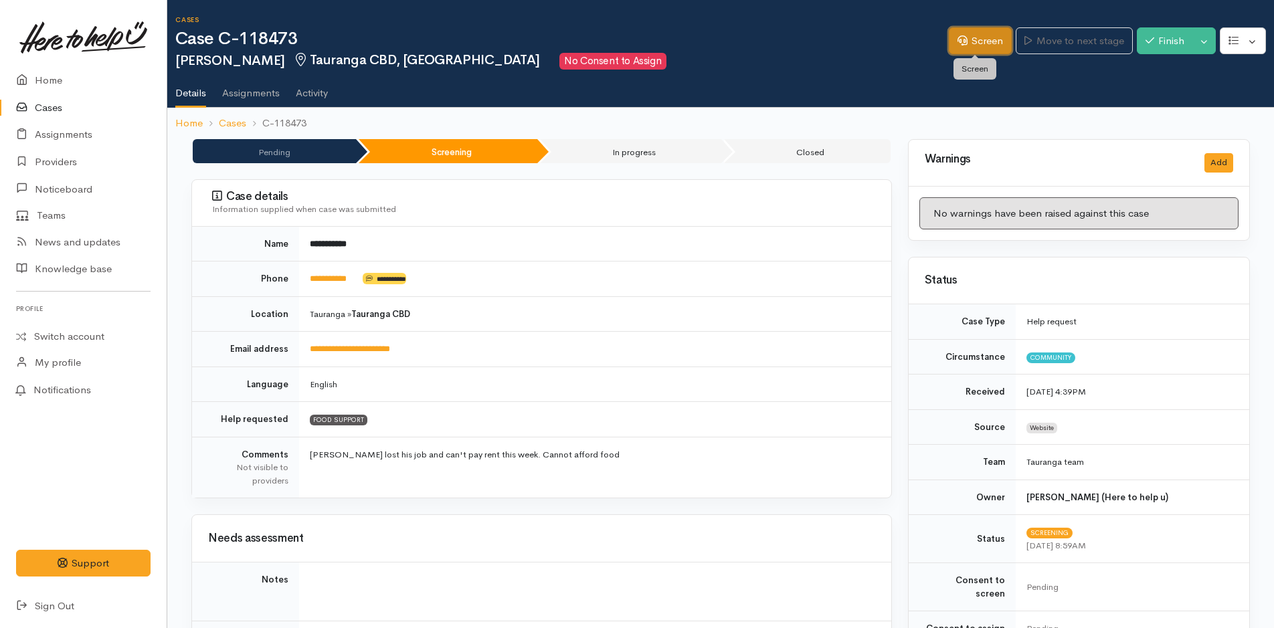
click at [985, 29] on link "Screen" at bounding box center [980, 40] width 63 height 27
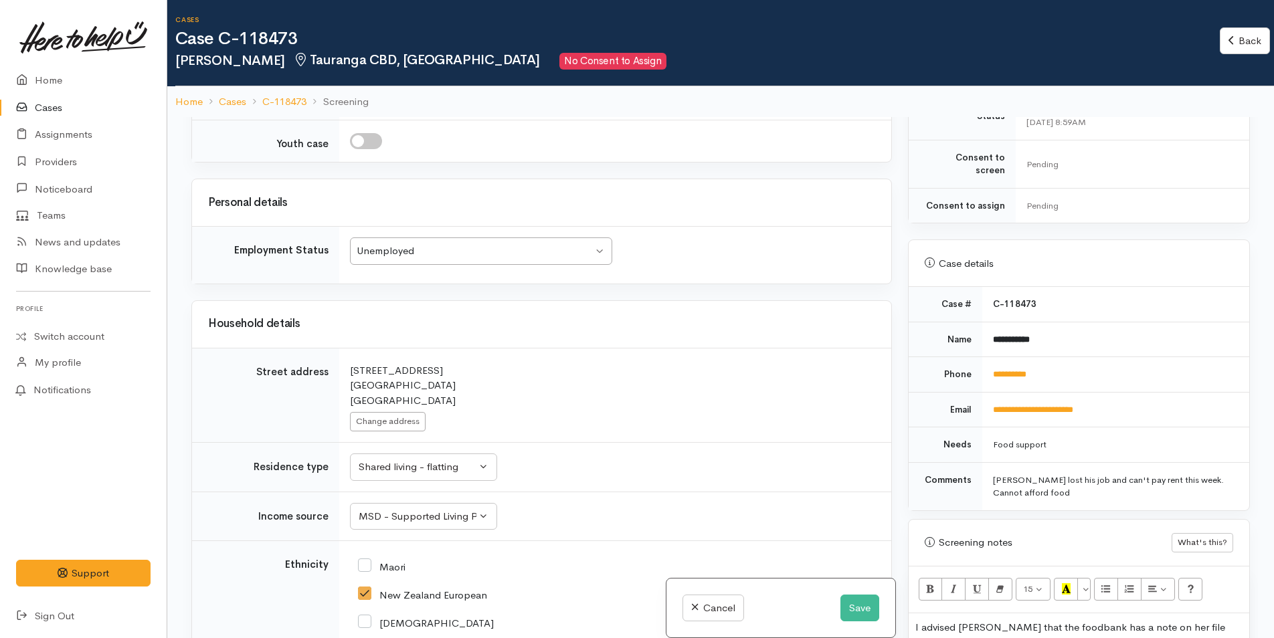
scroll to position [2074, 0]
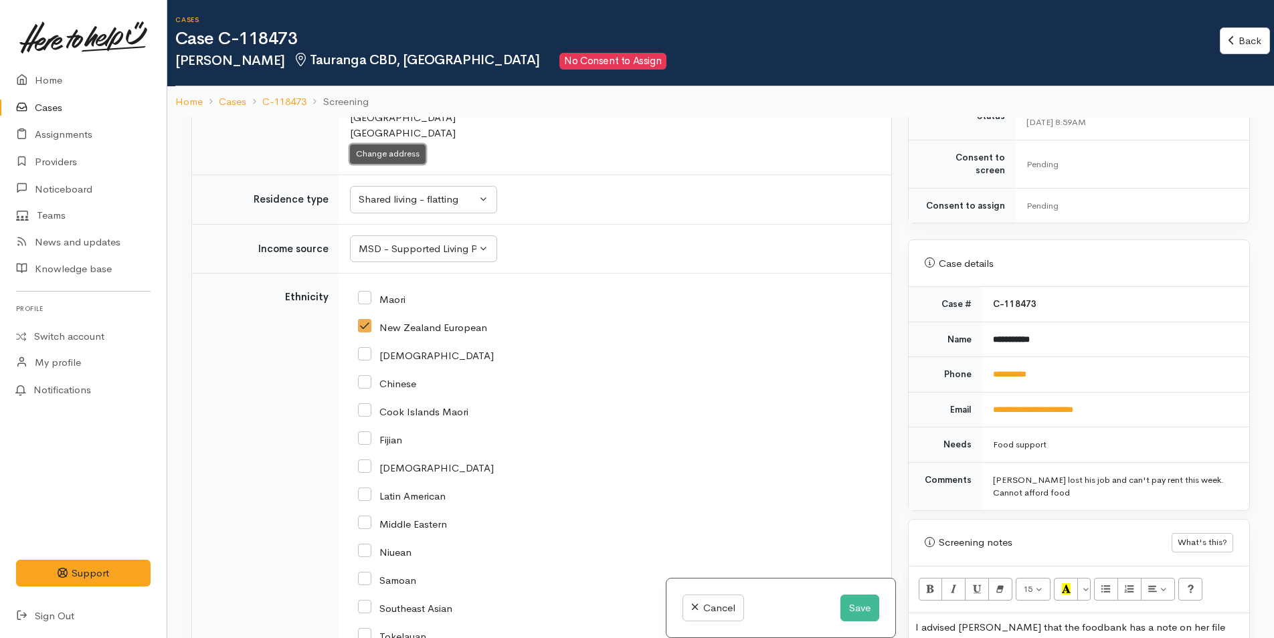
click at [387, 148] on button "Change address" at bounding box center [388, 154] width 76 height 19
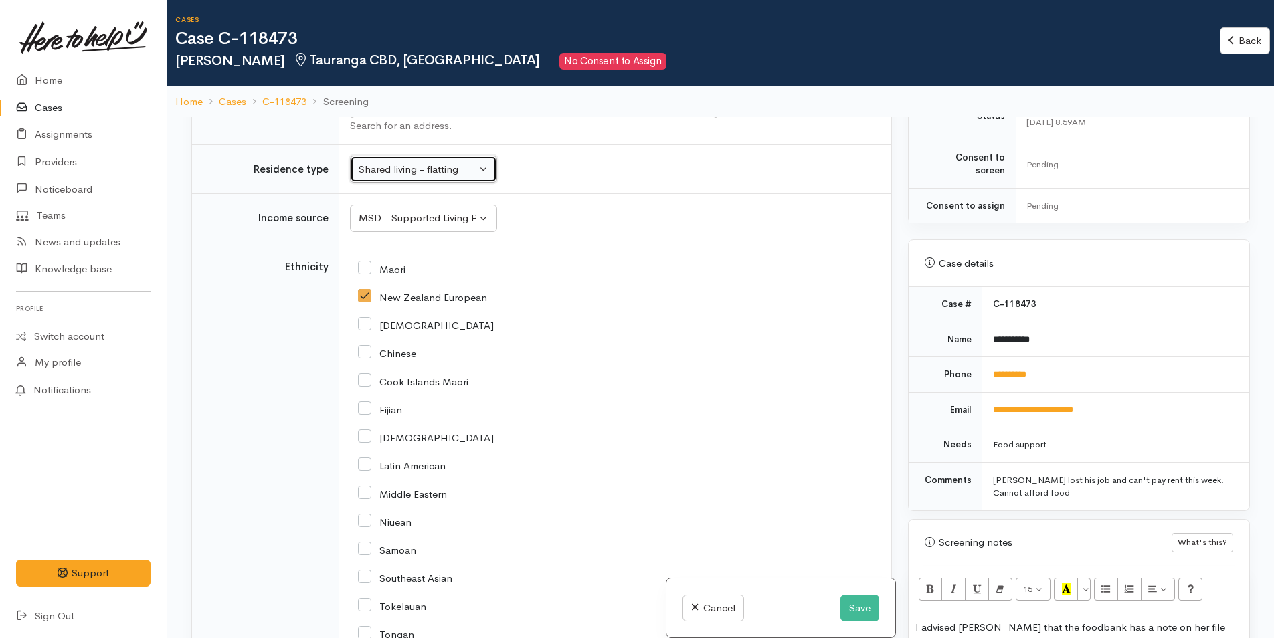
click at [383, 174] on div "Shared living - flatting" at bounding box center [418, 169] width 118 height 15
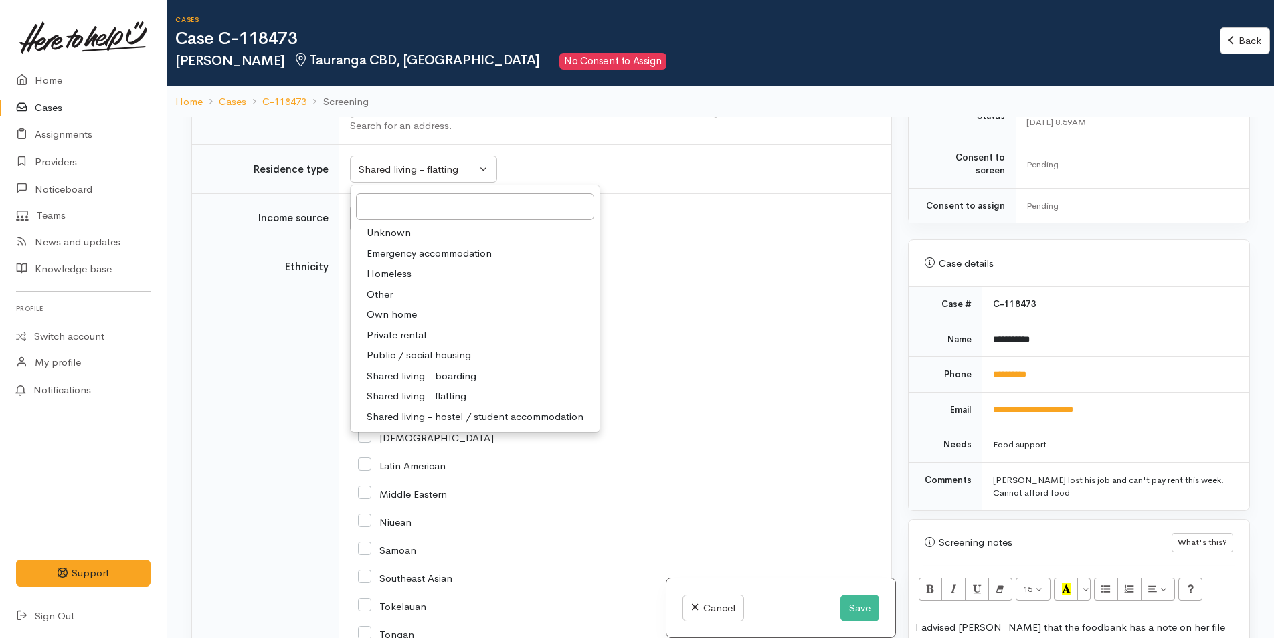
click at [376, 235] on span "Unknown" at bounding box center [389, 232] width 44 height 15
select select
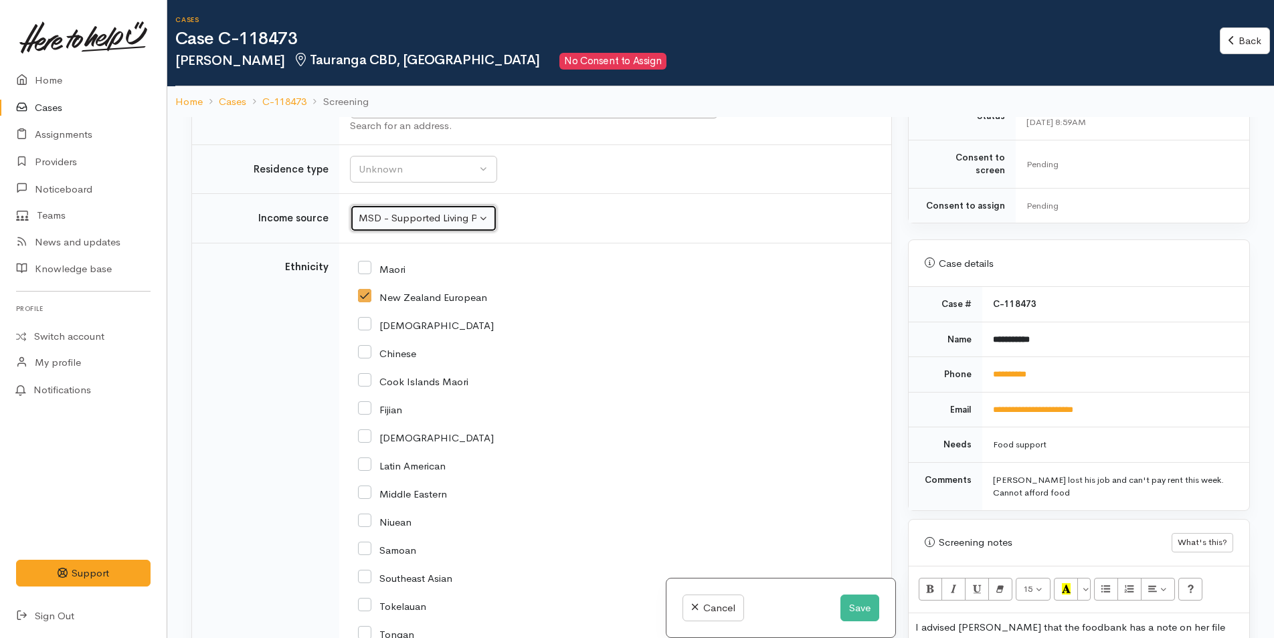
click at [396, 230] on button "MSD - Supported Living Payment" at bounding box center [423, 218] width 147 height 27
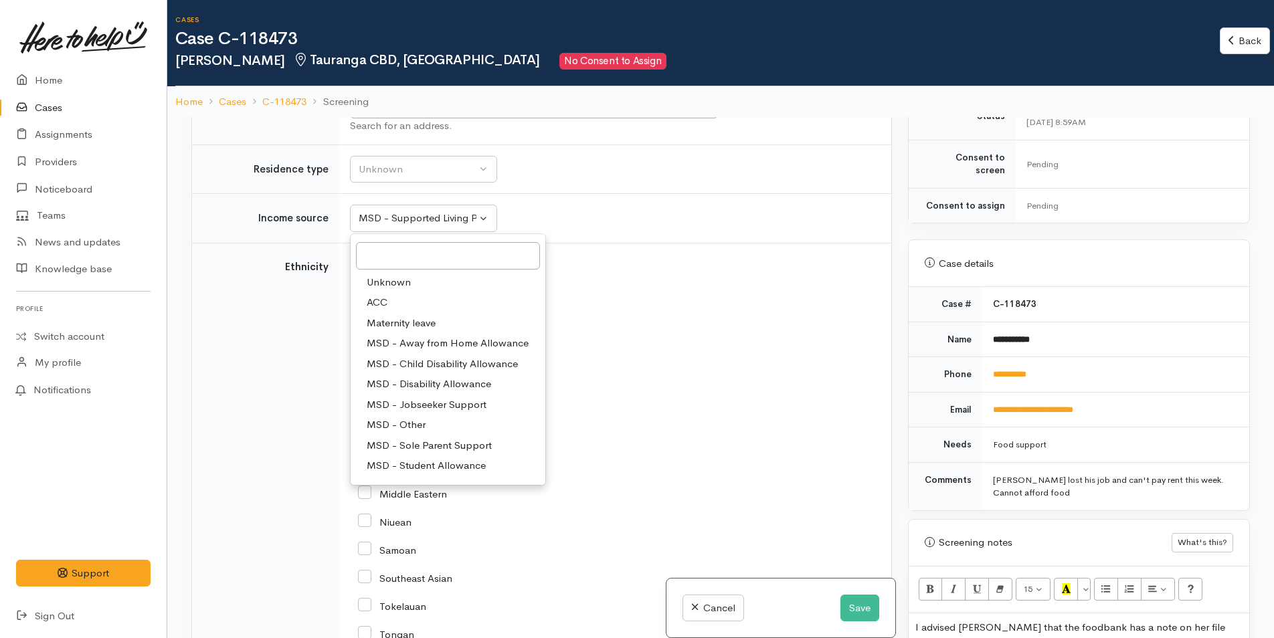
click at [385, 277] on span "Unknown" at bounding box center [389, 282] width 44 height 15
select select
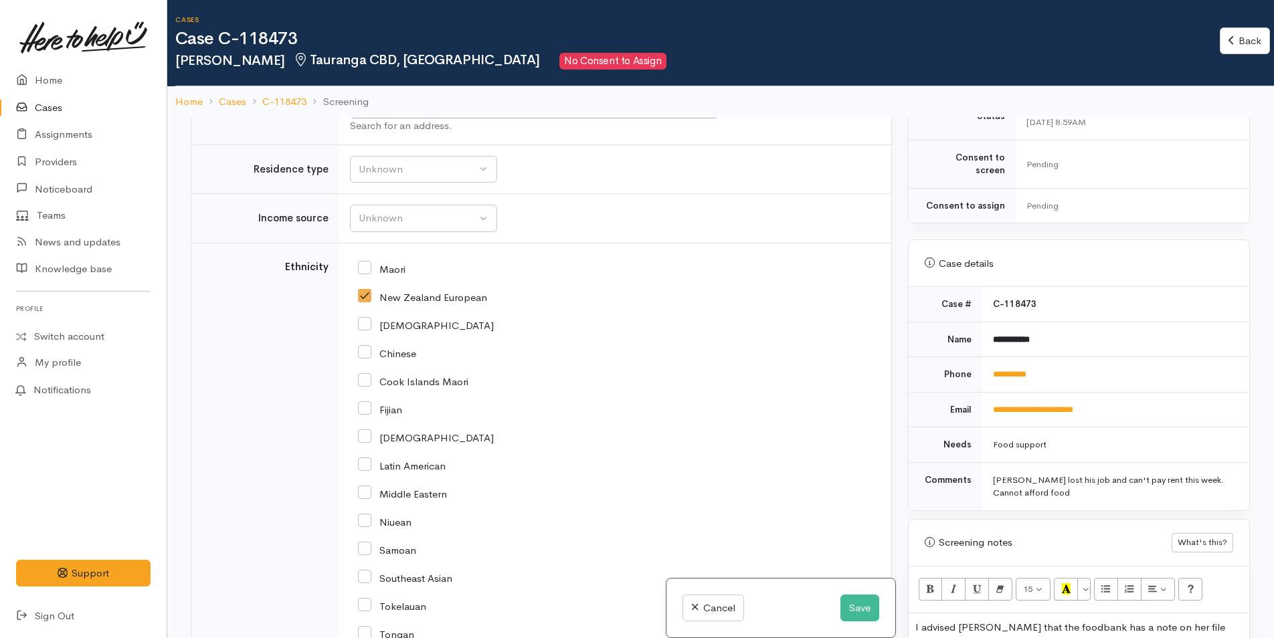
click at [372, 294] on input "New Zealand European" at bounding box center [422, 296] width 129 height 12
checkbox input "false"
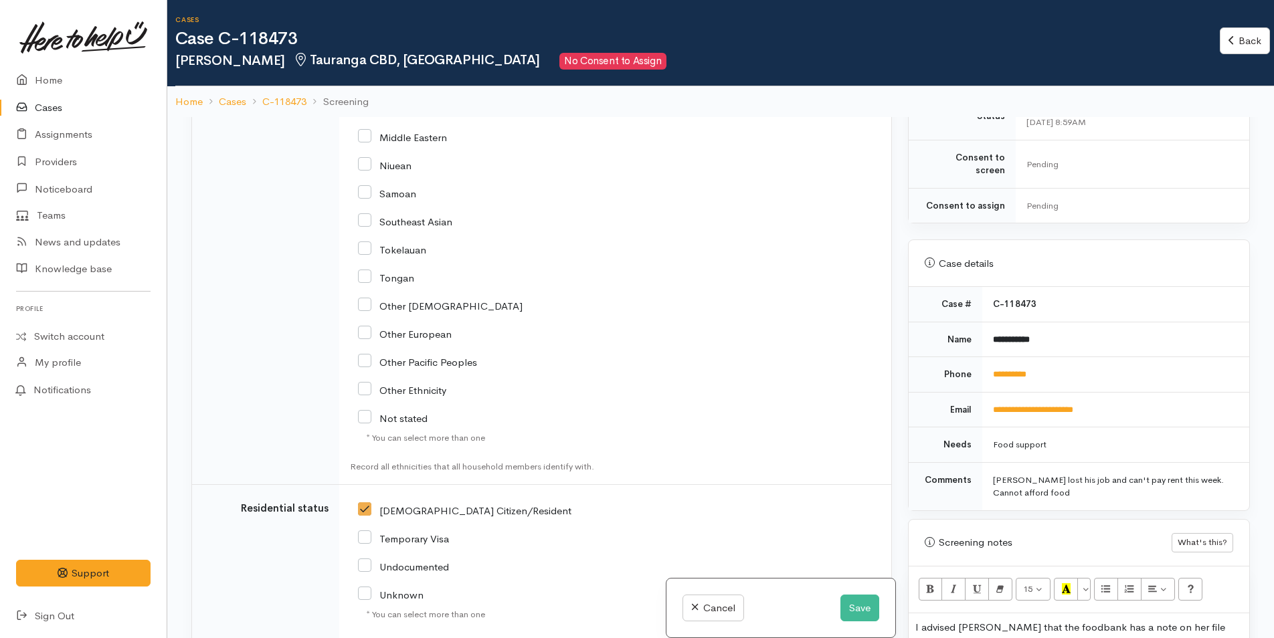
scroll to position [2633, 0]
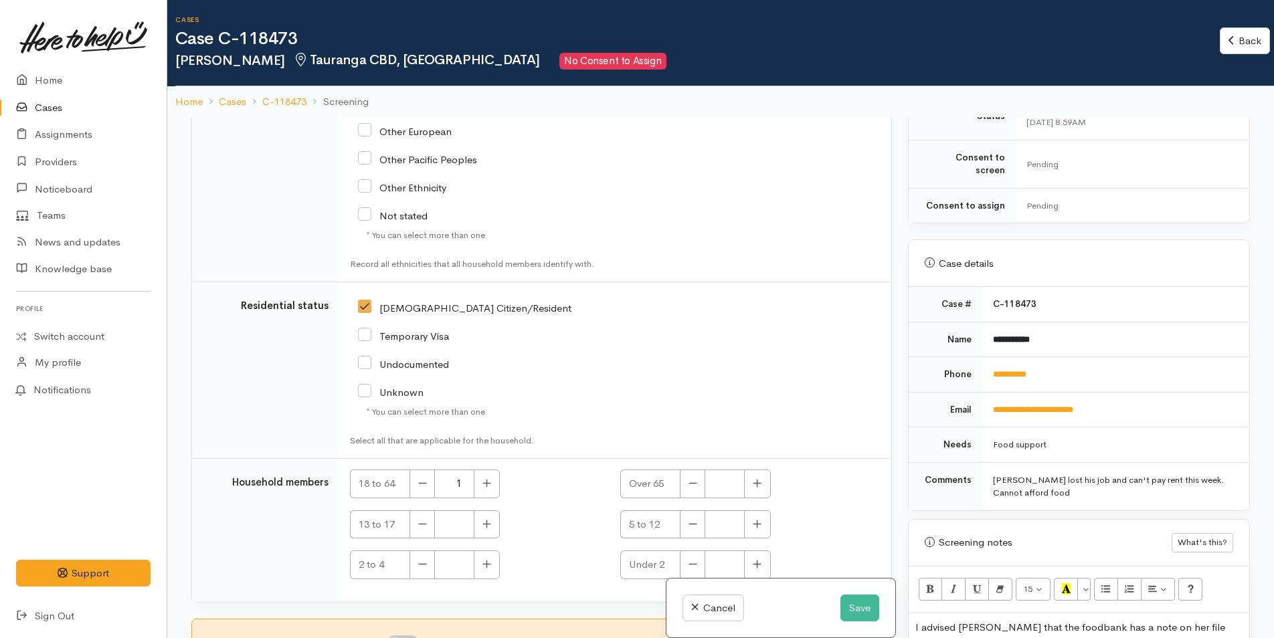
drag, startPoint x: 372, startPoint y: 309, endPoint x: 411, endPoint y: 305, distance: 39.0
click at [375, 308] on input "NZ Citizen/Resident" at bounding box center [464, 307] width 213 height 12
checkbox input "false"
click at [427, 487] on icon "button" at bounding box center [422, 483] width 9 height 10
type input "0"
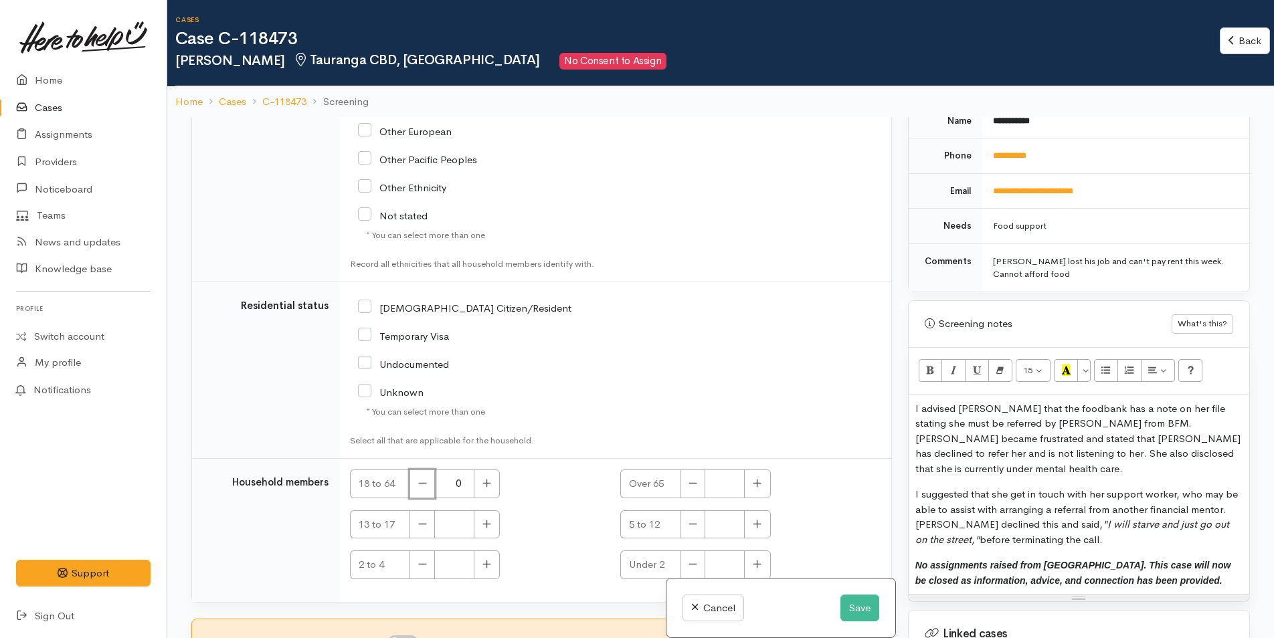
scroll to position [803, 0]
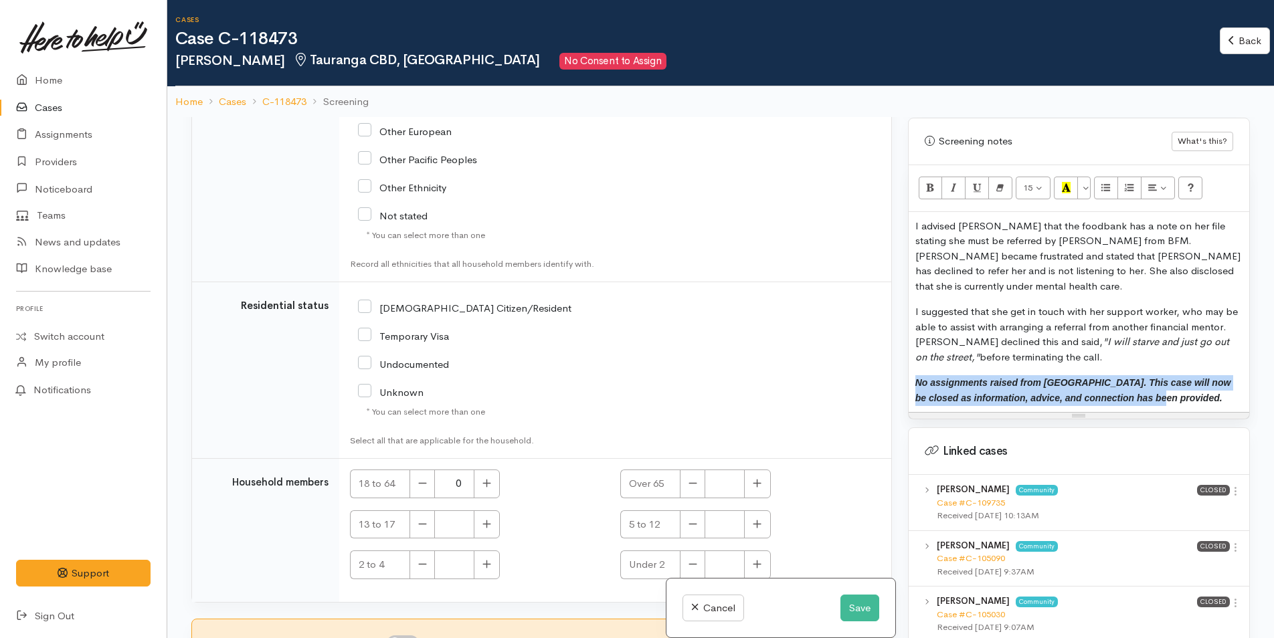
drag, startPoint x: 1165, startPoint y: 375, endPoint x: 896, endPoint y: 341, distance: 271.2
click at [896, 341] on div "Related cases There are other cases potentially from the same person, address o…" at bounding box center [720, 436] width 1074 height 638
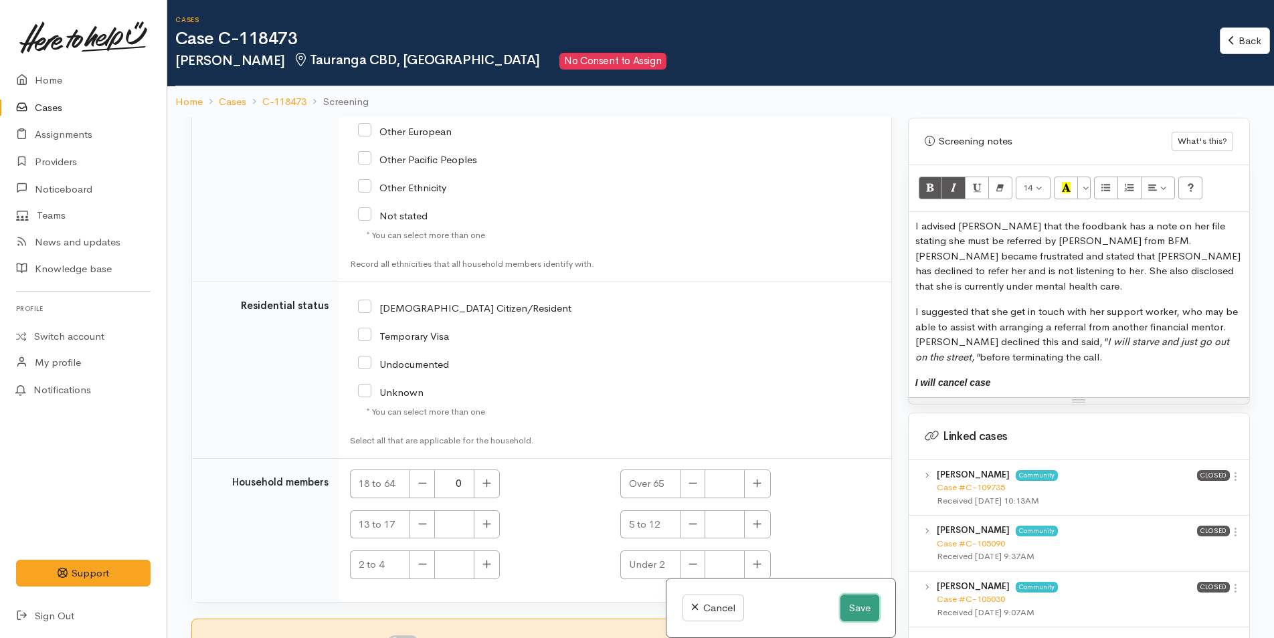
click at [842, 612] on button "Save" at bounding box center [859, 608] width 39 height 27
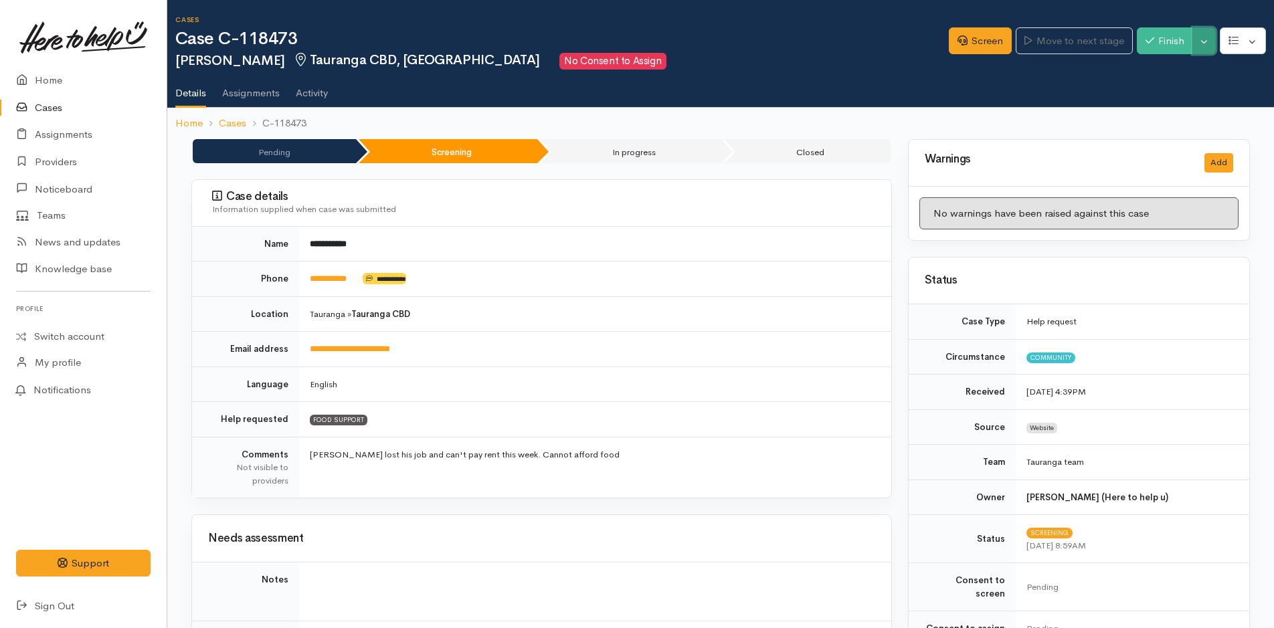
click at [1205, 34] on button "Toggle Dropdown" at bounding box center [1203, 40] width 23 height 27
click at [1155, 90] on link "Cancel" at bounding box center [1162, 92] width 106 height 21
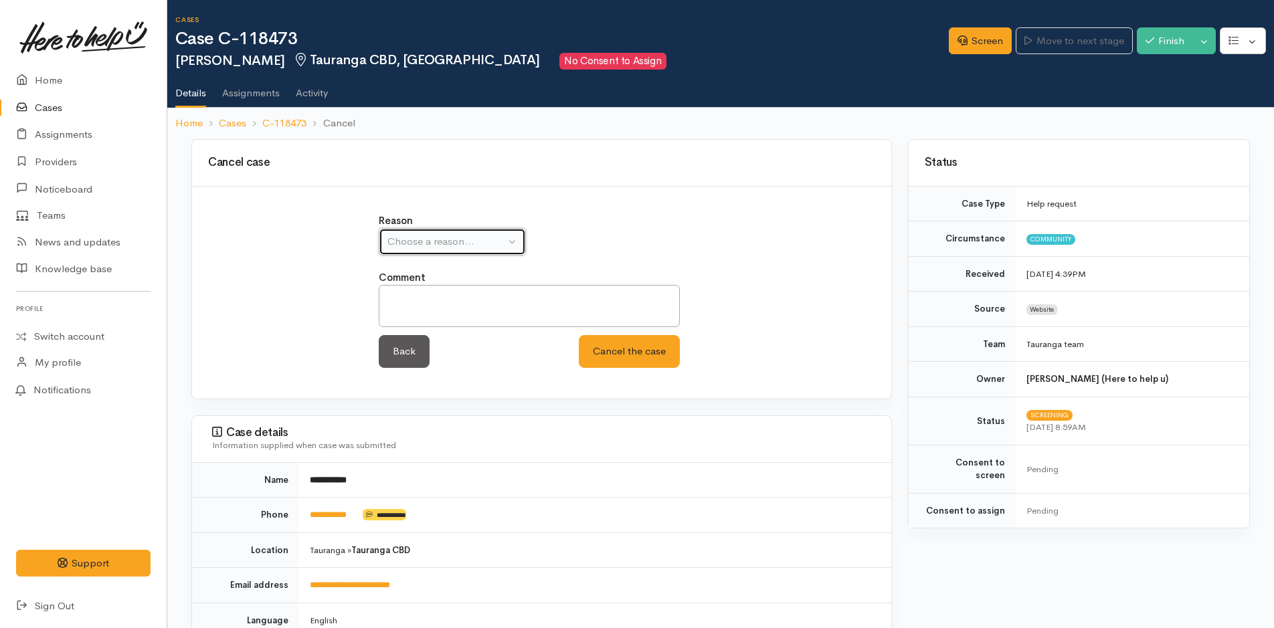
click at [424, 239] on div "Choose a reason..." at bounding box center [446, 241] width 118 height 15
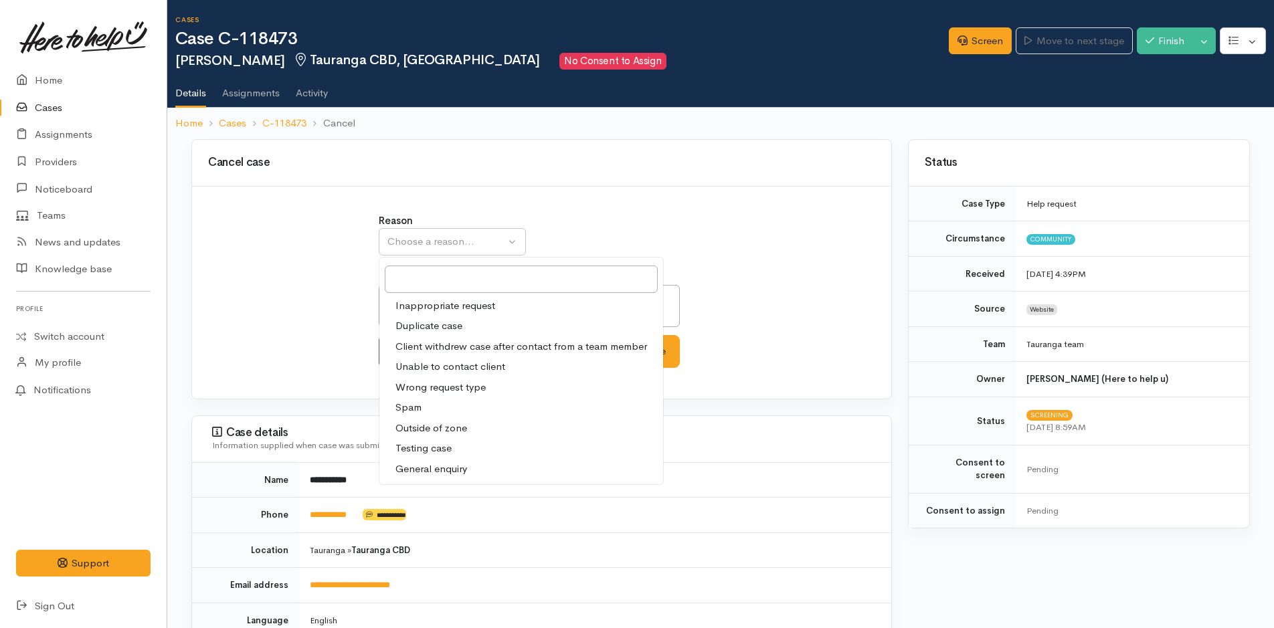
click at [423, 346] on span "Client withdrew case after contact from a team member" at bounding box center [521, 346] width 252 height 15
select select "3"
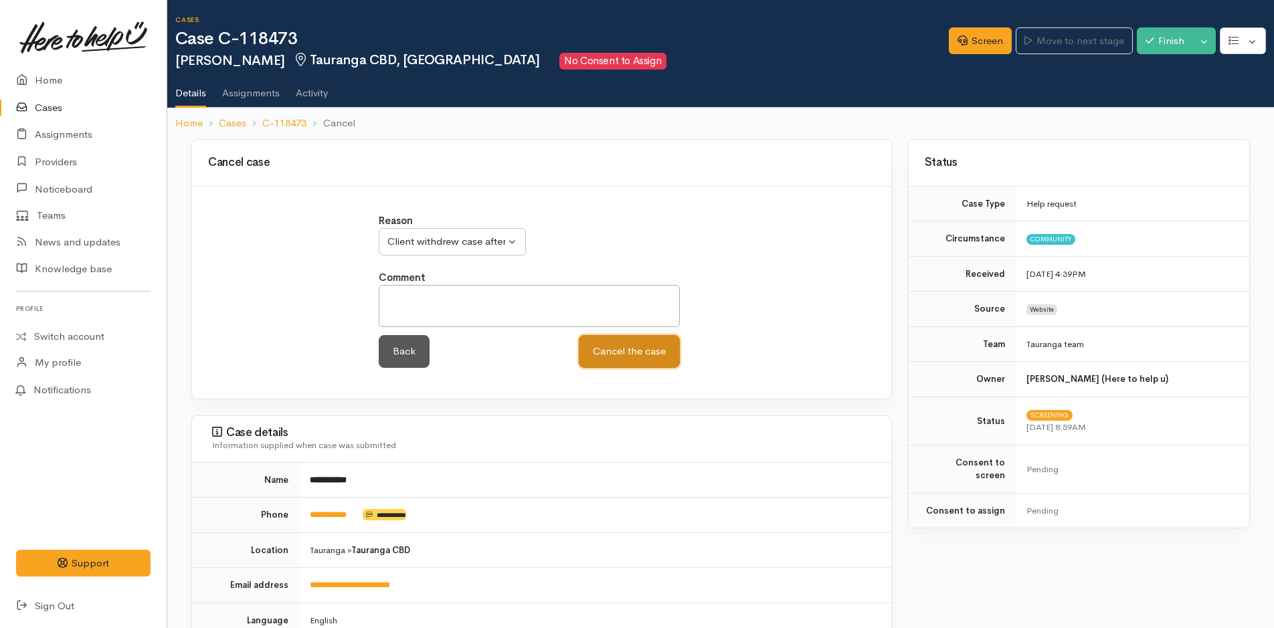
click at [605, 354] on button "Cancel the case" at bounding box center [629, 351] width 101 height 33
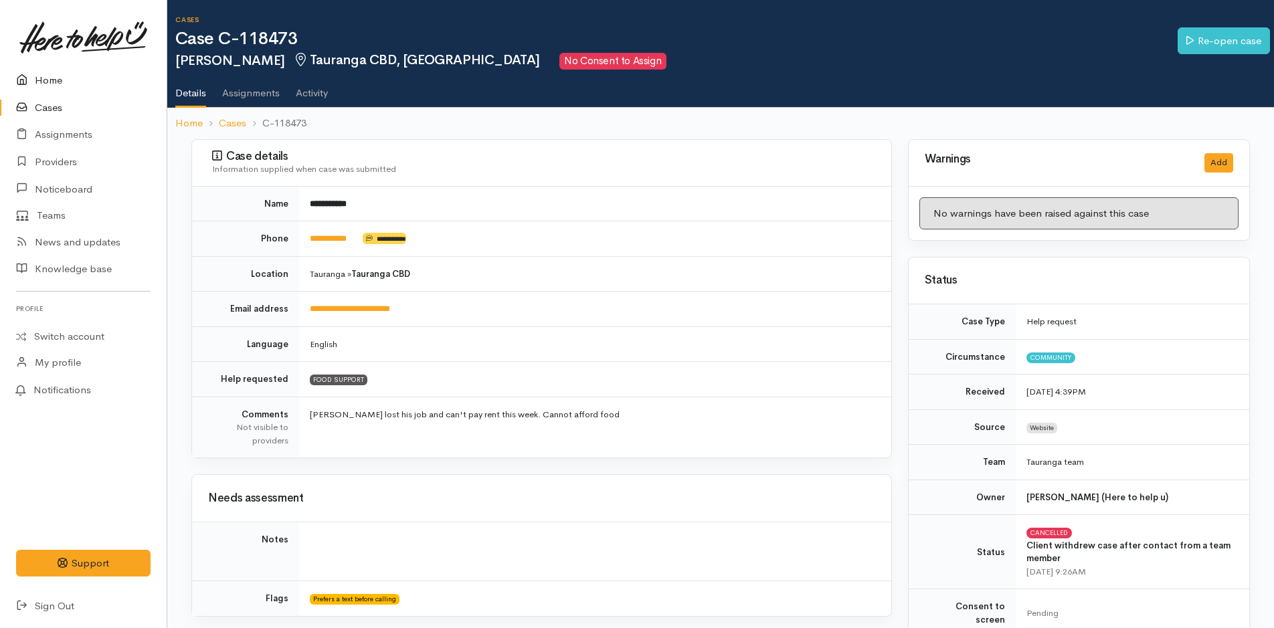
click at [64, 76] on link "Home" at bounding box center [83, 80] width 167 height 27
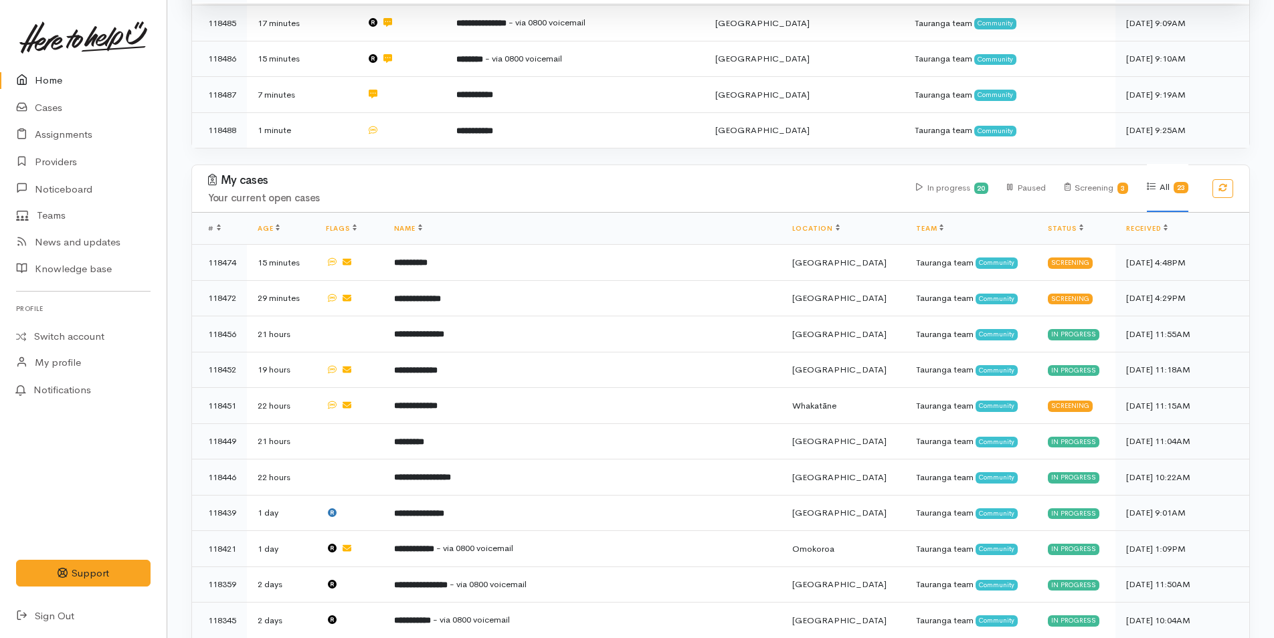
scroll to position [401, 0]
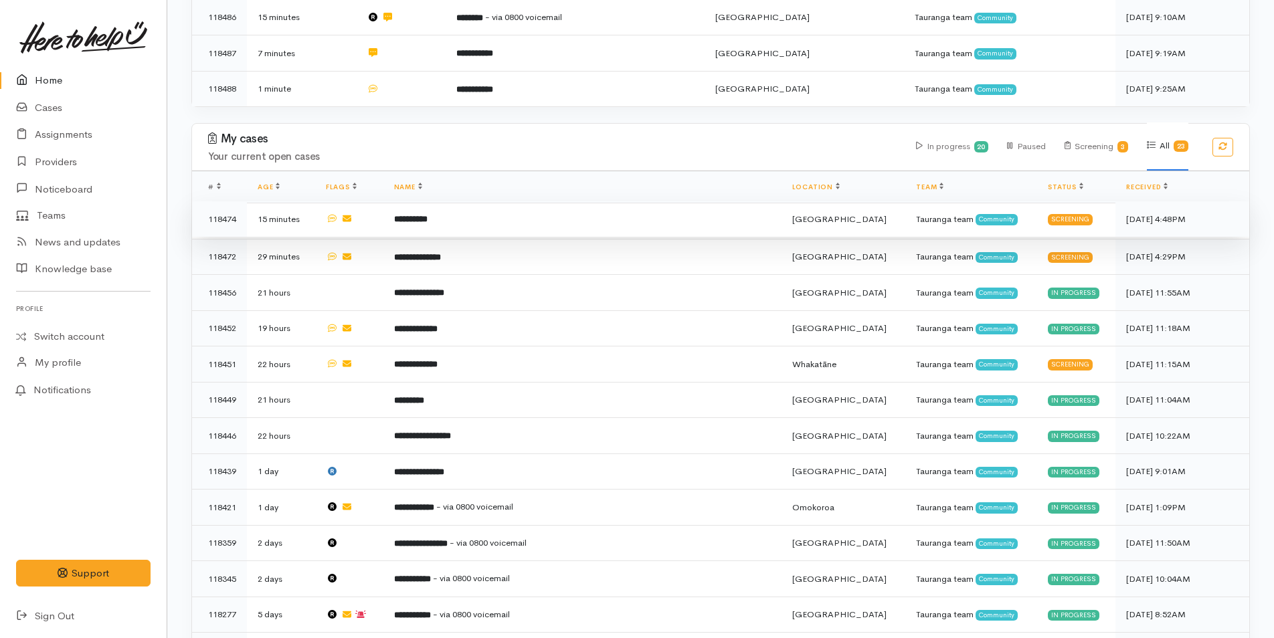
click at [427, 220] on b "**********" at bounding box center [410, 219] width 33 height 9
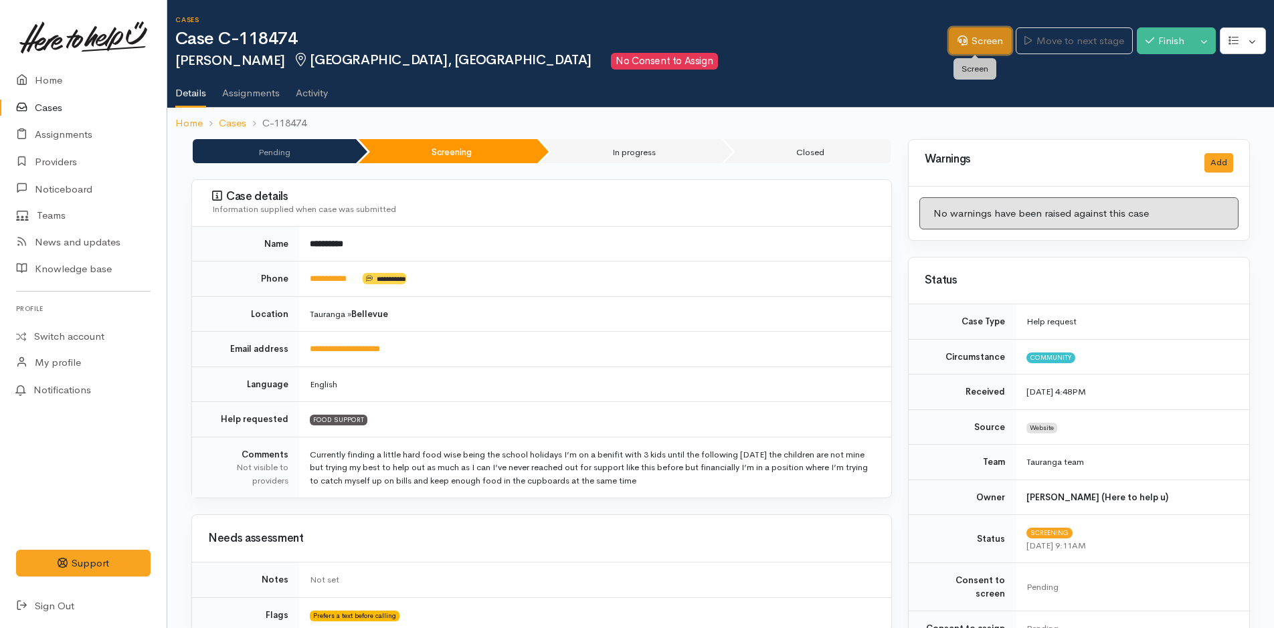
click at [957, 43] on icon at bounding box center [962, 40] width 10 height 10
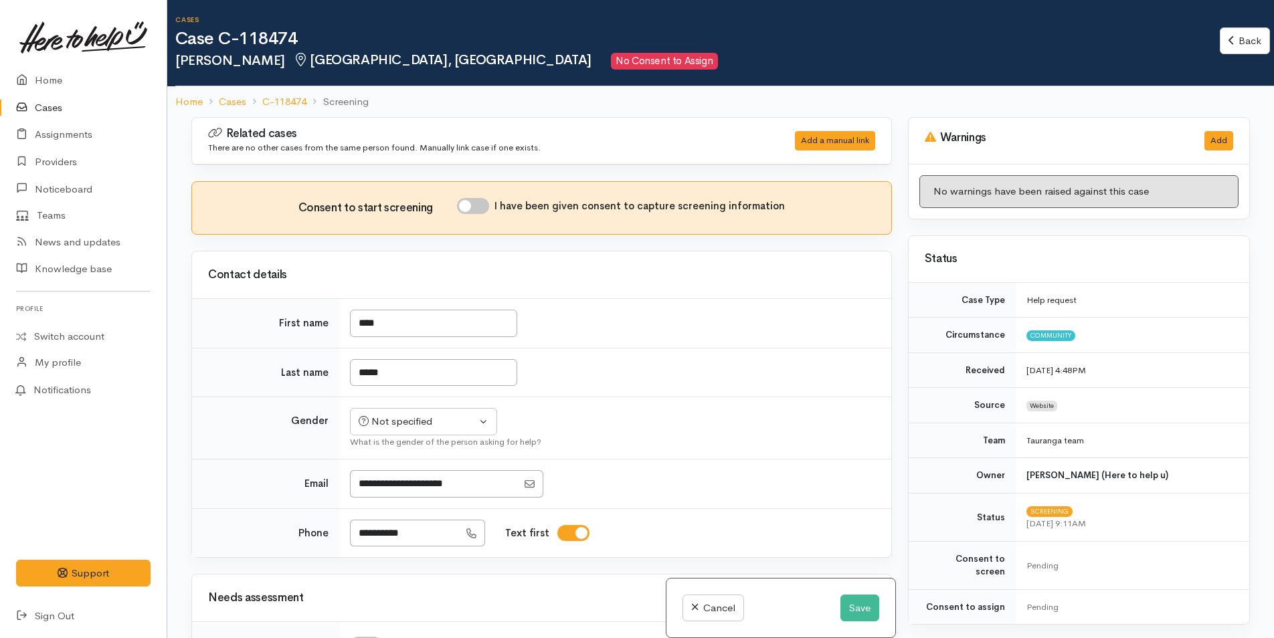
scroll to position [468, 0]
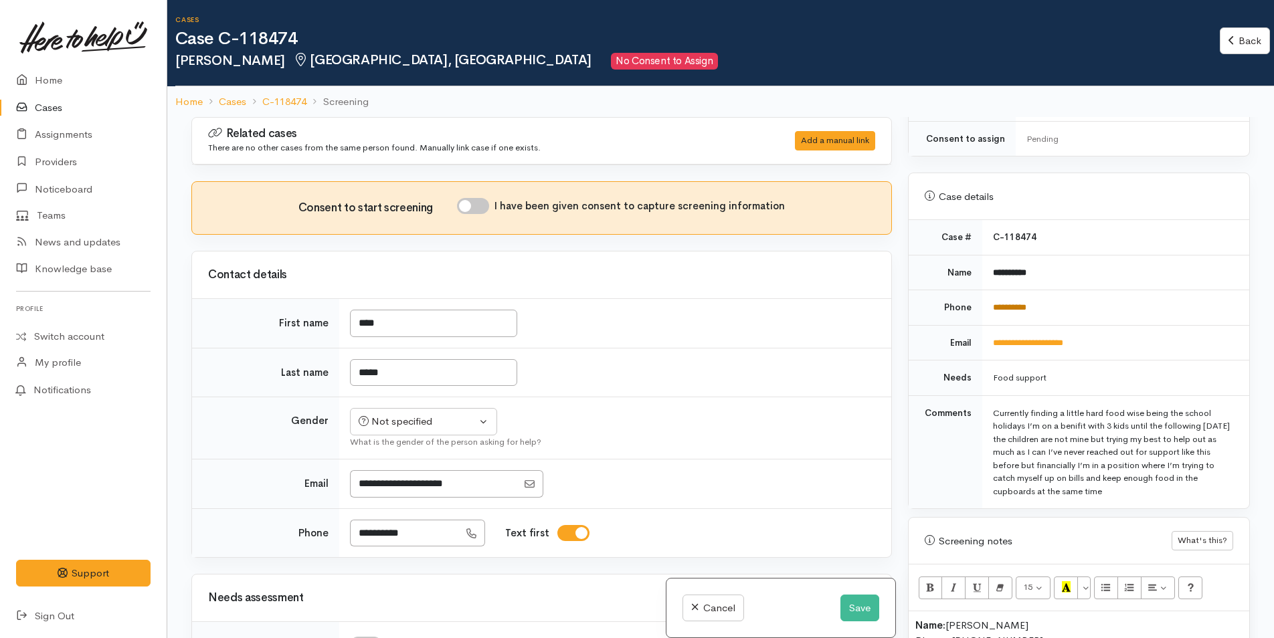
click at [1019, 303] on link "**********" at bounding box center [1009, 307] width 33 height 9
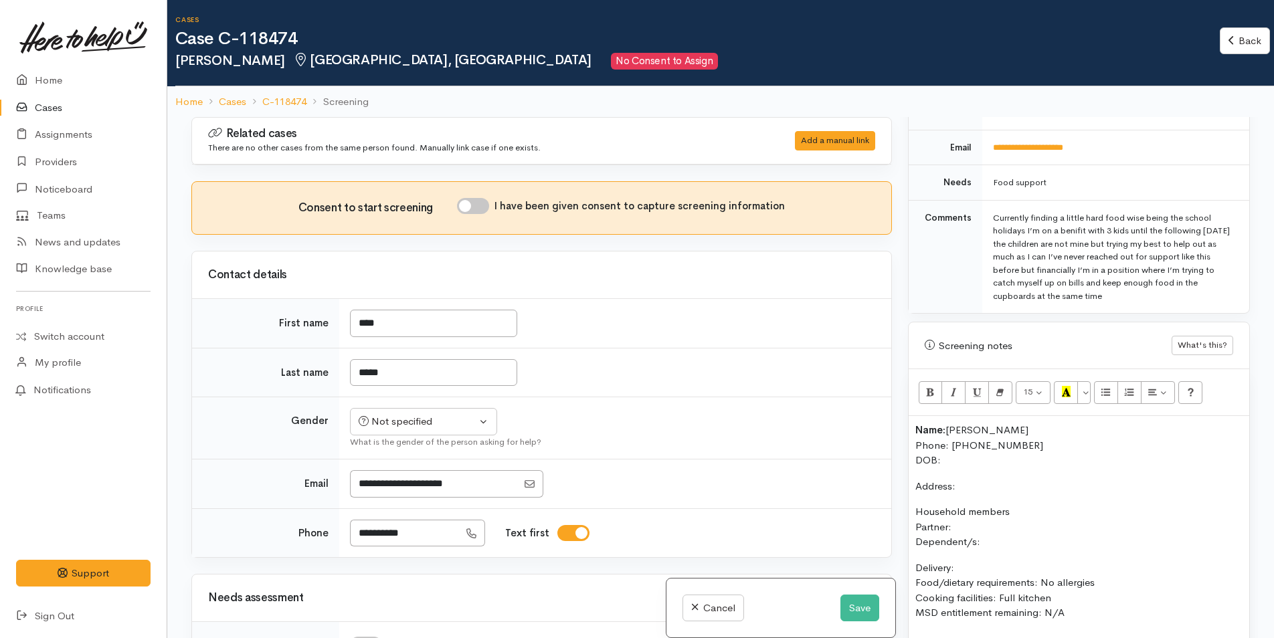
scroll to position [669, 0]
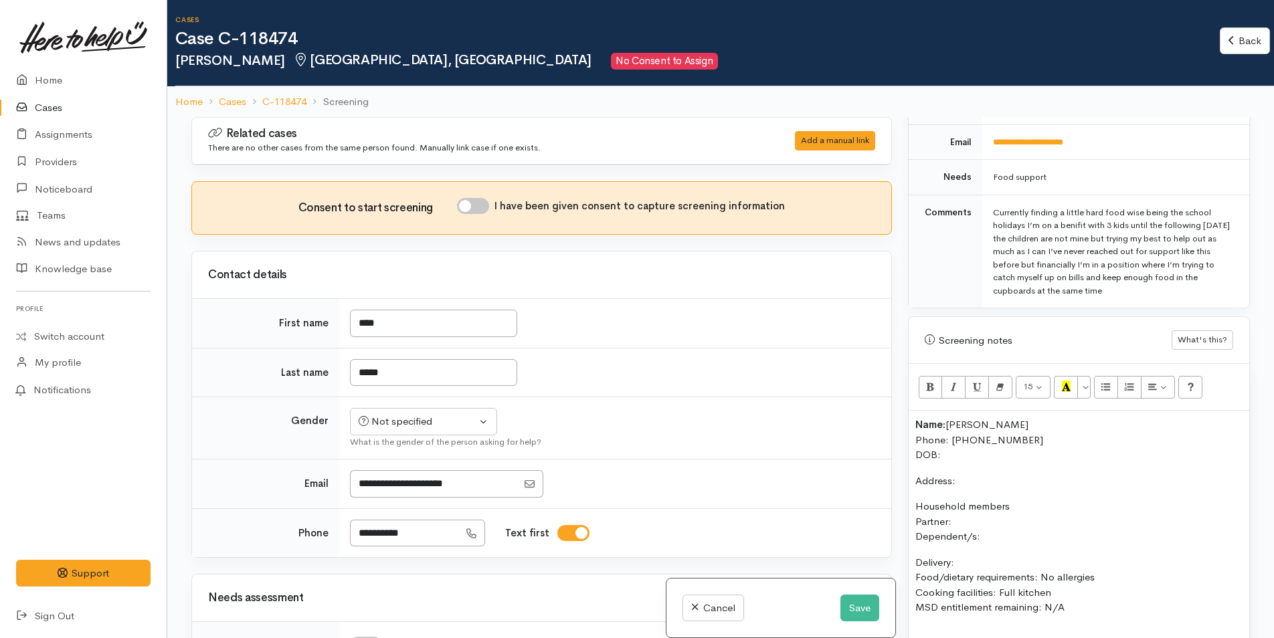
click at [964, 440] on p "Name: Tyla Mangu Phone: 0211744846 DOB:" at bounding box center [1078, 439] width 327 height 45
click at [963, 474] on p "Address:" at bounding box center [1078, 481] width 327 height 15
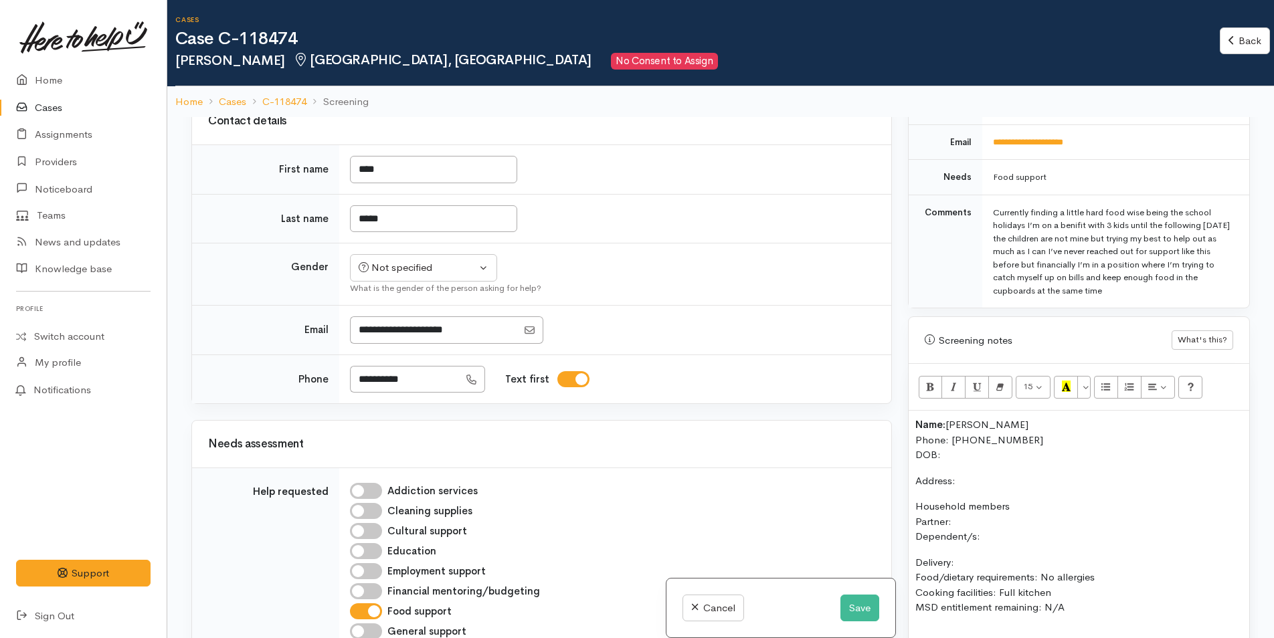
scroll to position [67, 0]
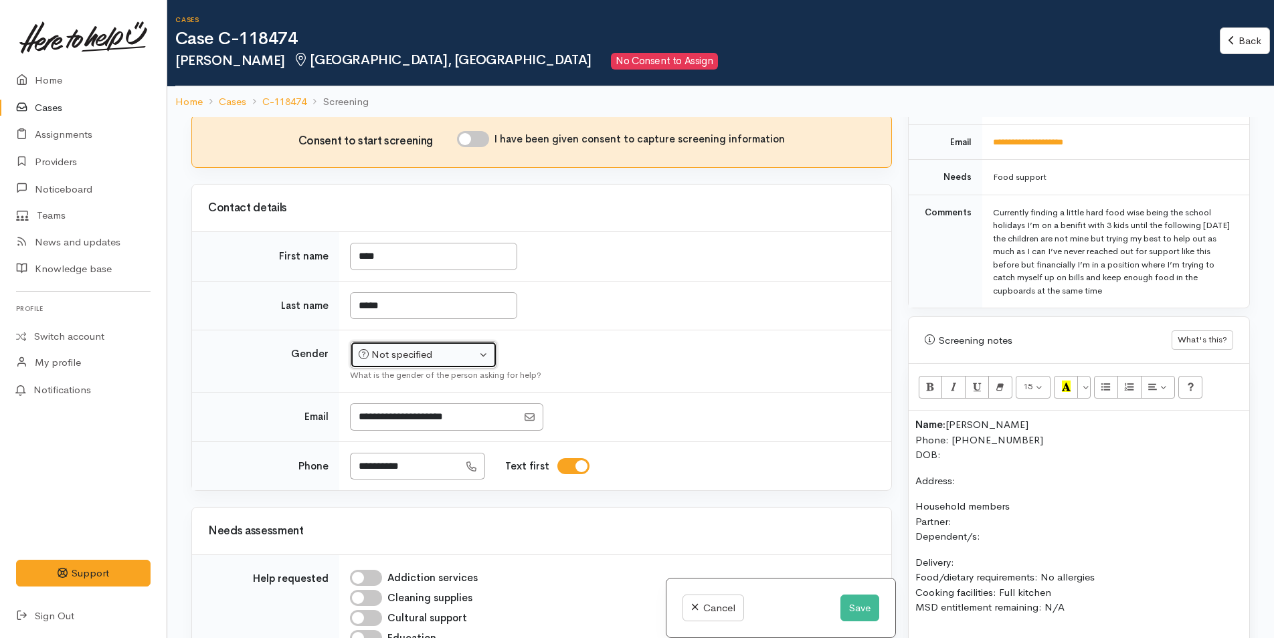
click at [386, 360] on div "Not specified" at bounding box center [418, 354] width 118 height 15
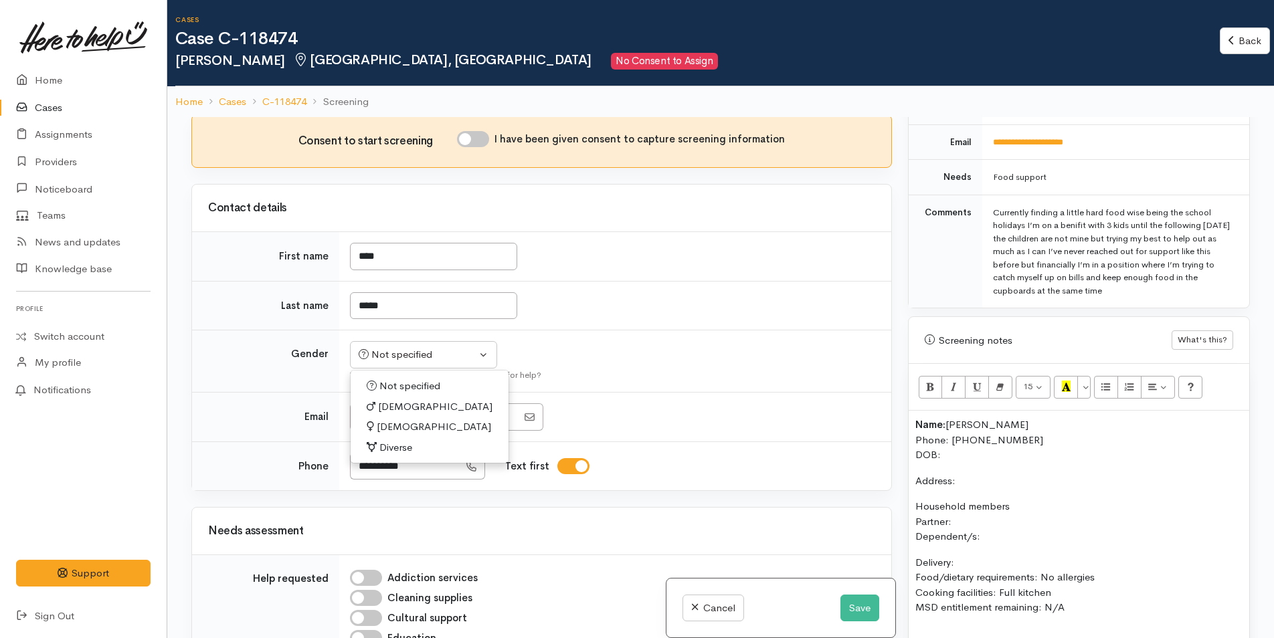
click at [393, 429] on span "Female" at bounding box center [434, 426] width 114 height 15
select select "Female"
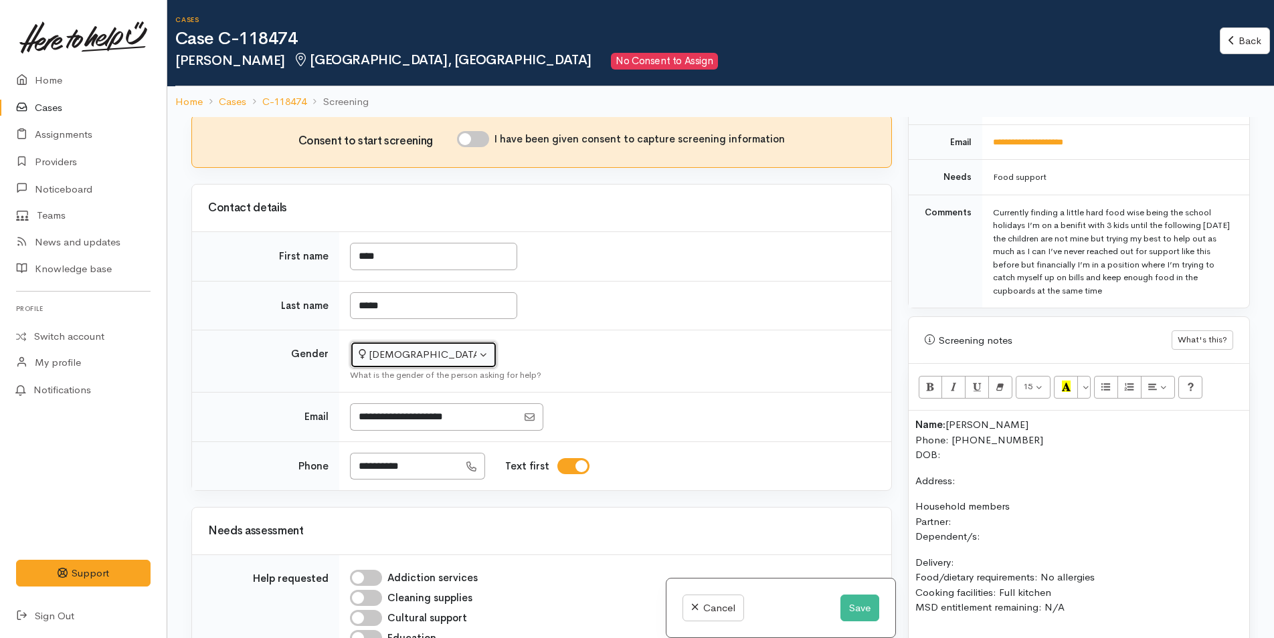
scroll to position [134, 0]
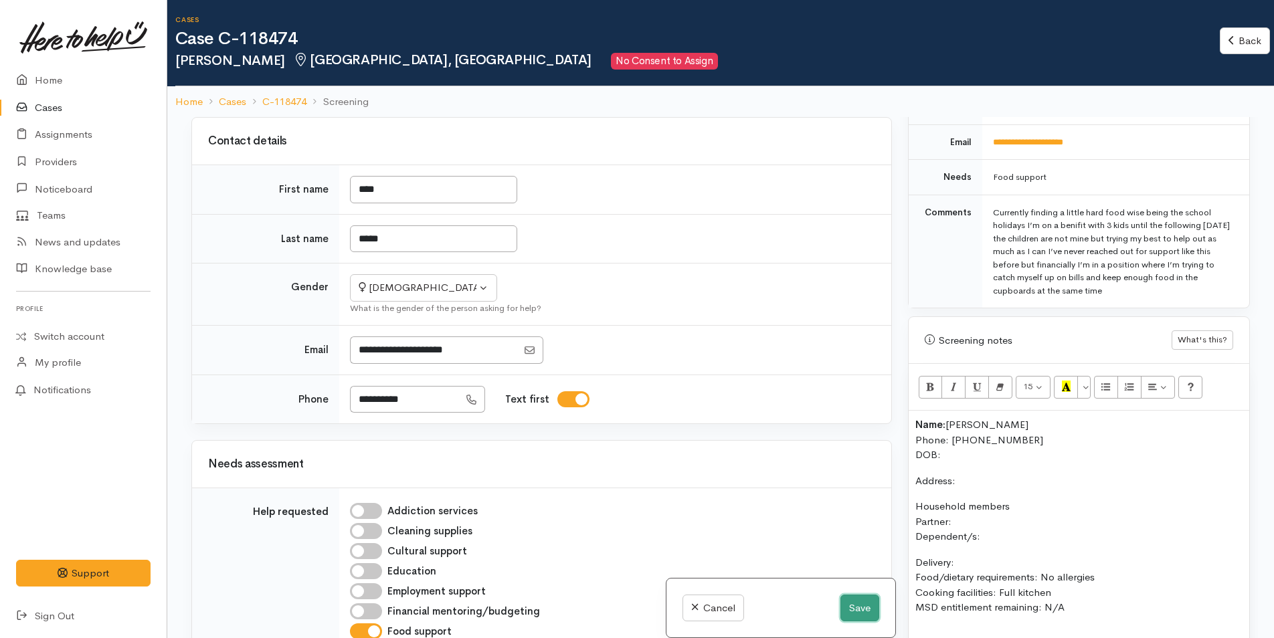
click at [846, 604] on button "Save" at bounding box center [859, 608] width 39 height 27
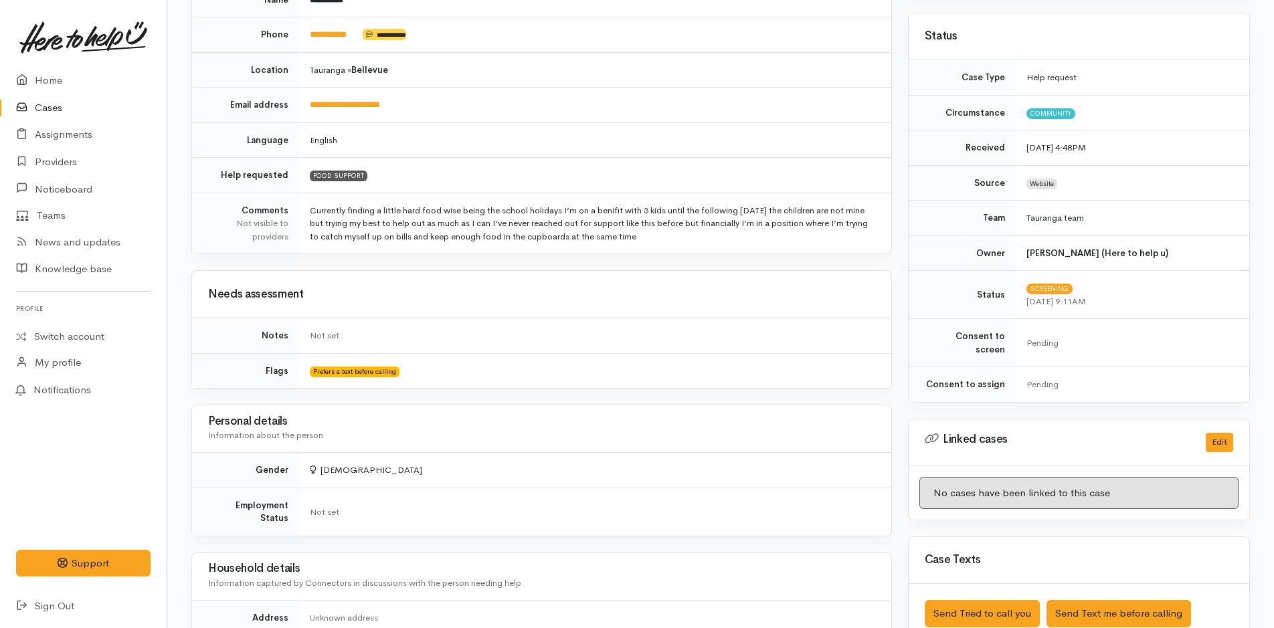
scroll to position [468, 0]
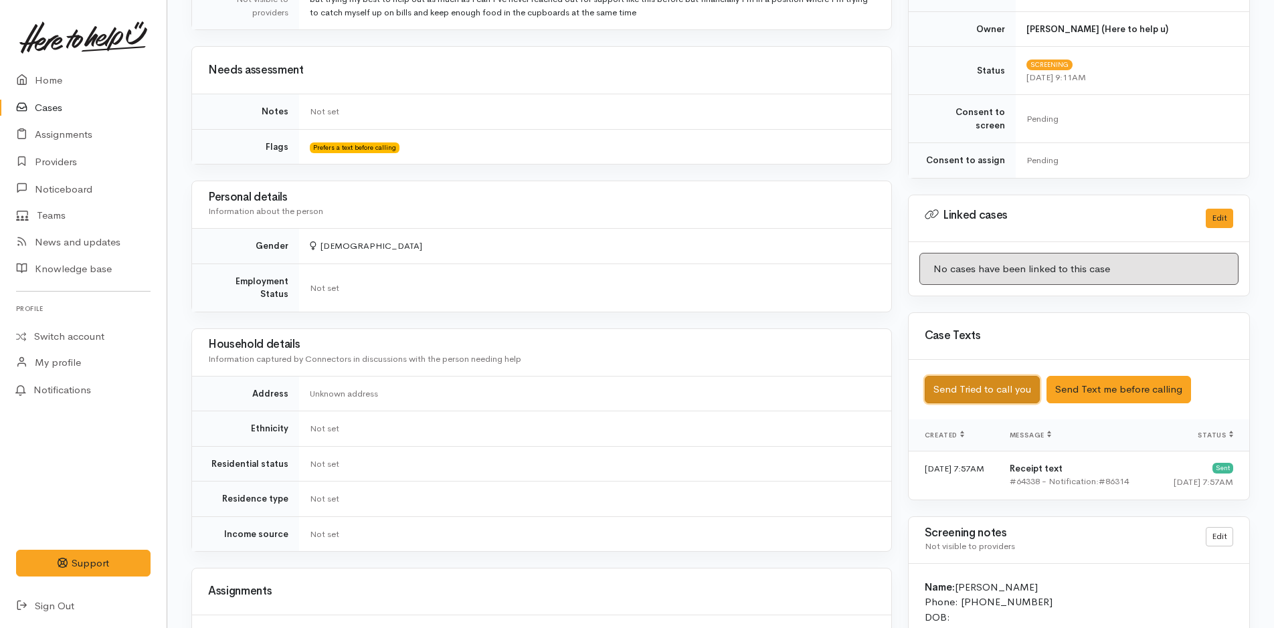
click at [989, 385] on button "Send Tried to call you" at bounding box center [982, 389] width 115 height 27
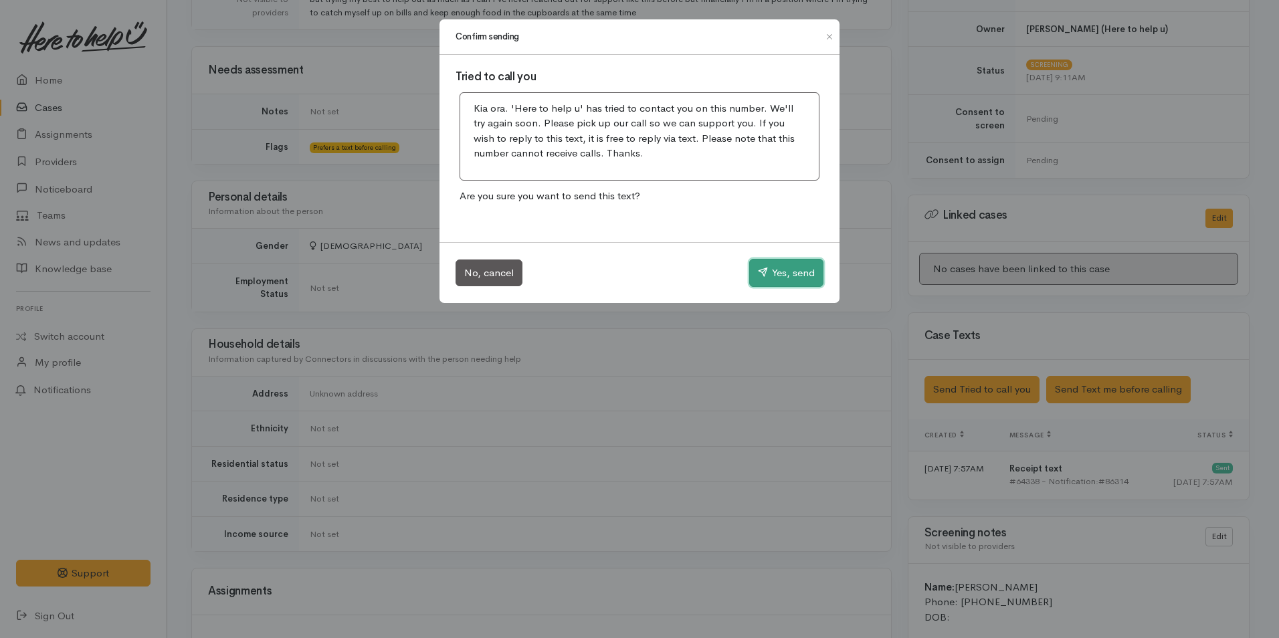
click at [774, 266] on button "Yes, send" at bounding box center [786, 273] width 74 height 28
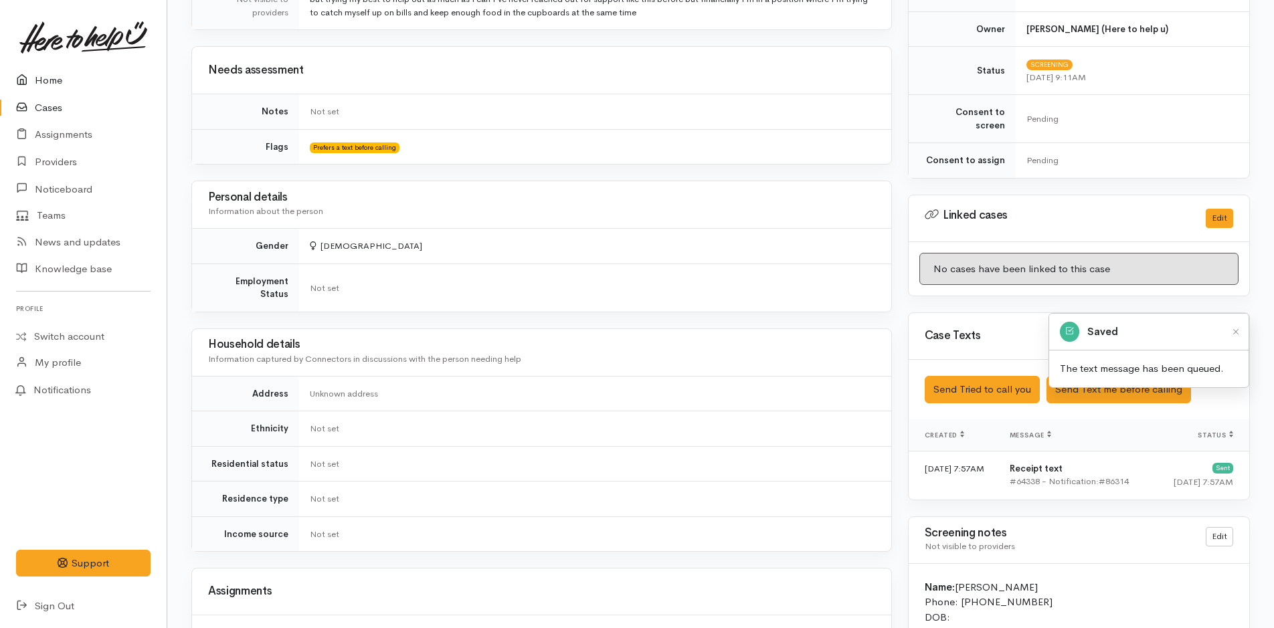
click at [42, 83] on link "Home" at bounding box center [83, 80] width 167 height 27
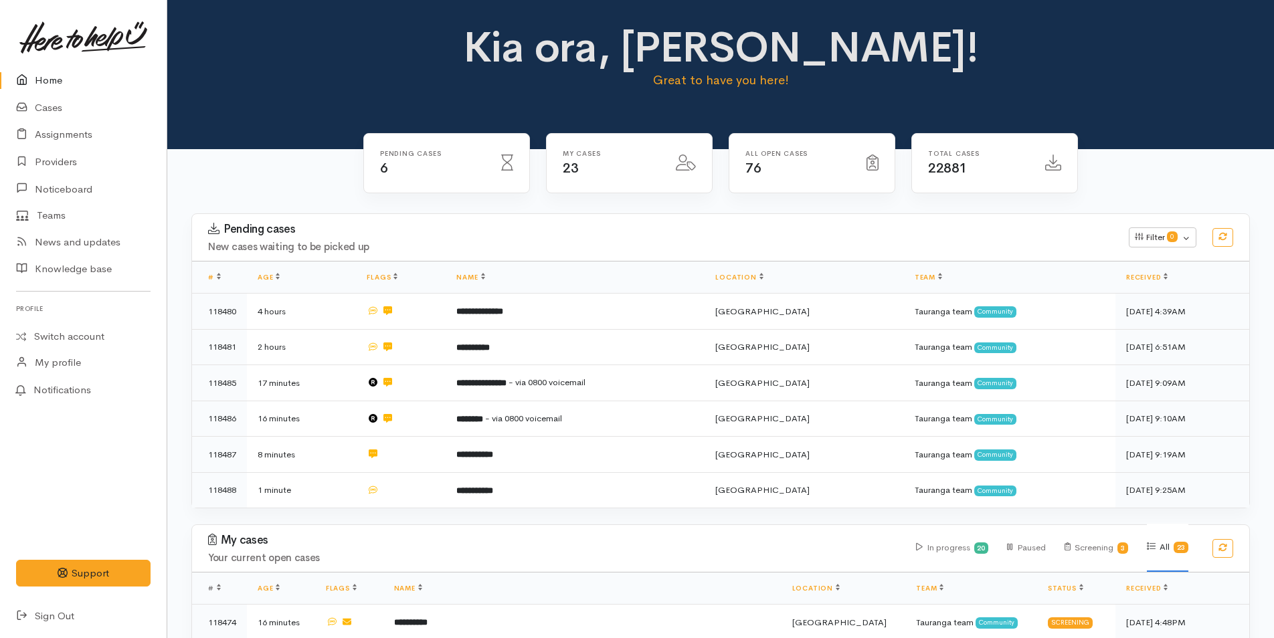
click at [50, 78] on link "Home" at bounding box center [83, 80] width 167 height 27
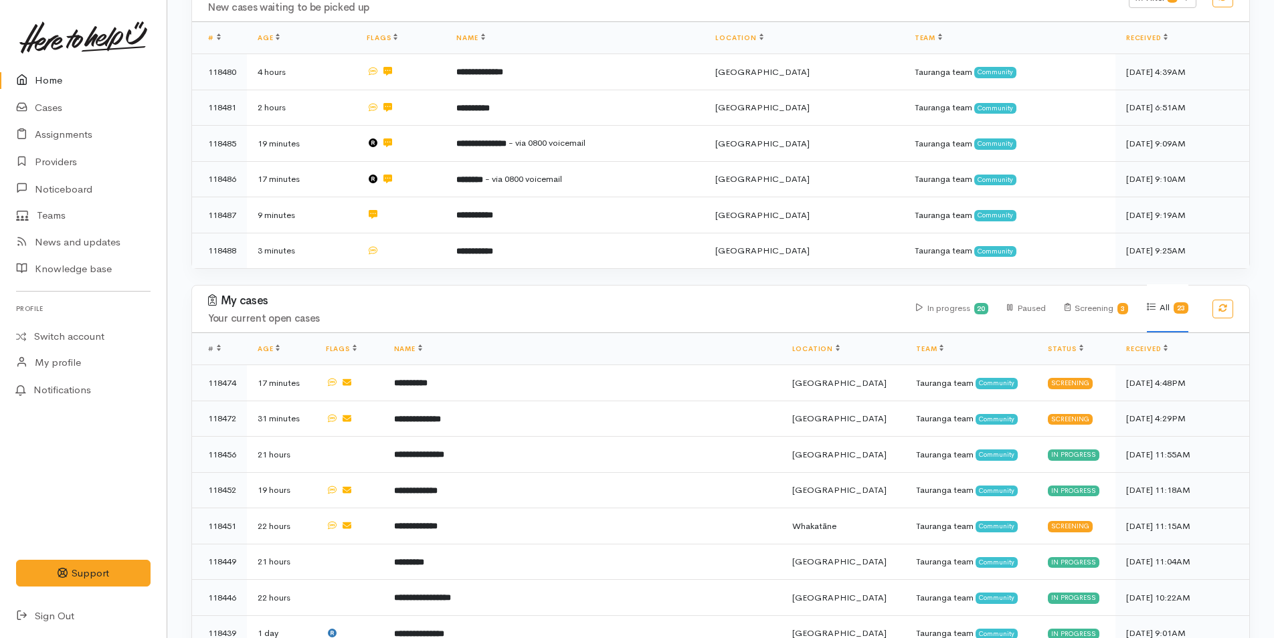
scroll to position [268, 0]
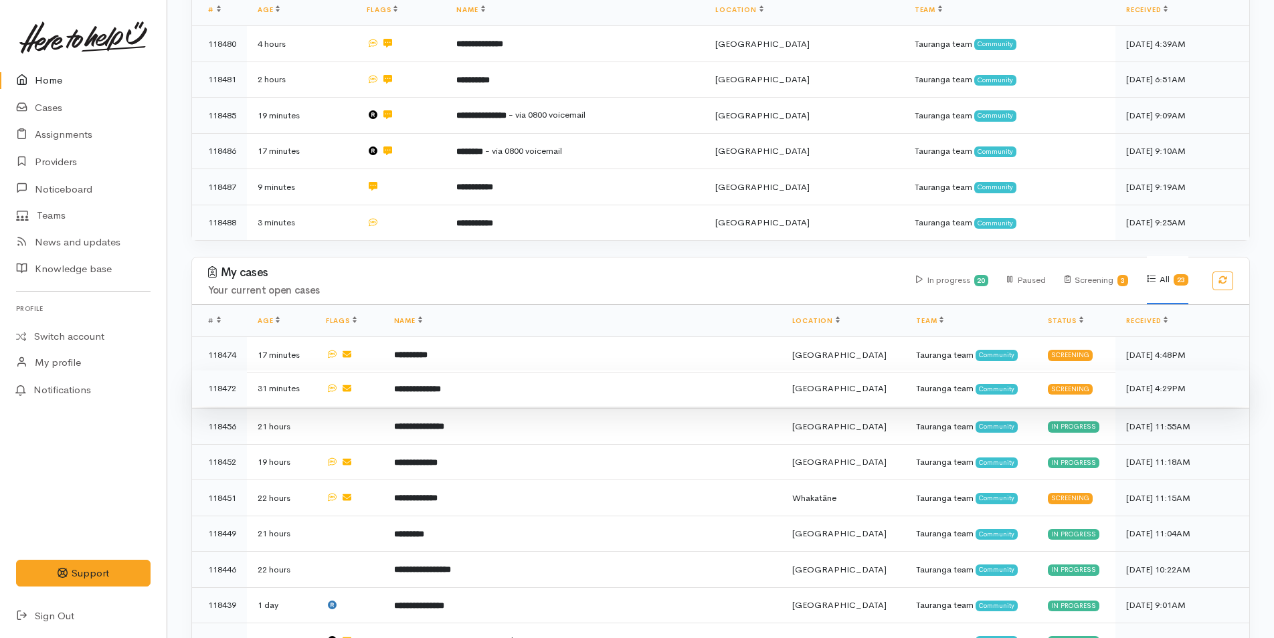
drag, startPoint x: 452, startPoint y: 376, endPoint x: 264, endPoint y: 422, distance: 193.6
click at [451, 376] on td "**********" at bounding box center [582, 389] width 398 height 36
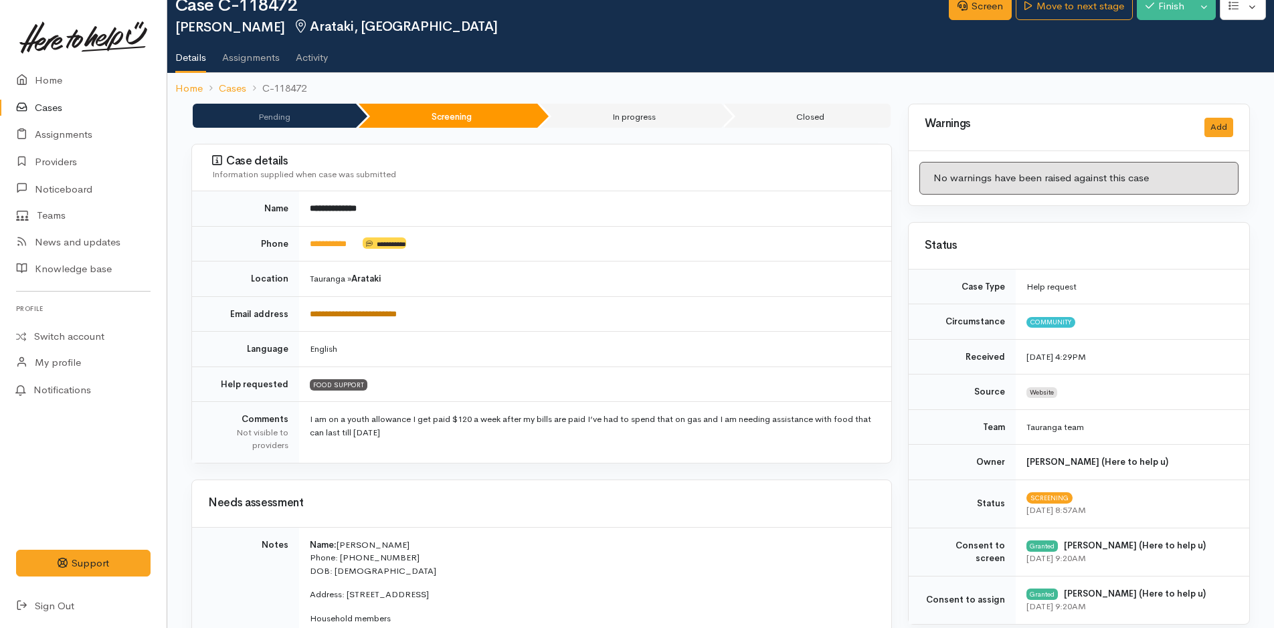
scroll to position [67, 0]
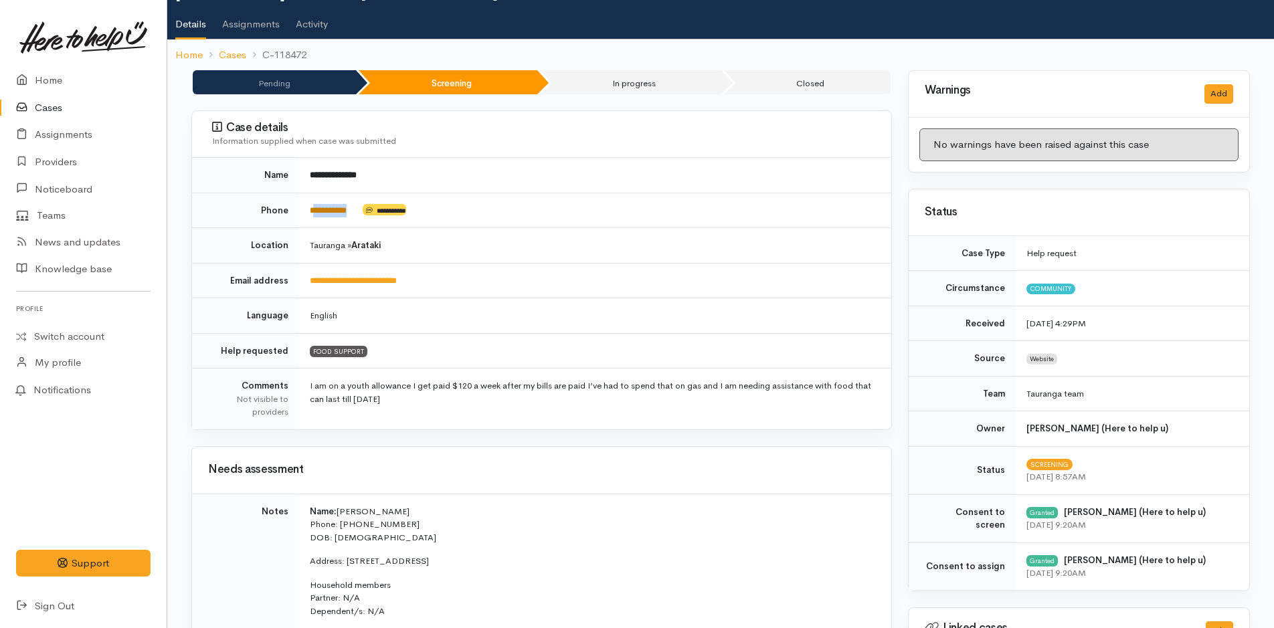
drag, startPoint x: 360, startPoint y: 208, endPoint x: 315, endPoint y: 207, distance: 44.8
click at [315, 207] on td "**********" at bounding box center [595, 210] width 592 height 35
copy td "*********"
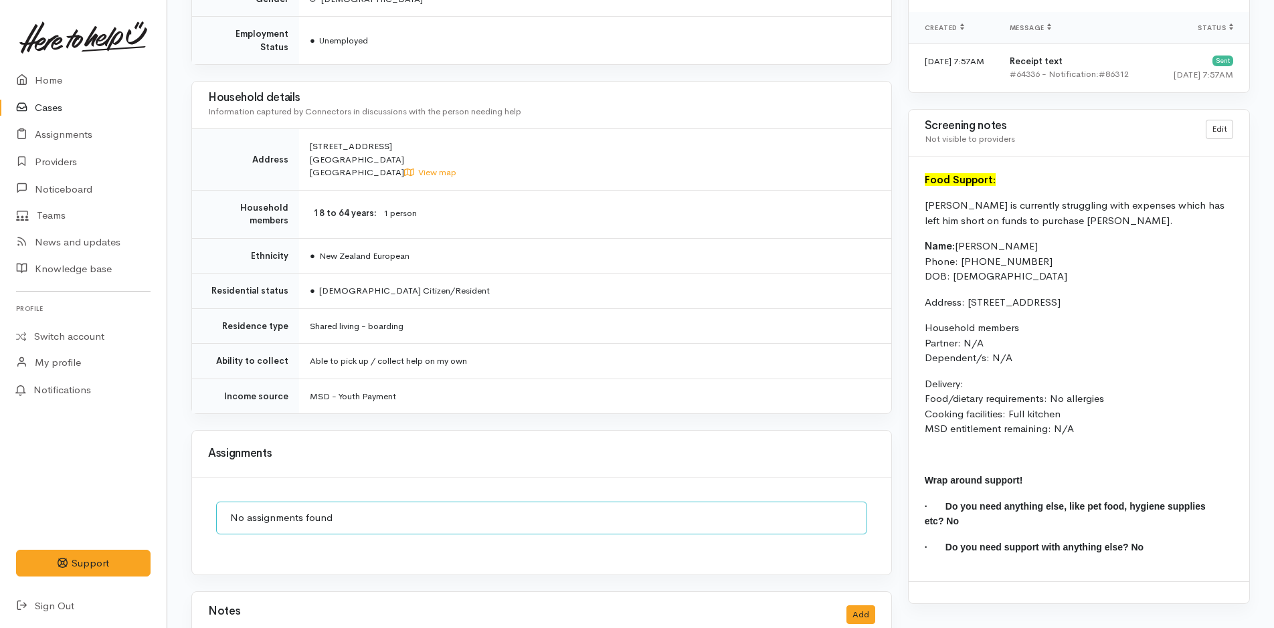
scroll to position [957, 0]
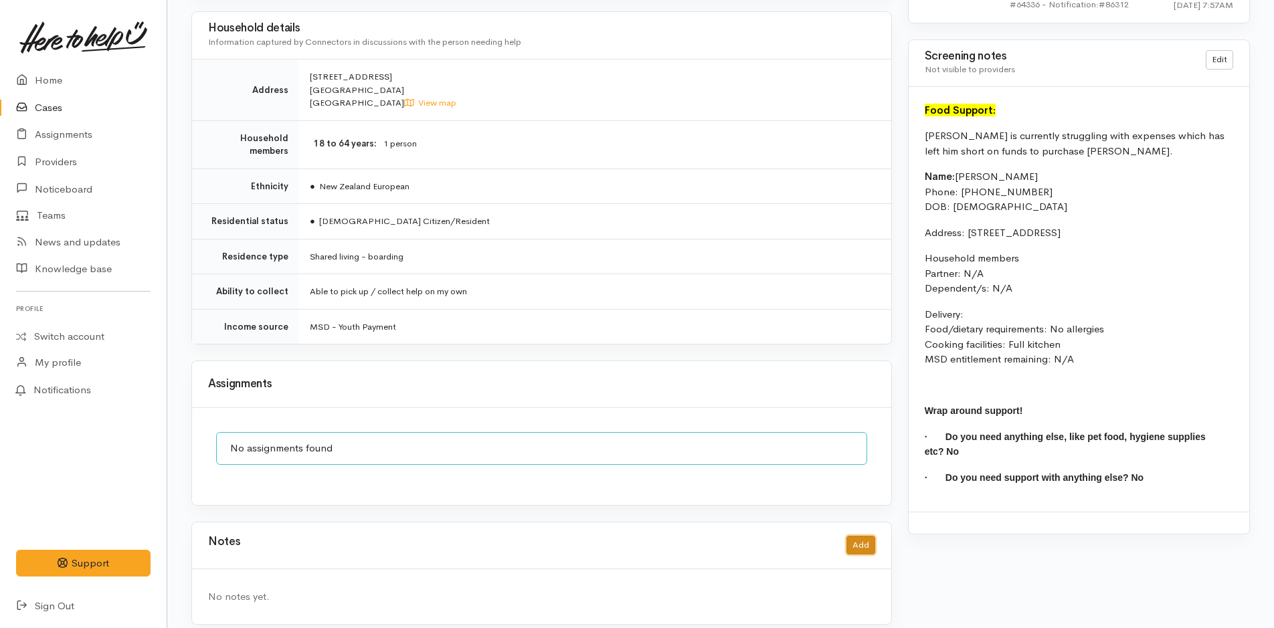
click at [868, 536] on button "Add" at bounding box center [860, 545] width 29 height 19
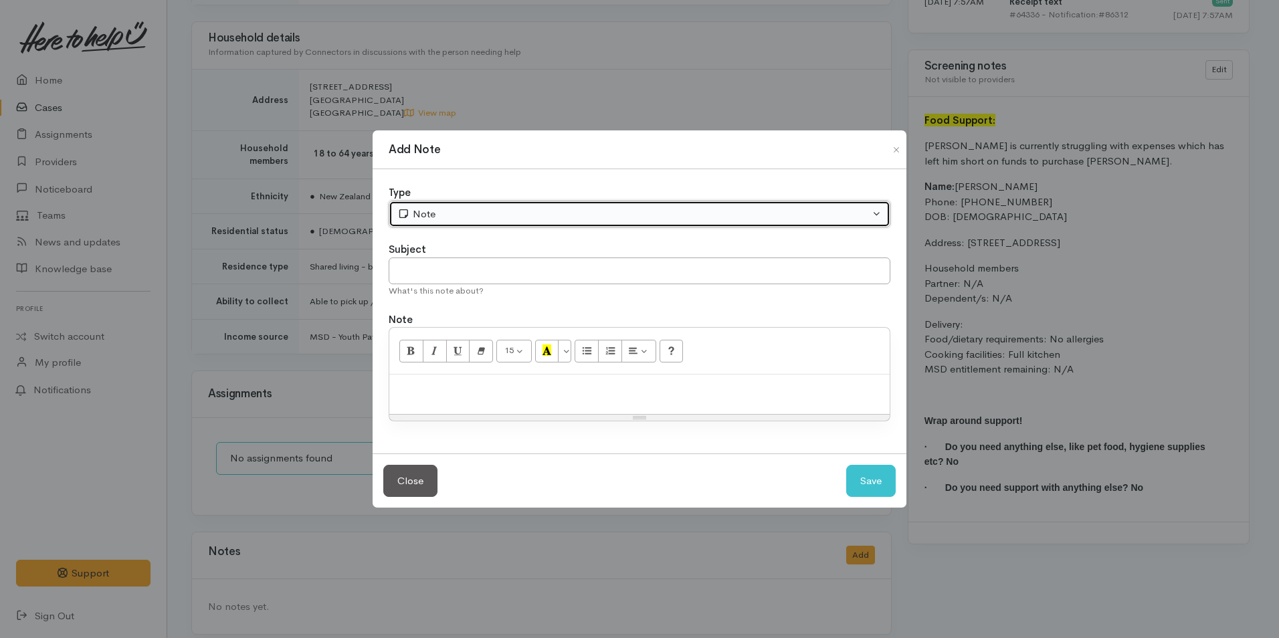
drag, startPoint x: 435, startPoint y: 207, endPoint x: 438, endPoint y: 217, distance: 10.6
click at [435, 208] on div "Note" at bounding box center [633, 214] width 472 height 15
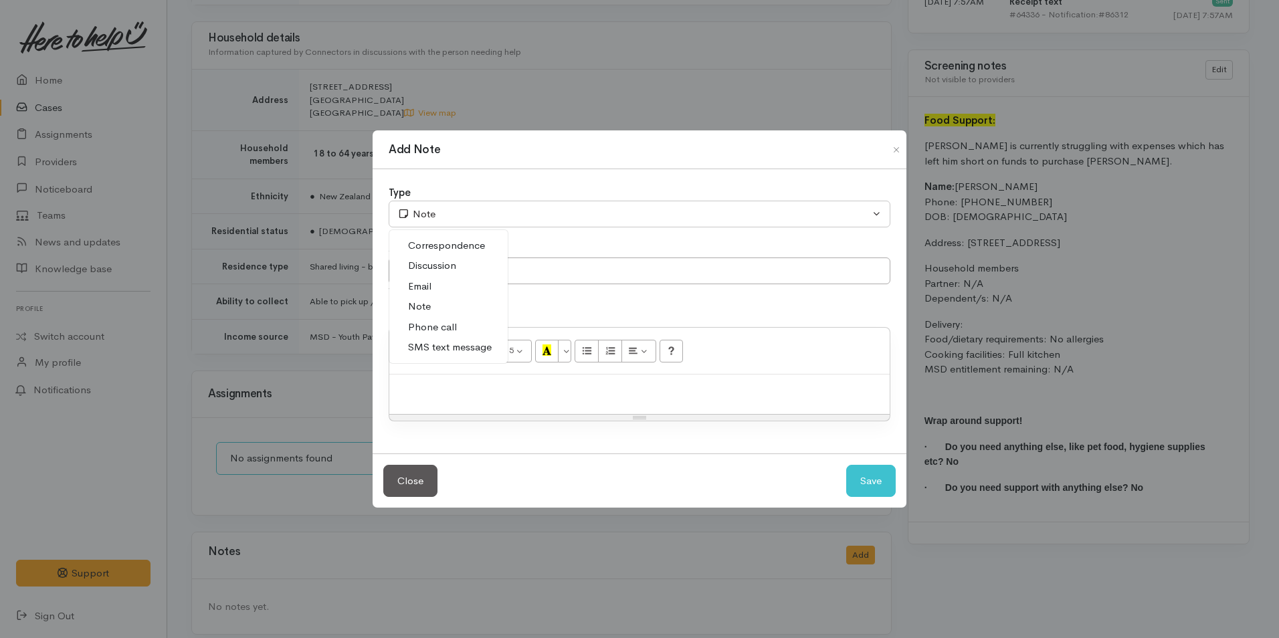
drag, startPoint x: 438, startPoint y: 348, endPoint x: 444, endPoint y: 342, distance: 8.5
click at [442, 343] on span "SMS text message" at bounding box center [450, 347] width 84 height 15
select select "5"
click at [452, 273] on input "text" at bounding box center [640, 271] width 502 height 27
type input "Provider details"
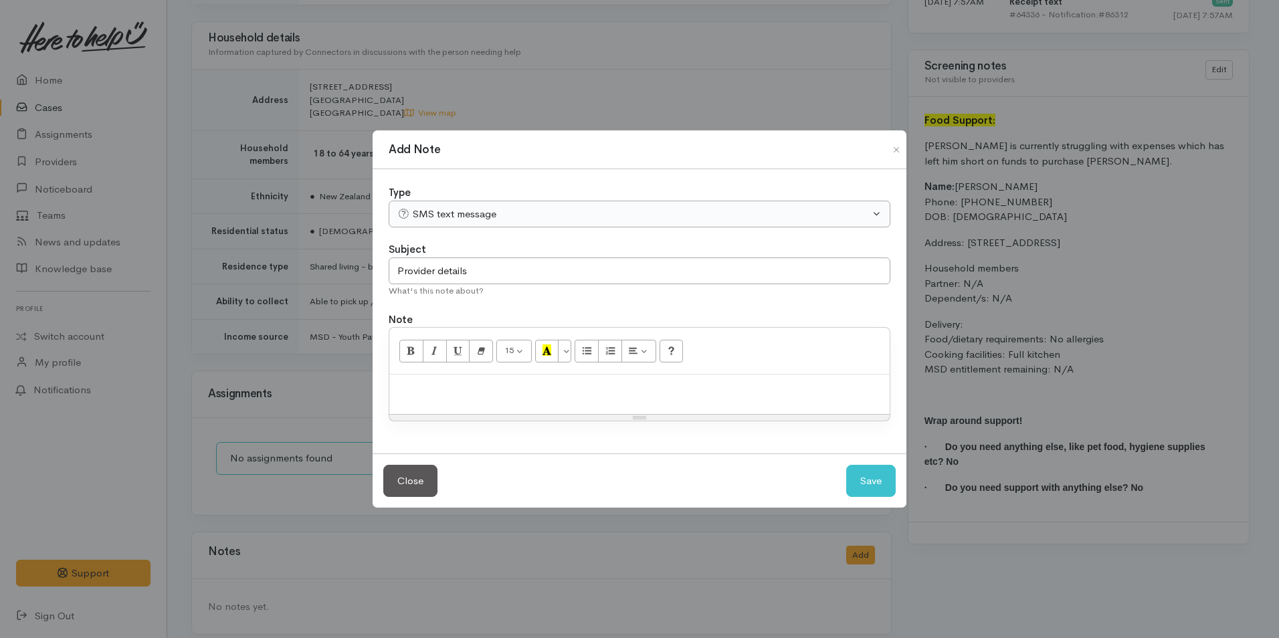
paste div
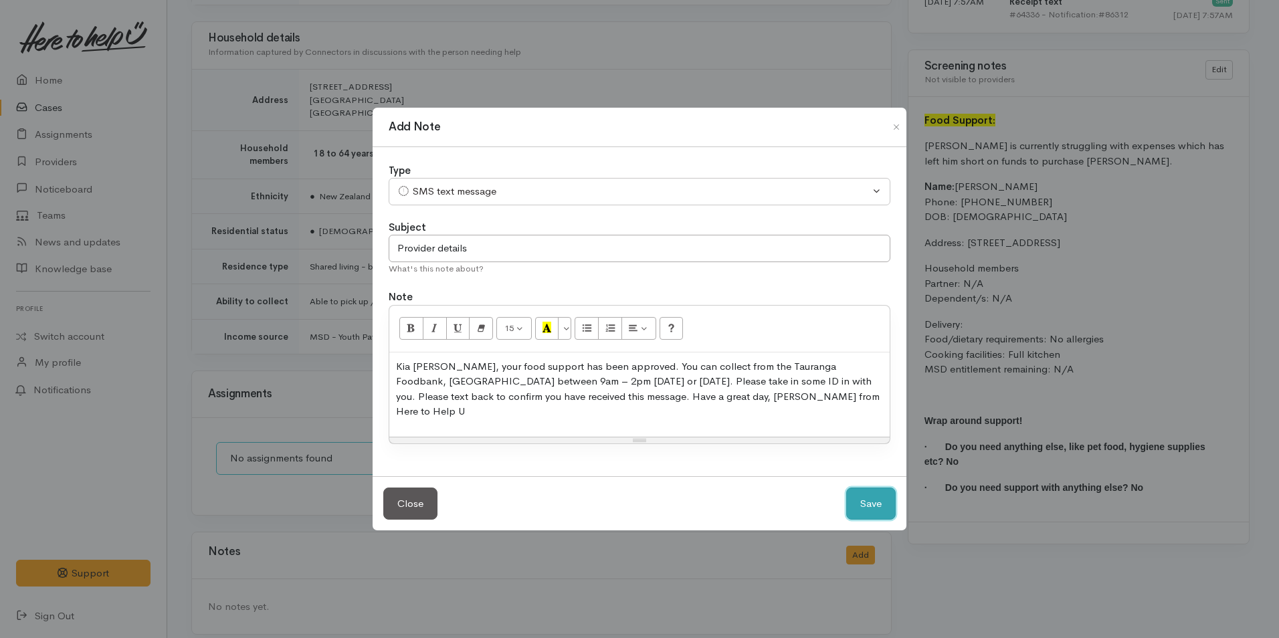
drag, startPoint x: 863, startPoint y: 502, endPoint x: 868, endPoint y: 466, distance: 35.9
click at [863, 500] on button "Save" at bounding box center [871, 504] width 50 height 33
select select "1"
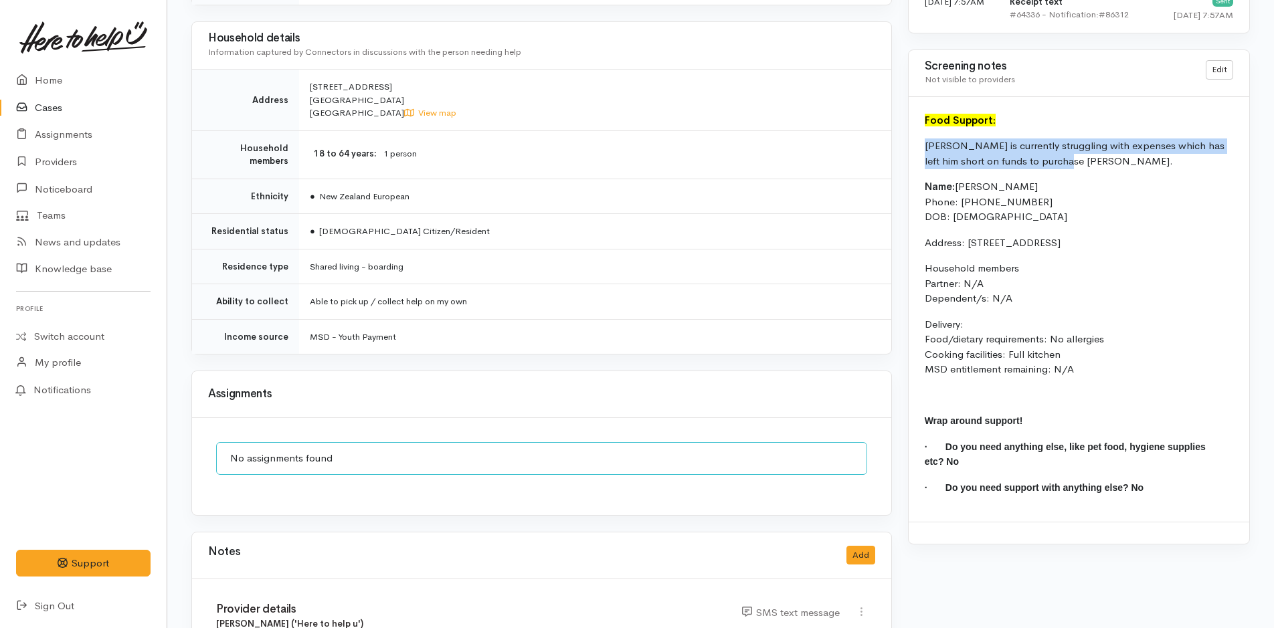
drag, startPoint x: 1052, startPoint y: 158, endPoint x: 921, endPoint y: 142, distance: 132.0
click at [921, 142] on div "Food Support: Isaac is currently struggling with expenses which has left him sh…" at bounding box center [1078, 309] width 341 height 425
copy p "[PERSON_NAME] is currently struggling with expenses which has left him short on…"
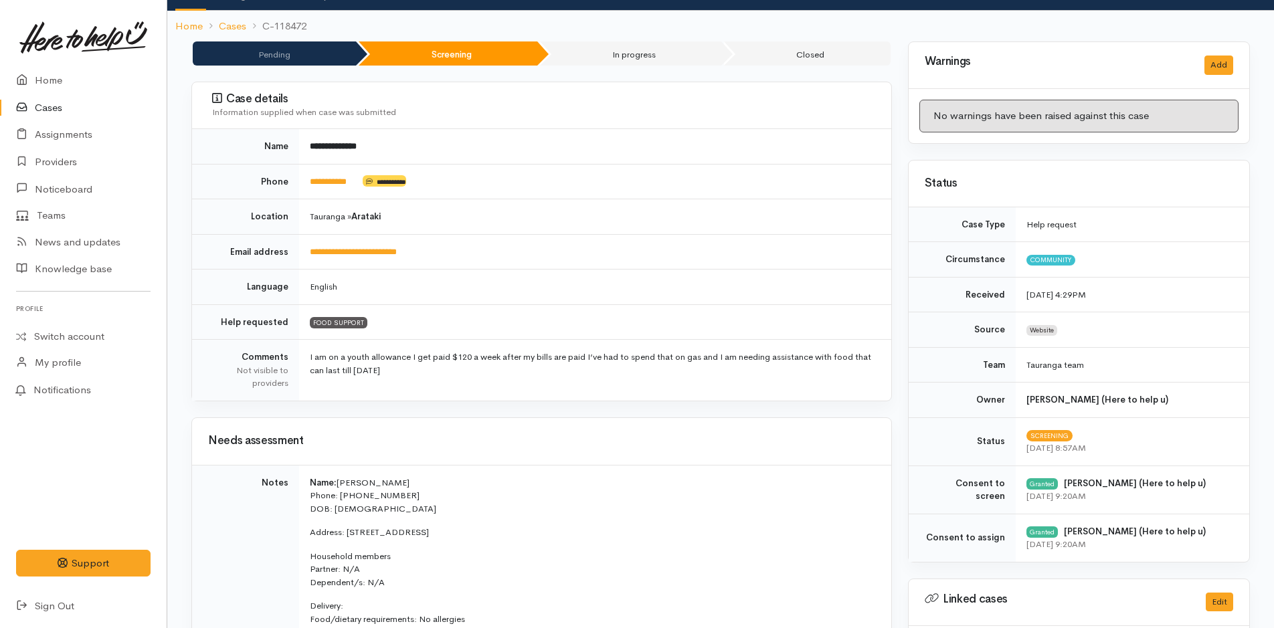
scroll to position [0, 0]
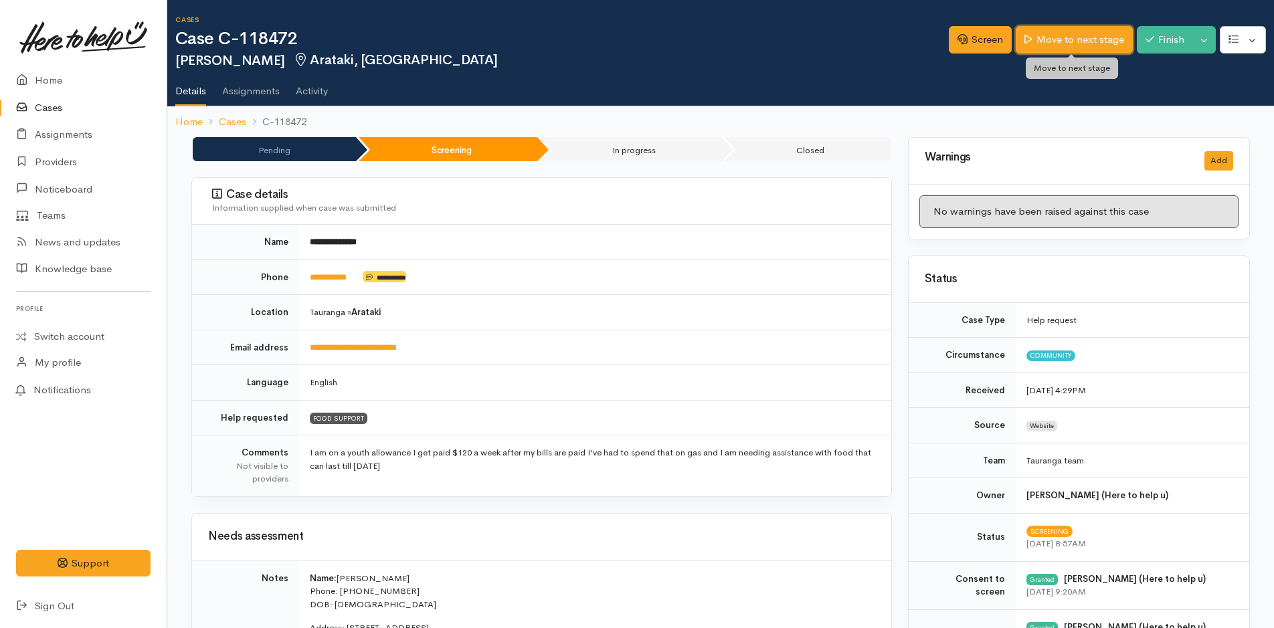
click at [1056, 42] on link "Move to next stage" at bounding box center [1074, 39] width 116 height 27
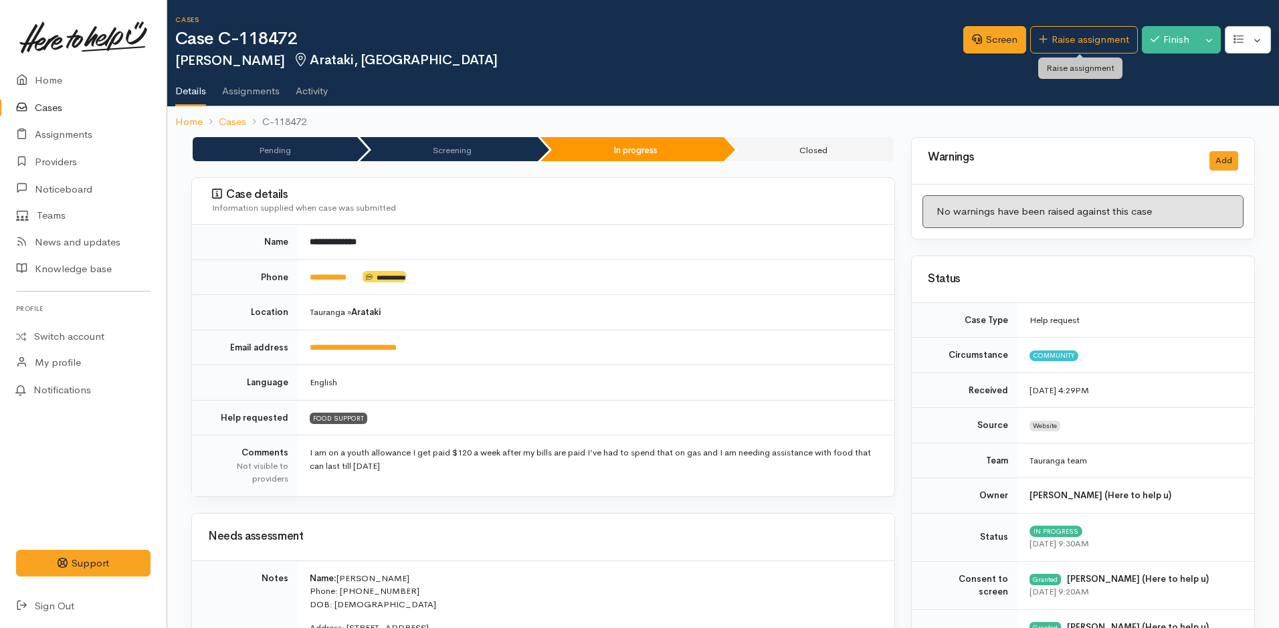
click at [1056, 42] on link "Raise assignment" at bounding box center [1084, 39] width 108 height 27
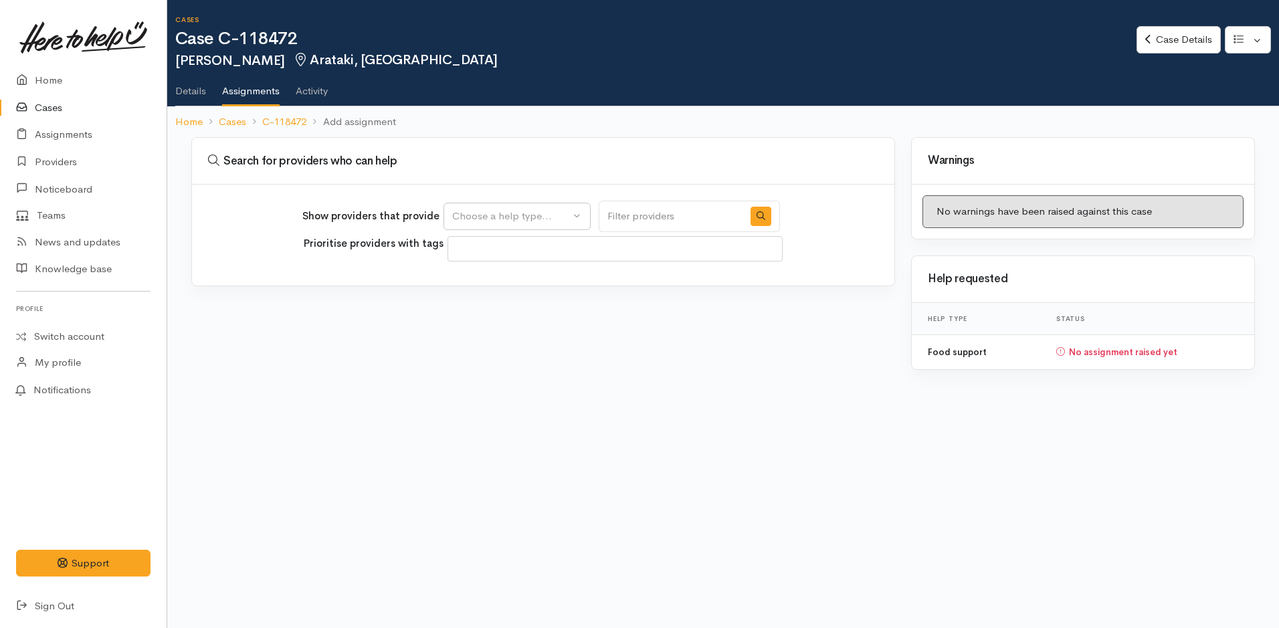
select select
click at [512, 213] on div "Choose a help type..." at bounding box center [511, 216] width 118 height 15
click at [484, 278] on span "Food support" at bounding box center [491, 280] width 62 height 15
select select "3"
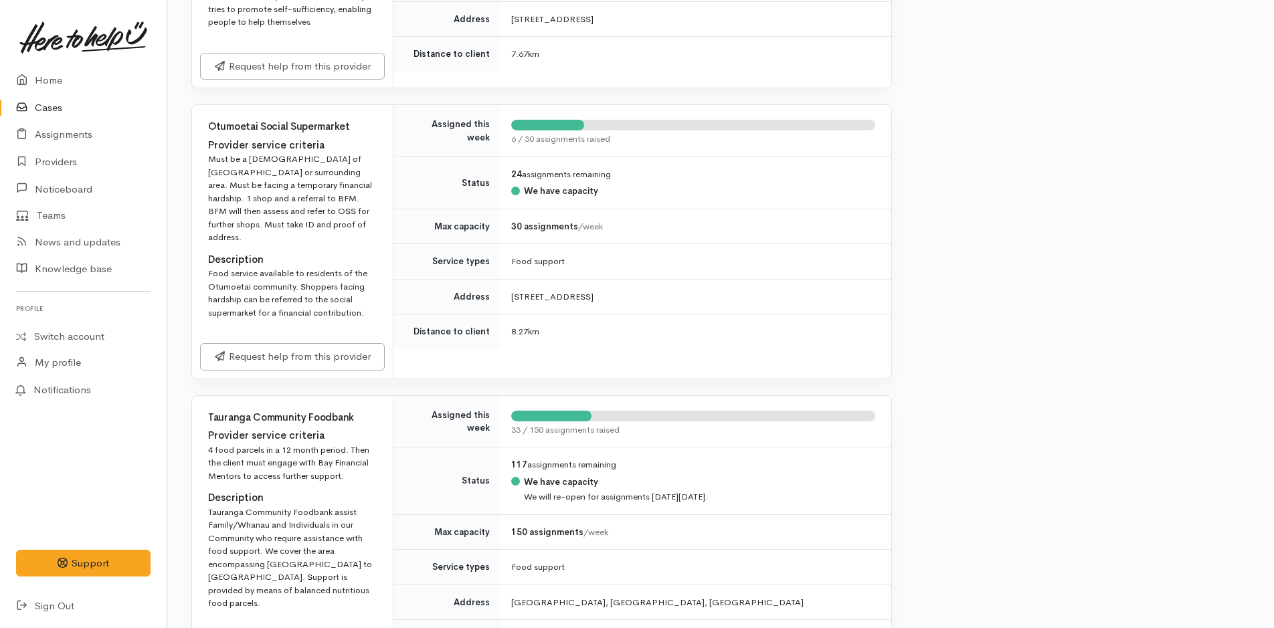
scroll to position [2074, 0]
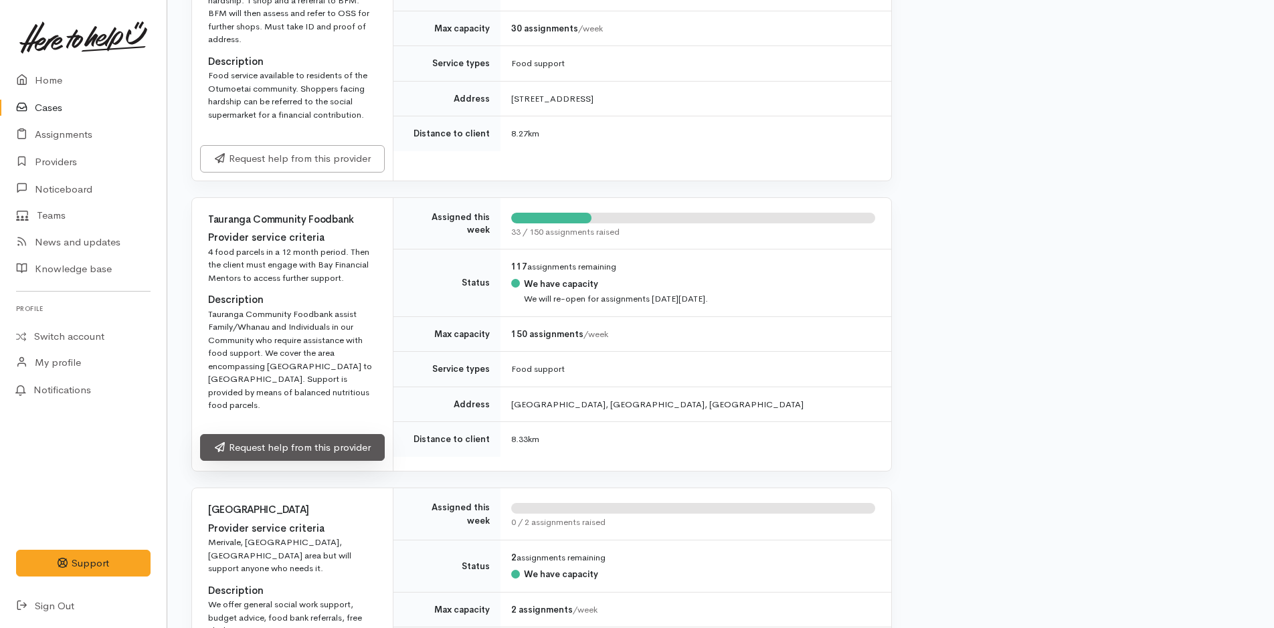
click at [295, 438] on link "Request help from this provider" at bounding box center [292, 447] width 185 height 27
click at [349, 442] on link "Request help from this provider" at bounding box center [292, 447] width 185 height 27
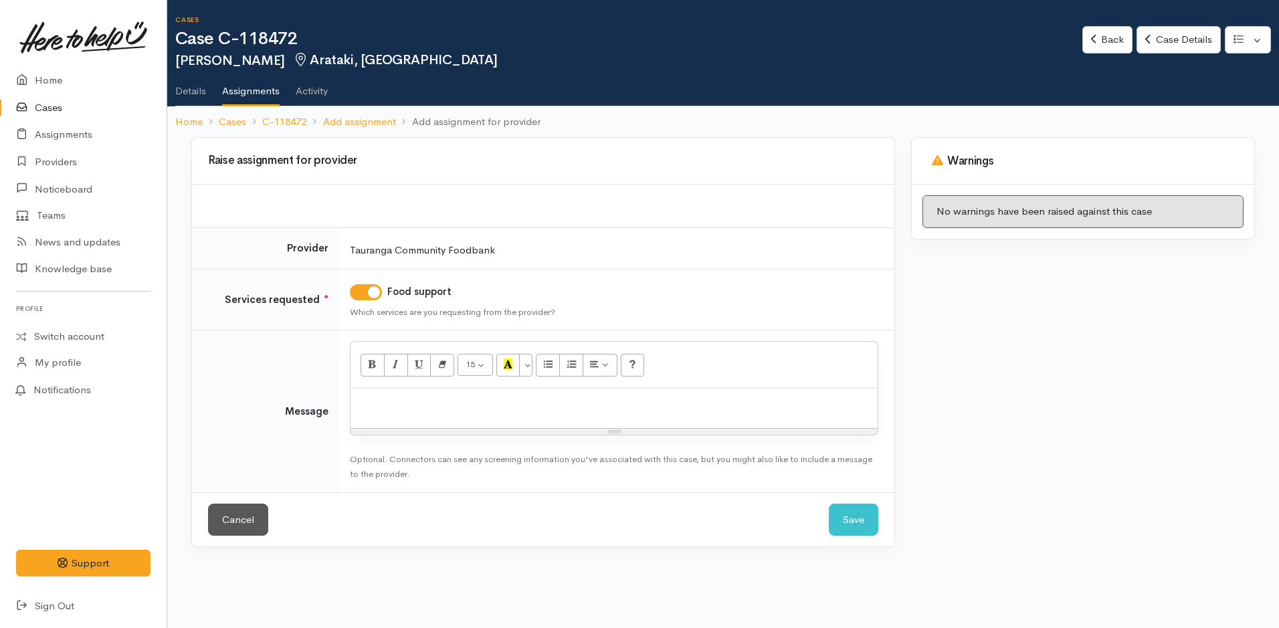
click at [381, 411] on div at bounding box center [614, 408] width 527 height 39
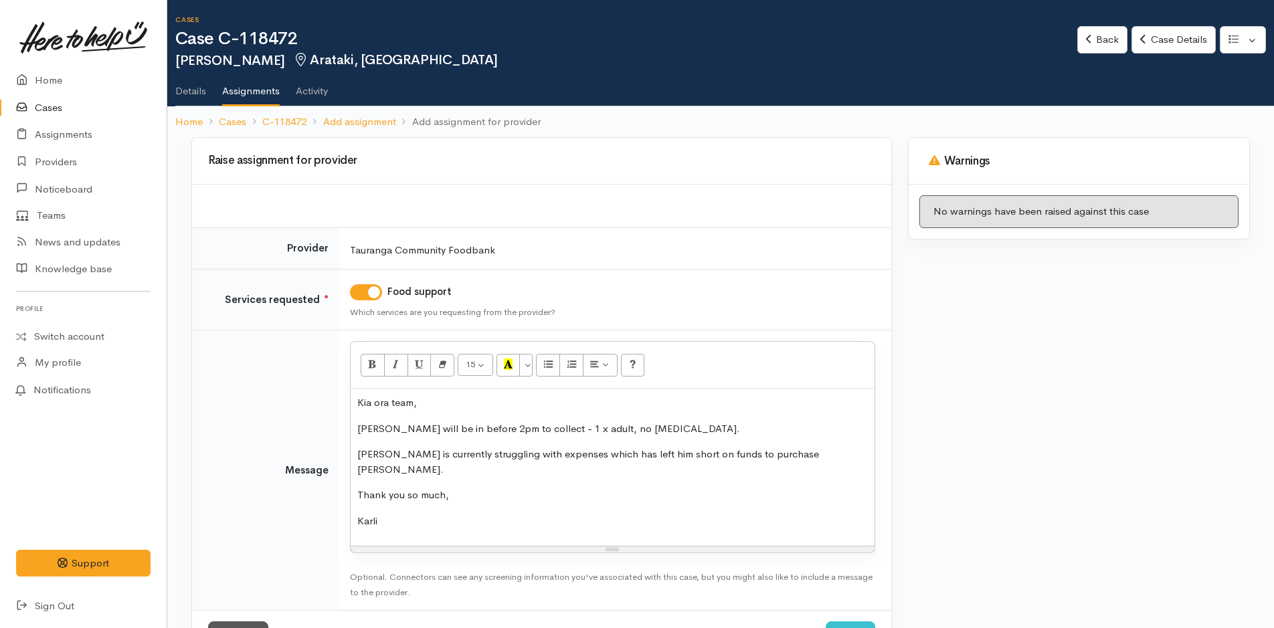
click at [701, 431] on p "[PERSON_NAME] will be in before 2pm to collect - 1 x adult, no [MEDICAL_DATA]." at bounding box center [612, 428] width 510 height 15
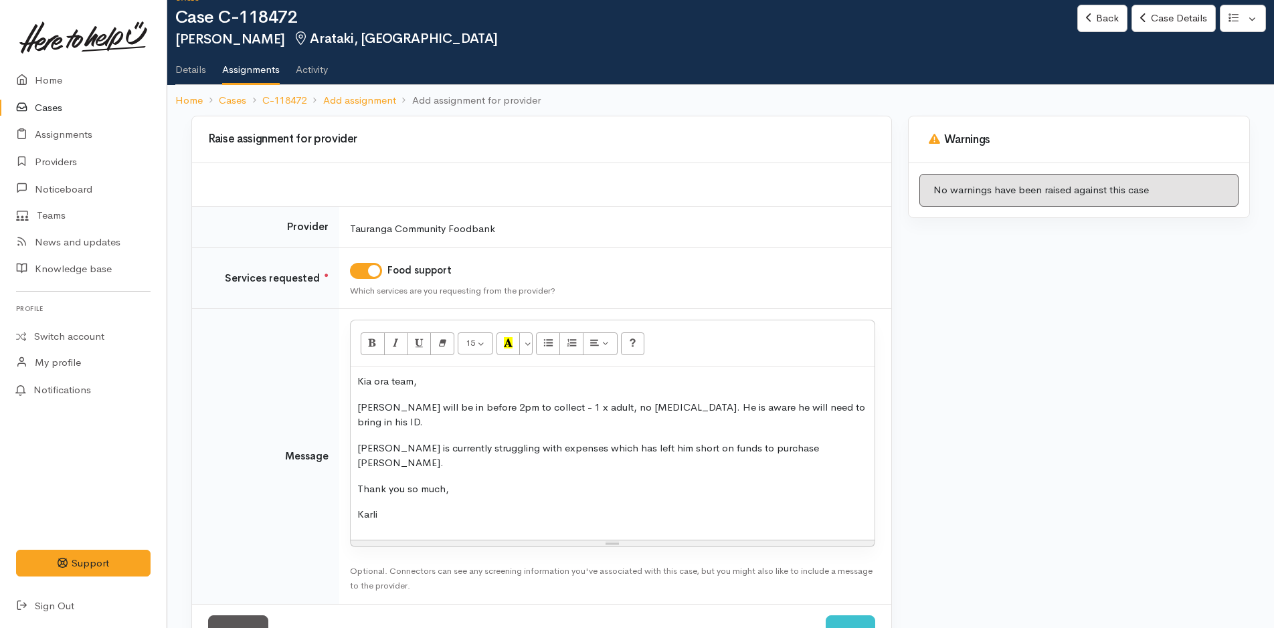
scroll to position [38, 0]
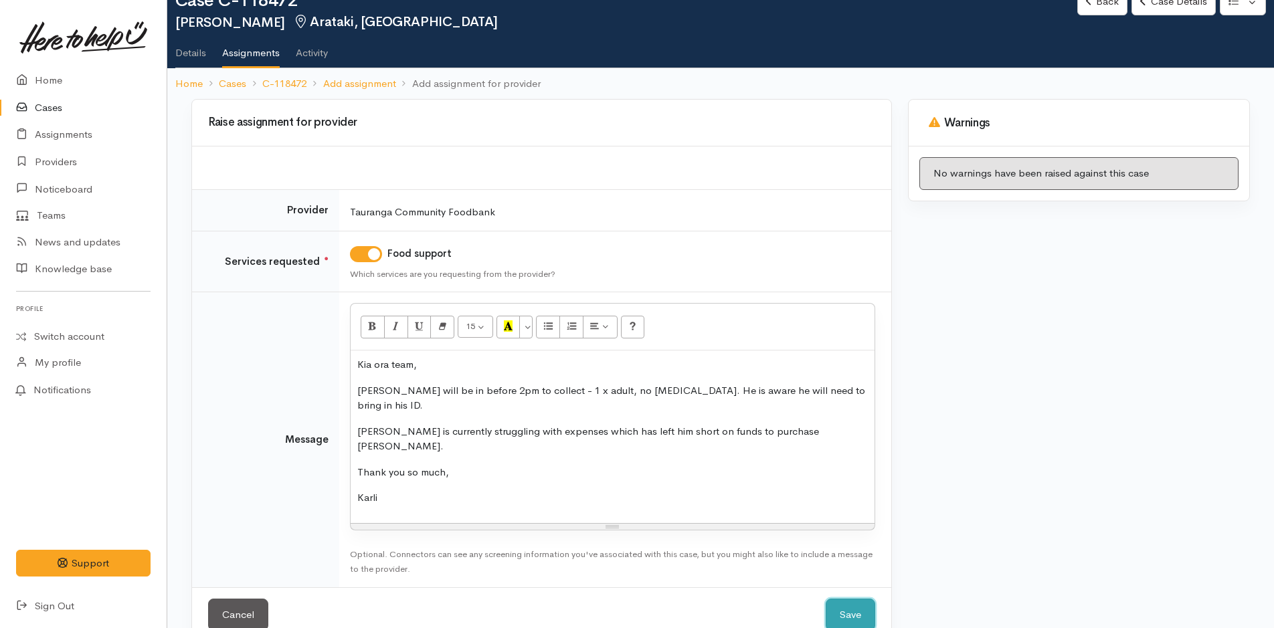
click at [846, 599] on button "Save" at bounding box center [851, 615] width 50 height 33
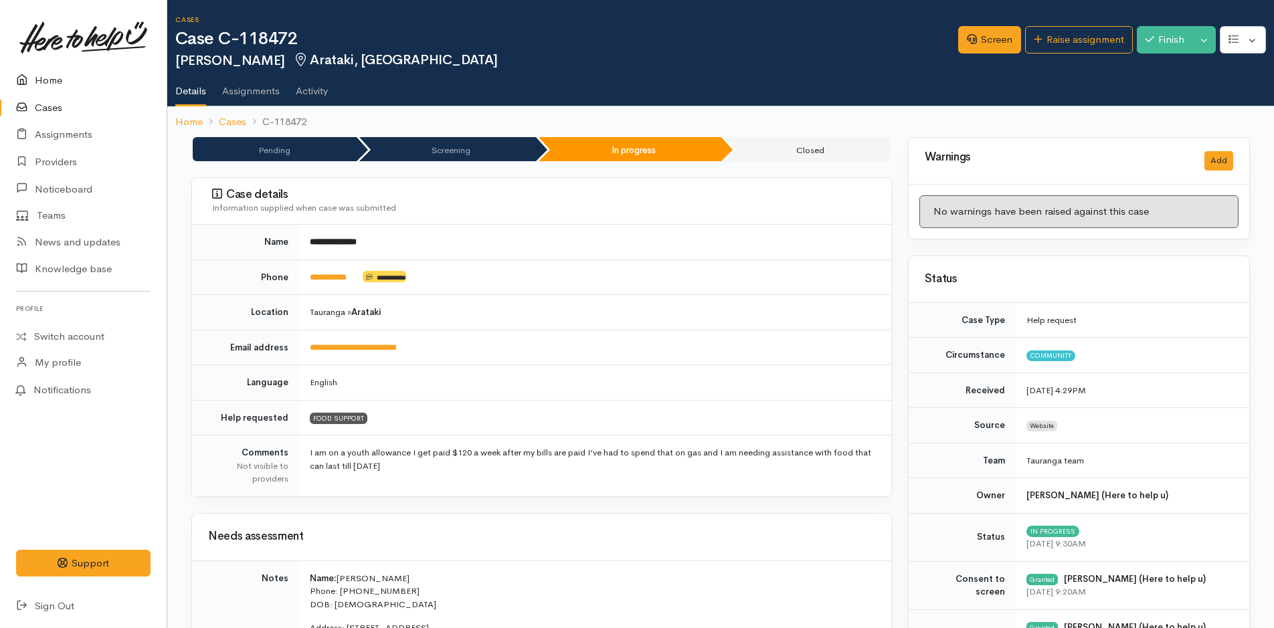
click at [59, 79] on link "Home" at bounding box center [83, 80] width 167 height 27
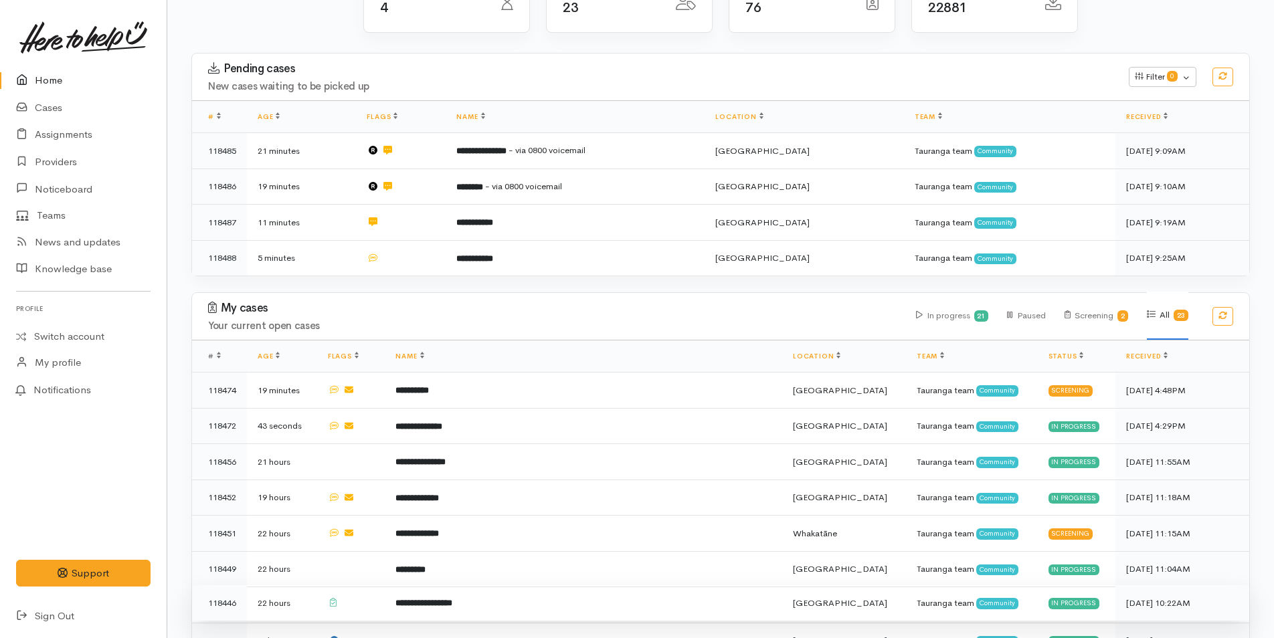
scroll to position [401, 0]
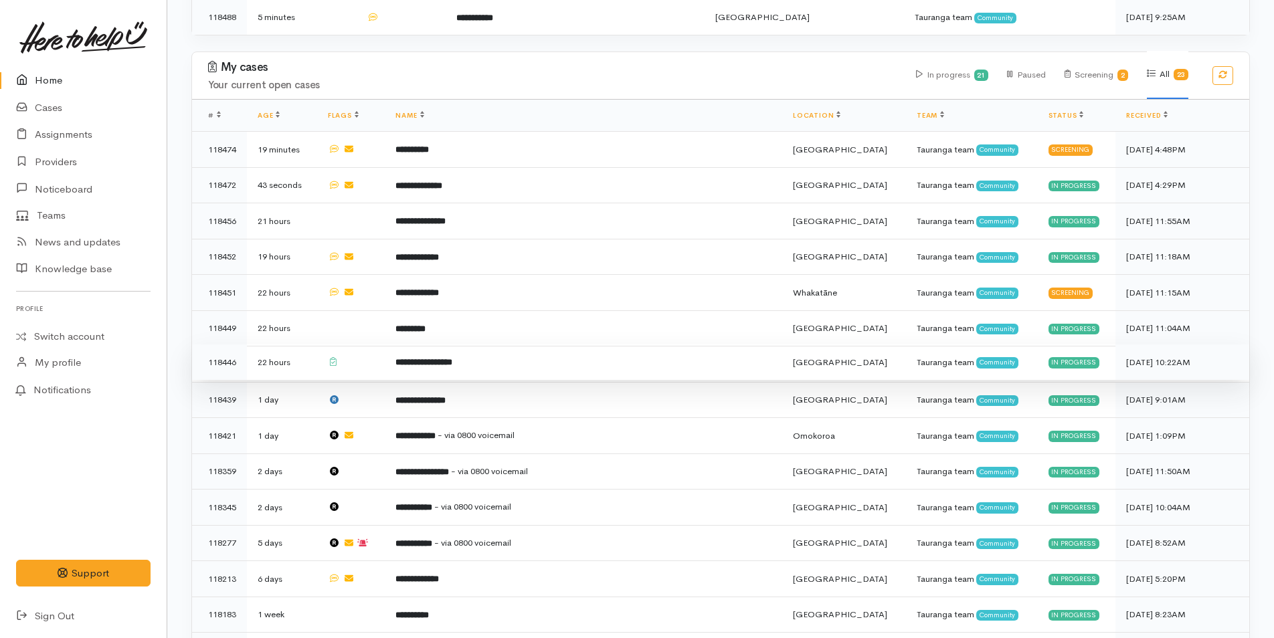
click at [577, 356] on td "**********" at bounding box center [583, 363] width 397 height 36
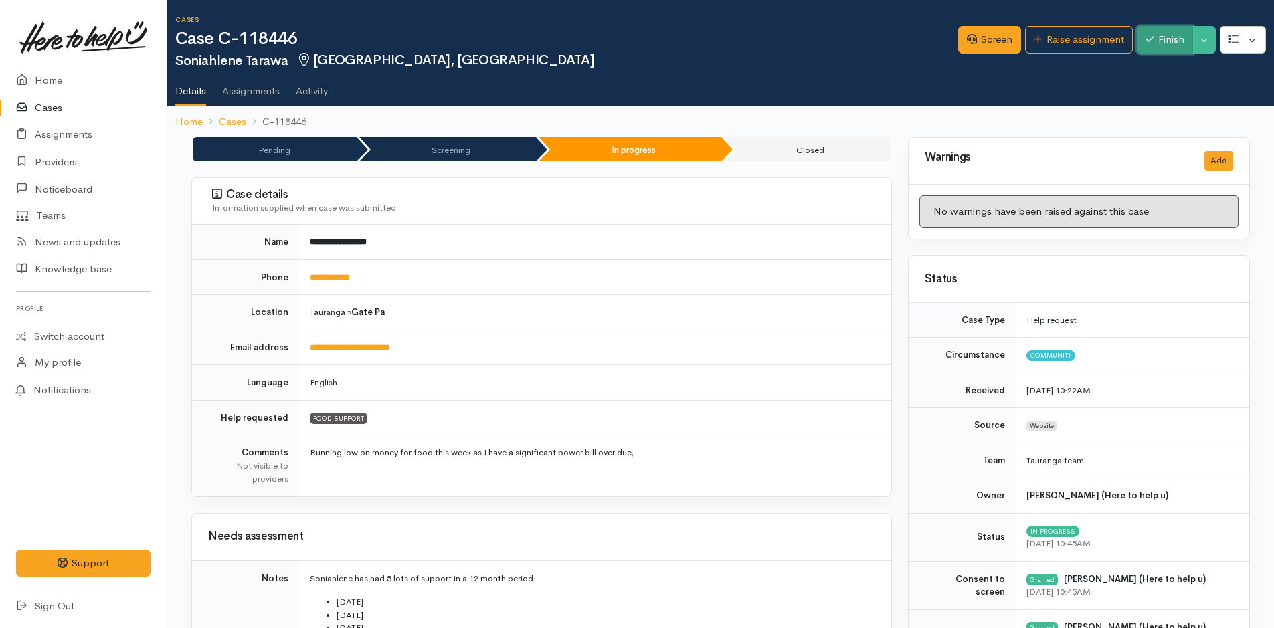
click at [1155, 33] on button "Finish" at bounding box center [1165, 39] width 56 height 27
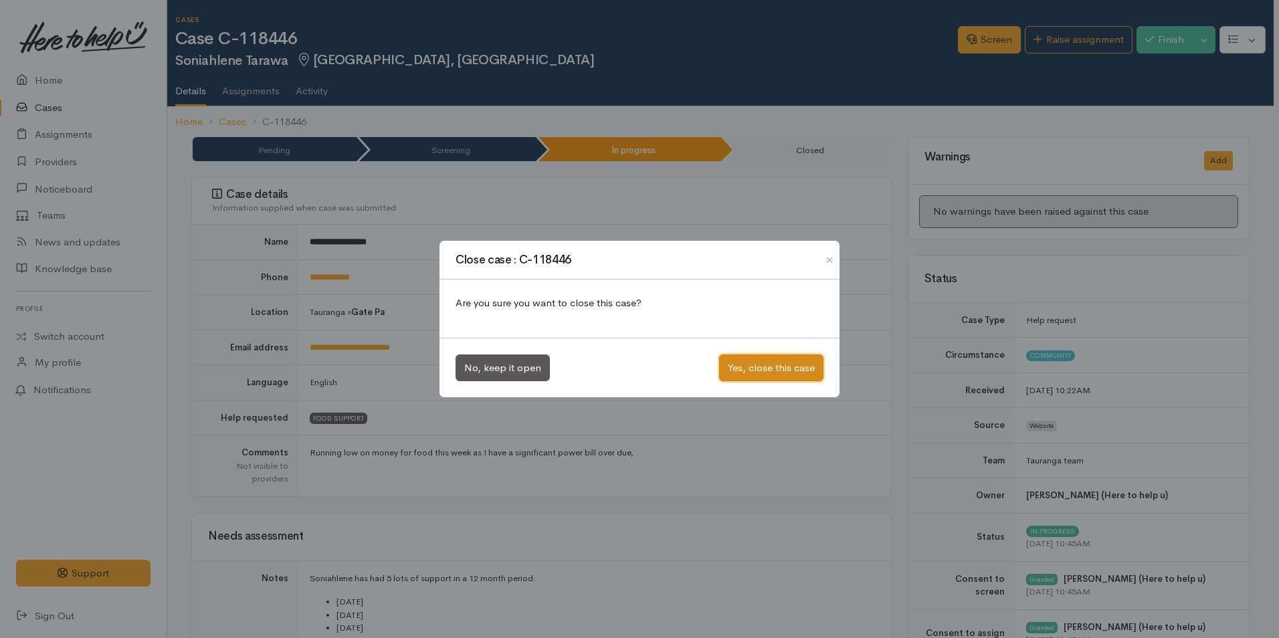
click at [758, 359] on button "Yes, close this case" at bounding box center [771, 368] width 104 height 27
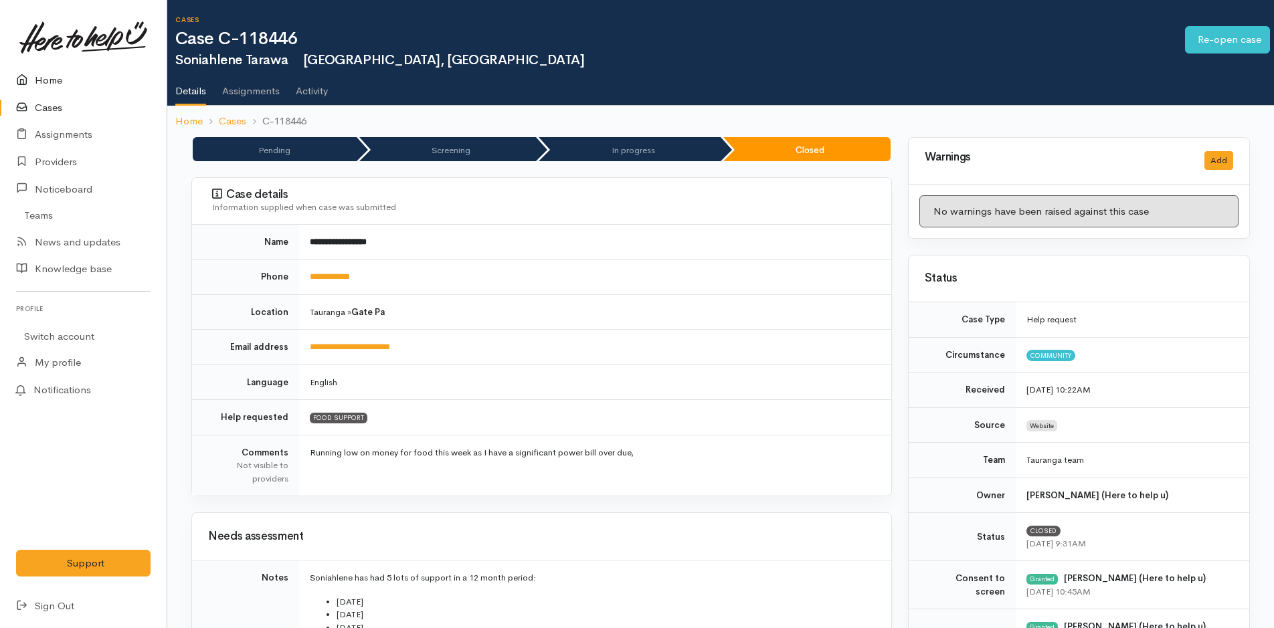
click at [56, 77] on link "Home" at bounding box center [83, 80] width 167 height 27
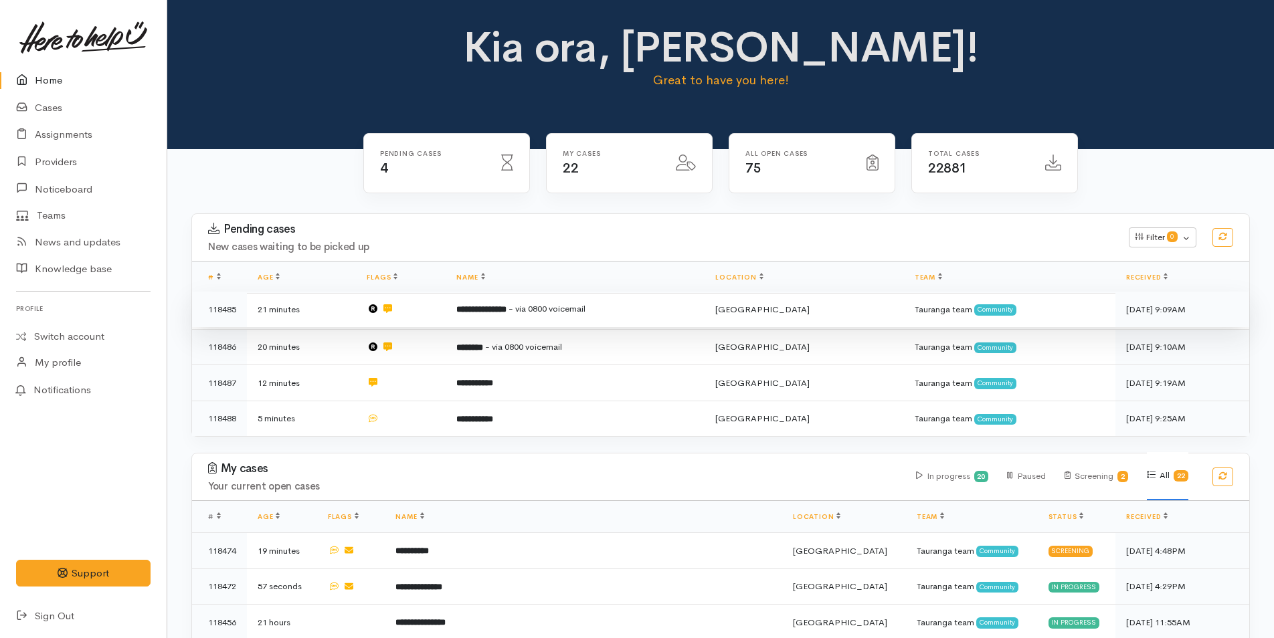
click at [670, 300] on td "**********" at bounding box center [575, 310] width 259 height 36
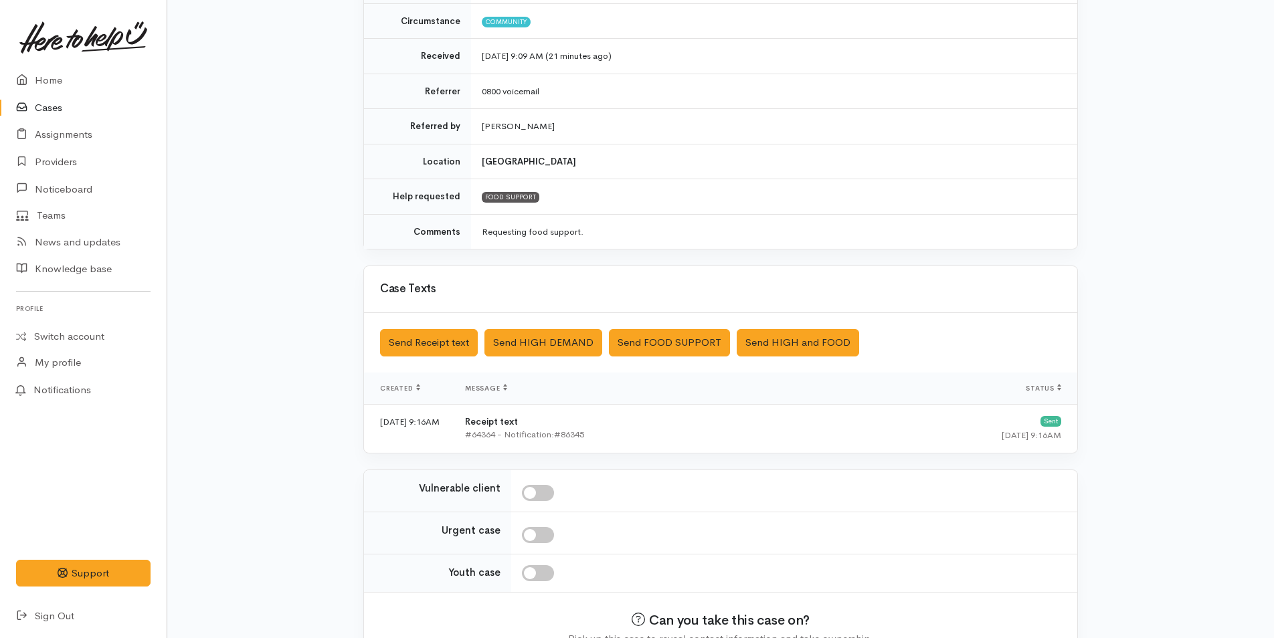
scroll to position [272, 0]
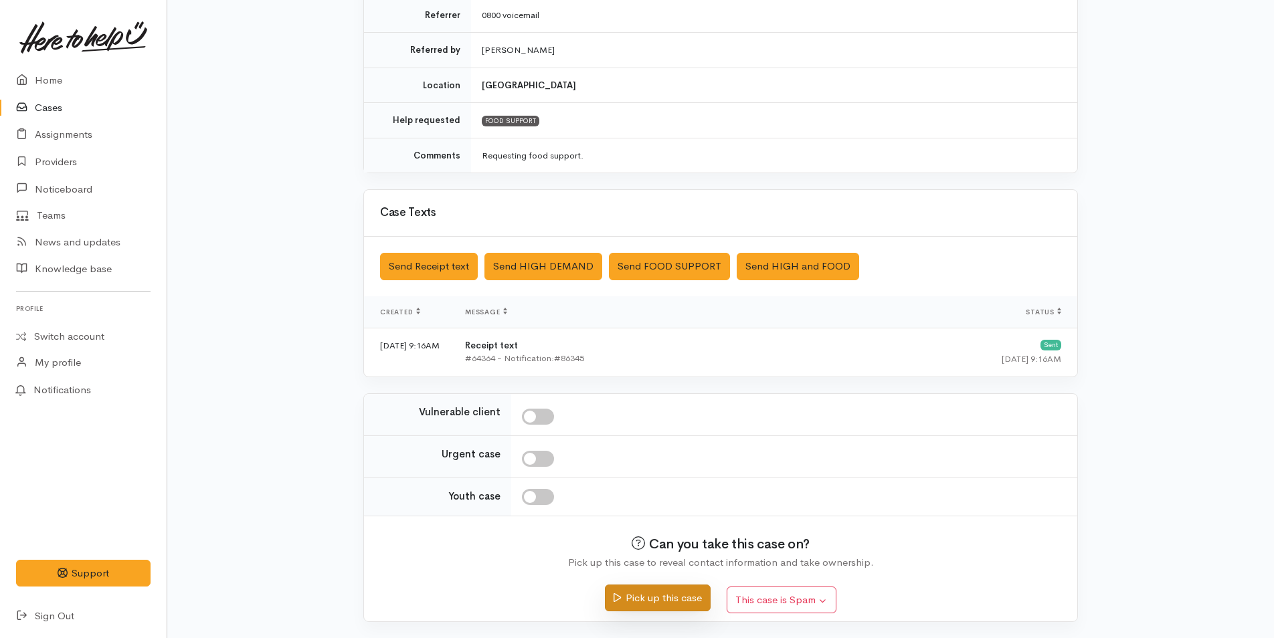
drag, startPoint x: 673, startPoint y: 596, endPoint x: 699, endPoint y: 575, distance: 33.7
click at [674, 596] on button "Pick up this case" at bounding box center [657, 598] width 105 height 27
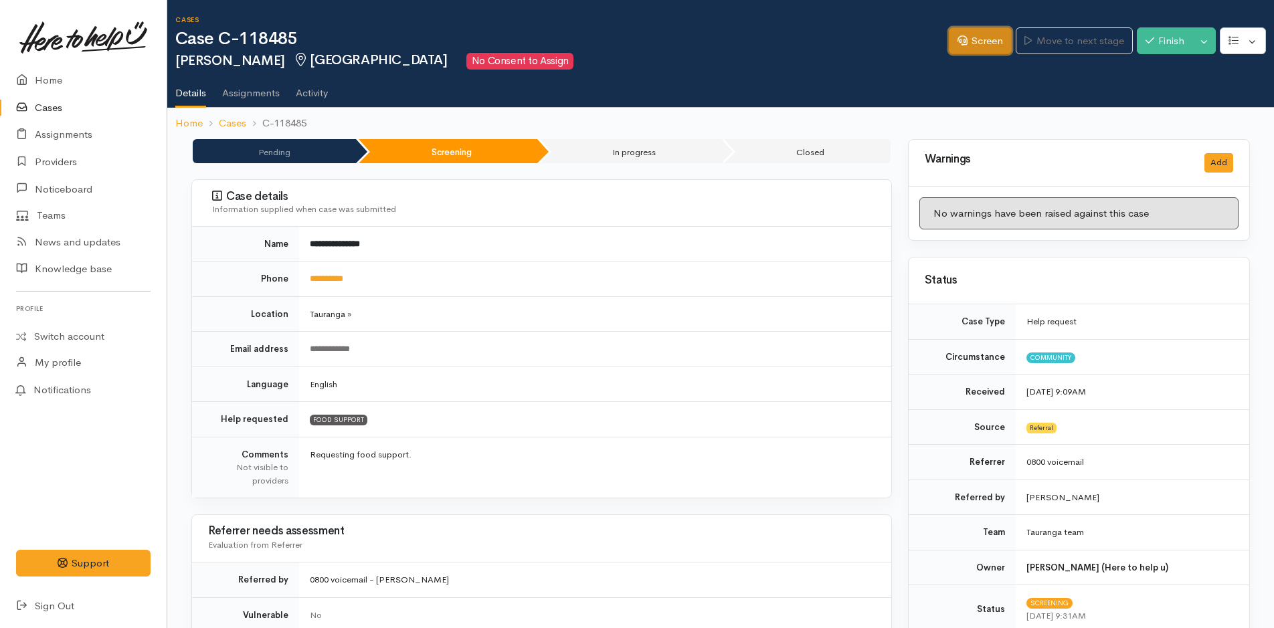
click at [974, 47] on link "Screen" at bounding box center [980, 40] width 63 height 27
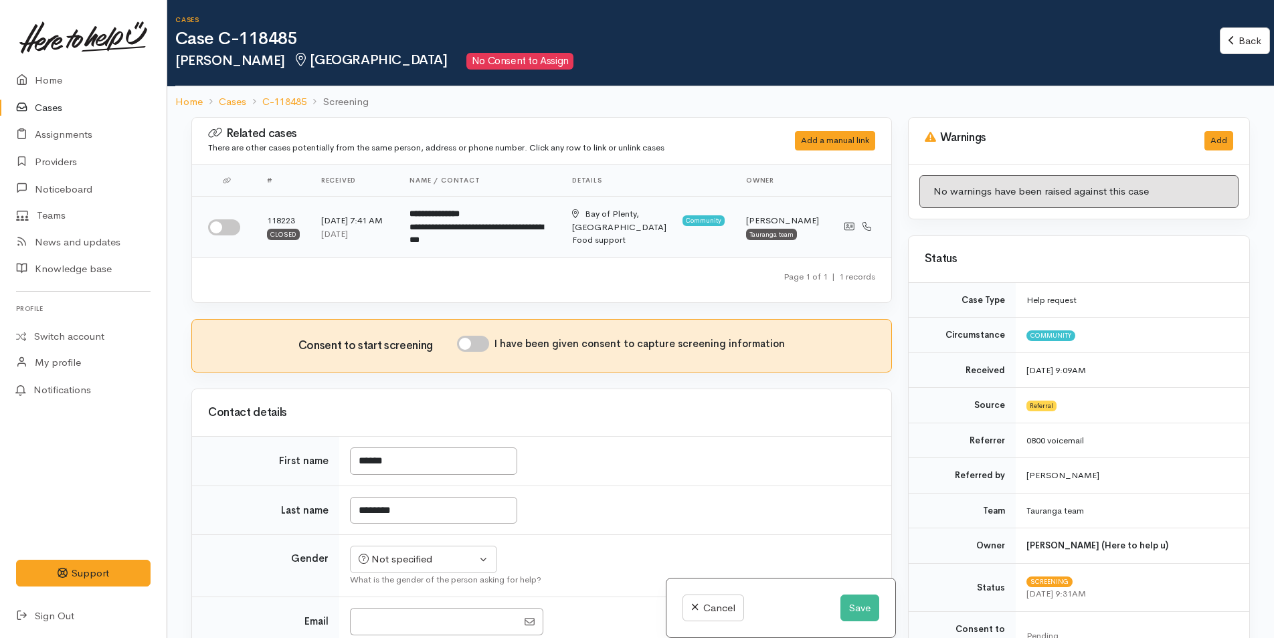
click at [232, 227] on input "checkbox" at bounding box center [224, 227] width 32 height 16
checkbox input "true"
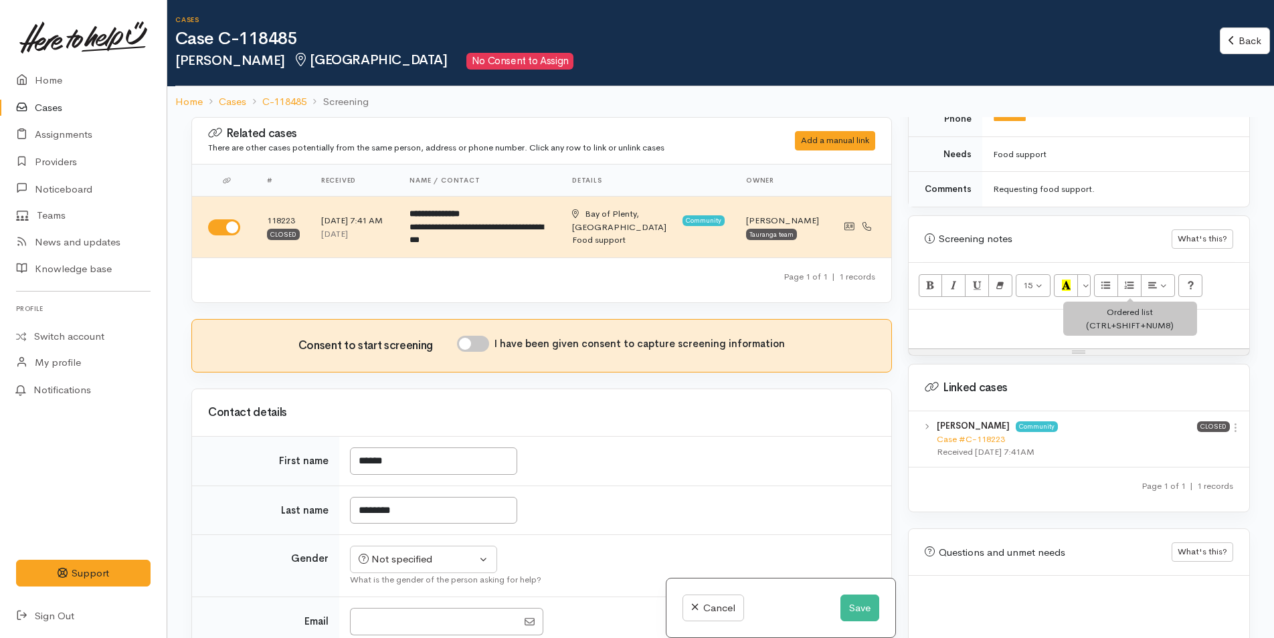
scroll to position [736, 0]
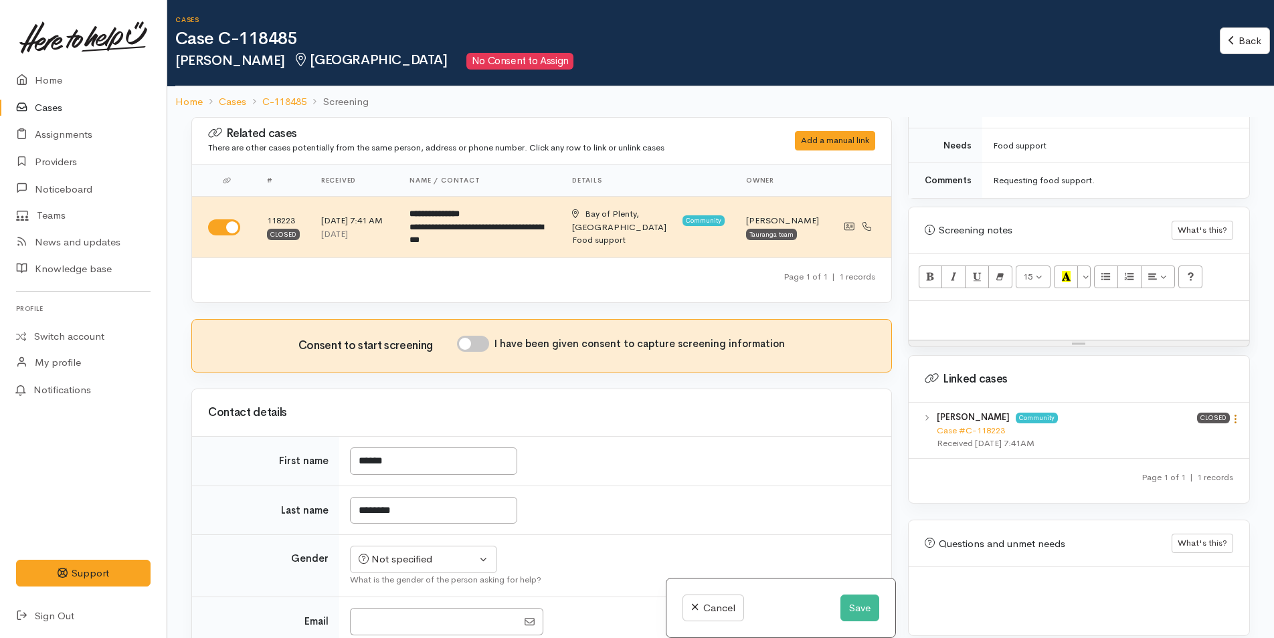
click at [1233, 413] on icon at bounding box center [1235, 418] width 11 height 11
click at [1187, 435] on link "View case" at bounding box center [1188, 445] width 106 height 21
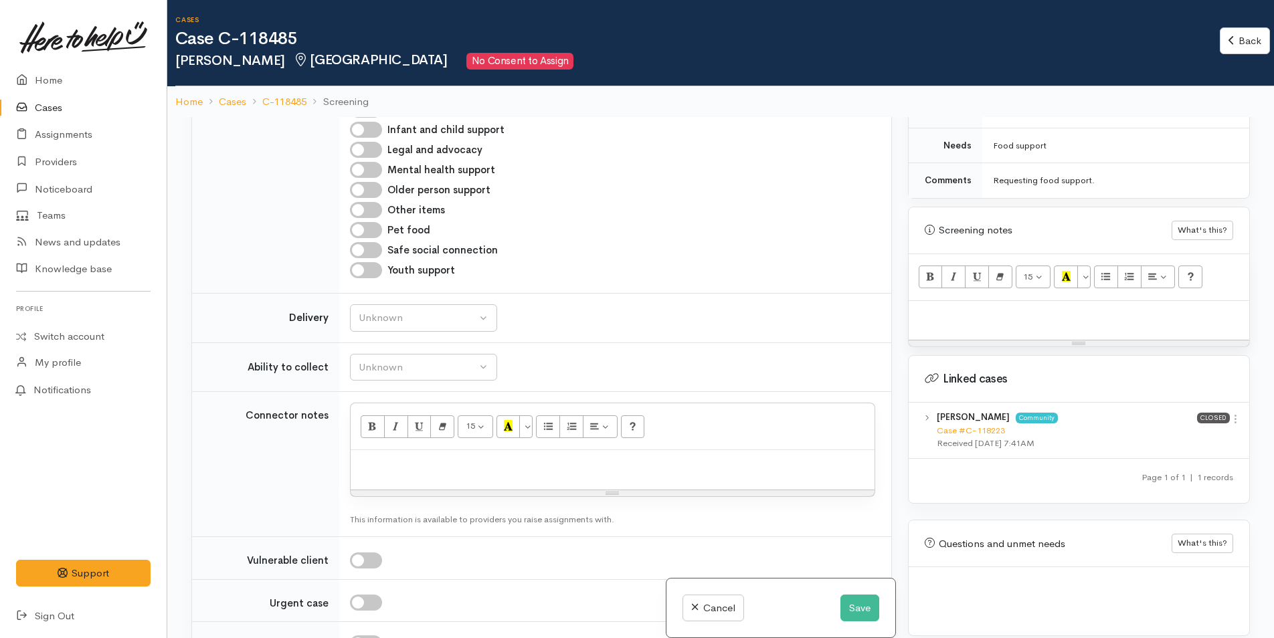
scroll to position [1003, 0]
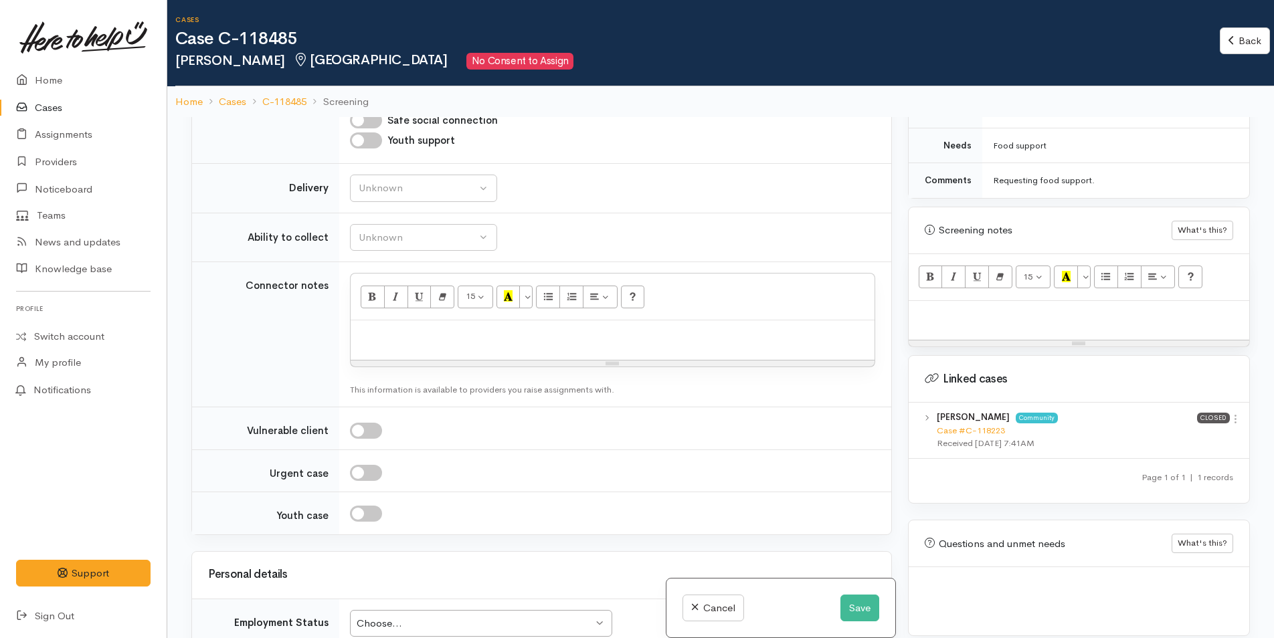
click at [384, 334] on p at bounding box center [612, 334] width 510 height 15
paste div
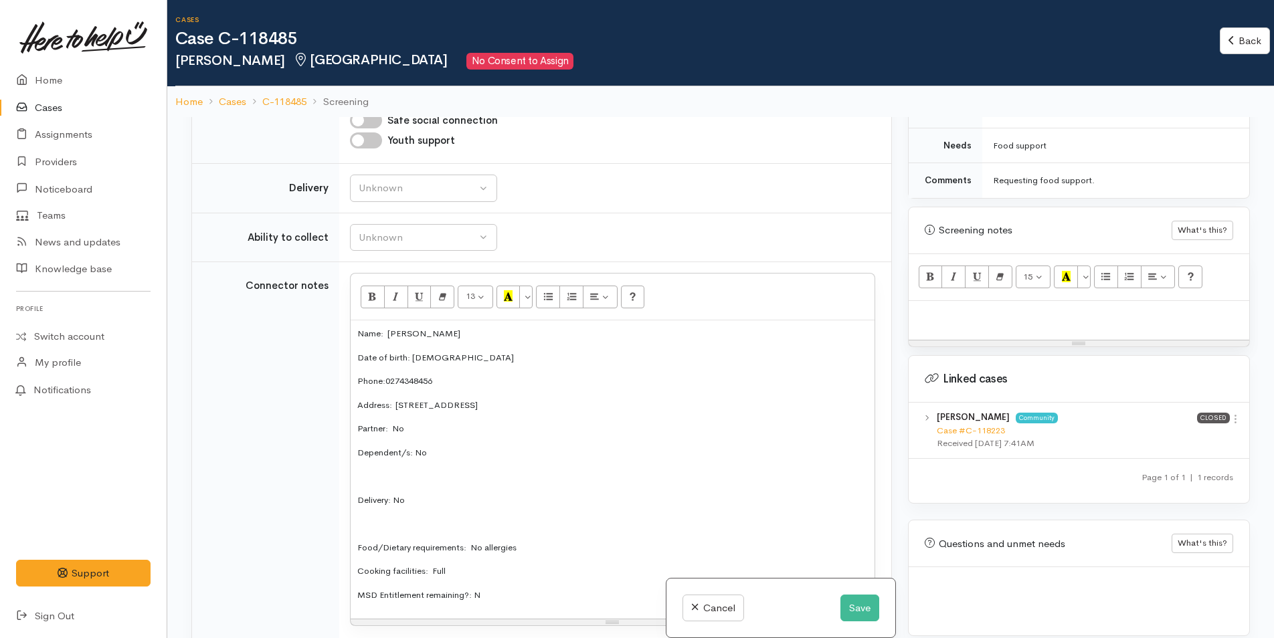
click at [931, 308] on p at bounding box center [1078, 315] width 327 height 15
paste div
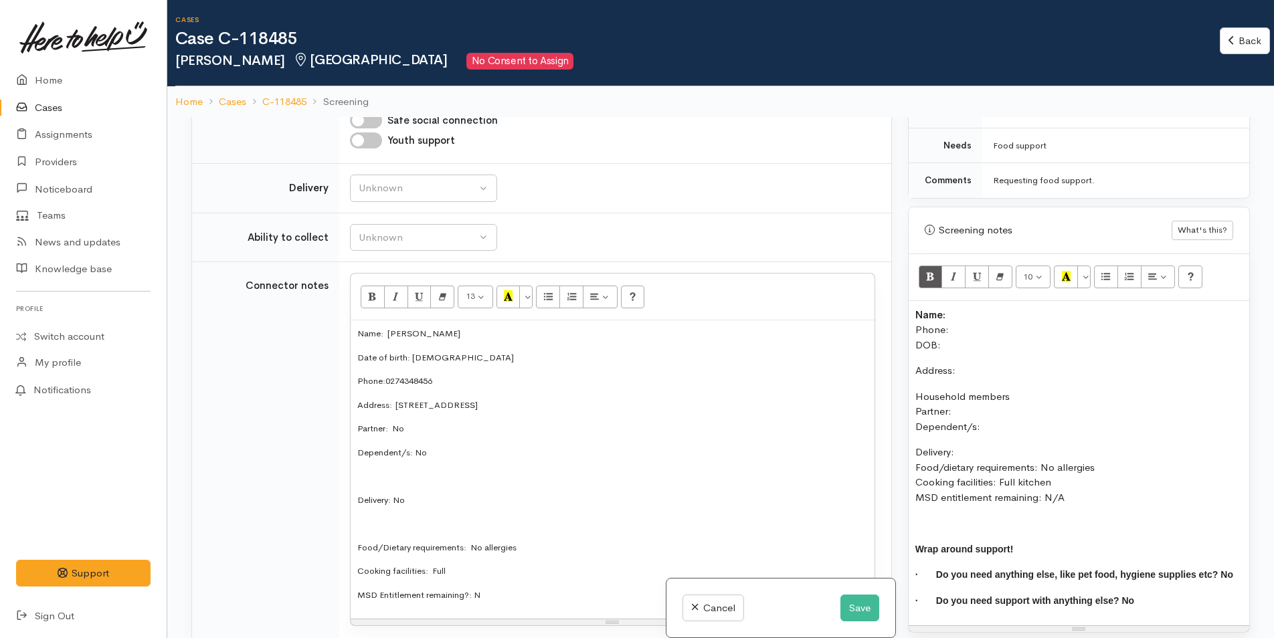
click at [959, 308] on p "Name: Phone: DOB:" at bounding box center [1078, 330] width 327 height 45
click at [972, 318] on p "Name: Darren Thompson Phone: DOB:" at bounding box center [1078, 330] width 327 height 45
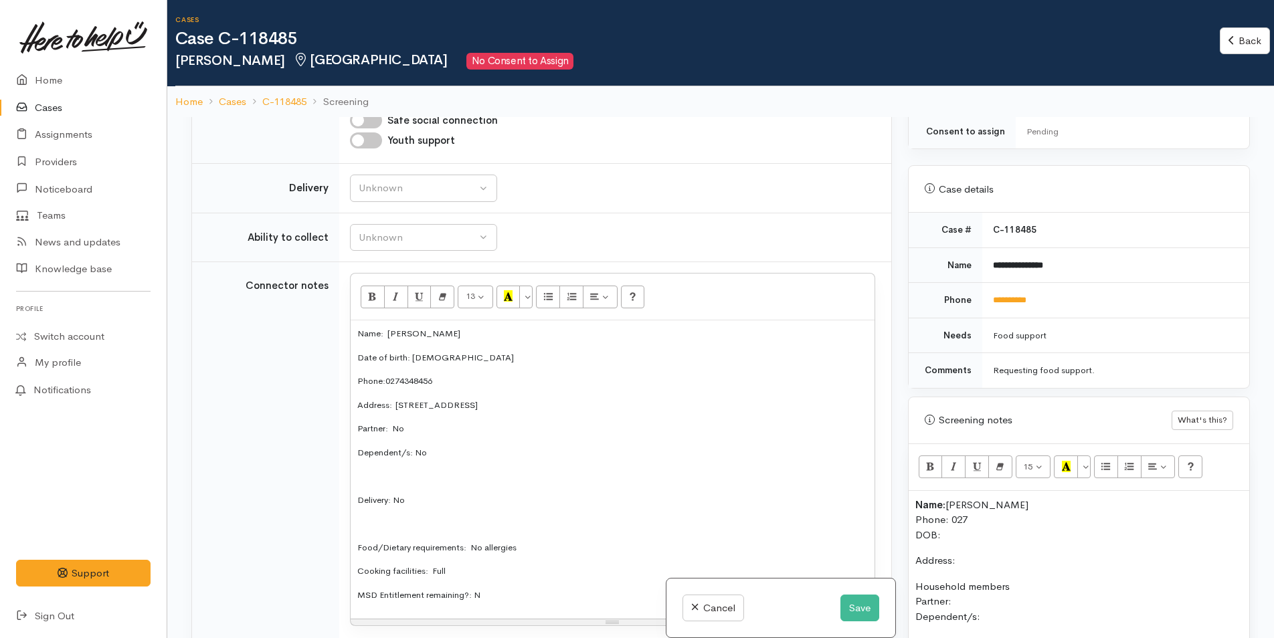
scroll to position [535, 0]
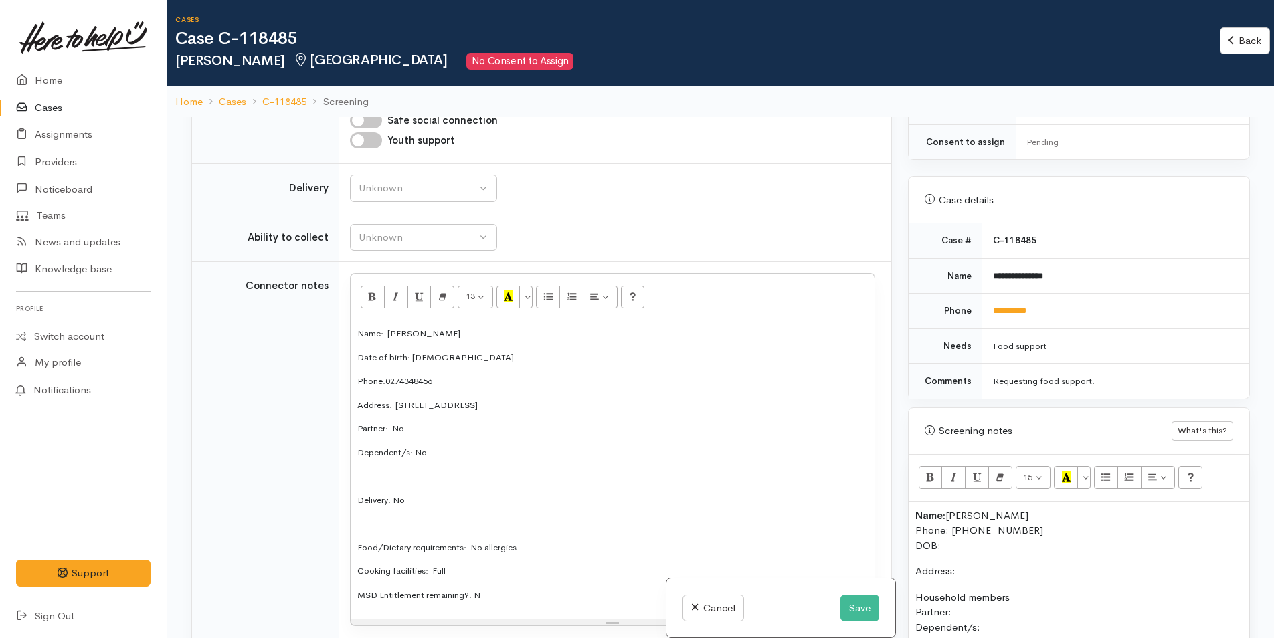
click at [968, 533] on p "Name: Darren Thompson Phone: 0274348456 DOB:" at bounding box center [1078, 530] width 327 height 45
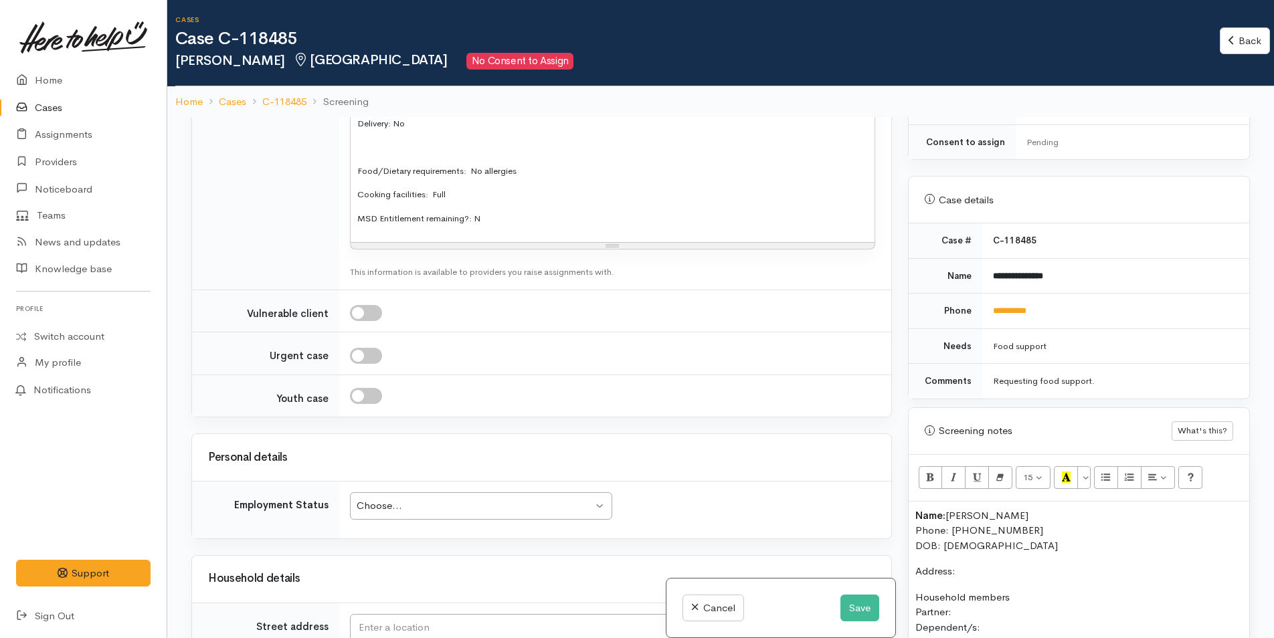
scroll to position [1472, 0]
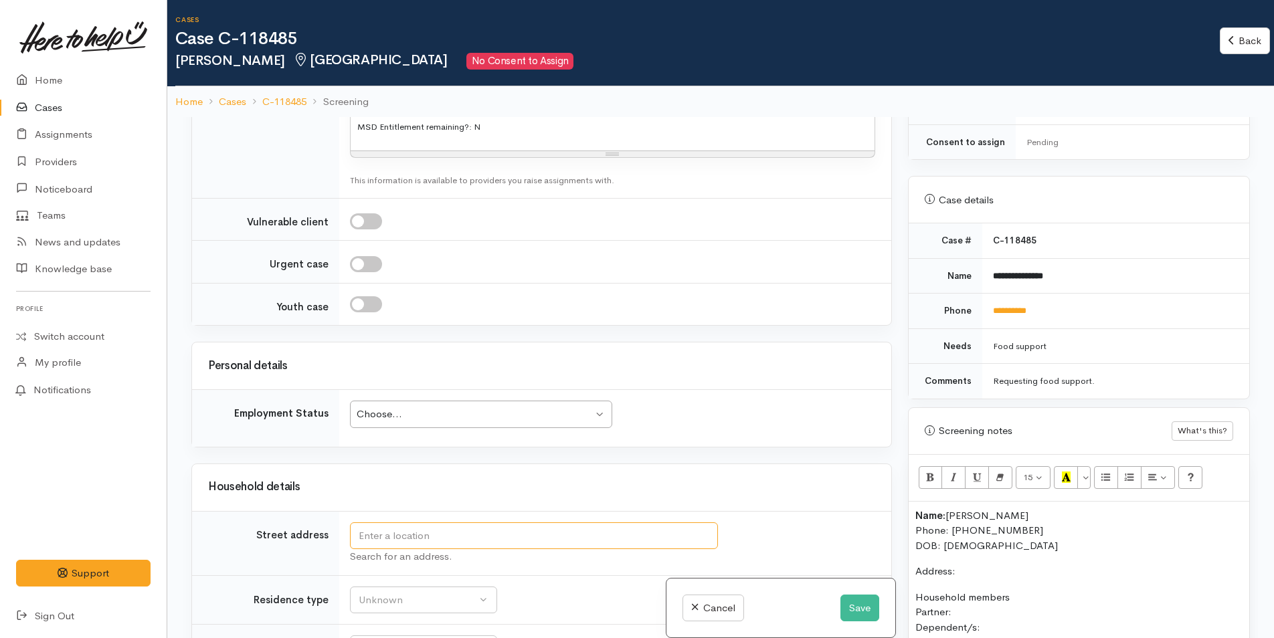
click at [413, 527] on input "text" at bounding box center [534, 535] width 368 height 27
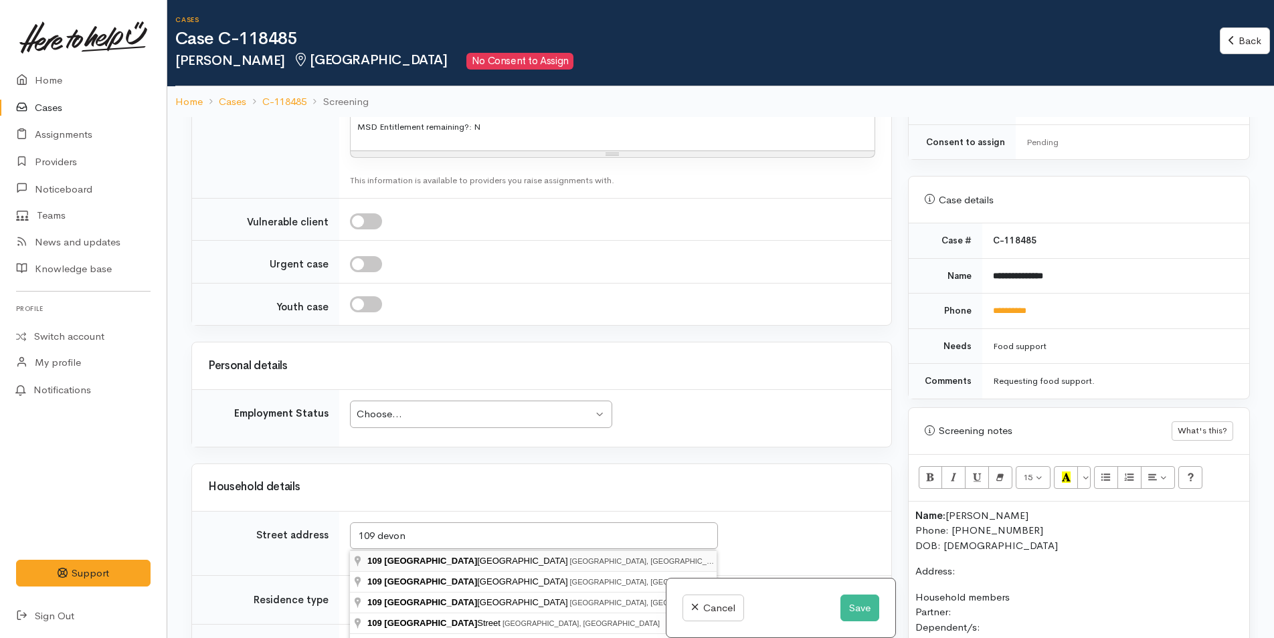
type input "109 Devonport Road, Tauranga, New Zealand"
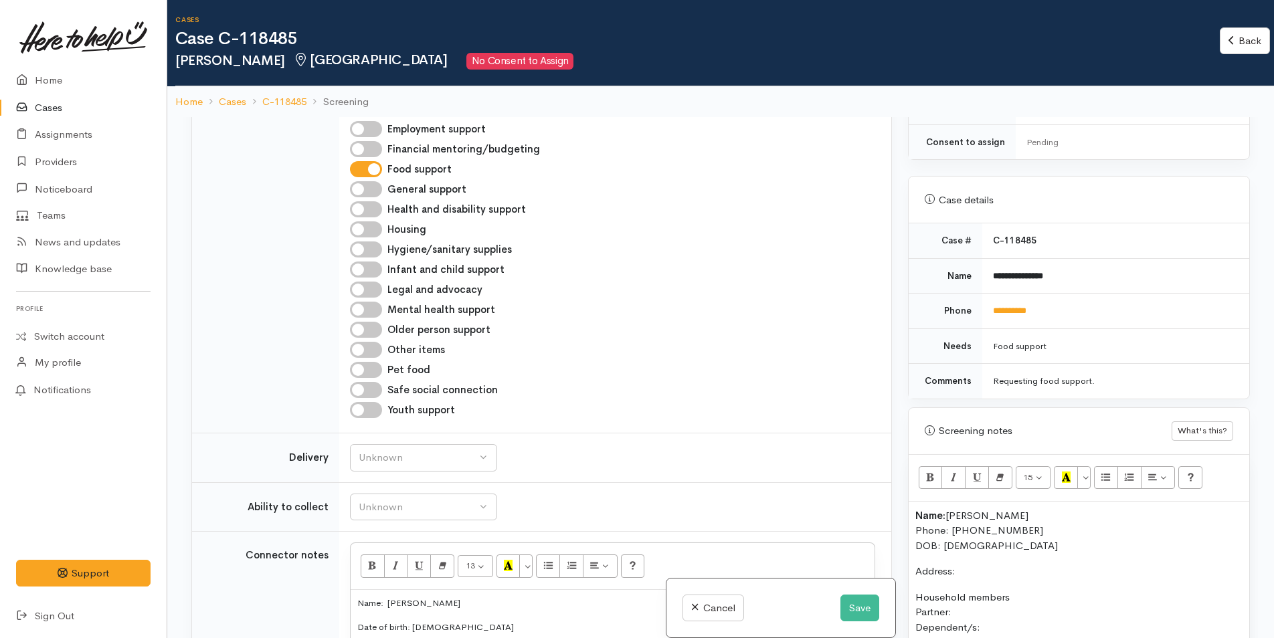
scroll to position [2074, 0]
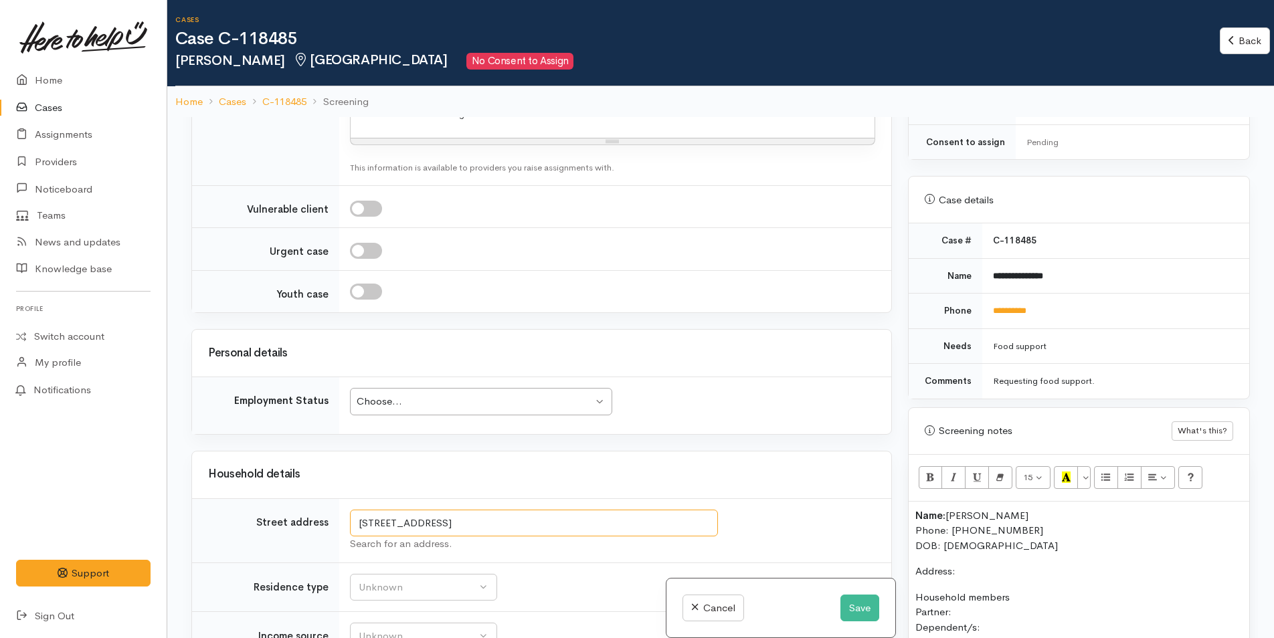
drag, startPoint x: 507, startPoint y: 535, endPoint x: 326, endPoint y: 528, distance: 180.7
click at [326, 528] on tr "Street address 109 Devonport Road, Tauranga, New Zealand Search for an address." at bounding box center [541, 530] width 699 height 64
click at [998, 564] on p "Address:" at bounding box center [1078, 571] width 327 height 15
click at [963, 564] on p "Address:" at bounding box center [1078, 571] width 327 height 15
click at [985, 601] on p "Household members Partner: Dependent/s:" at bounding box center [1078, 612] width 327 height 45
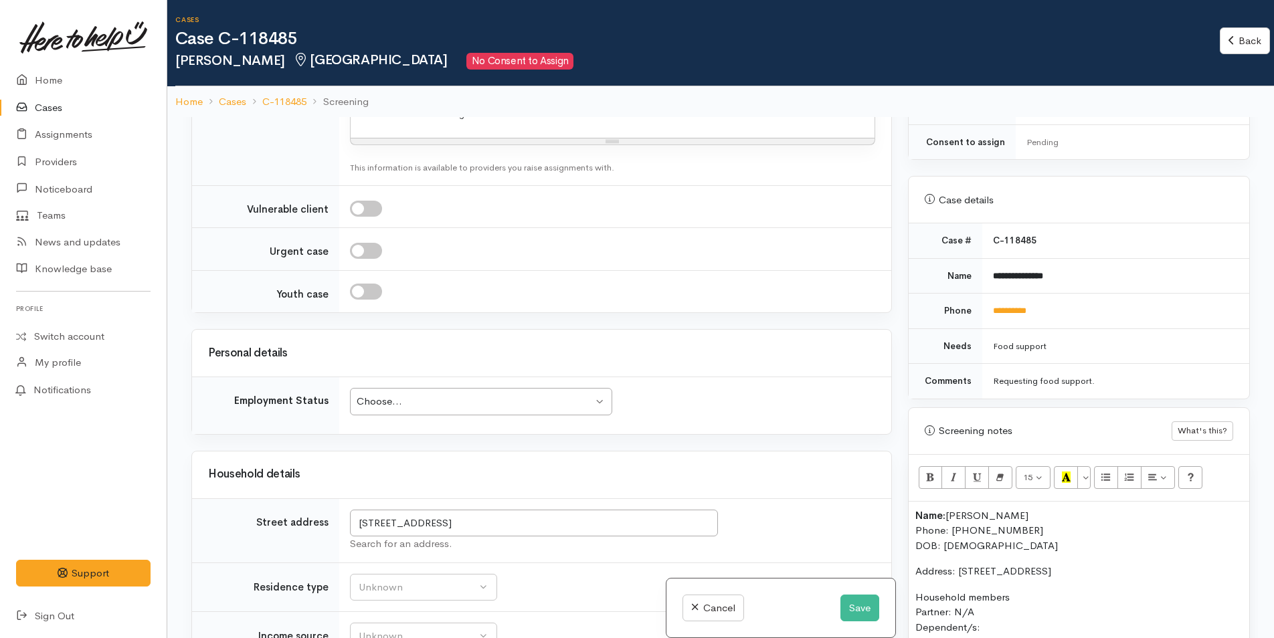
click at [995, 619] on p "Household members Partner: N/A Dependent/s:" at bounding box center [1078, 612] width 327 height 45
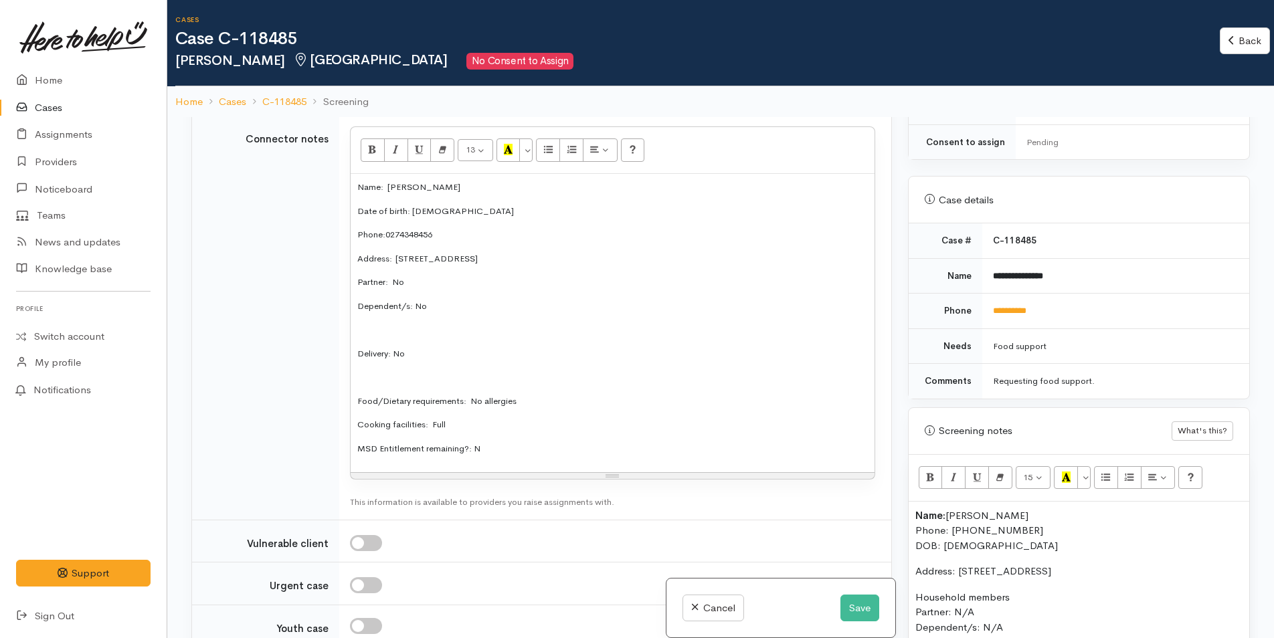
scroll to position [669, 0]
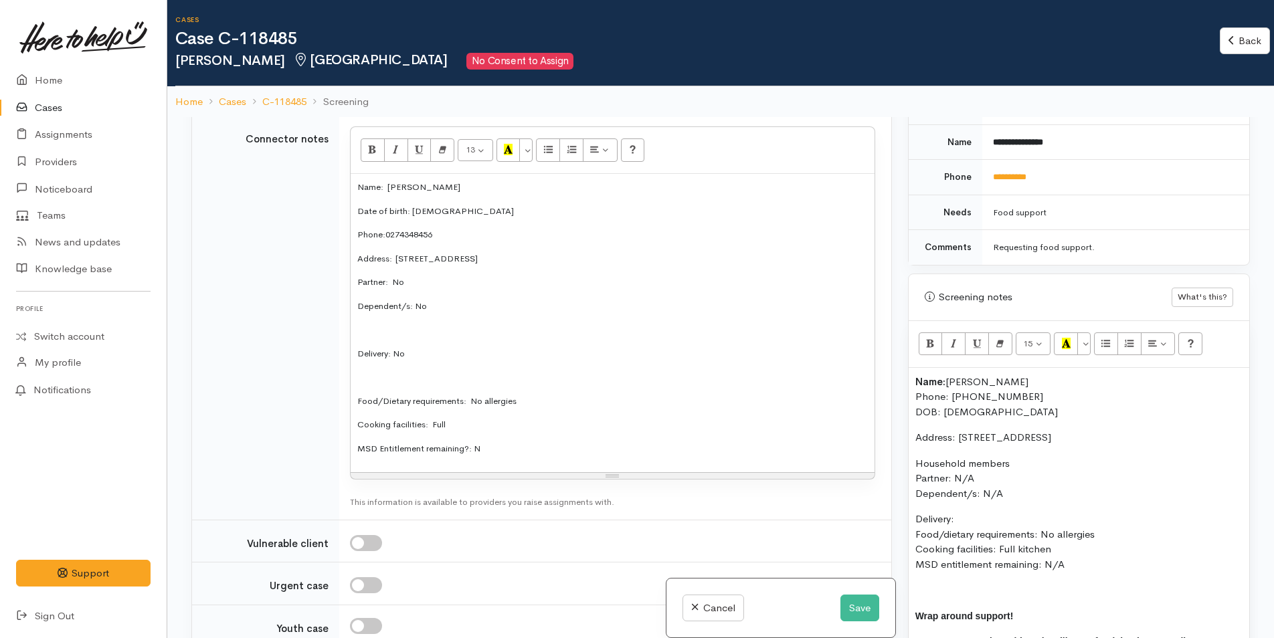
click at [985, 512] on p "Delivery: Food/dietary requirements: No allergies Cooking facilities: Full kitc…" at bounding box center [1078, 542] width 327 height 60
drag, startPoint x: 1003, startPoint y: 509, endPoint x: 901, endPoint y: 361, distance: 179.4
click at [901, 361] on div "Warnings Add No warnings have been raised against this case Add Warning Title ●…" at bounding box center [1079, 436] width 358 height 638
copy div "Name: Darren Thompson Phone: 0274348456 DOB: 27/03/1969 Address: 109 Devonport …"
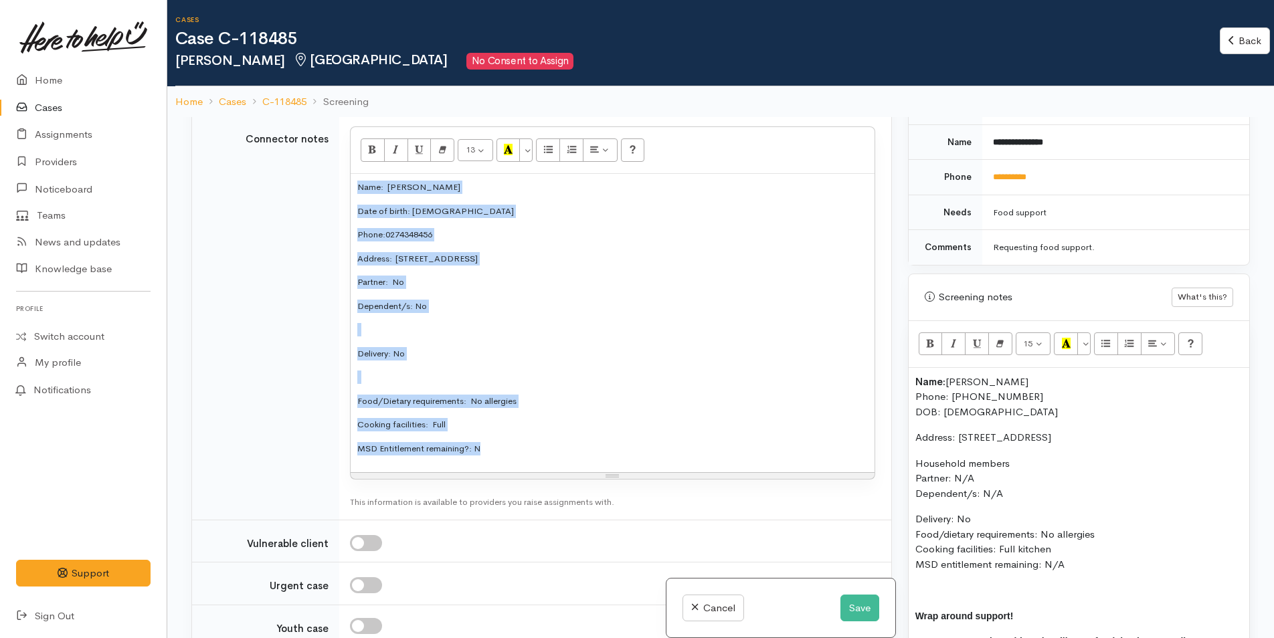
drag, startPoint x: 478, startPoint y: 465, endPoint x: 354, endPoint y: 183, distance: 307.6
click at [354, 183] on div "13 8 9 10 11 12 14 18 24 36 Background Color Transparent Select #ffff00 Text Co…" at bounding box center [612, 302] width 525 height 353
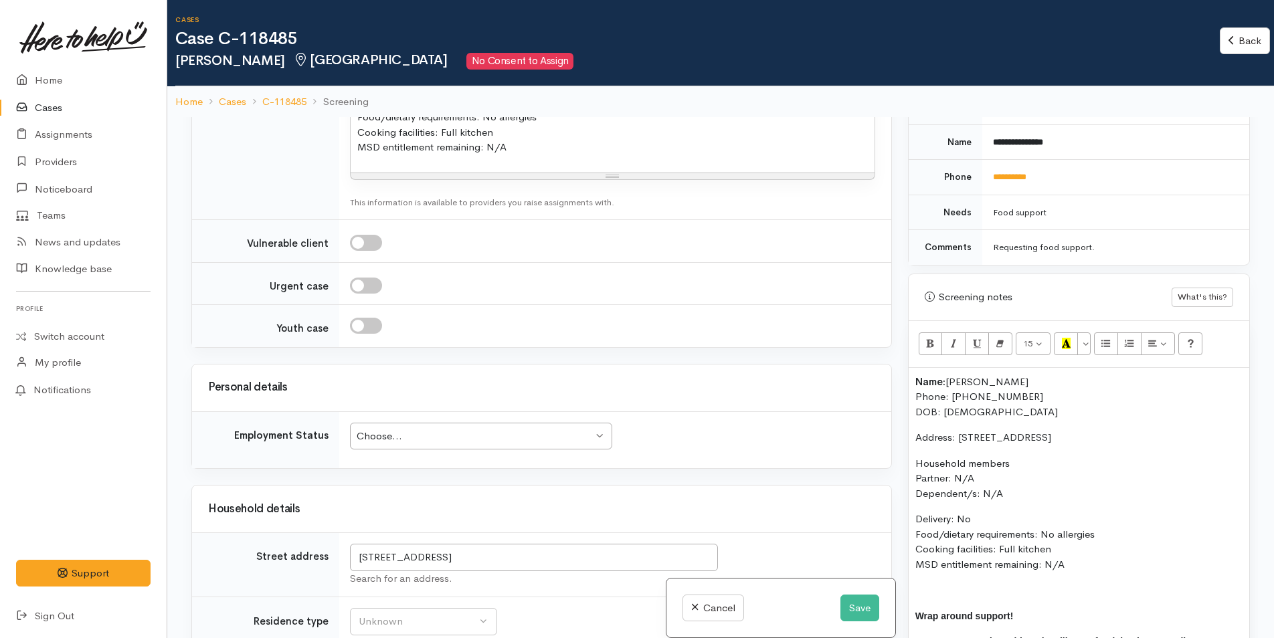
scroll to position [2275, 0]
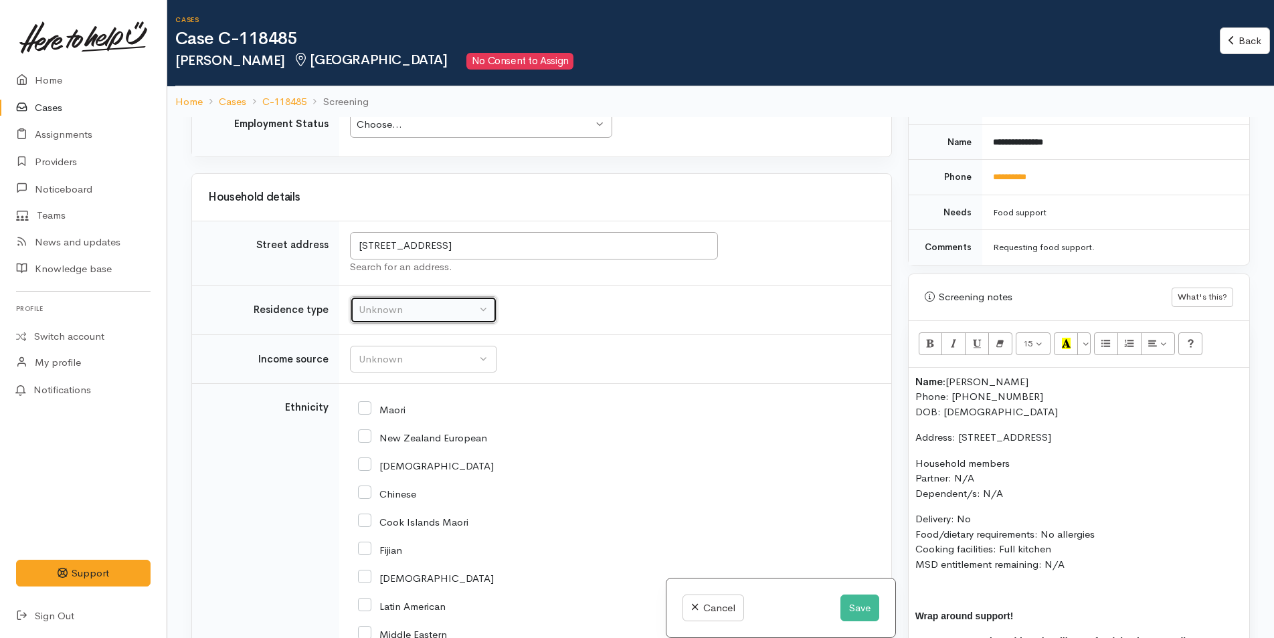
click at [395, 318] on div "Unknown" at bounding box center [418, 309] width 118 height 15
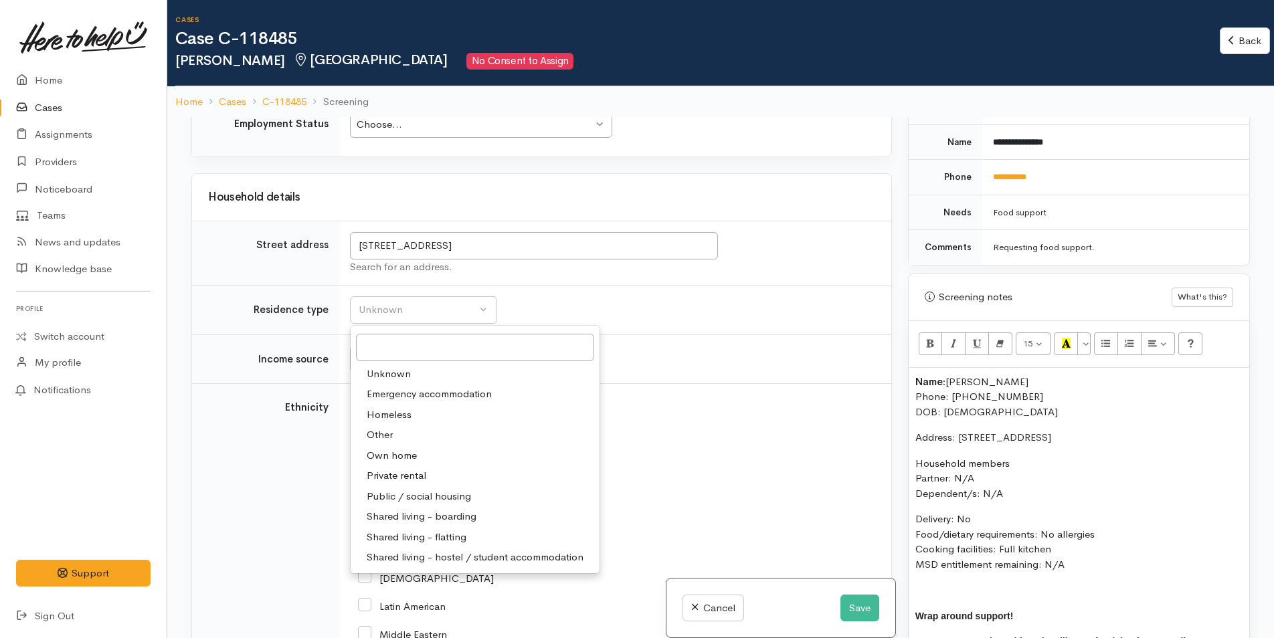
click at [404, 524] on span "Shared living - boarding" at bounding box center [422, 516] width 110 height 15
select select "4"
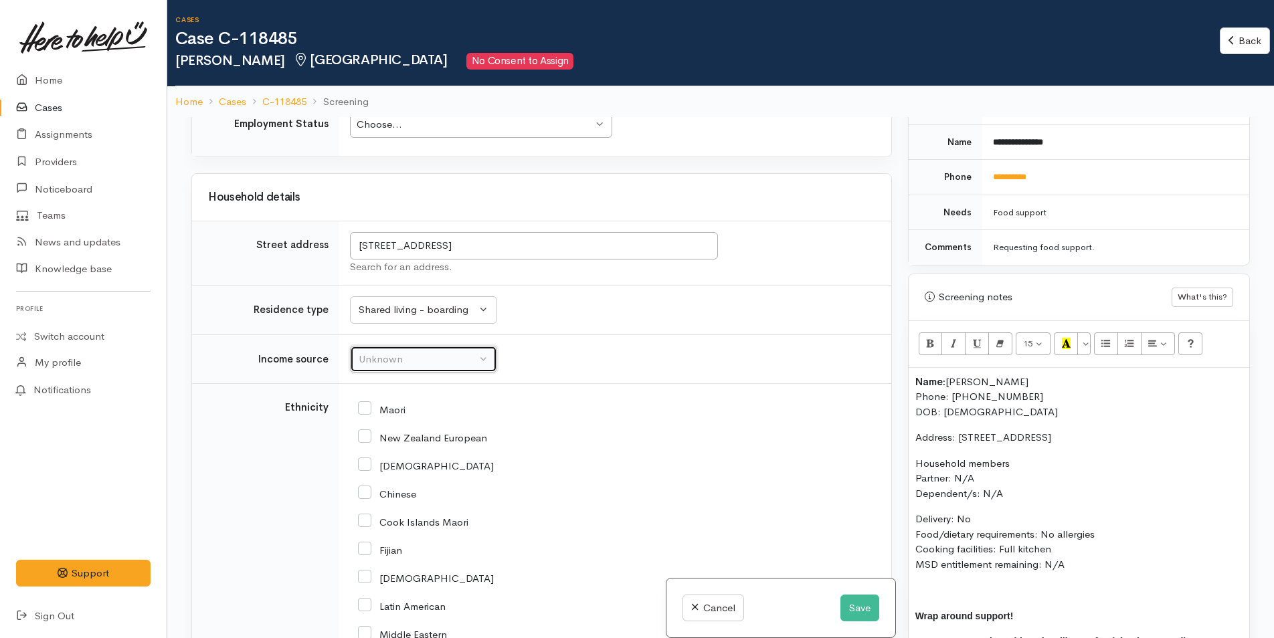
click at [403, 367] on div "Unknown" at bounding box center [418, 359] width 118 height 15
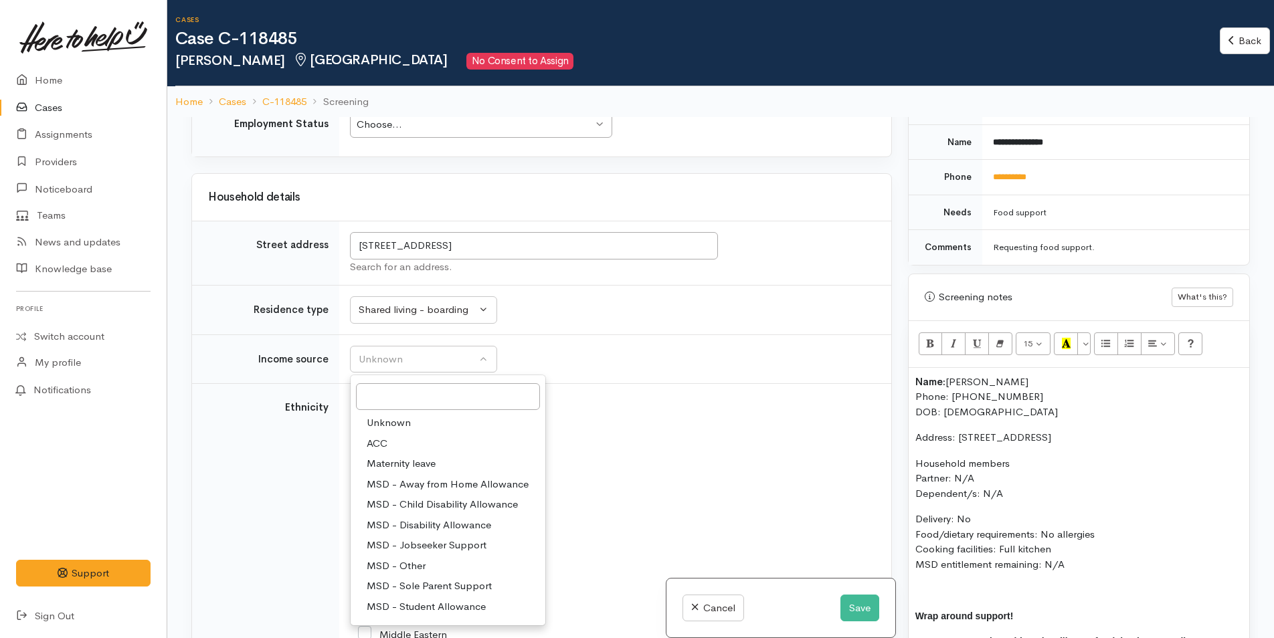
click at [424, 551] on span "MSD - Jobseeker Support" at bounding box center [427, 545] width 120 height 15
select select "4"
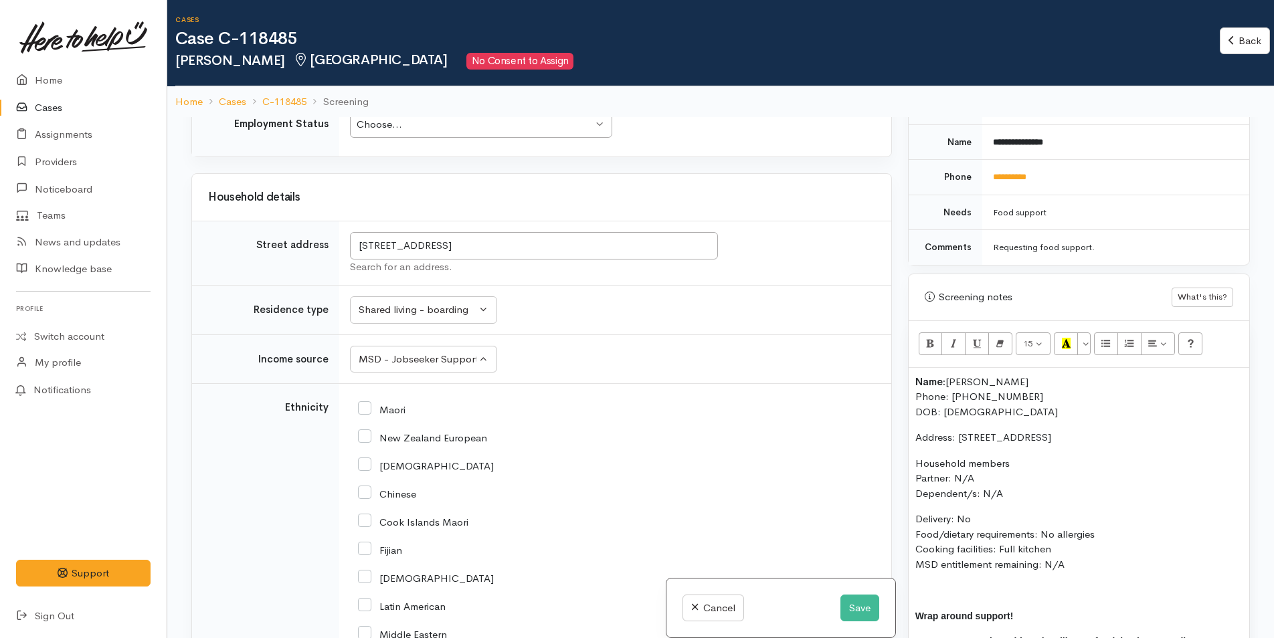
click at [367, 443] on input "New Zealand European" at bounding box center [422, 437] width 129 height 12
checkbox input "true"
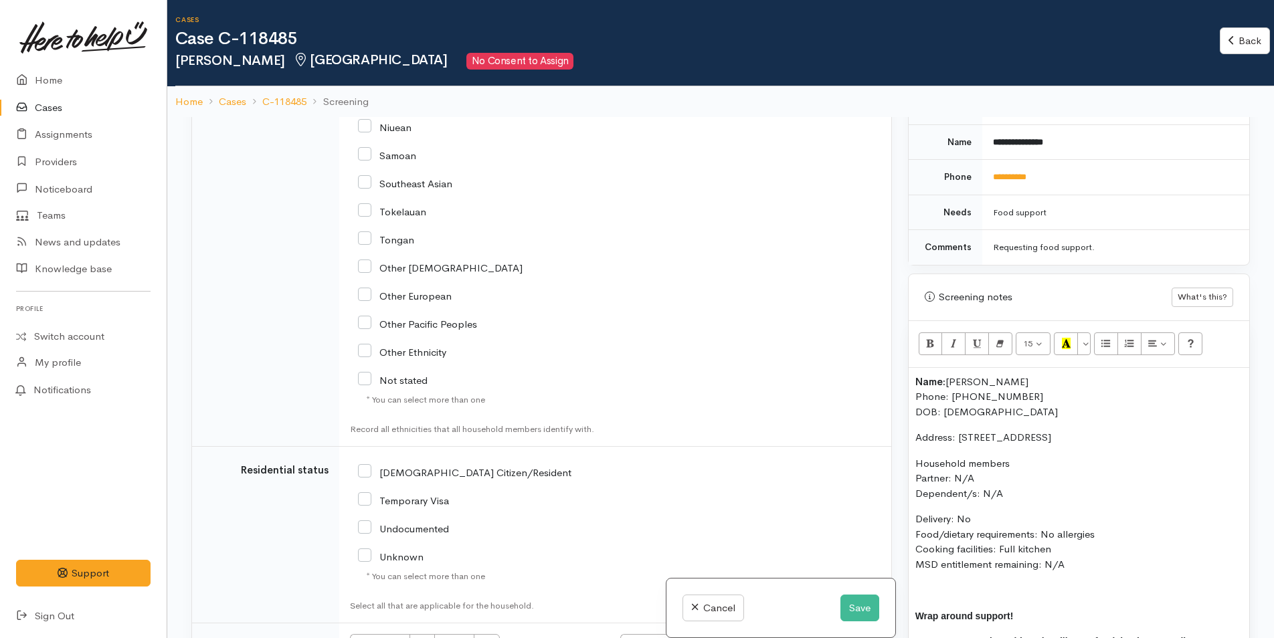
drag, startPoint x: 367, startPoint y: 483, endPoint x: 476, endPoint y: 462, distance: 111.8
click at [367, 478] on input "[DEMOGRAPHIC_DATA] Citizen/Resident" at bounding box center [464, 472] width 213 height 12
checkbox input "true"
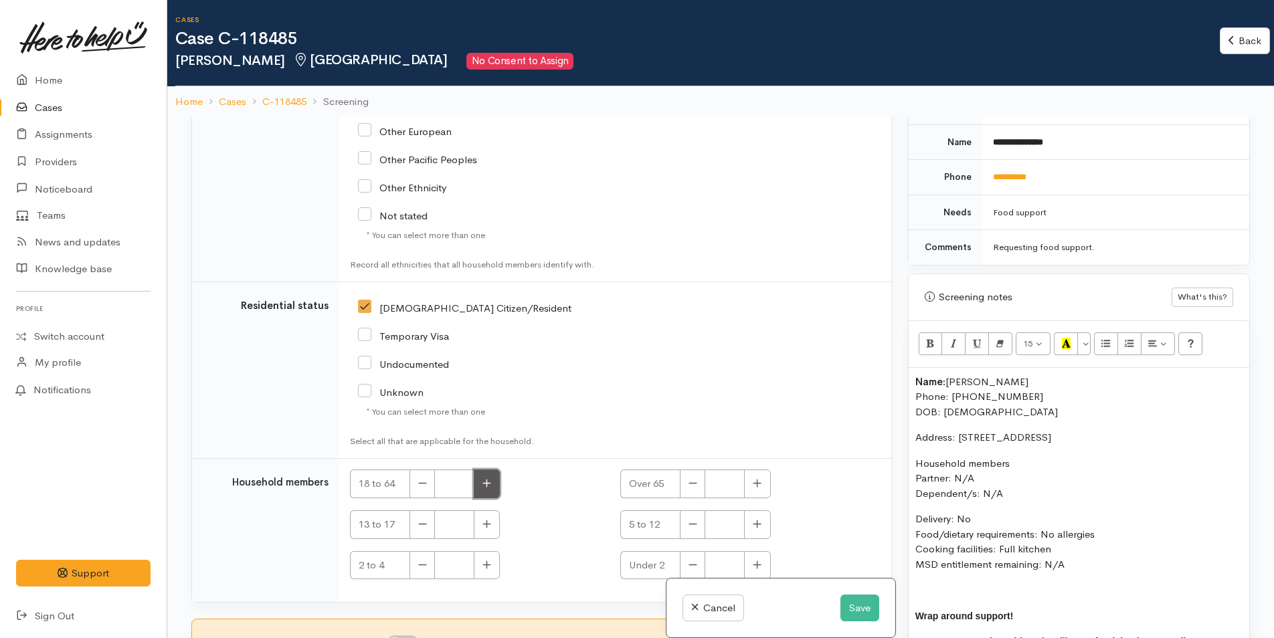
click at [485, 488] on icon "button" at bounding box center [486, 483] width 9 height 10
type input "1"
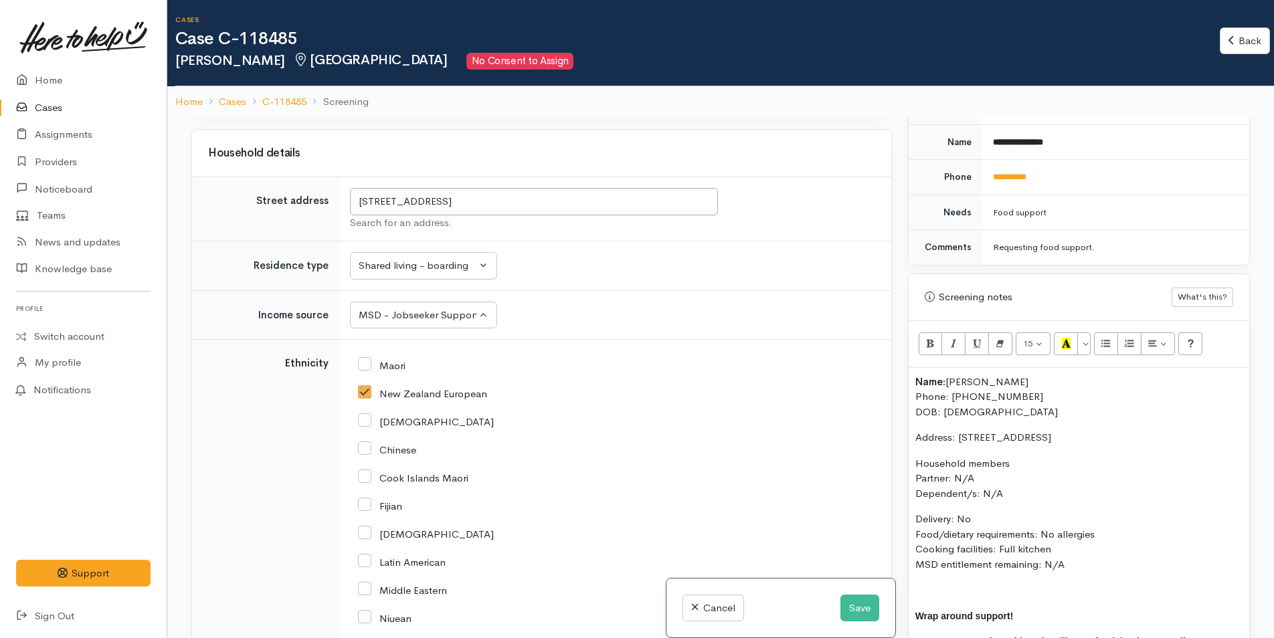
scroll to position [1917, 0]
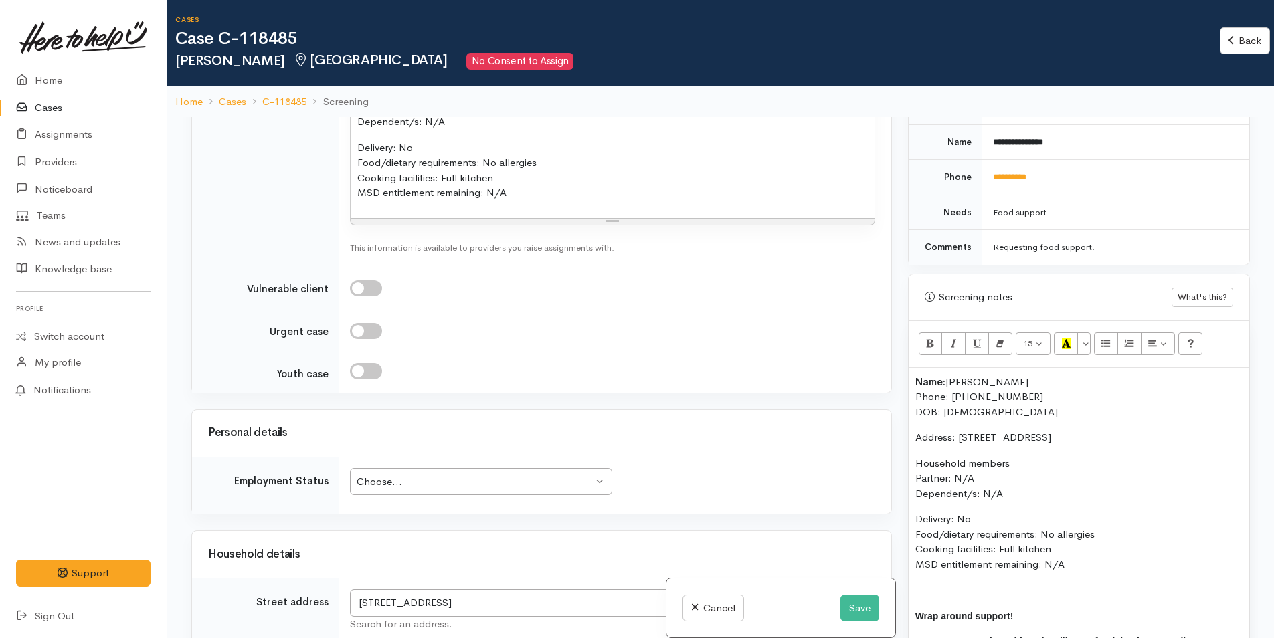
click at [376, 490] on div "Choose..." at bounding box center [475, 481] width 236 height 15
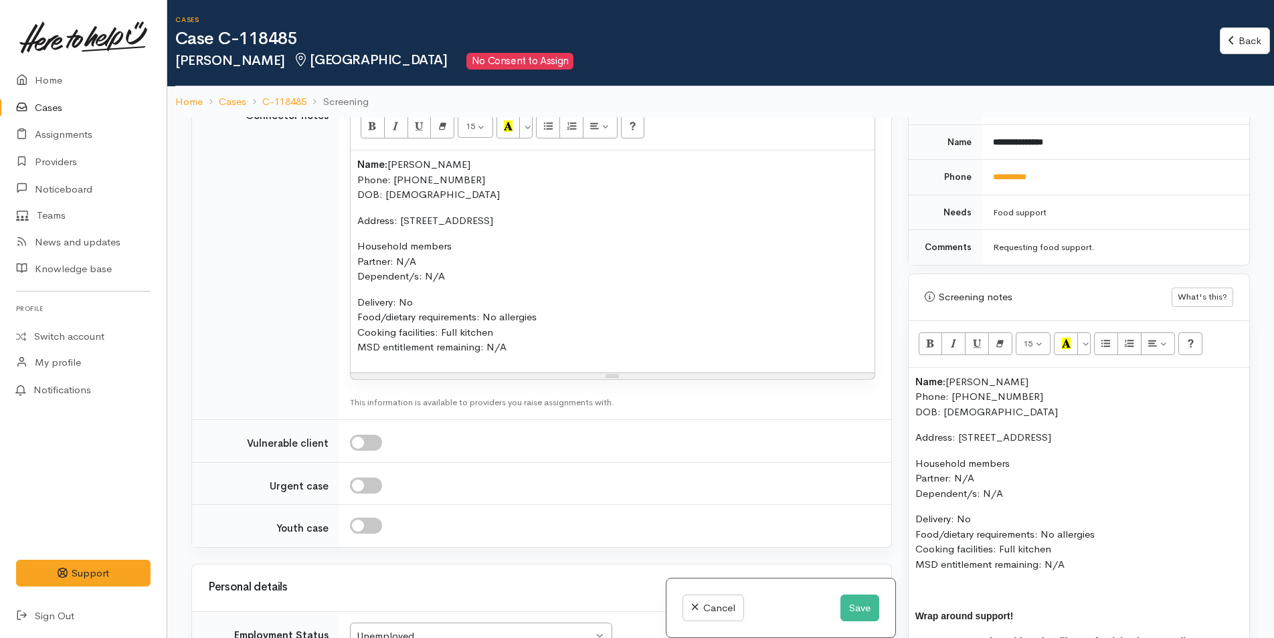
scroll to position [1583, 0]
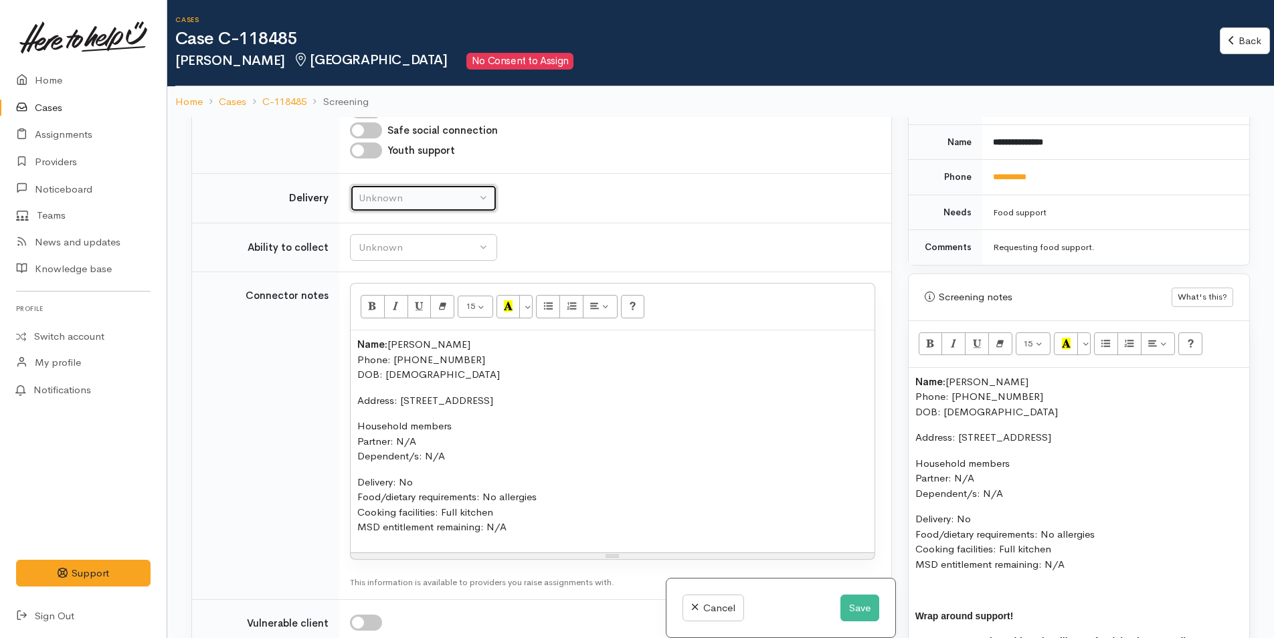
click at [404, 206] on div "Unknown" at bounding box center [418, 198] width 118 height 15
click at [374, 331] on span "No" at bounding box center [374, 323] width 14 height 15
select select "1"
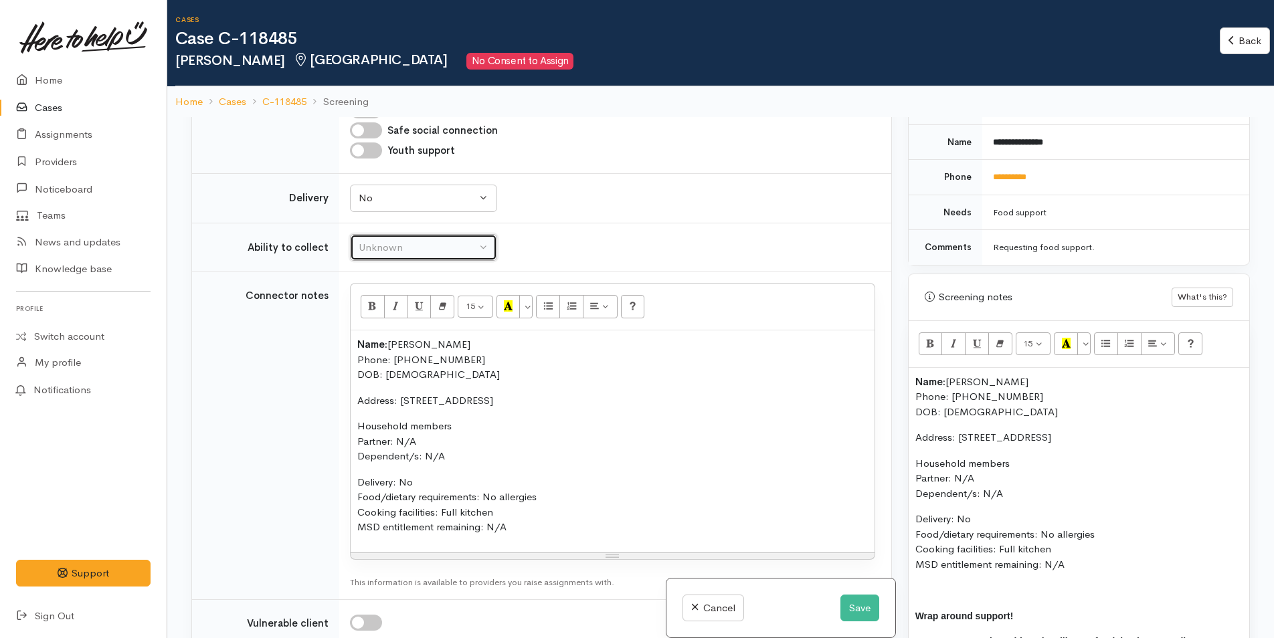
click at [393, 256] on div "Unknown" at bounding box center [418, 247] width 118 height 15
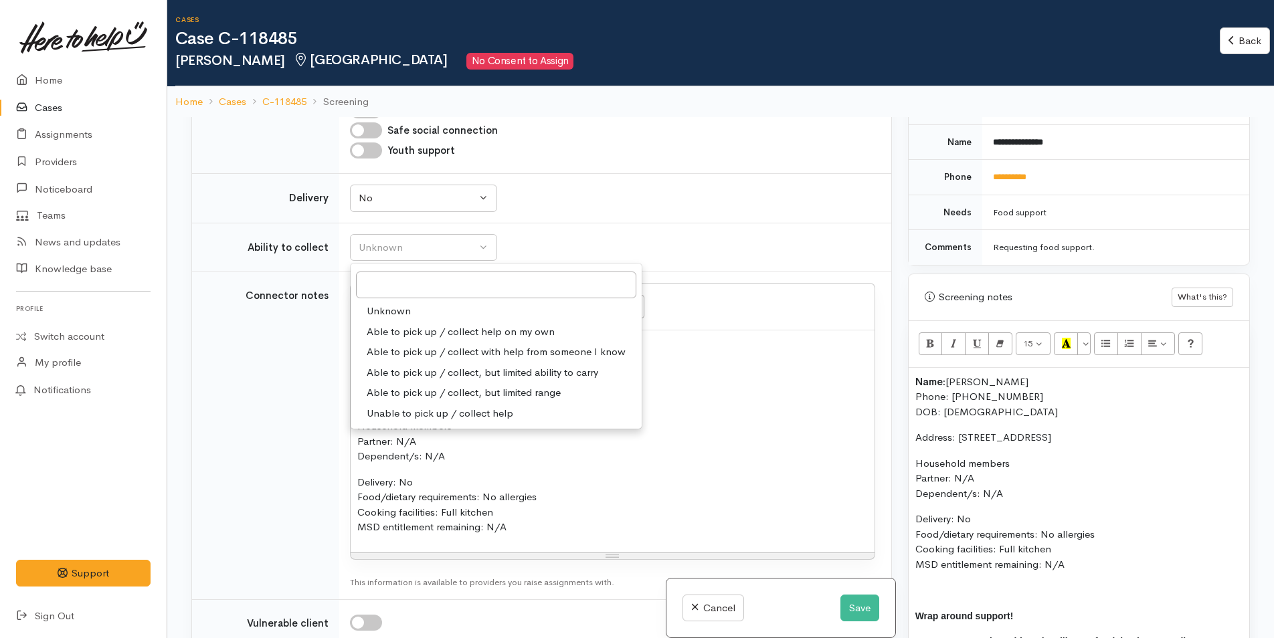
click at [399, 358] on span "Able to pick up / collect with help from someone I know" at bounding box center [496, 352] width 259 height 15
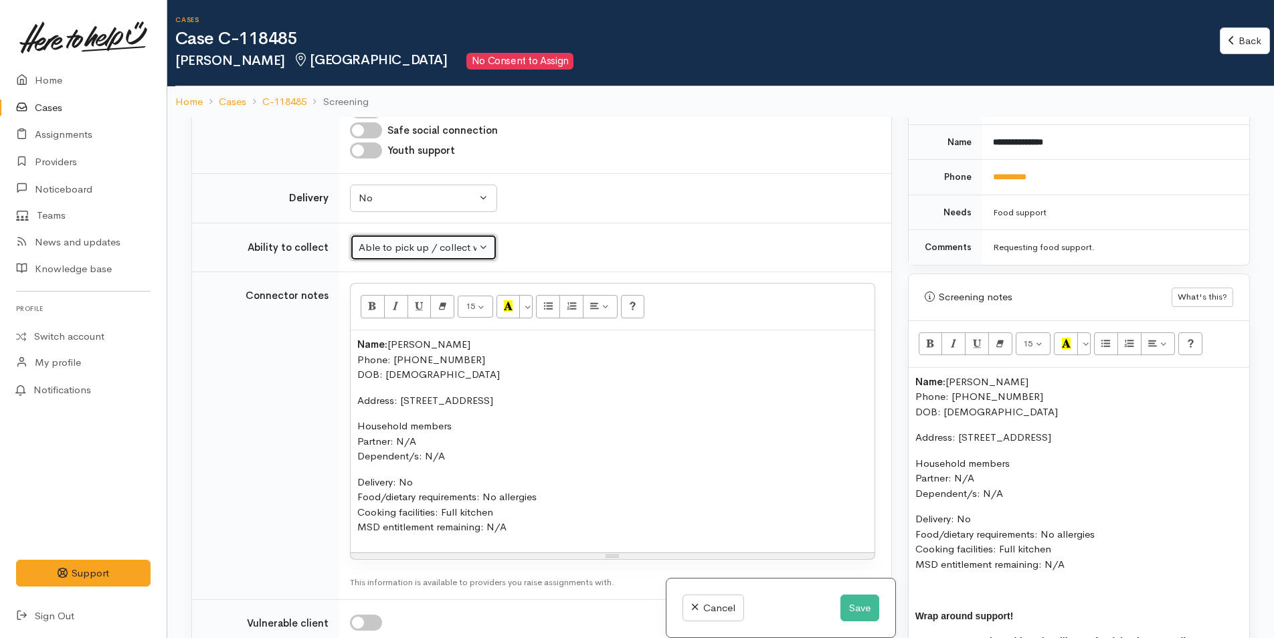
click at [415, 256] on div "Able to pick up / collect with help from someone I know" at bounding box center [418, 247] width 118 height 15
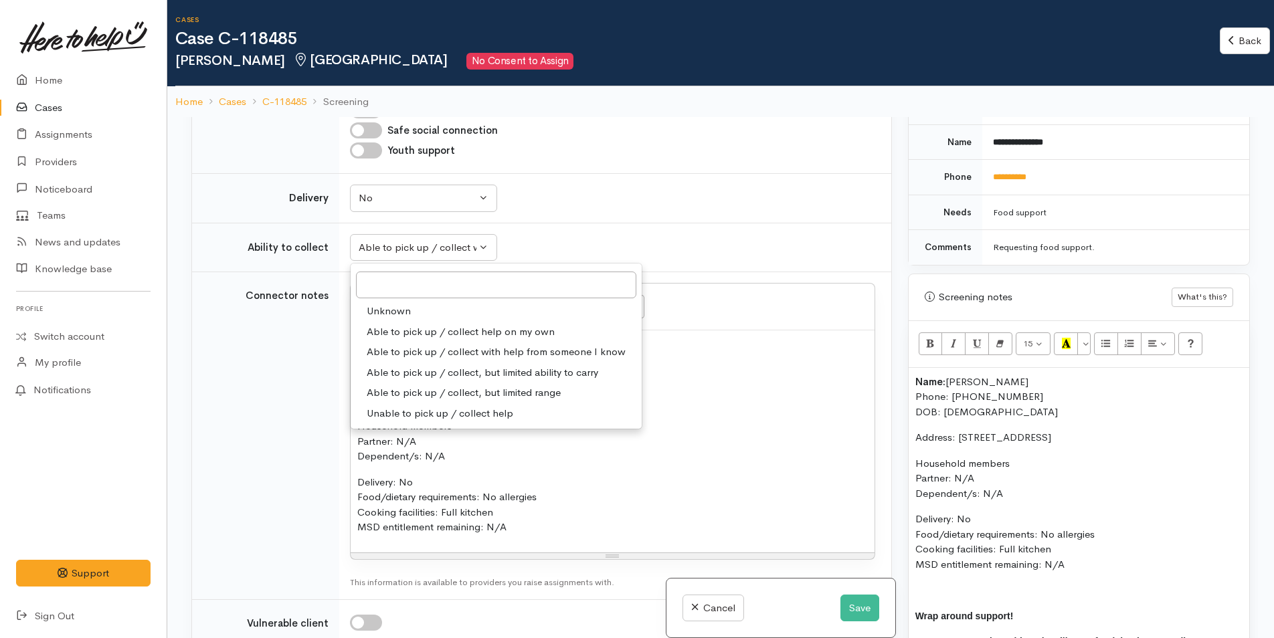
drag, startPoint x: 402, startPoint y: 342, endPoint x: 492, endPoint y: 322, distance: 92.5
click at [403, 340] on span "Able to pick up / collect help on my own" at bounding box center [461, 331] width 188 height 15
select select "2"
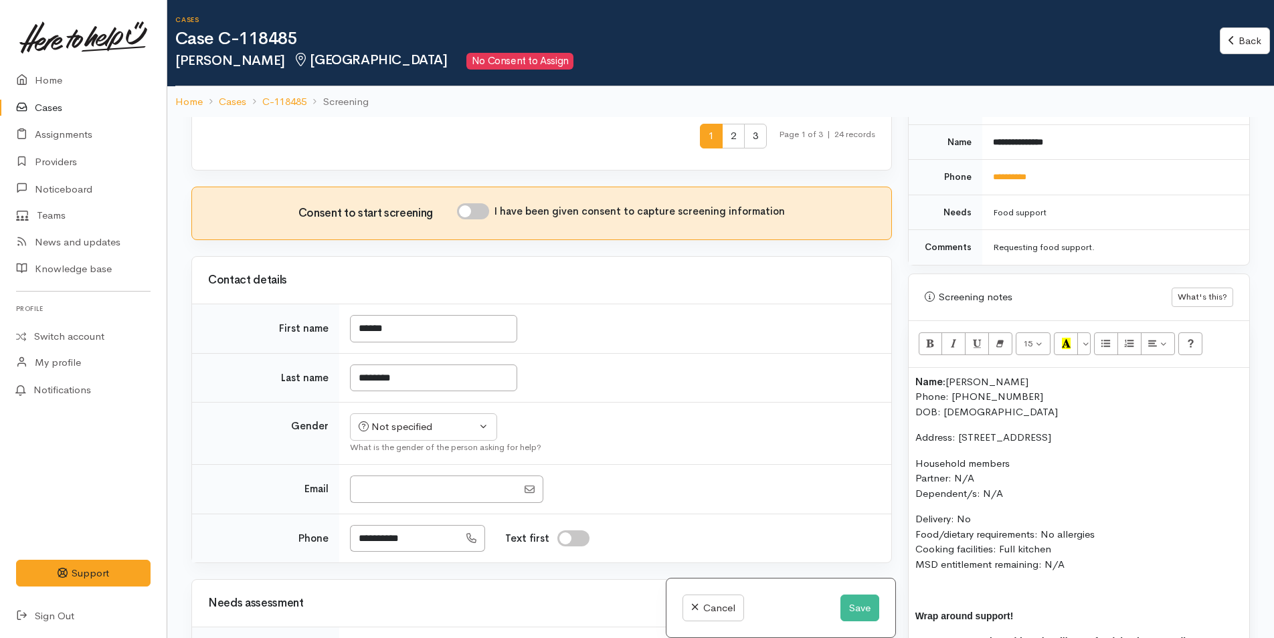
scroll to position [713, 0]
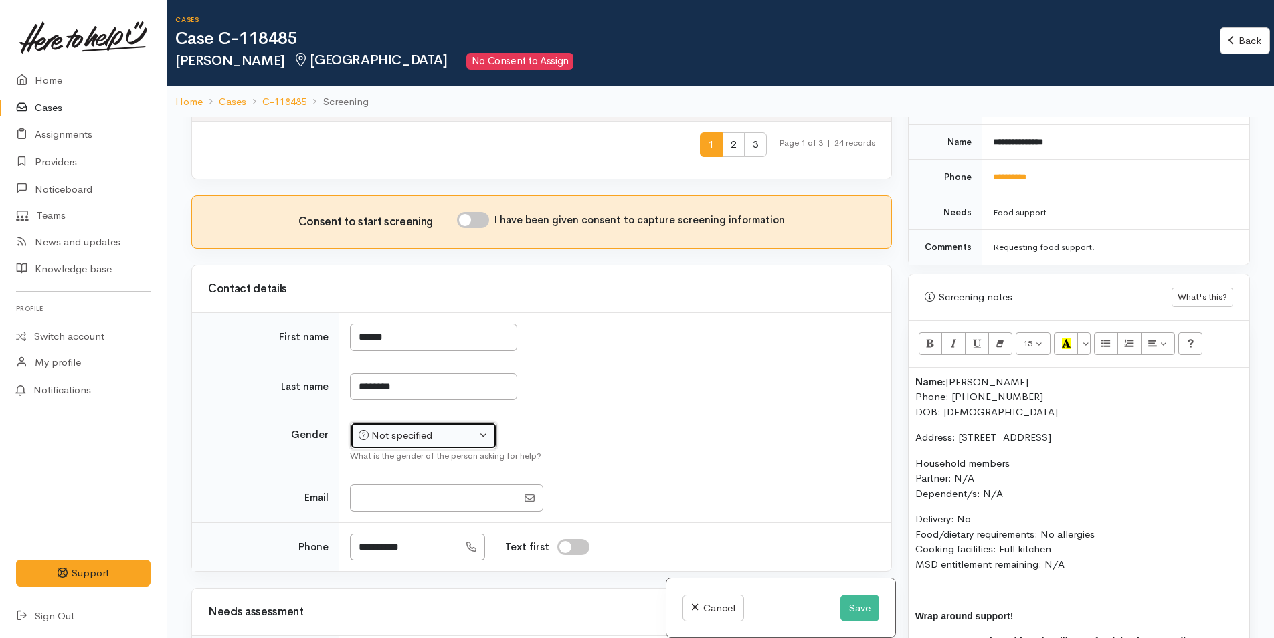
click at [407, 444] on div "Not specified" at bounding box center [418, 435] width 118 height 15
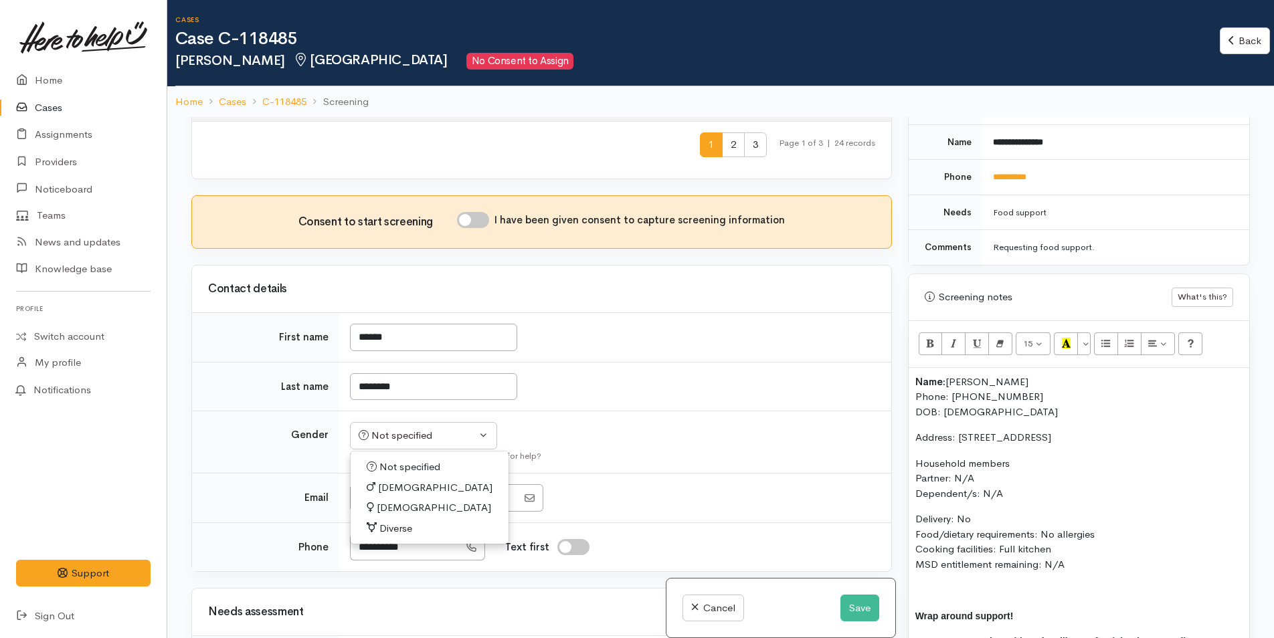
click at [401, 498] on link "[DEMOGRAPHIC_DATA]" at bounding box center [430, 488] width 158 height 21
select select "[DEMOGRAPHIC_DATA]"
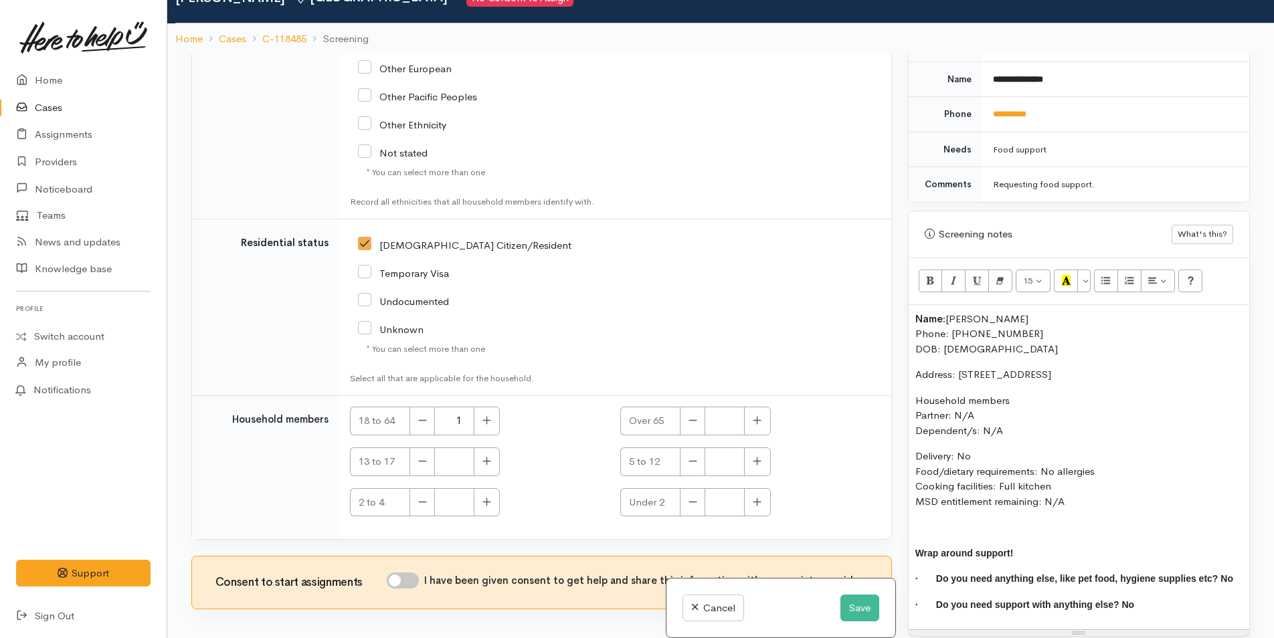
scroll to position [117, 0]
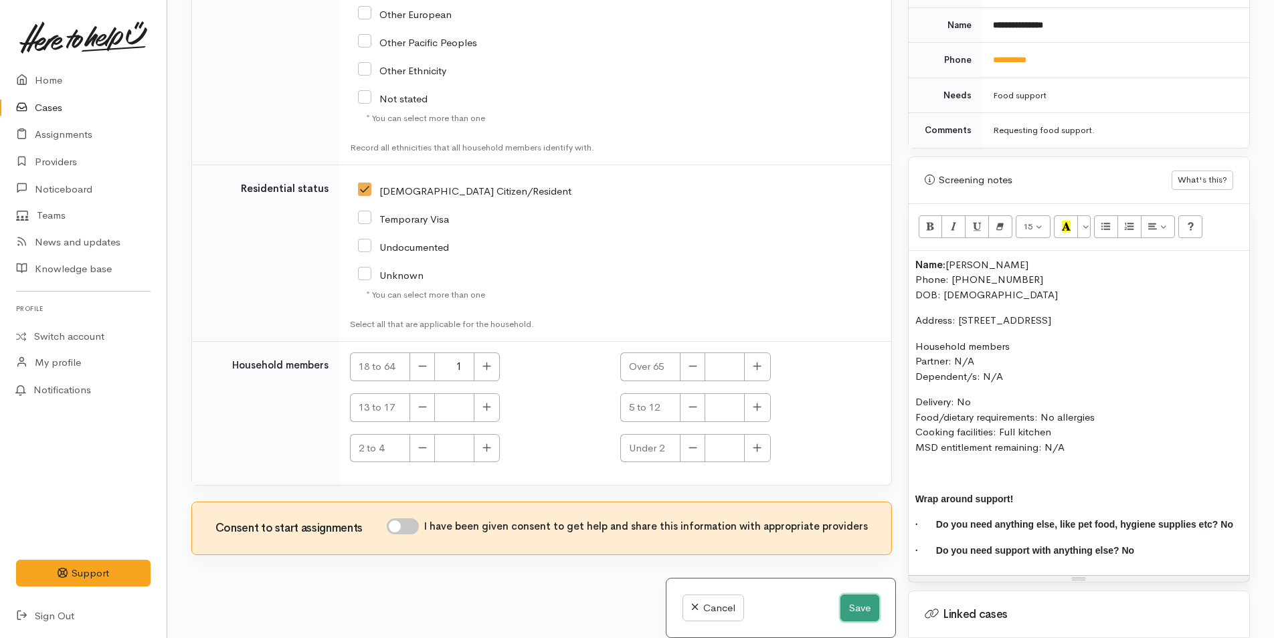
click at [858, 614] on button "Save" at bounding box center [859, 608] width 39 height 27
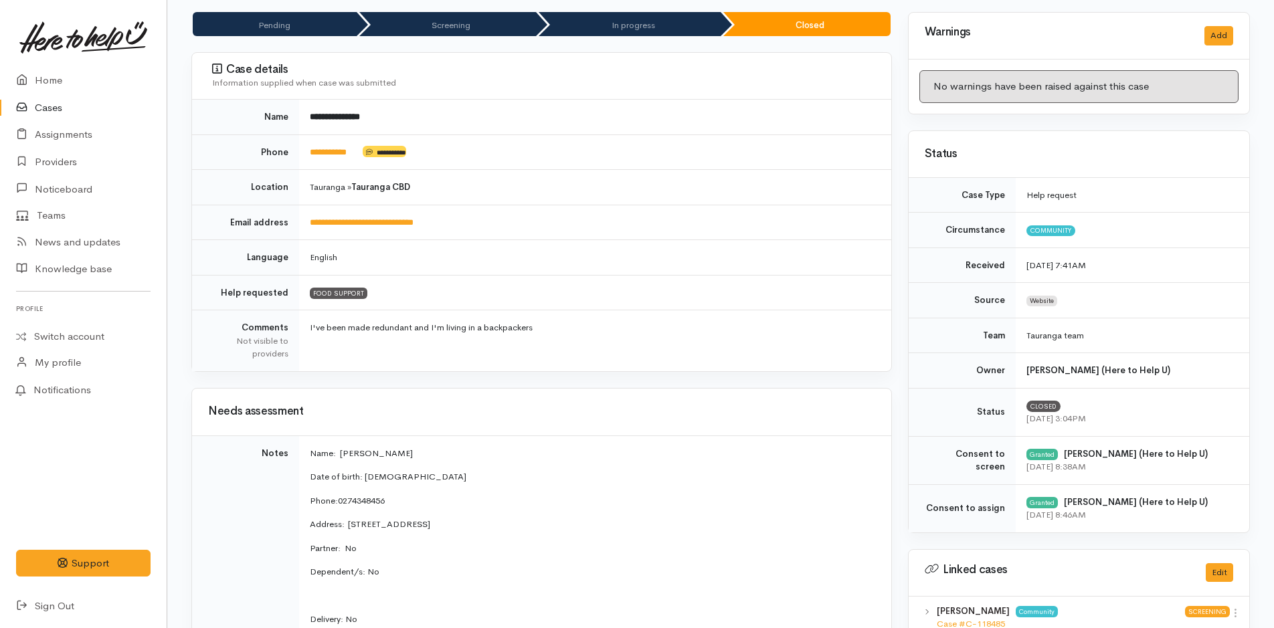
scroll to position [401, 0]
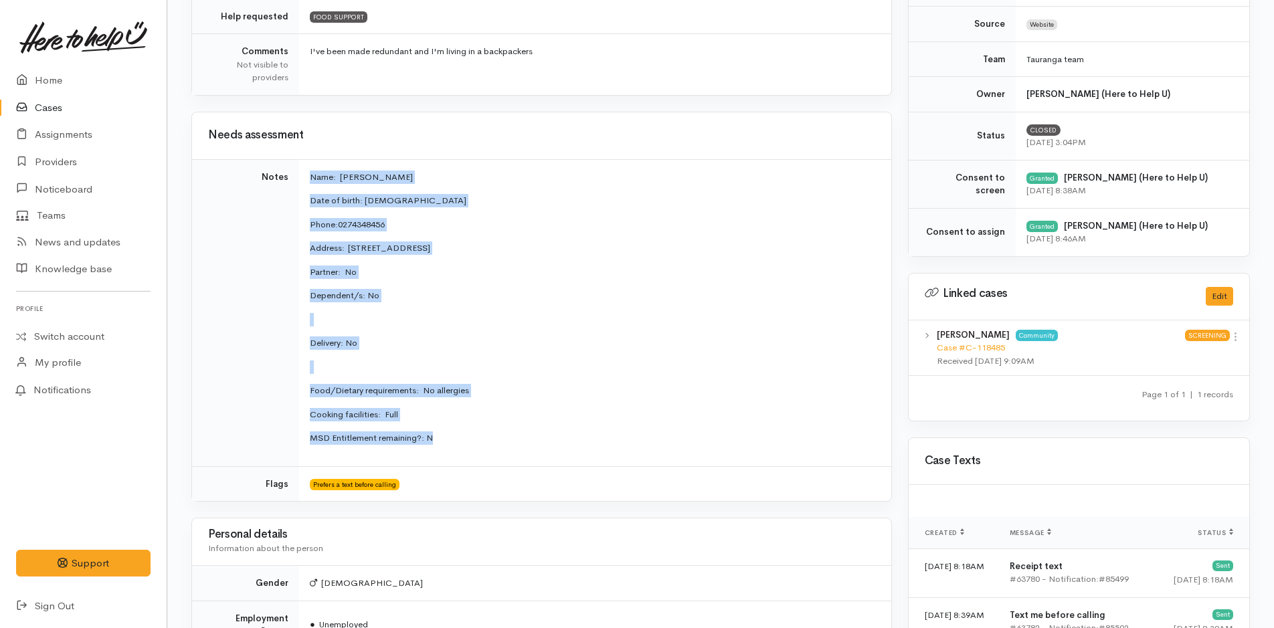
drag, startPoint x: 434, startPoint y: 445, endPoint x: 308, endPoint y: 175, distance: 297.5
click at [308, 175] on td "Name: [PERSON_NAME] Date of birth: [DEMOGRAPHIC_DATA] Phone:  0274348456 Addres…" at bounding box center [595, 312] width 592 height 307
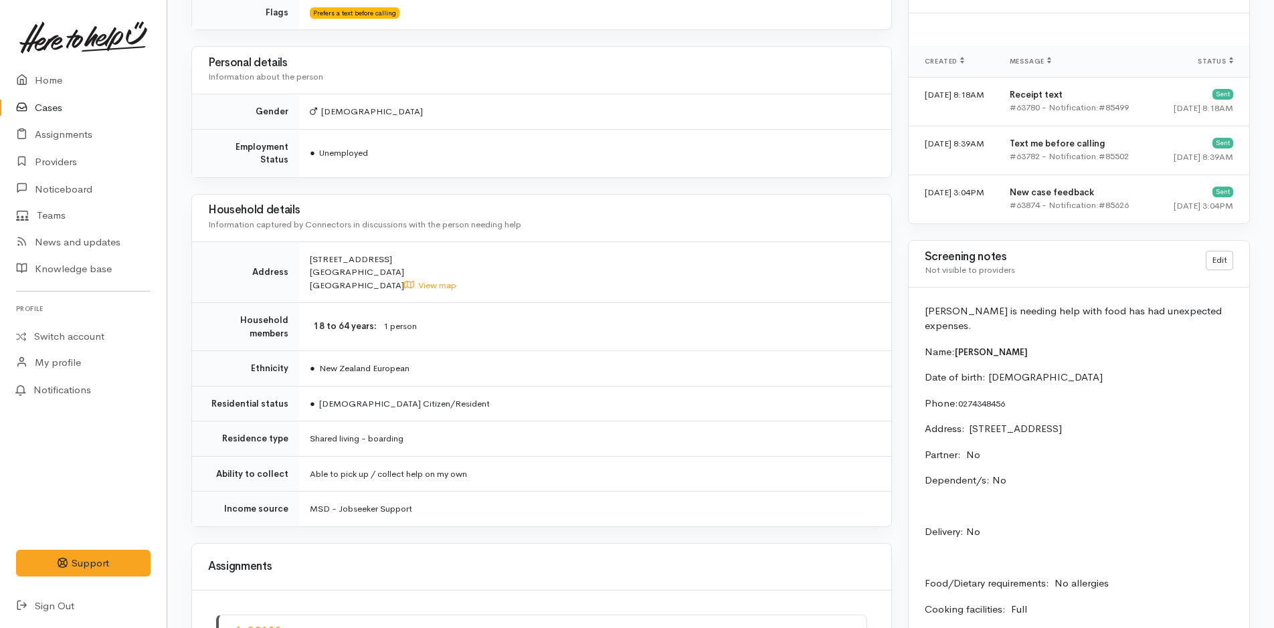
scroll to position [870, 0]
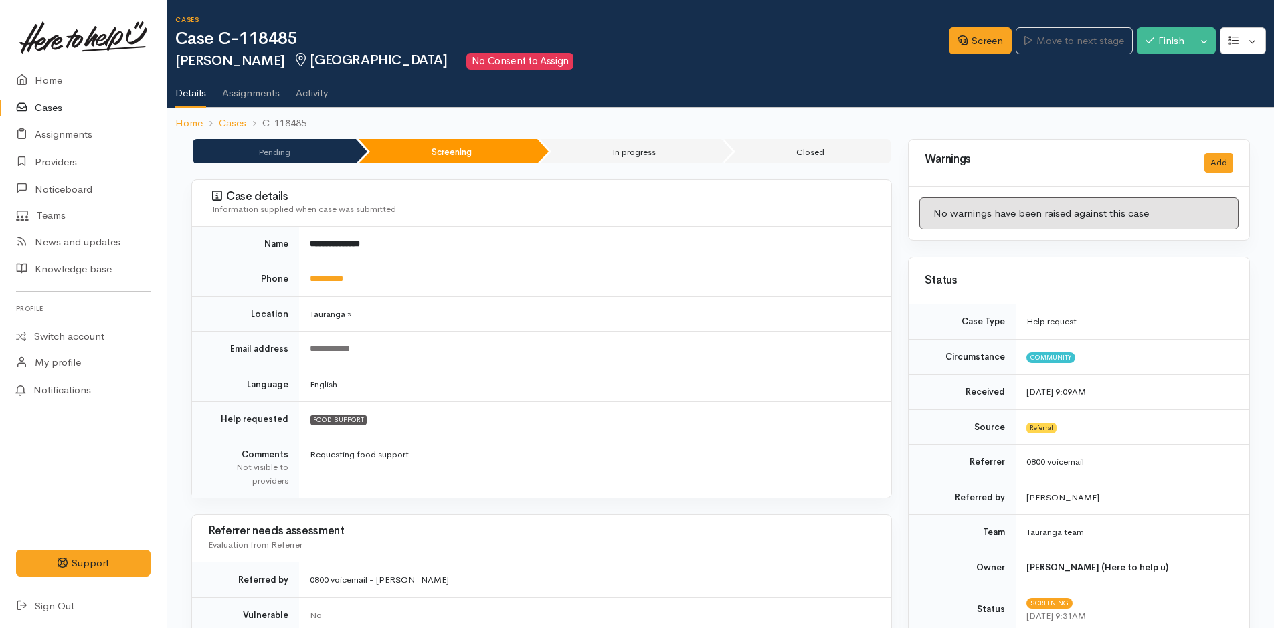
click at [332, 271] on td "**********" at bounding box center [595, 279] width 592 height 35
click at [330, 278] on link "**********" at bounding box center [326, 278] width 33 height 9
click at [963, 43] on link "Screen" at bounding box center [980, 40] width 63 height 27
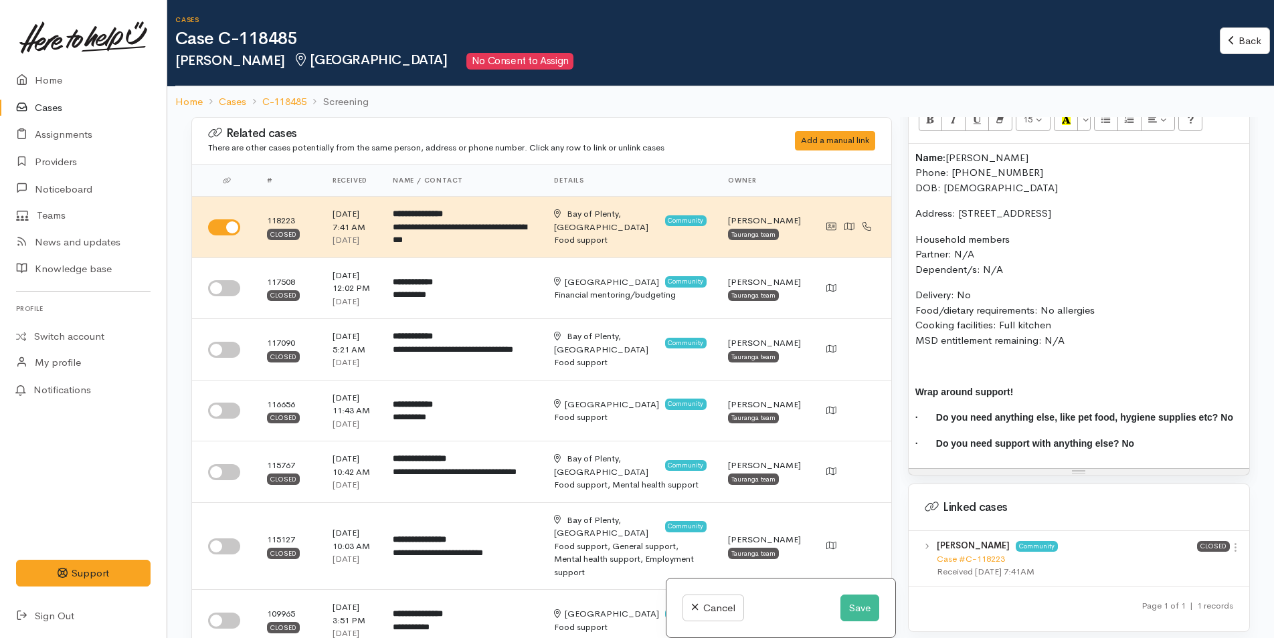
scroll to position [754, 0]
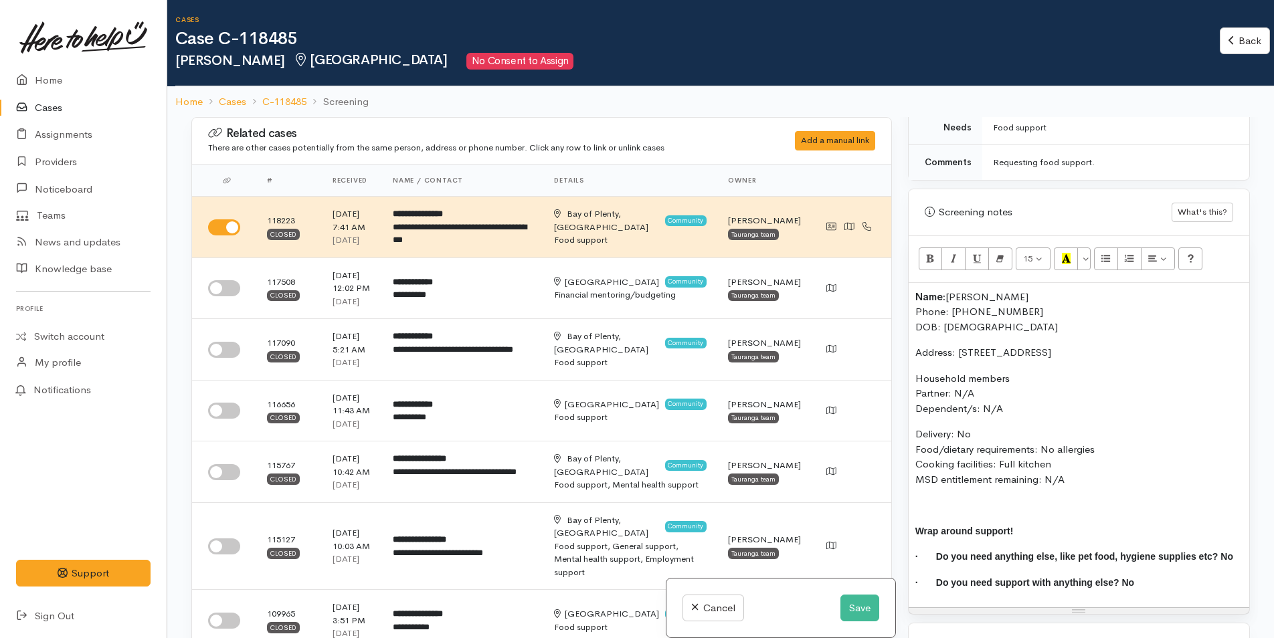
click at [912, 283] on div "Name: Darren Thompson Phone: 0274348456 DOB: 27/03/1969 Address: 109 Devonport …" at bounding box center [1078, 445] width 341 height 325
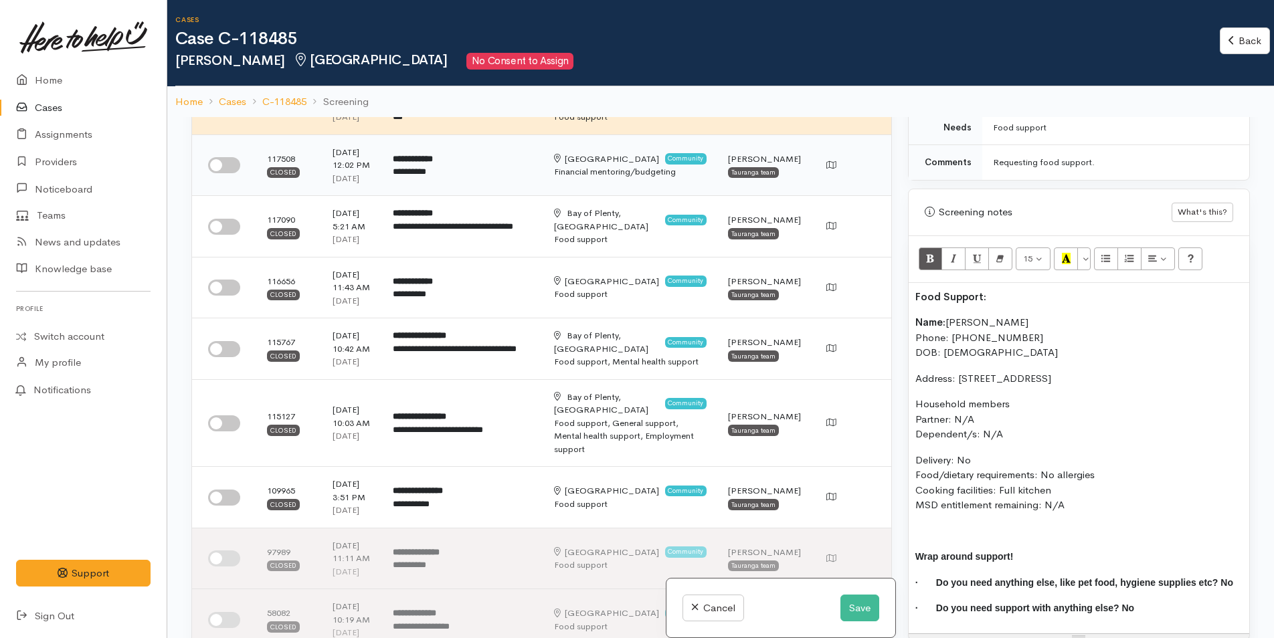
scroll to position [134, 0]
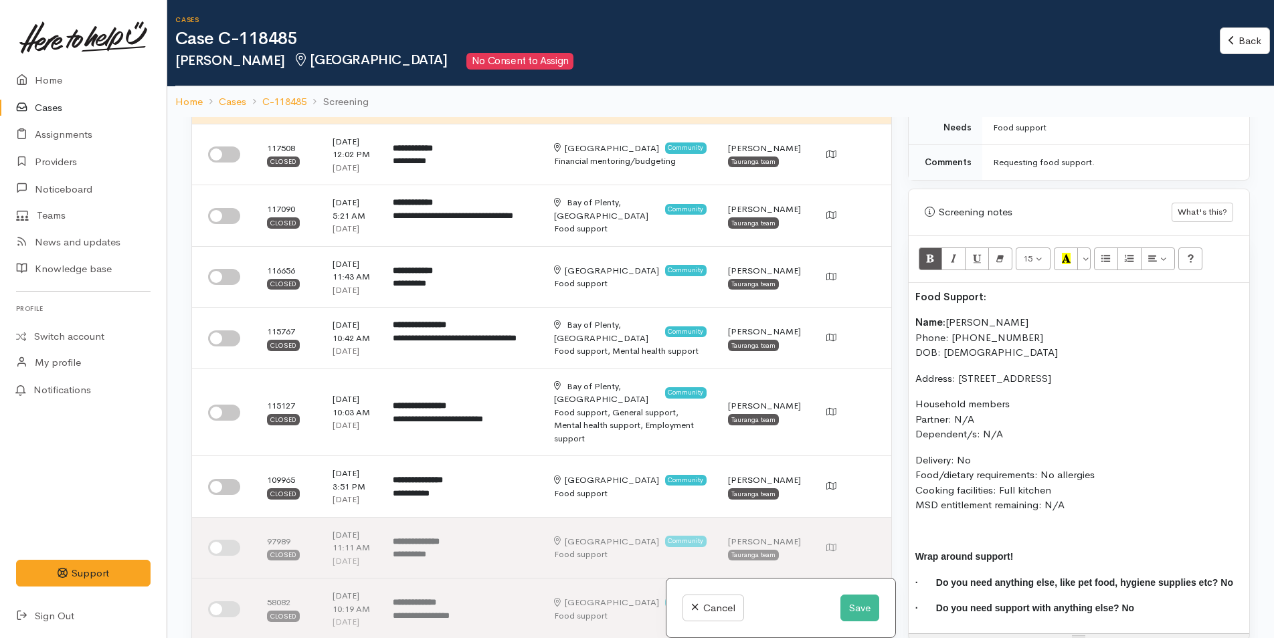
click at [1185, 371] on p "Address: 109 Devonport Road, Tauranga, New Zealand" at bounding box center [1078, 378] width 327 height 15
drag, startPoint x: 934, startPoint y: 378, endPoint x: 908, endPoint y: 364, distance: 29.6
click at [908, 364] on div "Food Support: Name: Darren Thompson Phone: 0274348456 DOB: 27/03/1969 Address: …" at bounding box center [1078, 458] width 341 height 351
copy p "Address: [STREET_ADDRESS] (Loft 109, Room 1)"
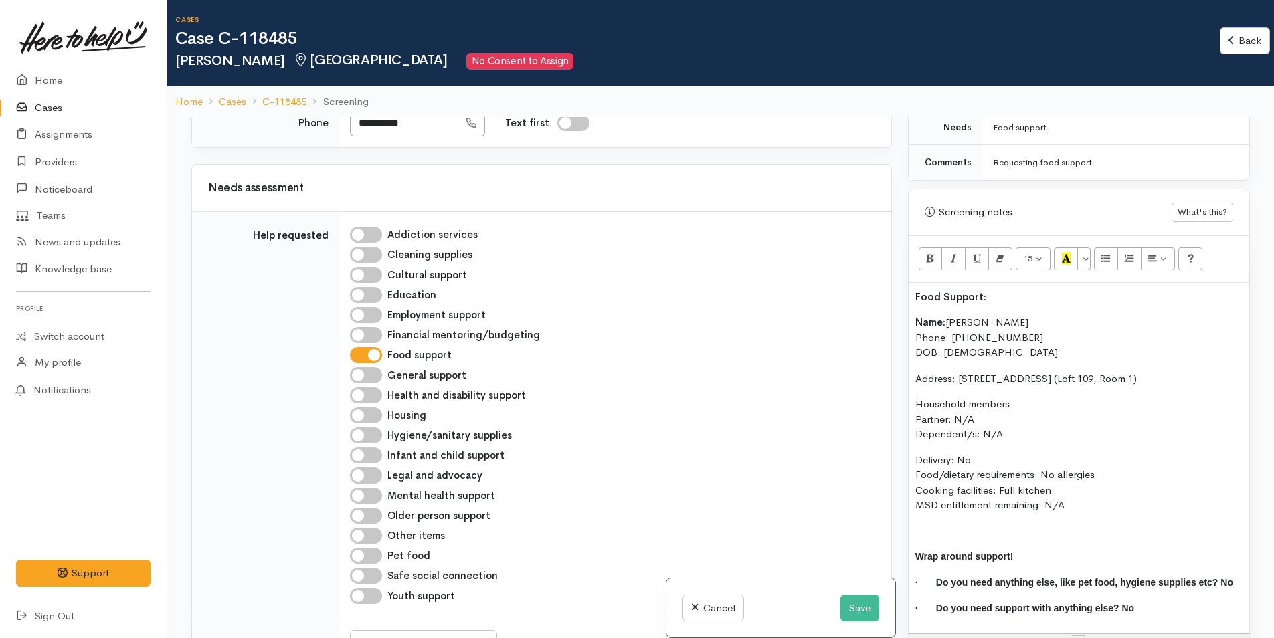
scroll to position [1672, 0]
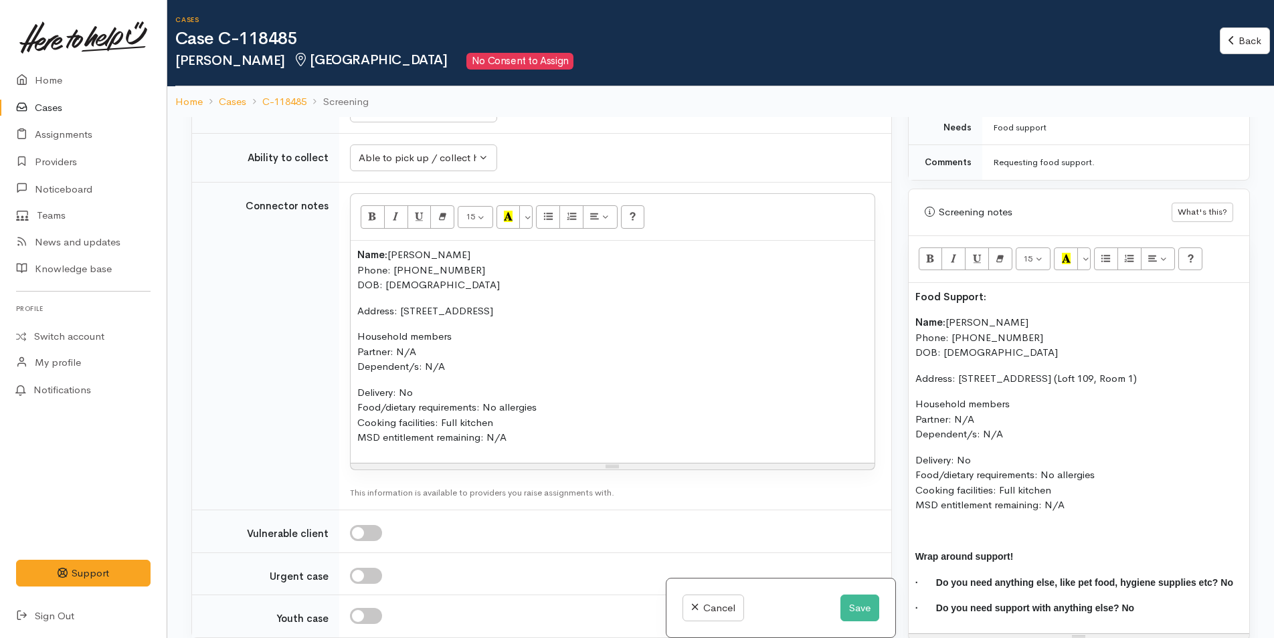
drag, startPoint x: 625, startPoint y: 320, endPoint x: 348, endPoint y: 316, distance: 277.0
click at [348, 316] on td "<p><span style="font-weight: 600">Name:</span>&nbsp;Darren Thompson&nbsp;<br>Ph…" at bounding box center [615, 347] width 552 height 328
paste div
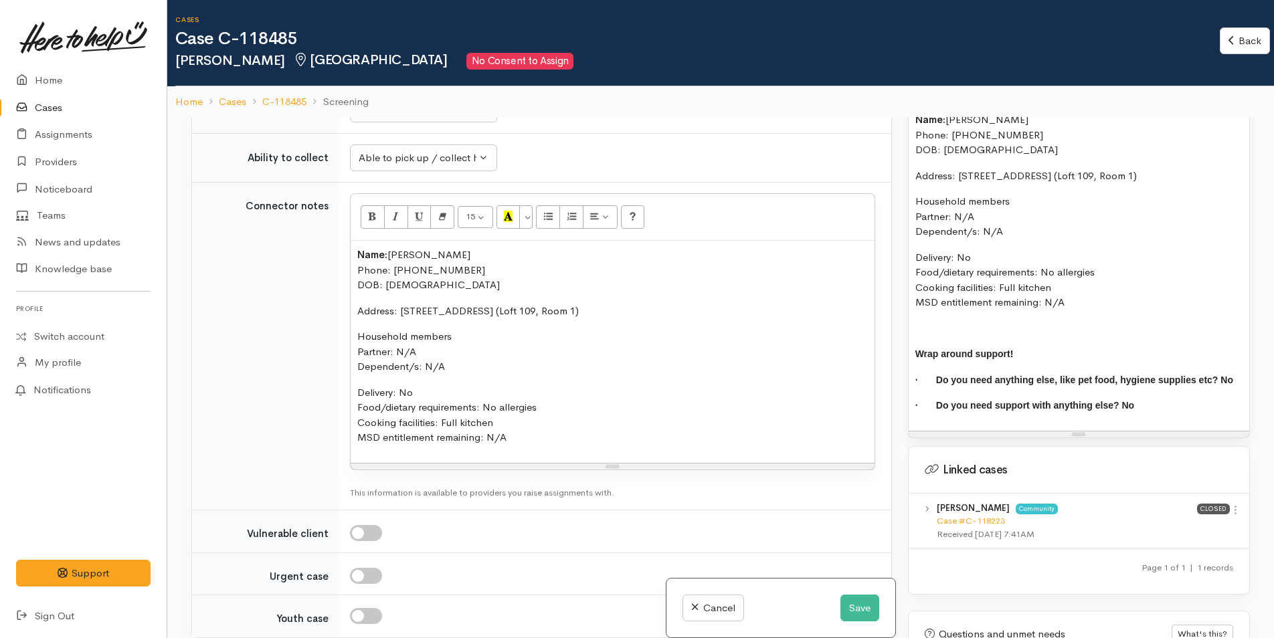
scroll to position [1062, 0]
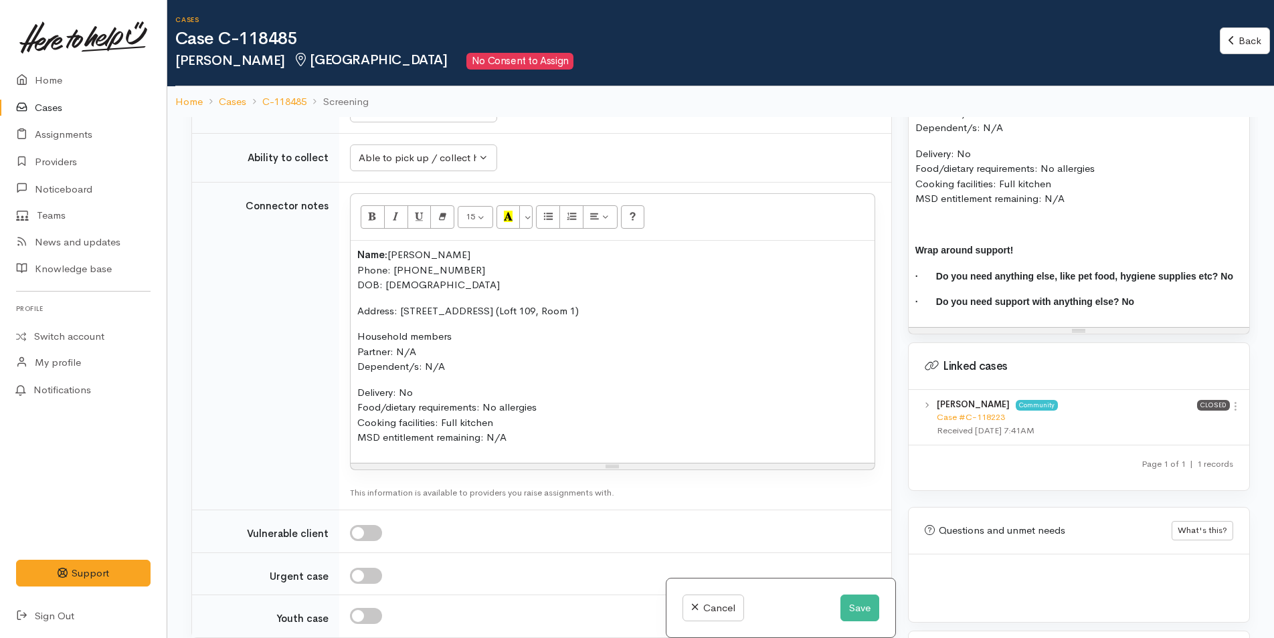
click at [421, 402] on p "Delivery: No Food/dietary requirements: No allergies Cooking facilities: Full k…" at bounding box center [612, 415] width 510 height 60
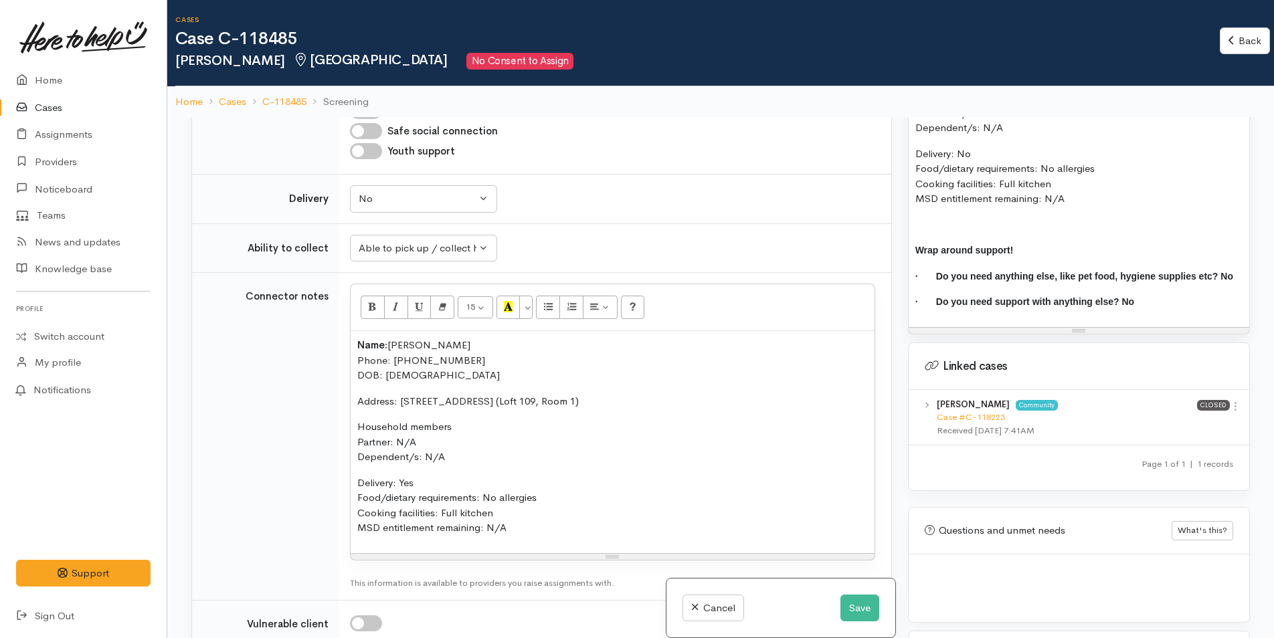
scroll to position [1472, 0]
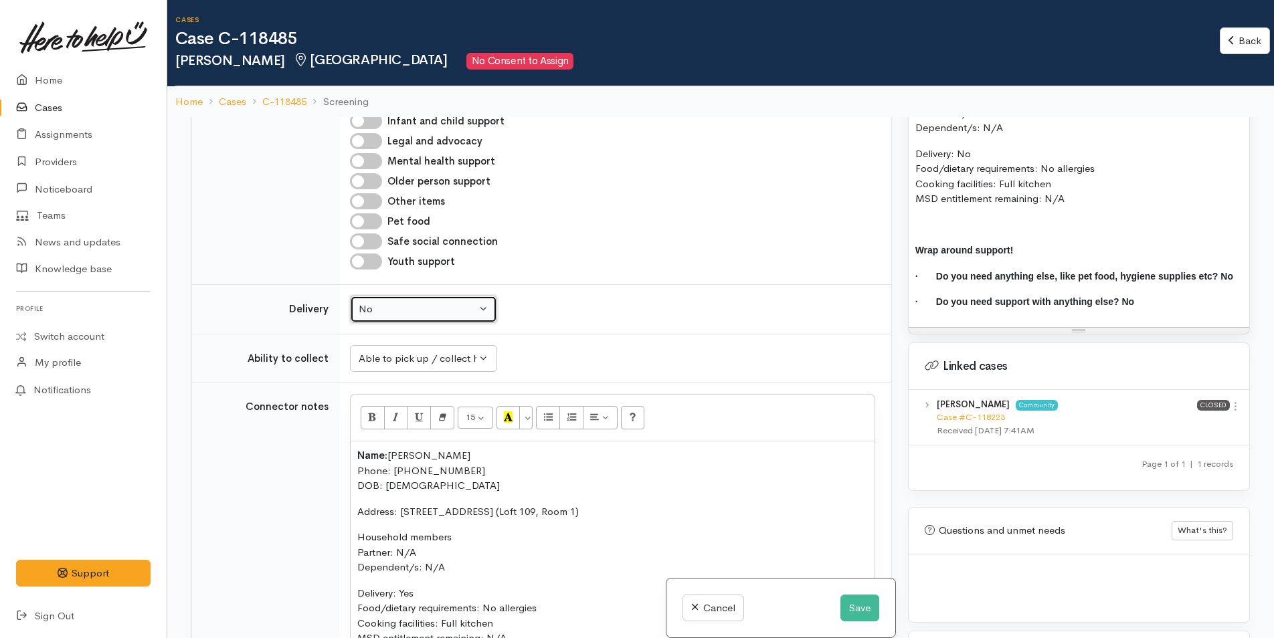
click at [390, 317] on div "No" at bounding box center [418, 309] width 118 height 15
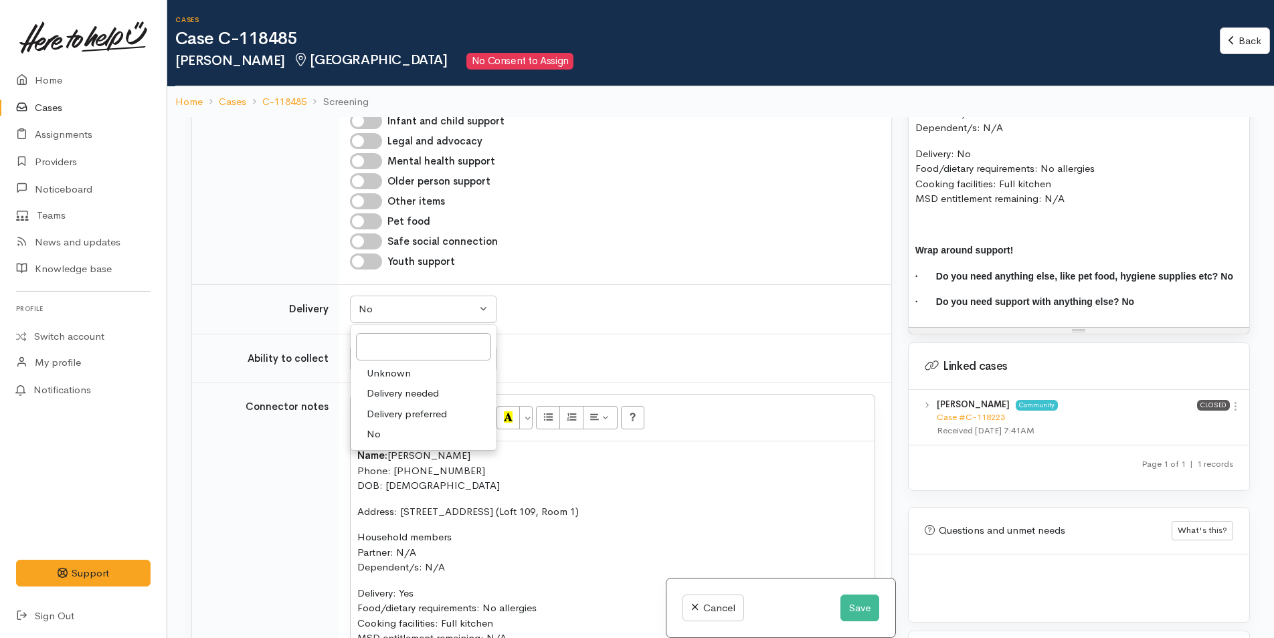
click at [409, 401] on span "Delivery needed" at bounding box center [403, 393] width 72 height 15
select select "3"
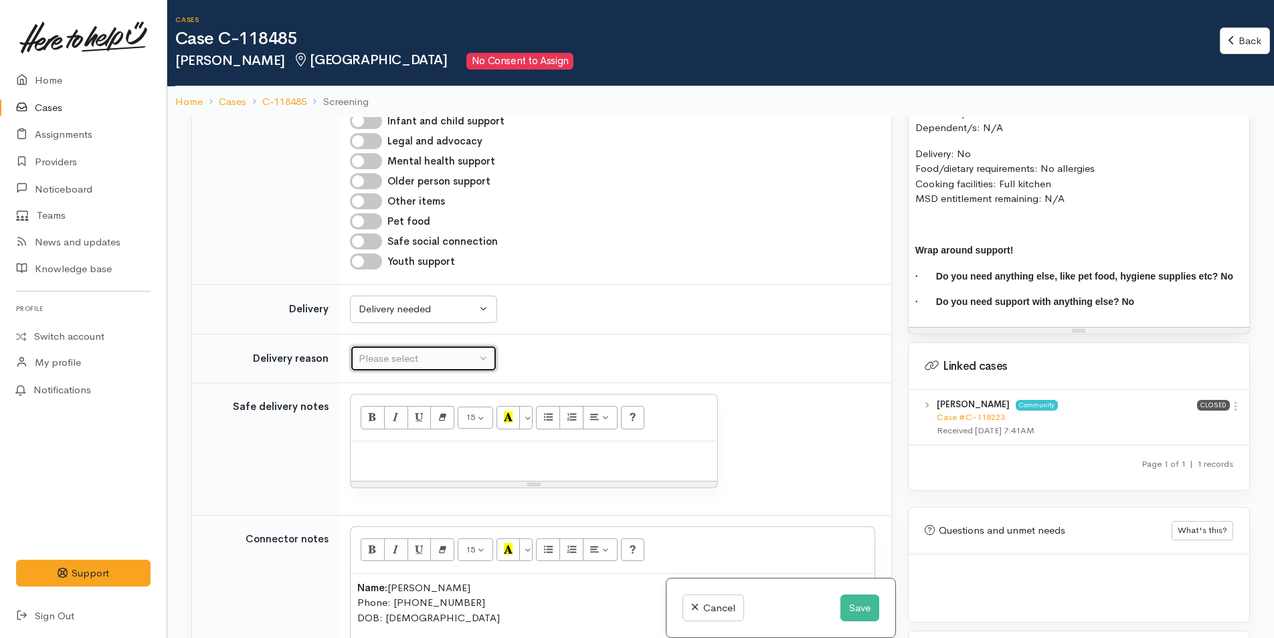
click at [398, 367] on div "Please select" at bounding box center [418, 358] width 118 height 15
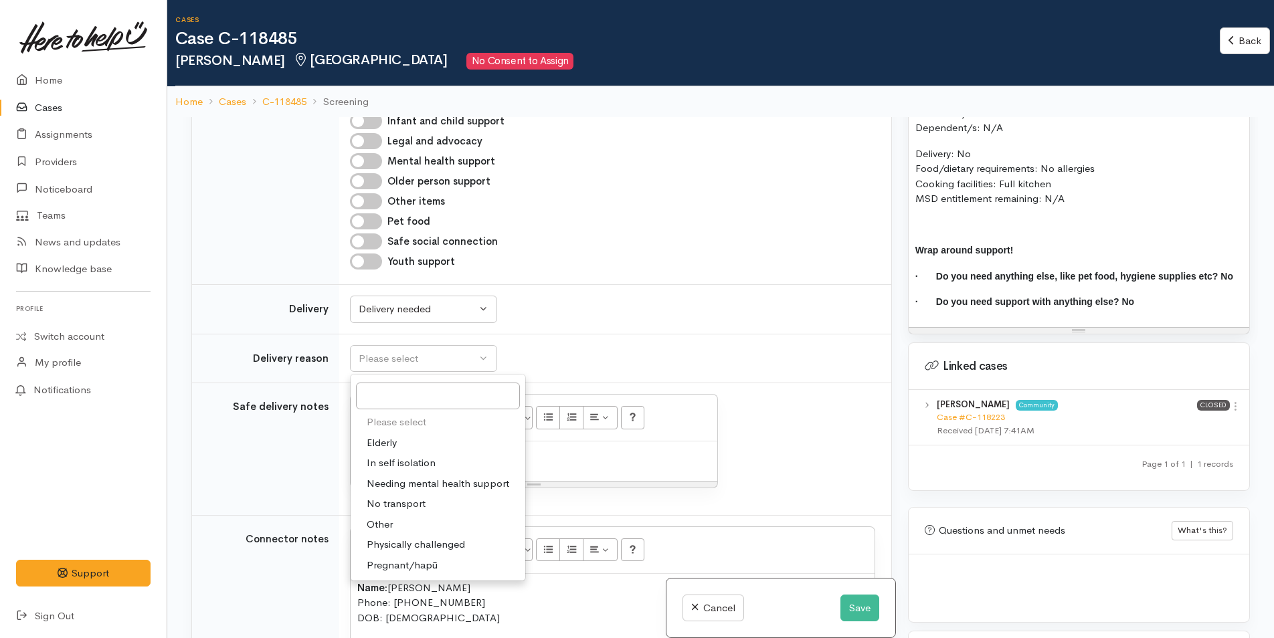
click at [403, 512] on span "No transport" at bounding box center [396, 503] width 59 height 15
select select "2"
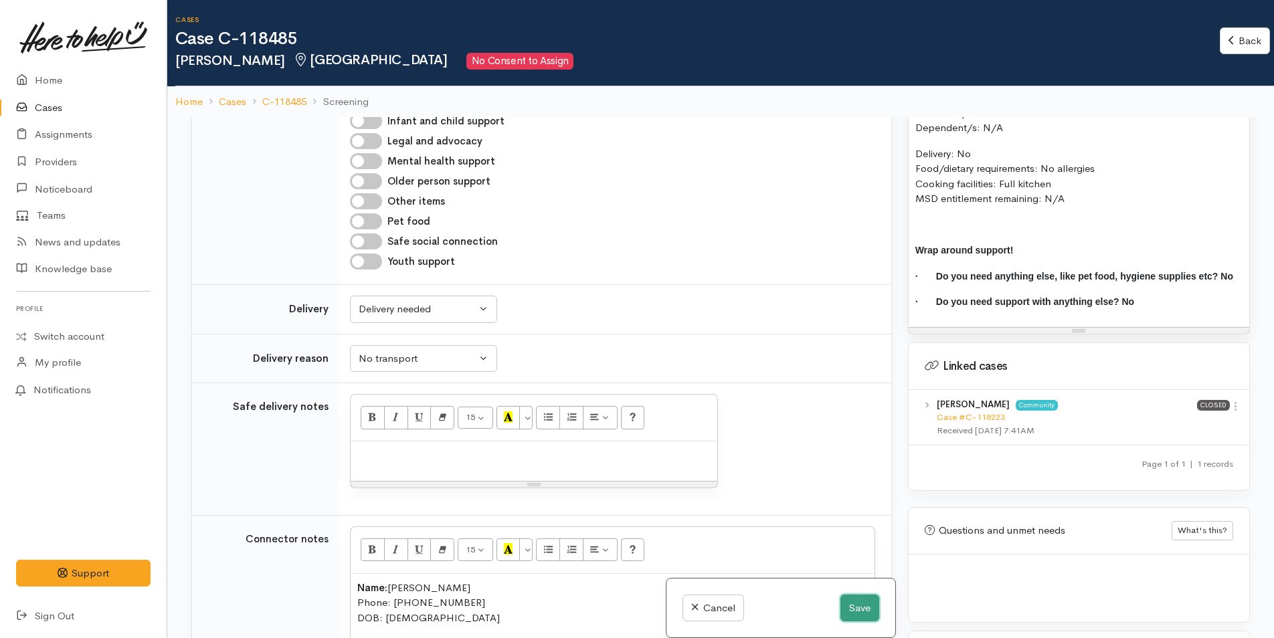
click at [856, 604] on button "Save" at bounding box center [859, 608] width 39 height 27
